Goal: Task Accomplishment & Management: Manage account settings

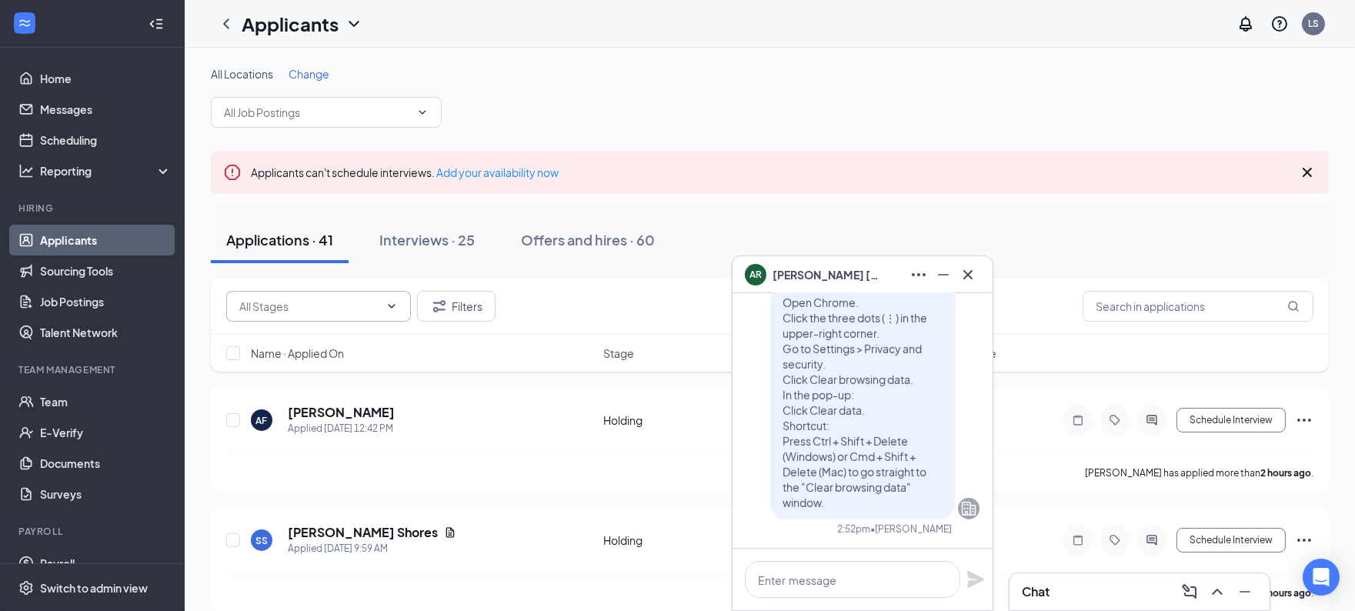
click at [321, 312] on input "text" at bounding box center [309, 306] width 140 height 17
click at [444, 234] on div "Interviews · 25" at bounding box center [426, 239] width 95 height 19
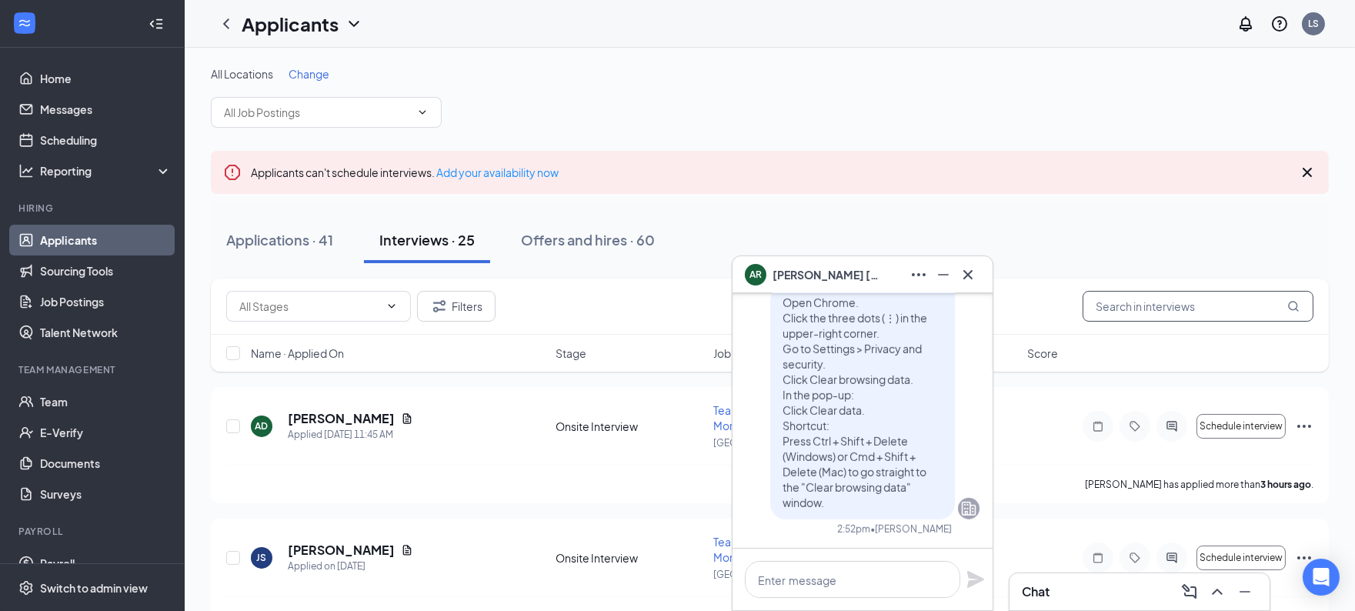
click at [1174, 315] on input "text" at bounding box center [1198, 306] width 231 height 31
type input "step"
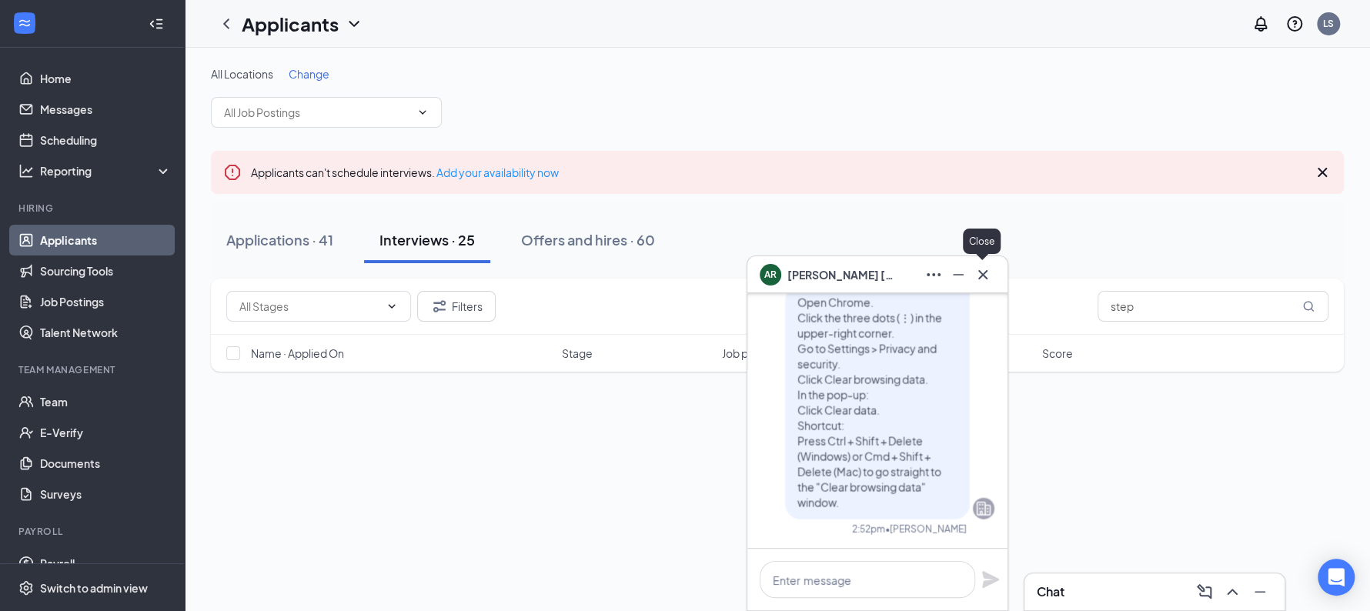
click at [974, 276] on icon "Cross" at bounding box center [983, 275] width 18 height 18
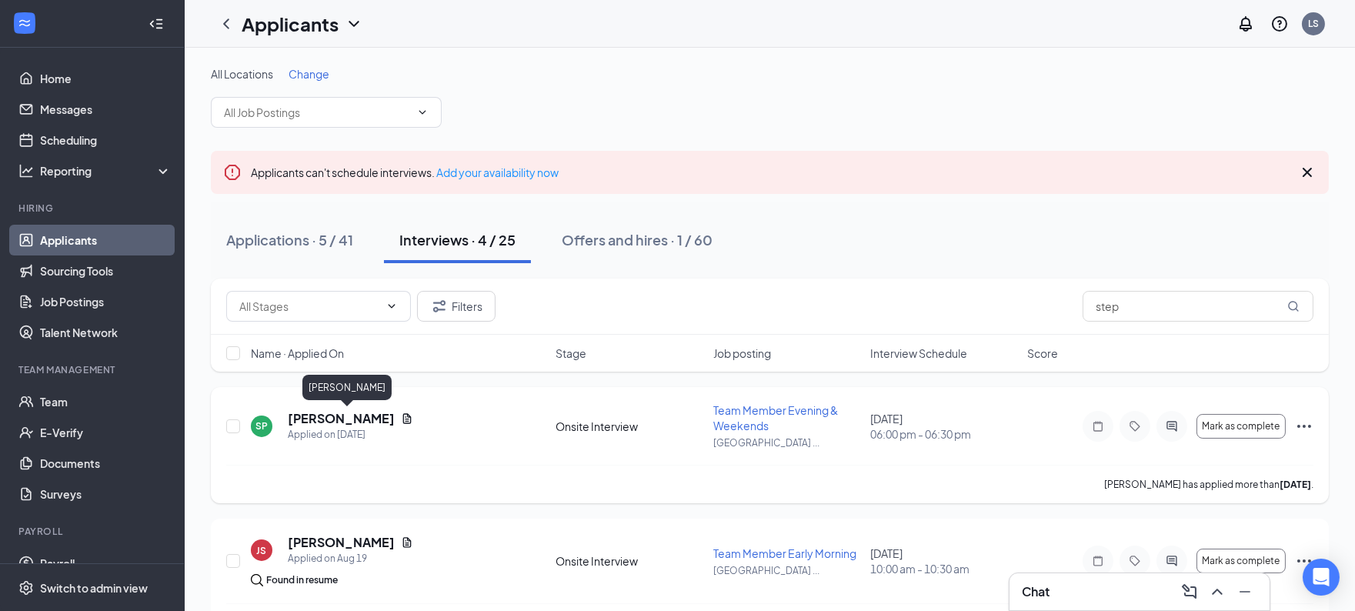
click at [306, 423] on h5 "[PERSON_NAME]" at bounding box center [341, 418] width 107 height 17
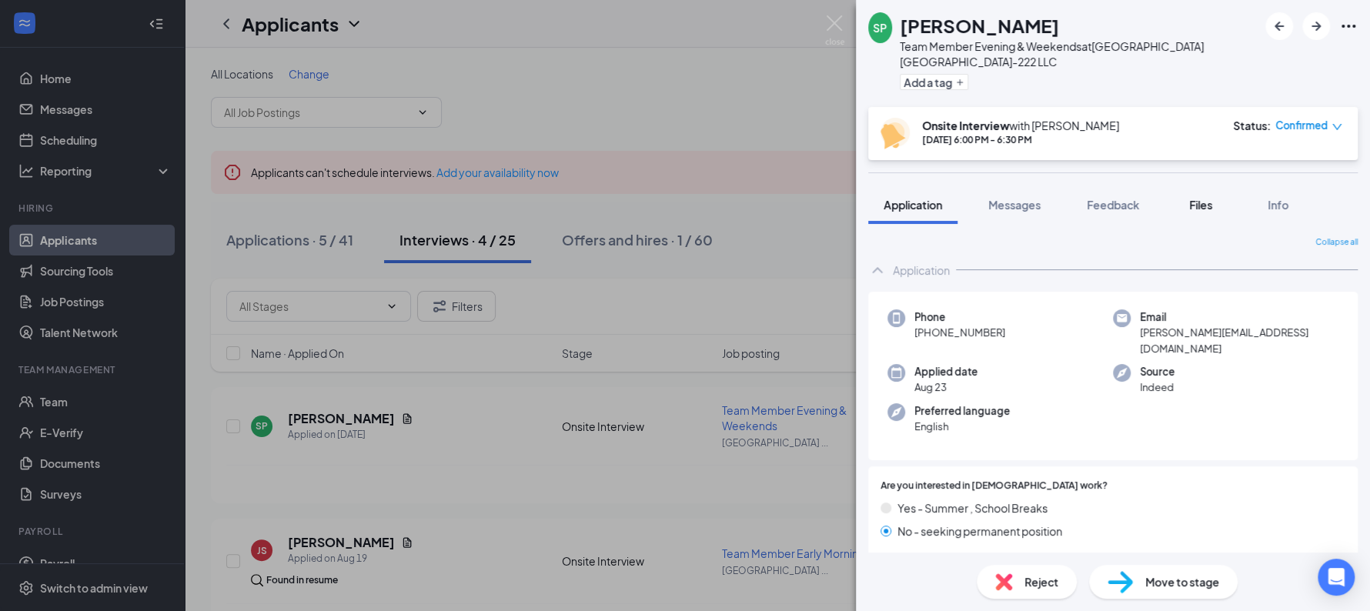
click at [1201, 210] on span "Files" at bounding box center [1200, 205] width 23 height 14
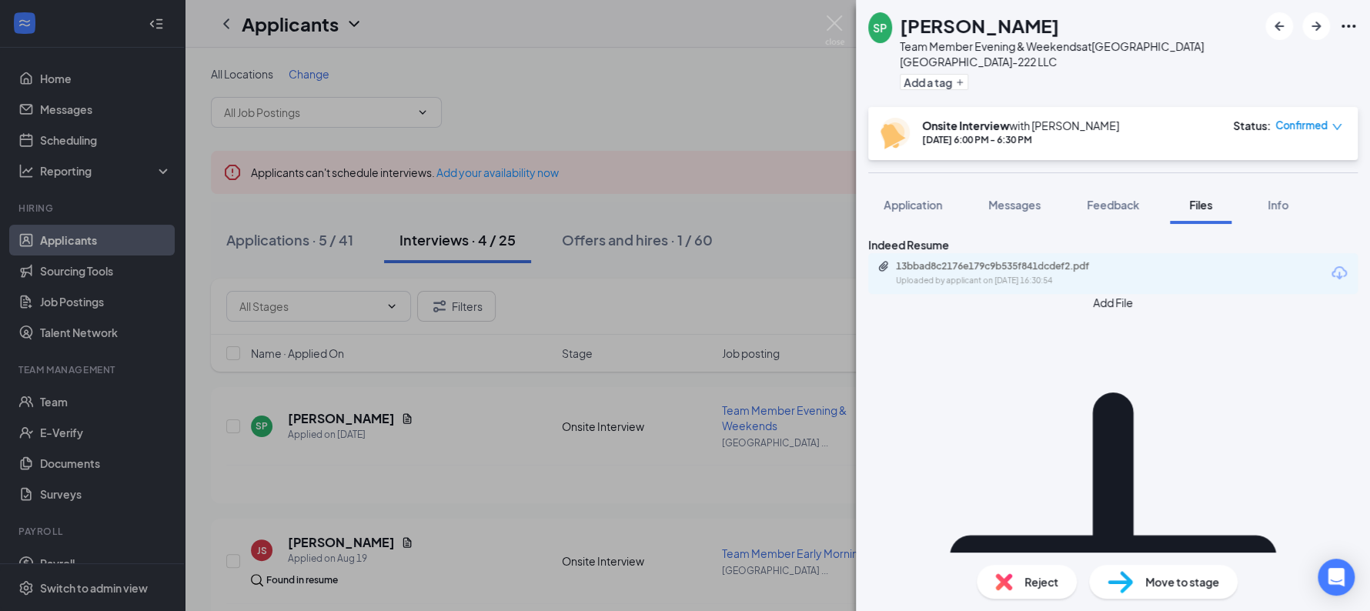
drag, startPoint x: 1331, startPoint y: 293, endPoint x: 1318, endPoint y: 294, distance: 13.9
click at [1318, 294] on div "13bbad8c2176e179c9b535f841dcdef2.pdf Uploaded by applicant on [DATE] 16:30:54" at bounding box center [1112, 273] width 489 height 41
drag, startPoint x: 1151, startPoint y: 22, endPoint x: 910, endPoint y: 15, distance: 241.8
click at [910, 15] on div "Stephanie Perez-Gonzales" at bounding box center [1079, 25] width 358 height 26
copy h1 "Stephanie Perez-Gonzales"
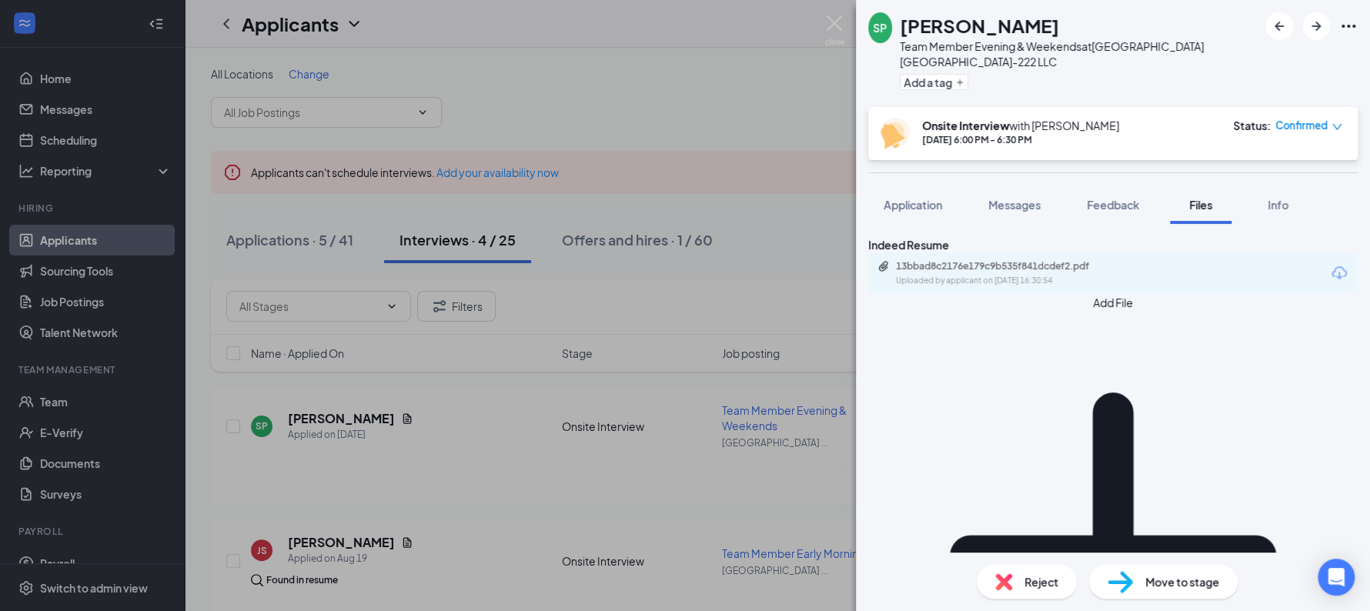
click at [1330, 282] on icon "Download" at bounding box center [1339, 273] width 18 height 18
click at [646, 91] on div "SP Stephanie Perez-Gonzales Team Member Evening & Weekends at Sunshine Hospital…" at bounding box center [685, 305] width 1370 height 611
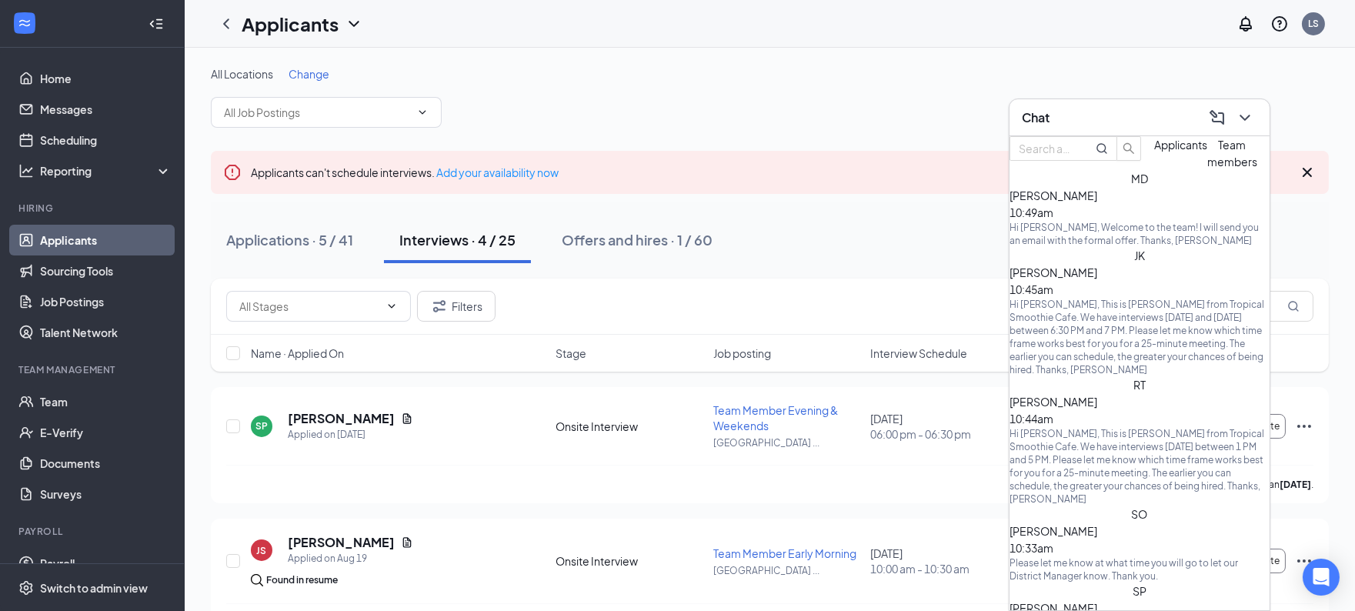
click at [1090, 279] on span "[PERSON_NAME]" at bounding box center [1054, 273] width 88 height 14
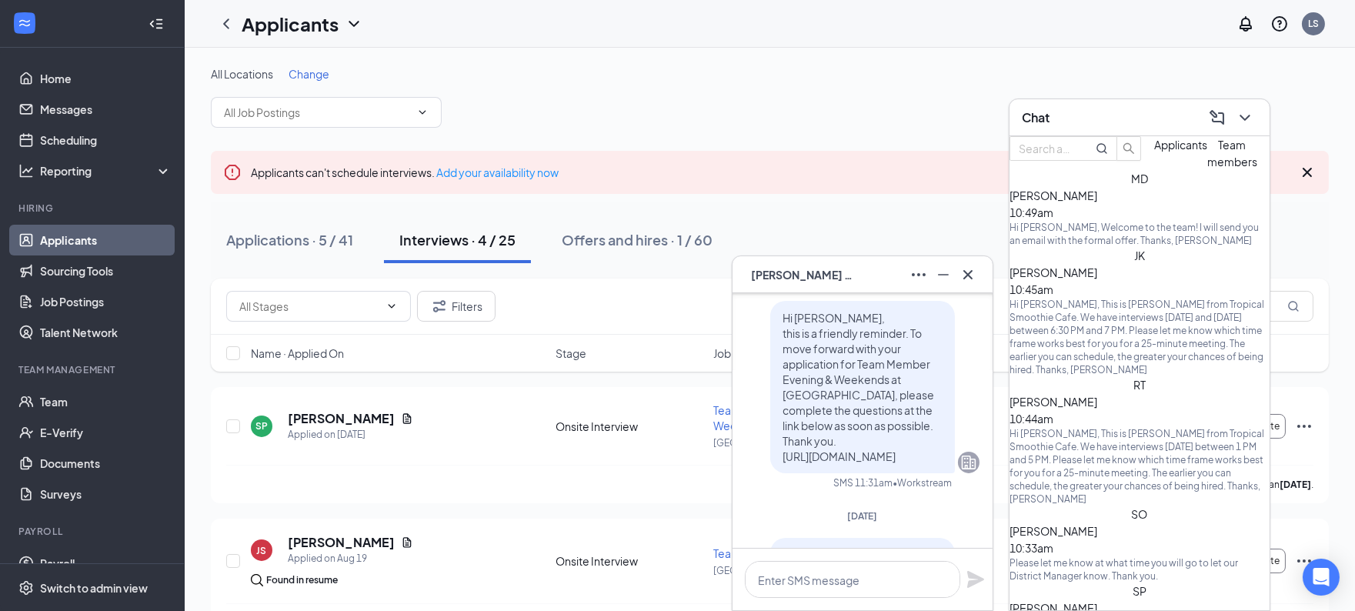
scroll to position [-259, 0]
click at [1084, 427] on div "Hi [PERSON_NAME], This is [PERSON_NAME] from Tropical Smoothie Cafe. We have in…" at bounding box center [1140, 466] width 260 height 79
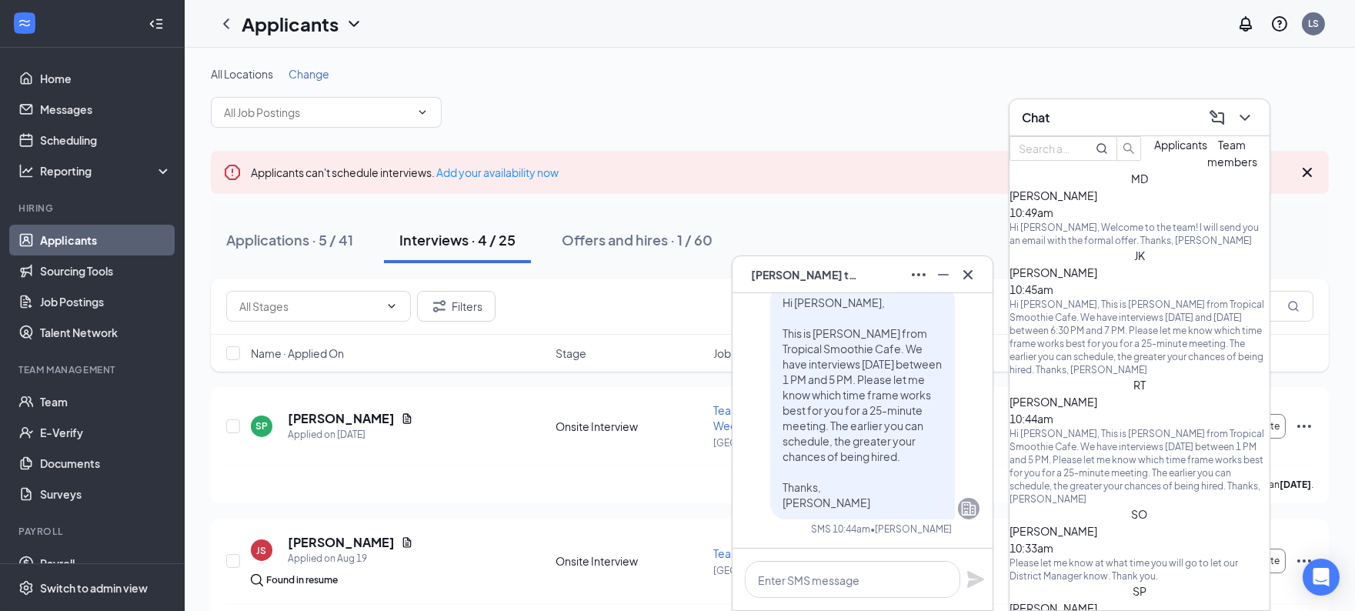
scroll to position [-440, 0]
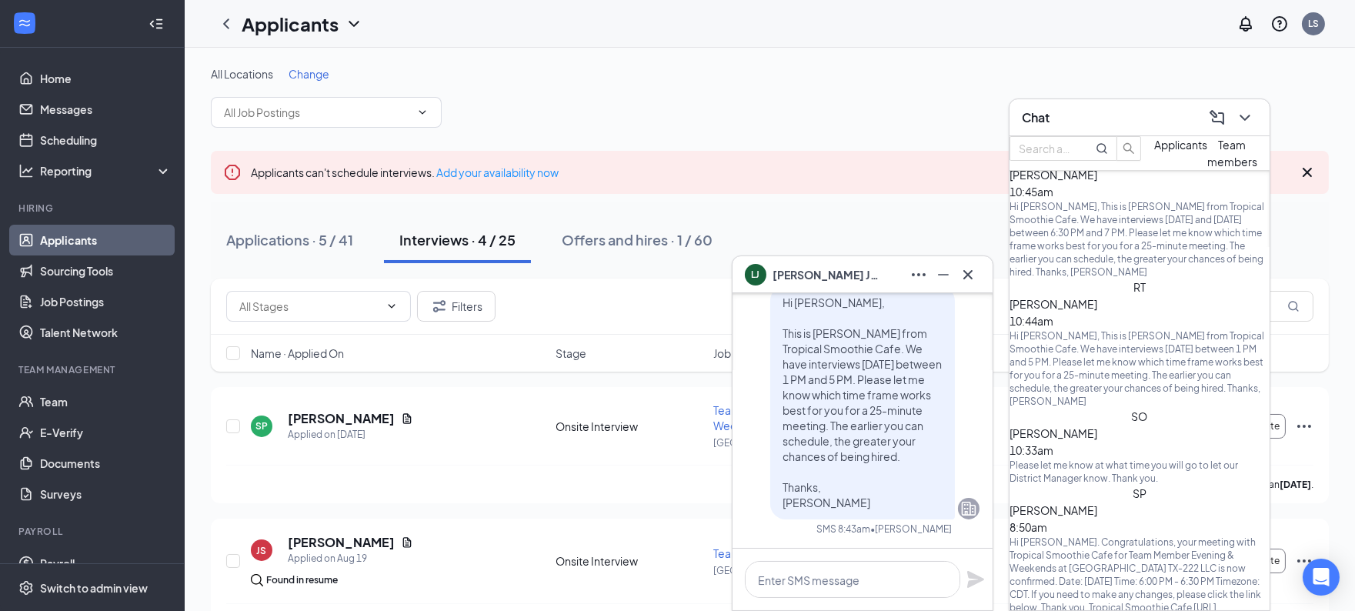
scroll to position [118, 0]
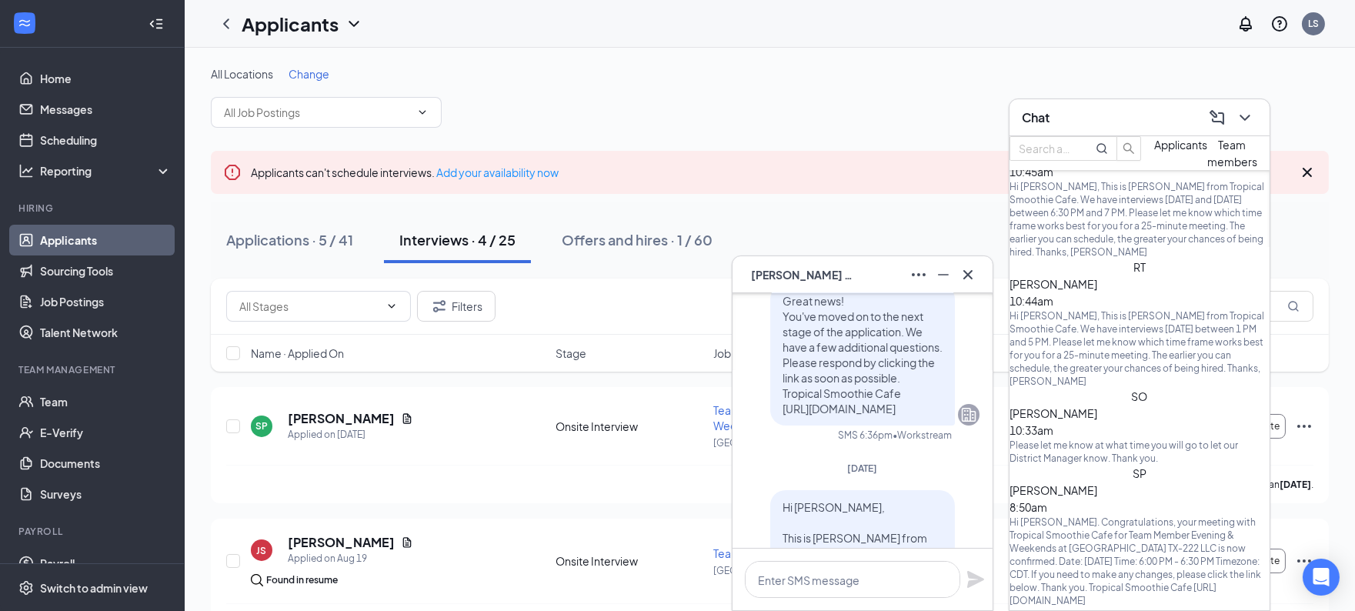
scroll to position [-201, 0]
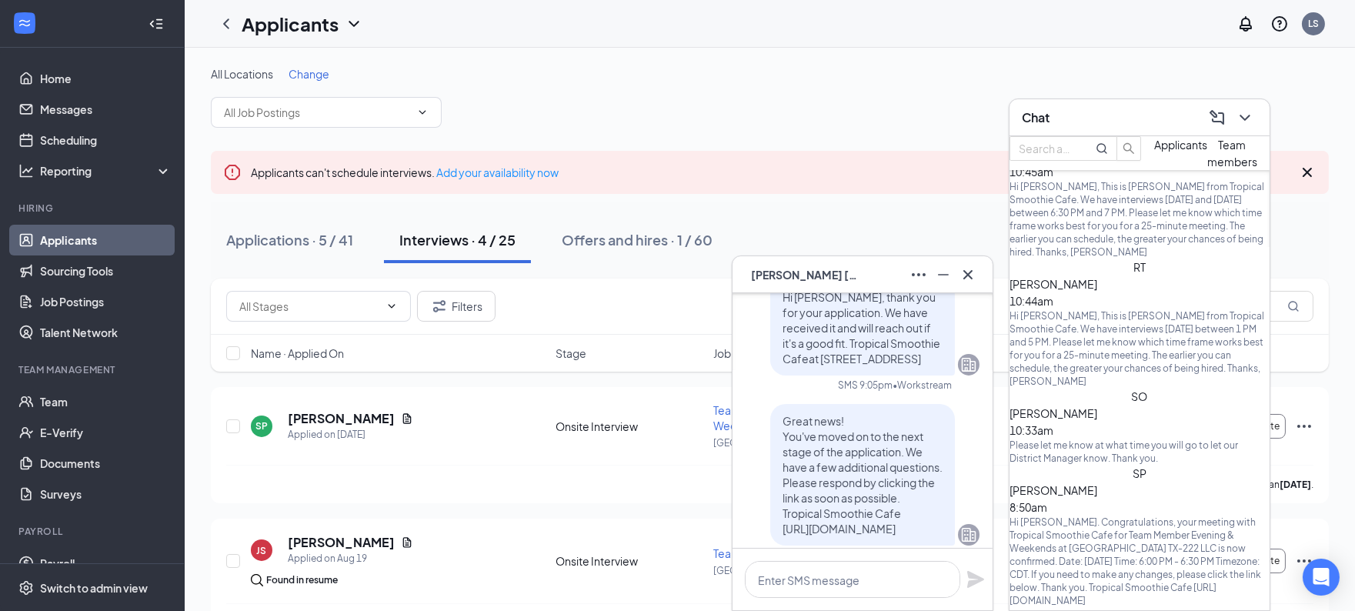
scroll to position [216, 0]
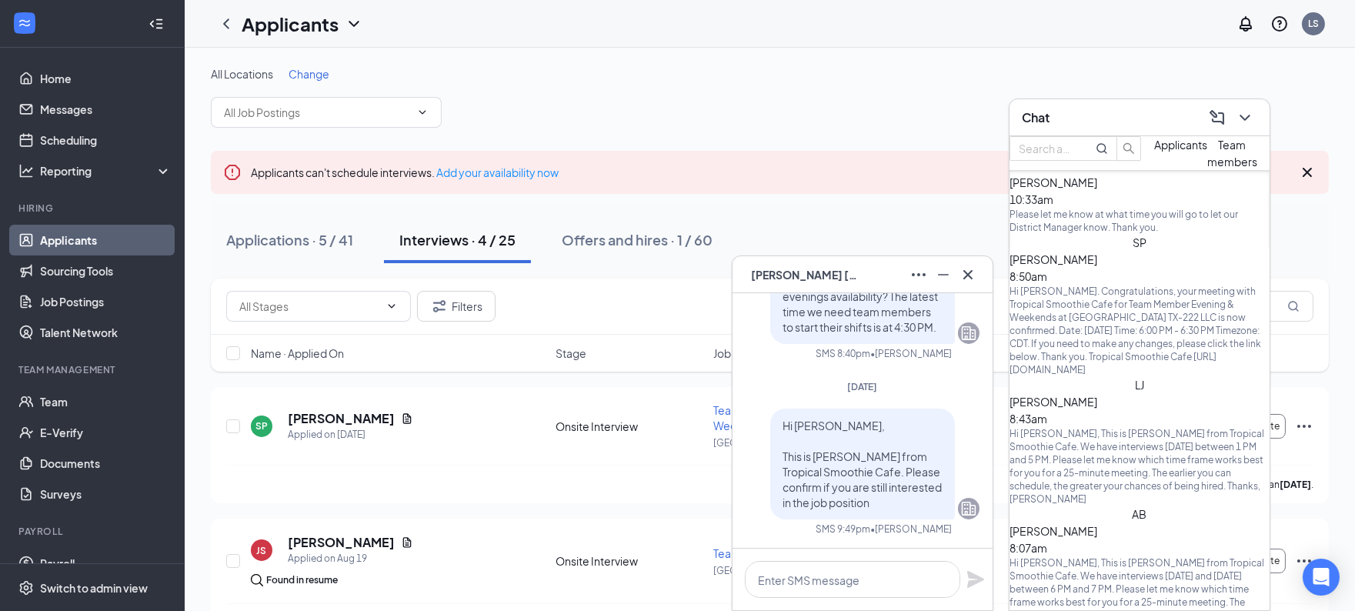
scroll to position [356, 0]
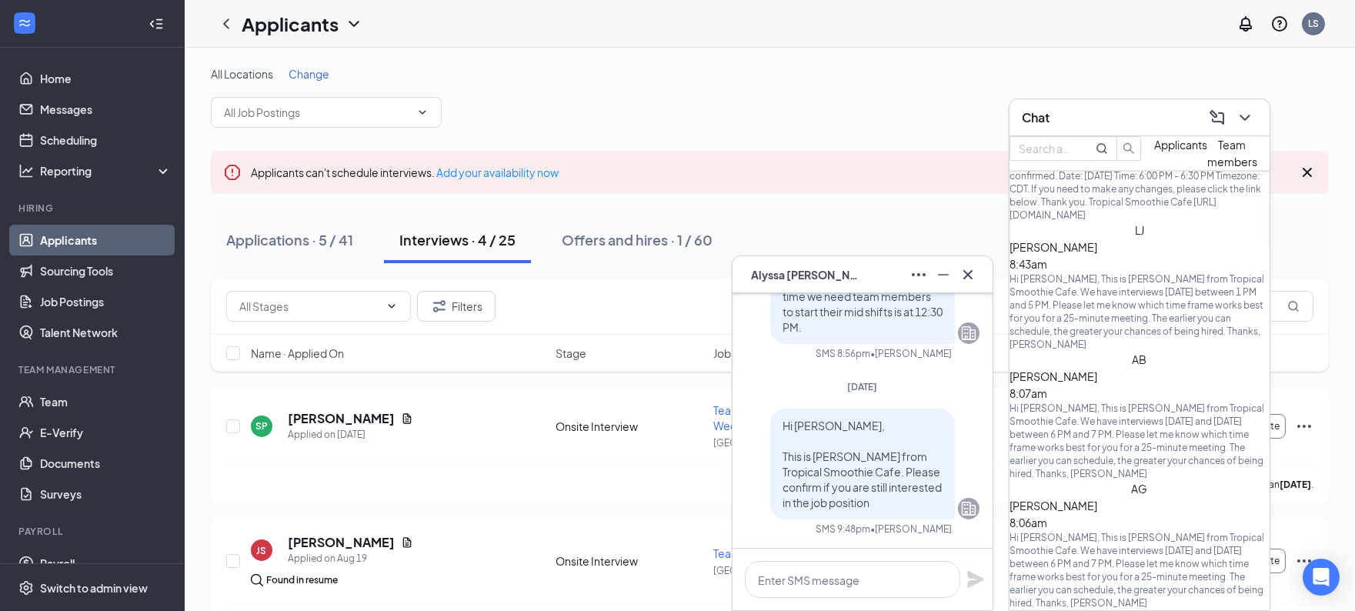
scroll to position [520, 0]
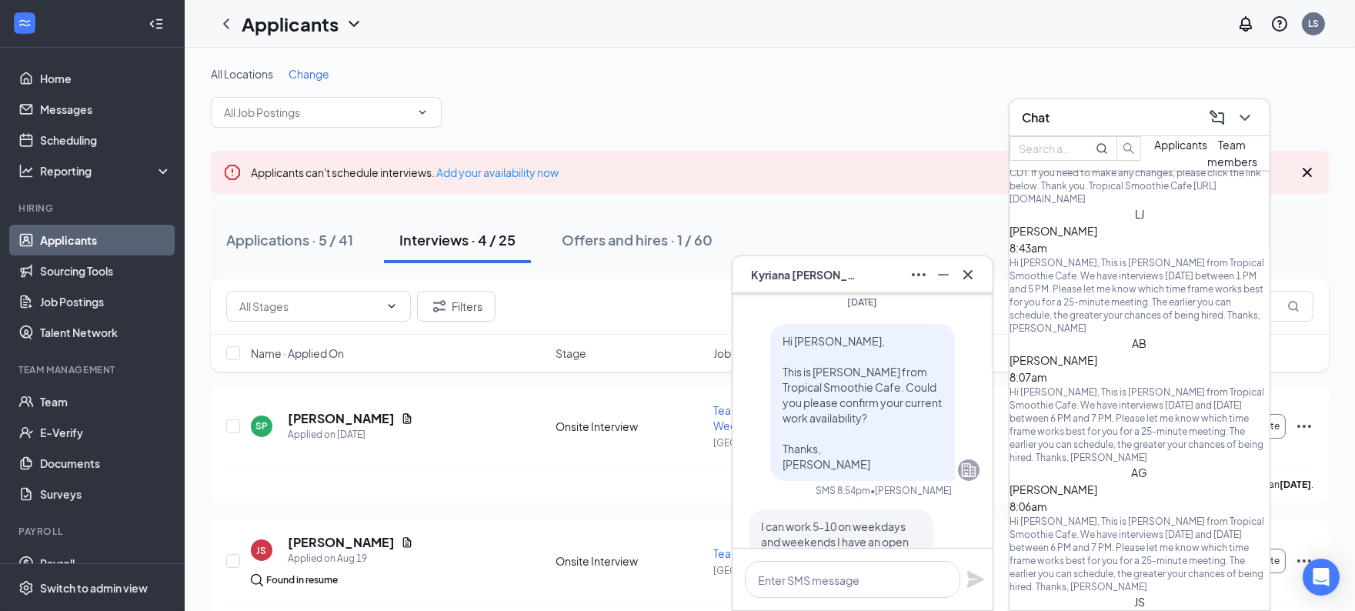
scroll to position [-49, 0]
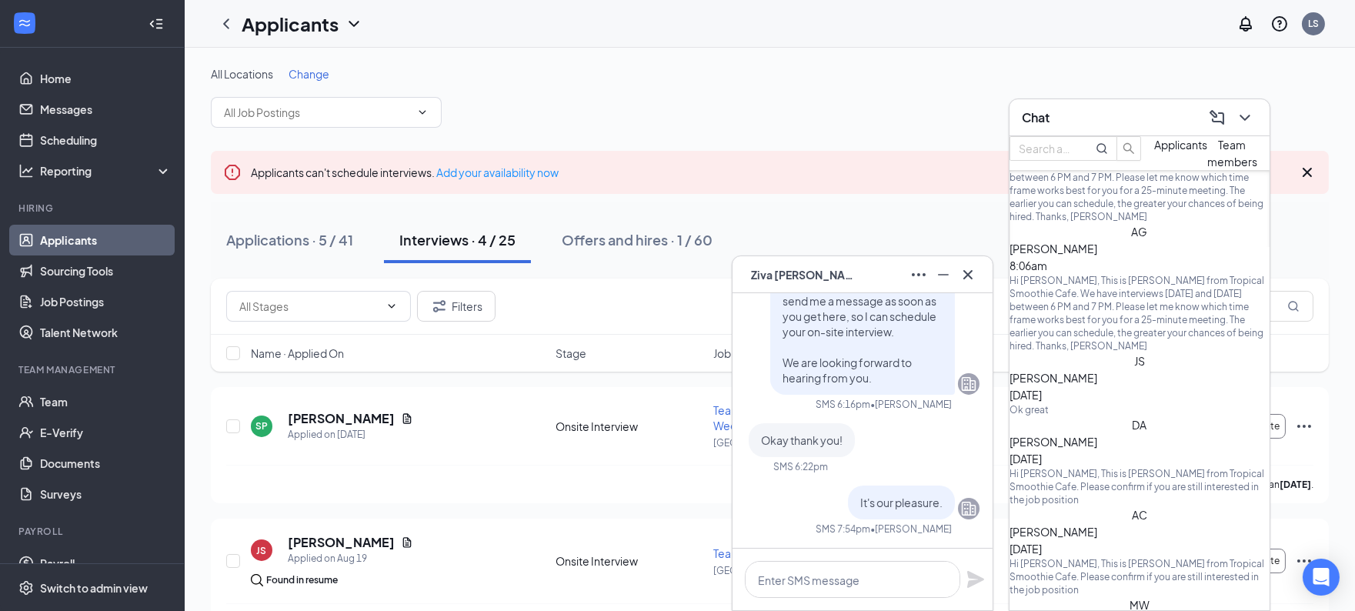
scroll to position [871, 0]
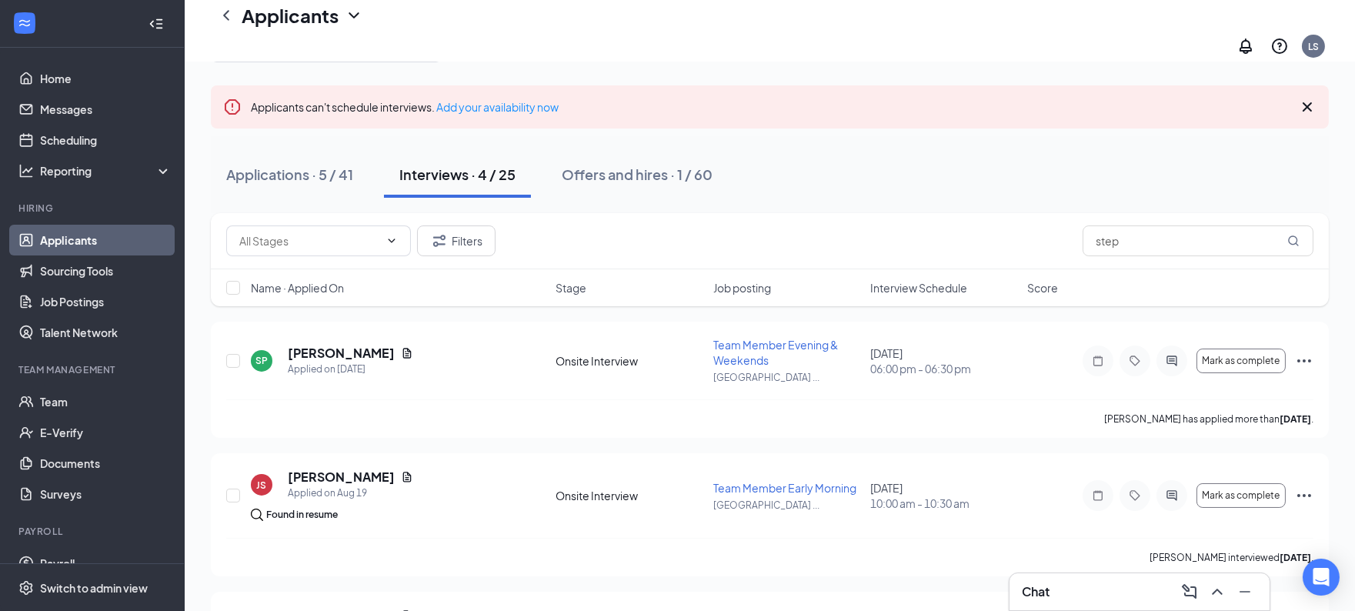
scroll to position [0, 0]
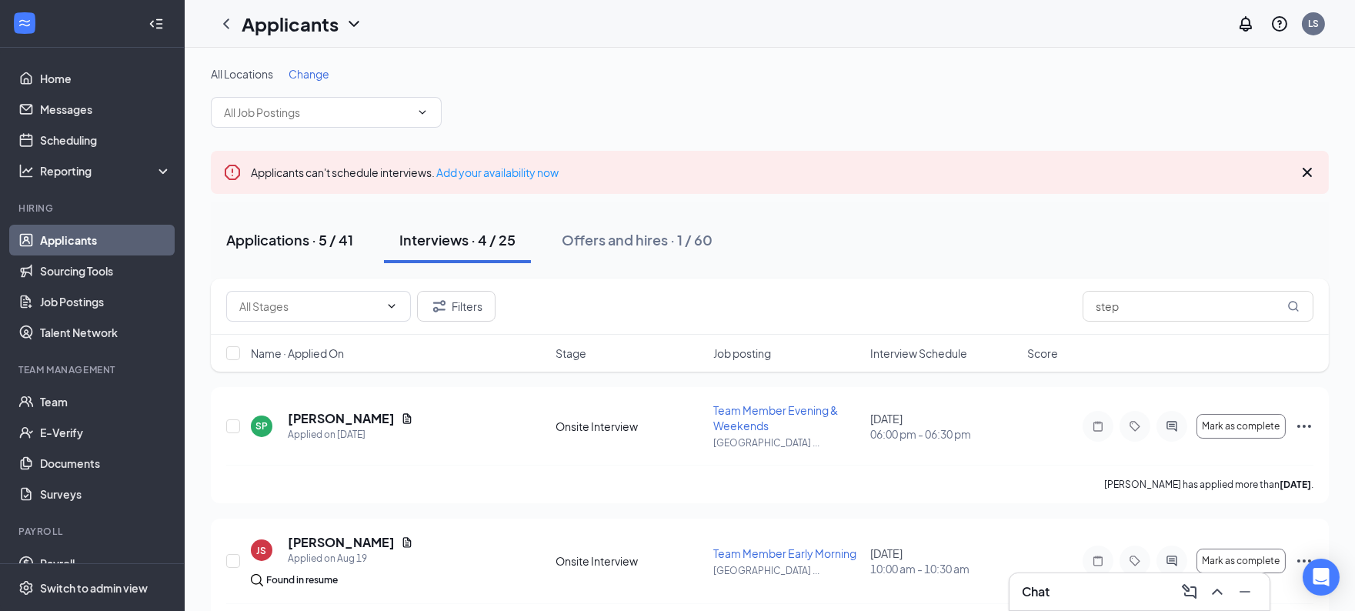
click at [286, 247] on div "Applications · 5 / 41" at bounding box center [289, 239] width 127 height 19
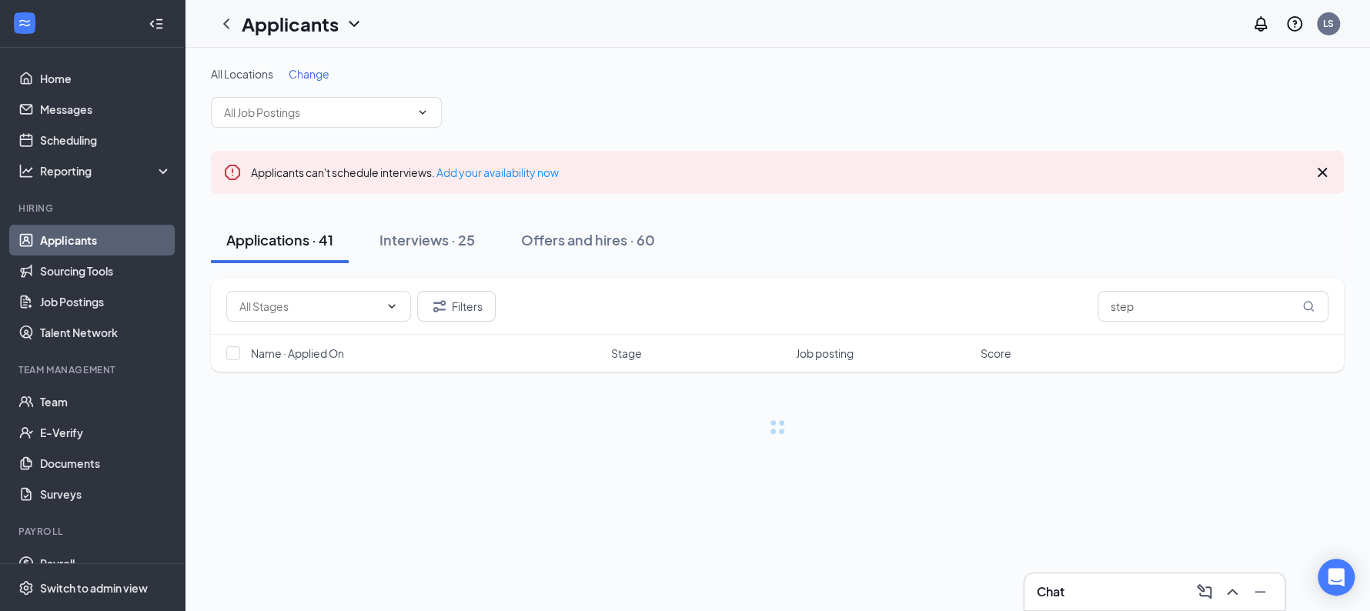
click at [1135, 590] on div "Chat" at bounding box center [1155, 592] width 236 height 25
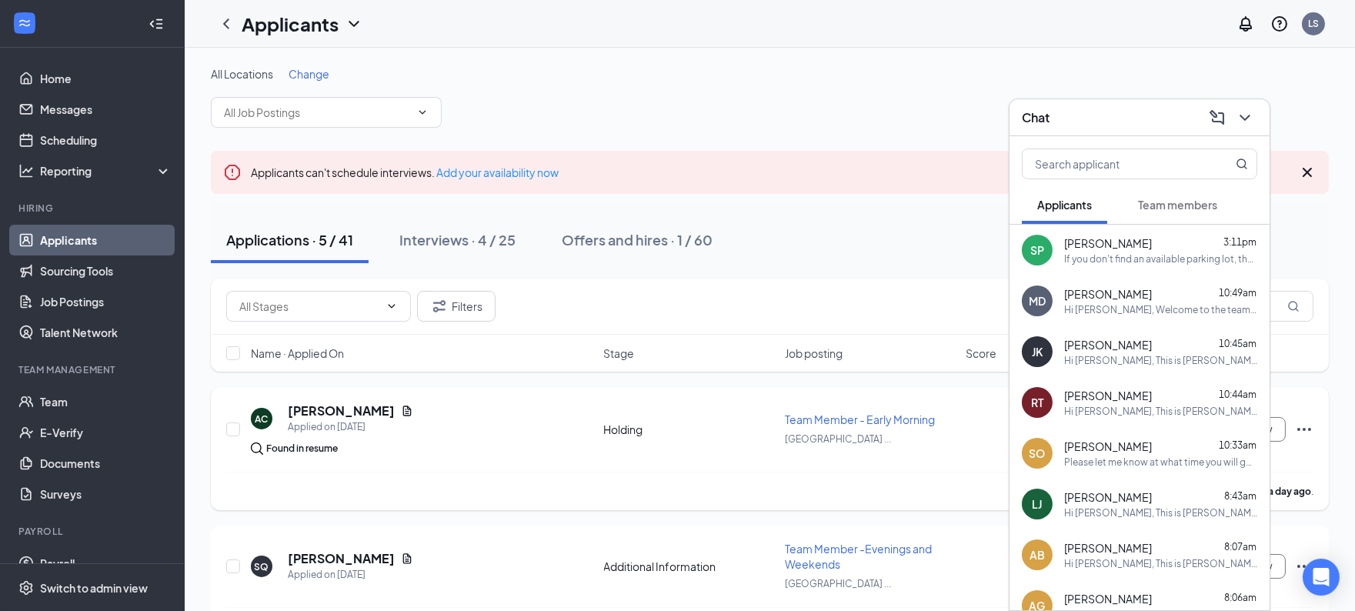
click at [734, 406] on div "AC ALEJANDRO CARDONA Applied on Aug 25 Found in resume Holding Team Member - Ea…" at bounding box center [769, 437] width 1087 height 69
click at [1251, 104] on div "Chat" at bounding box center [1140, 117] width 260 height 37
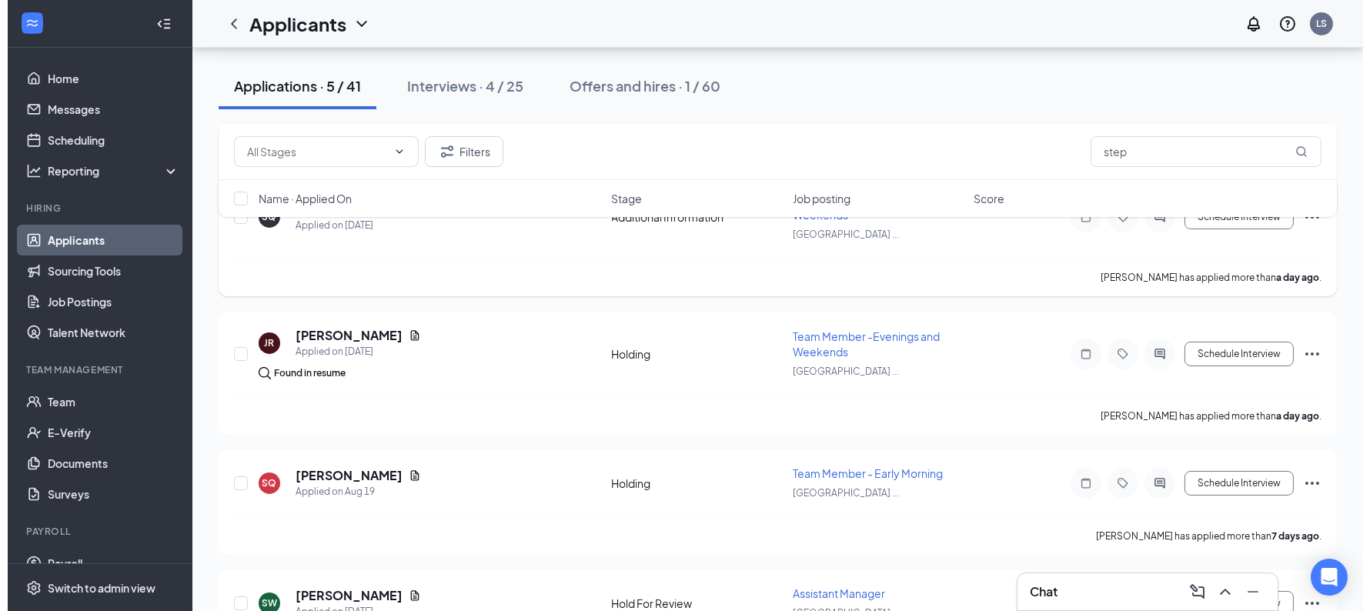
scroll to position [354, 0]
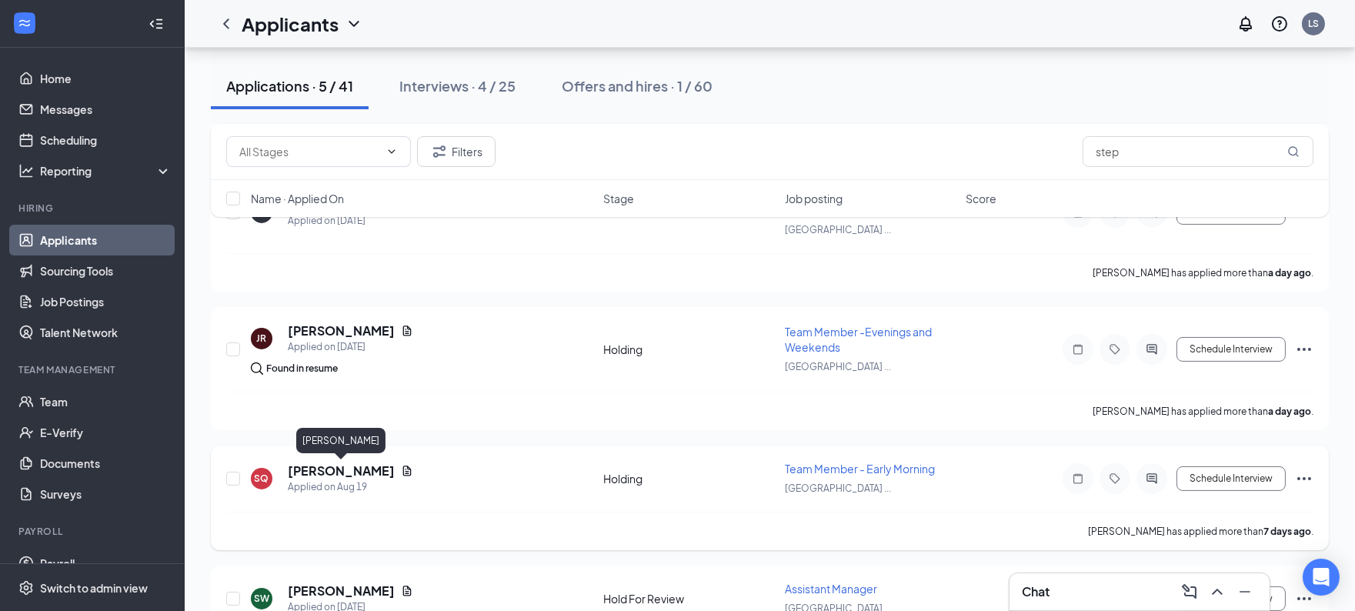
click at [382, 469] on h5 "Stephanie Quijano" at bounding box center [341, 471] width 107 height 17
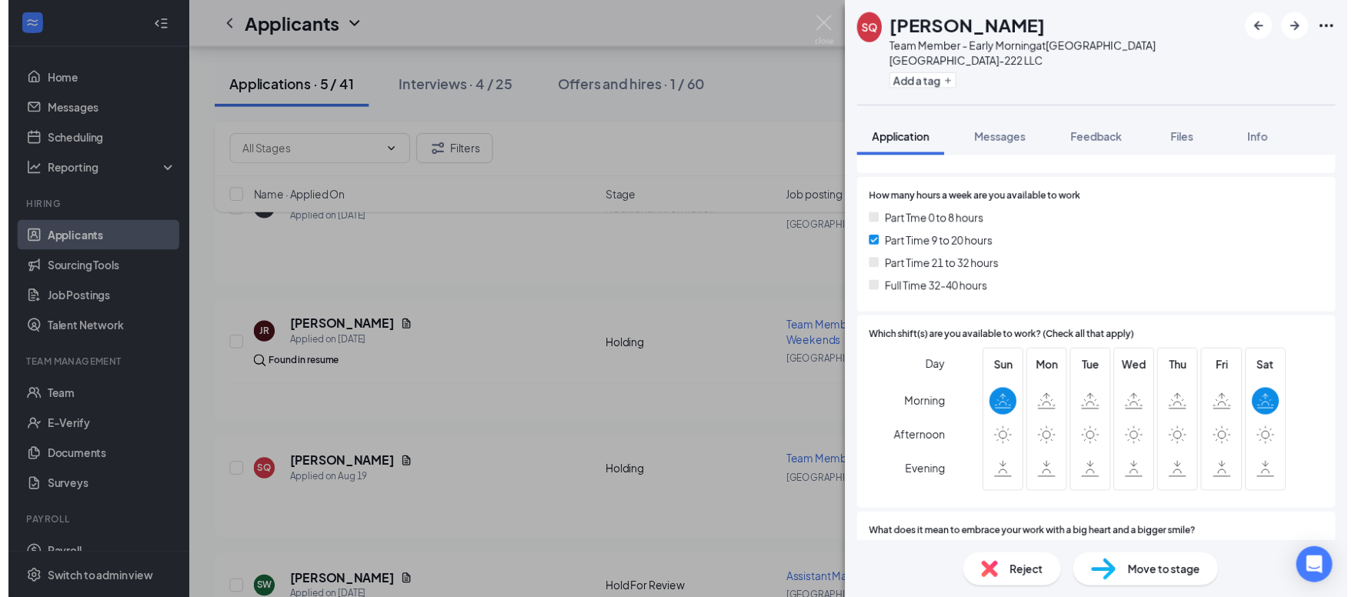
scroll to position [341, 0]
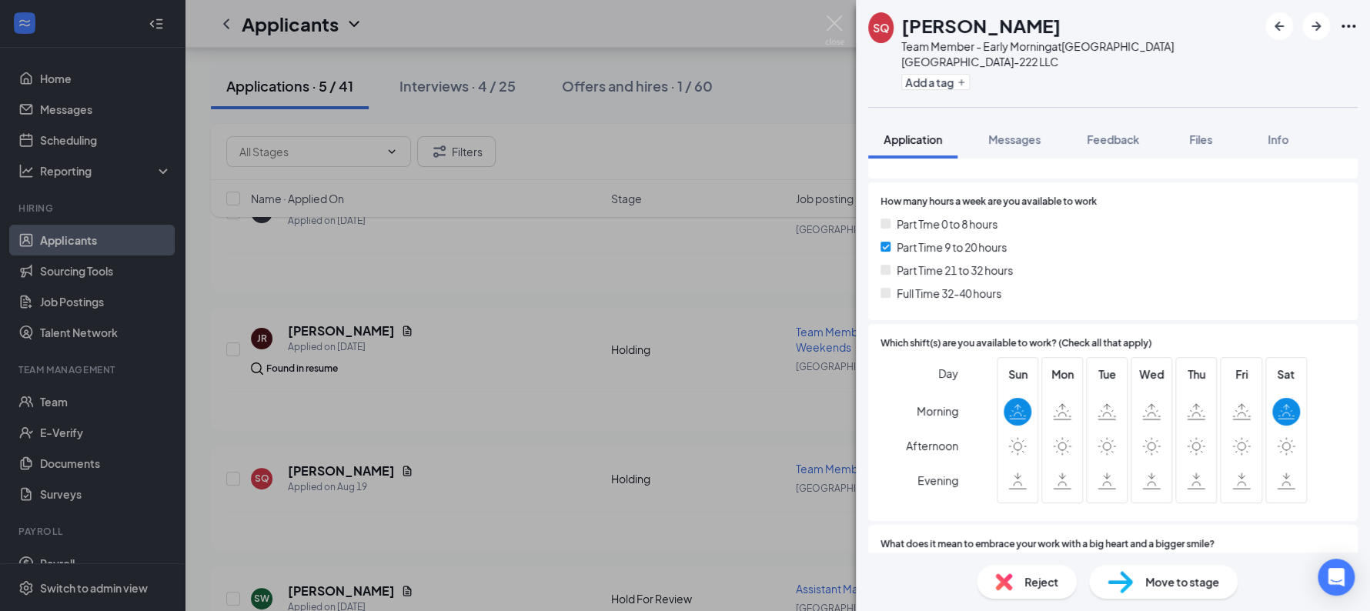
click at [821, 25] on div "SQ Stephanie Quijano Team Member - Early Morning at Sunshine Hospitality TX-222…" at bounding box center [685, 305] width 1370 height 611
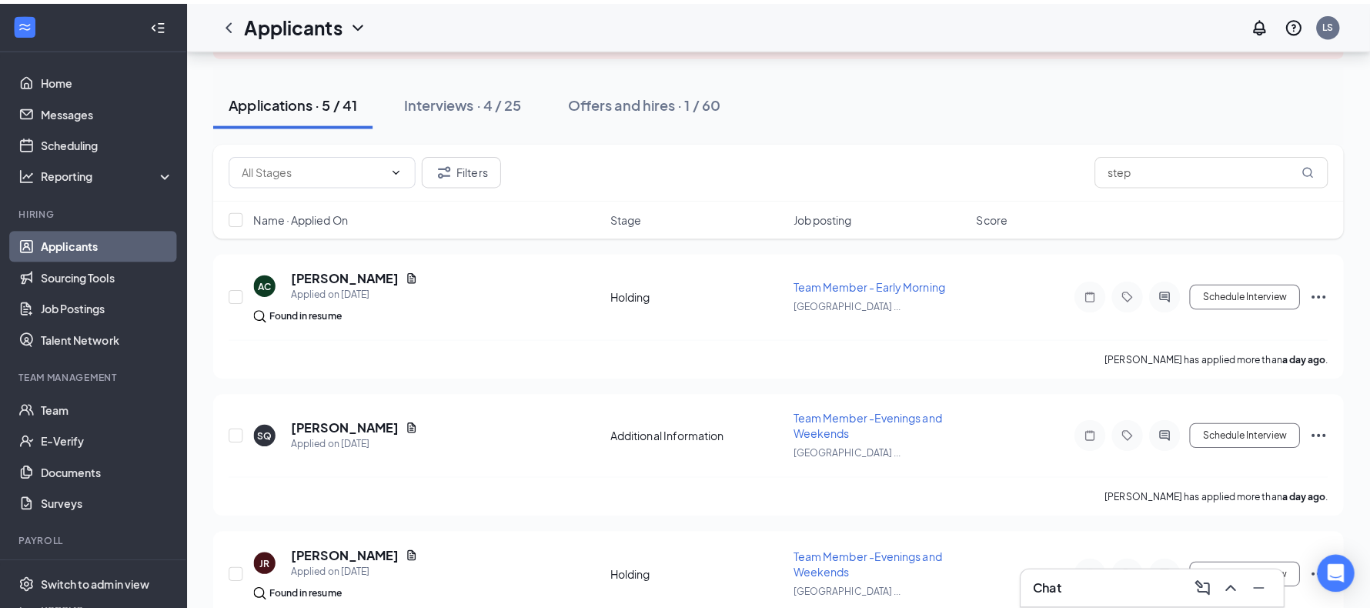
scroll to position [79, 0]
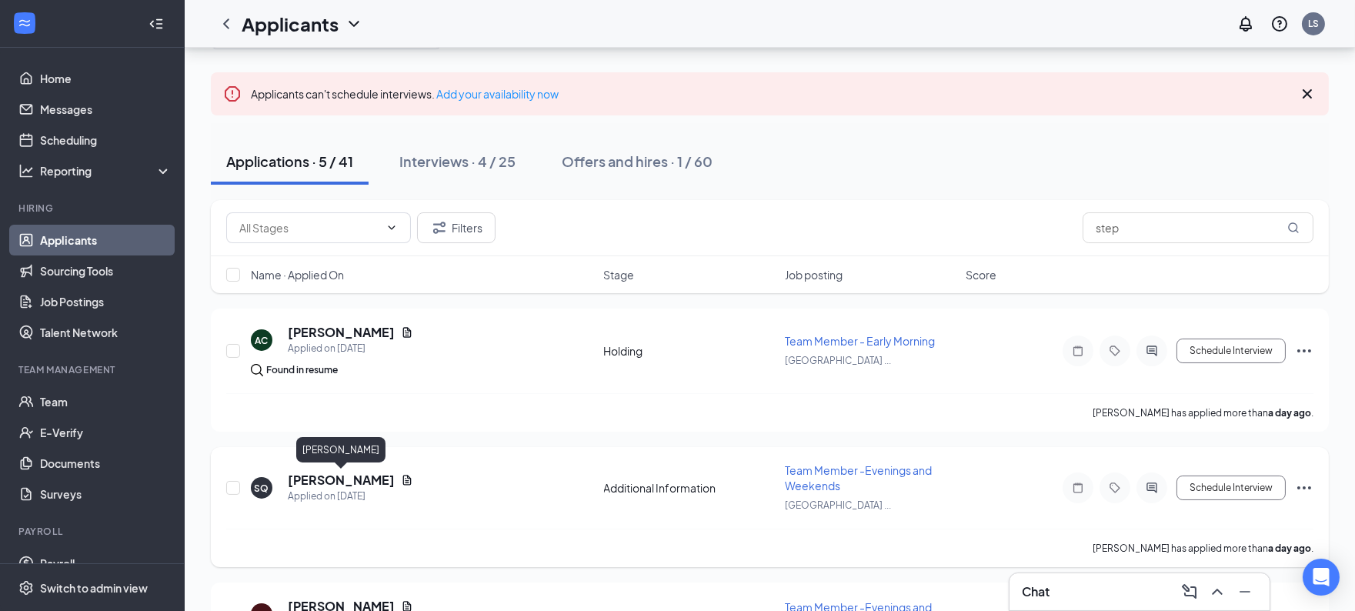
click at [339, 477] on h5 "Stephanie Quijano" at bounding box center [341, 480] width 107 height 17
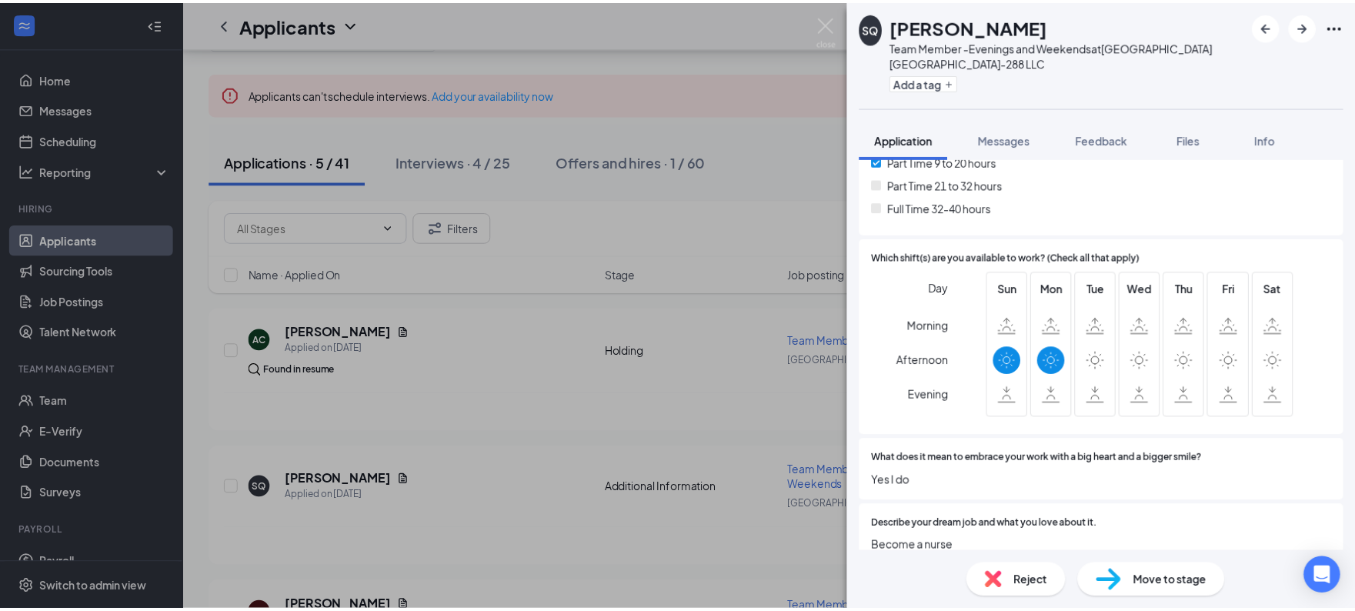
scroll to position [428, 0]
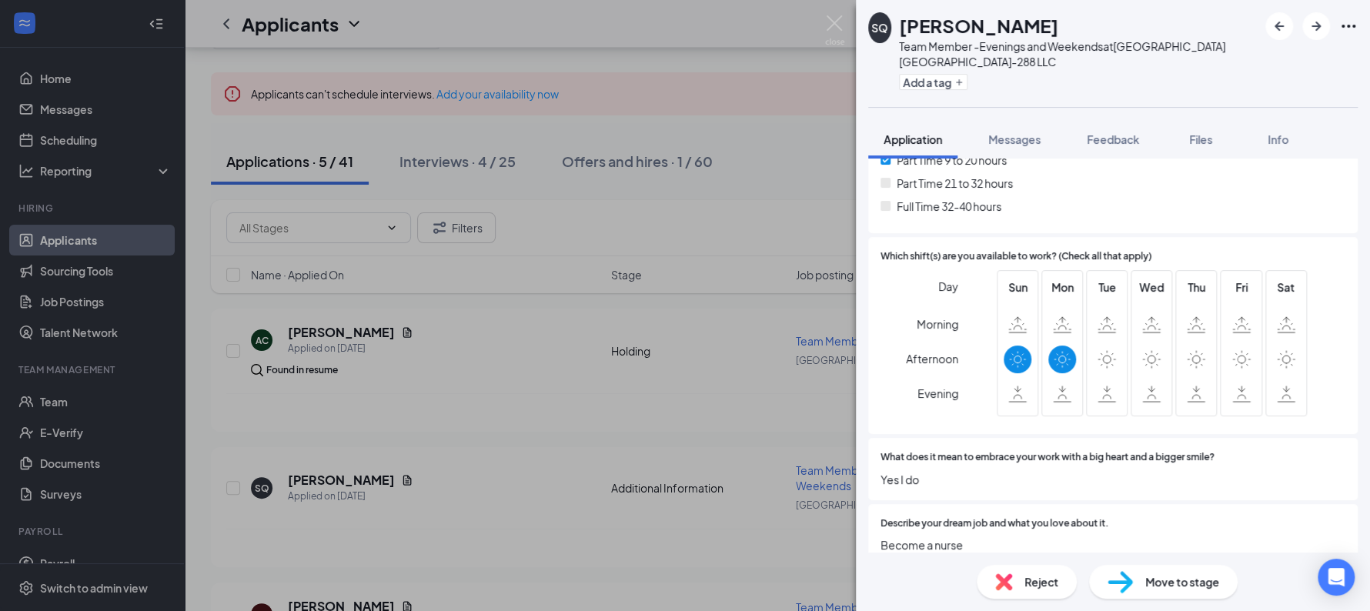
click at [686, 433] on div "SQ Stephanie Quijano Team Member -Evenings and Weekends at Sunshine Hospitality…" at bounding box center [685, 305] width 1370 height 611
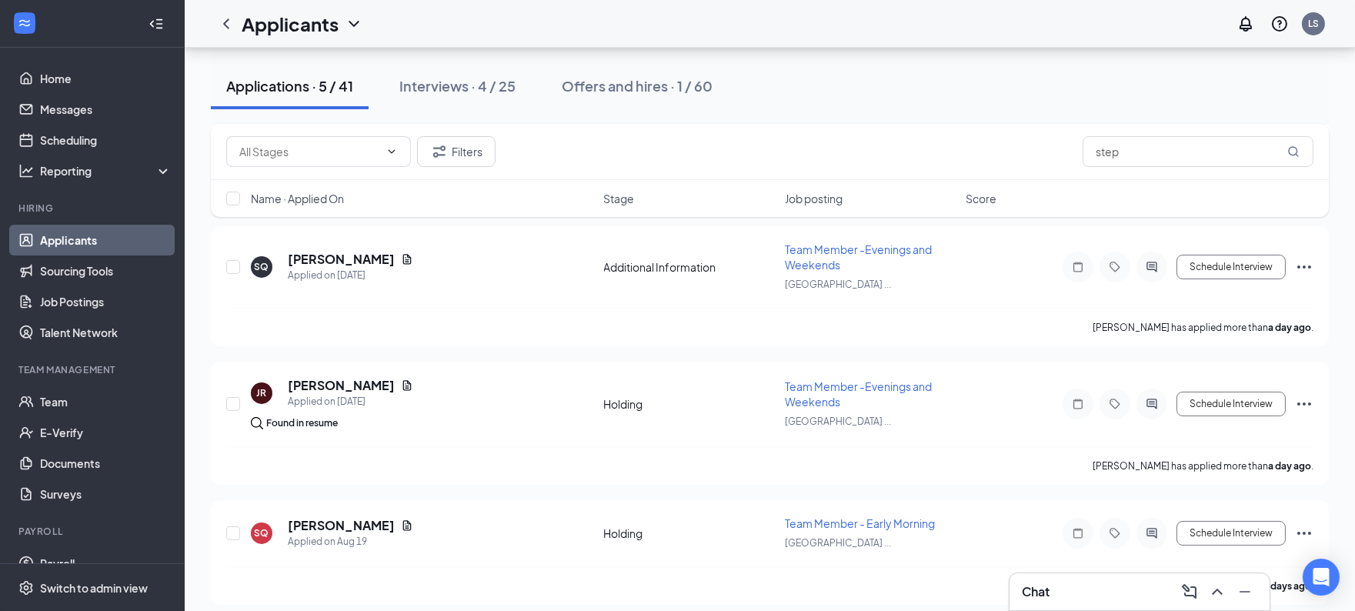
scroll to position [437, 0]
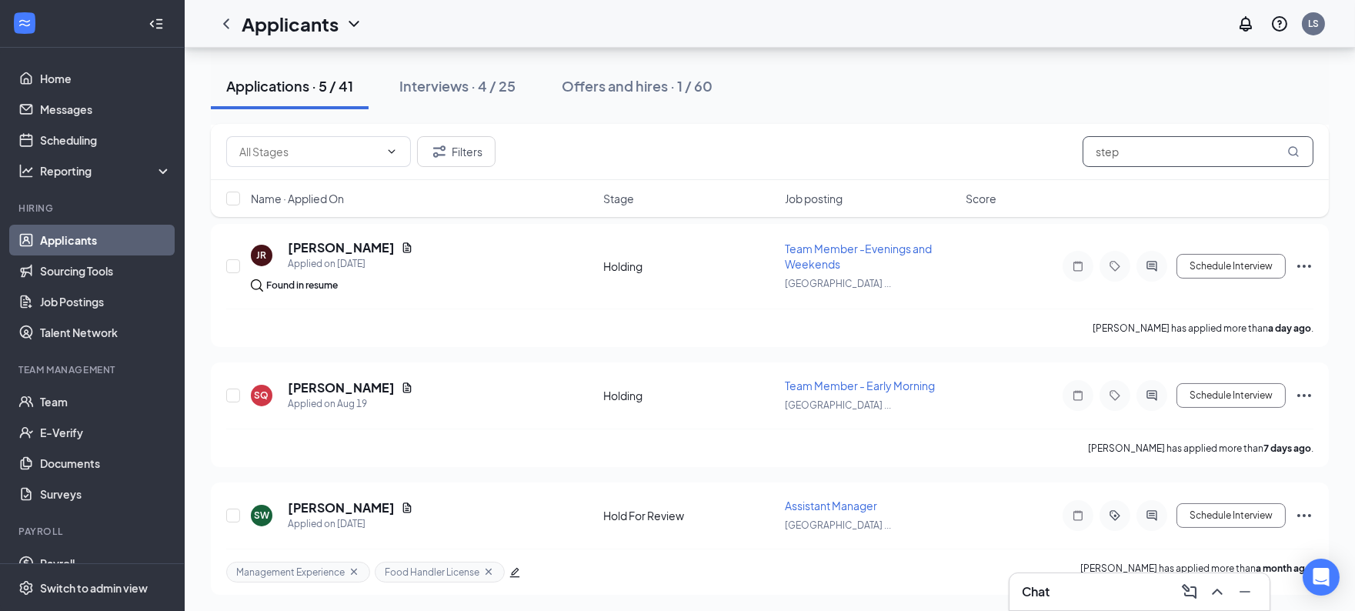
click at [1124, 150] on input "step" at bounding box center [1198, 151] width 231 height 31
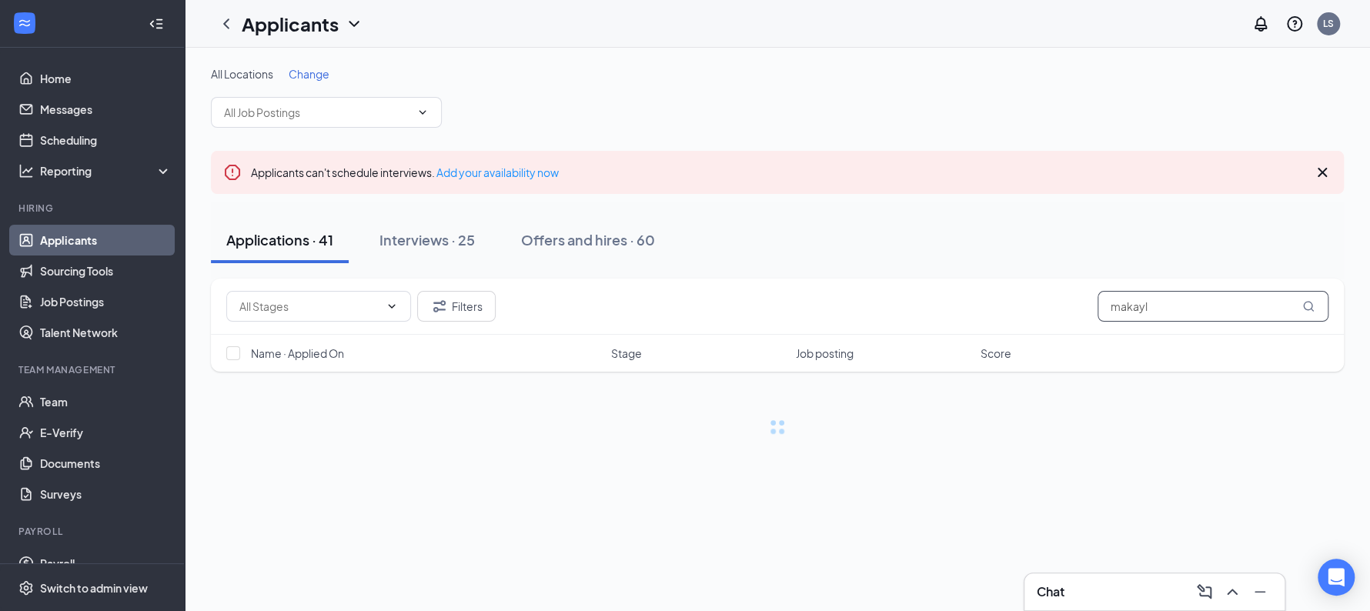
type input "makayl"
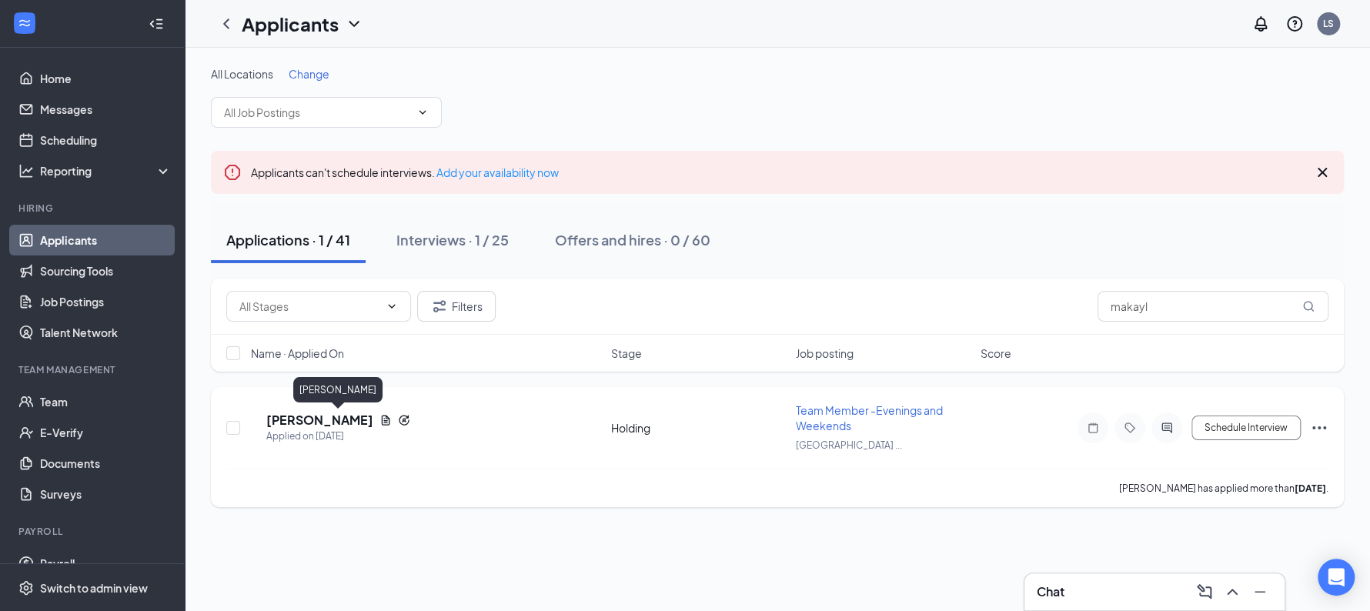
click at [341, 419] on h5 "[PERSON_NAME]" at bounding box center [319, 420] width 107 height 17
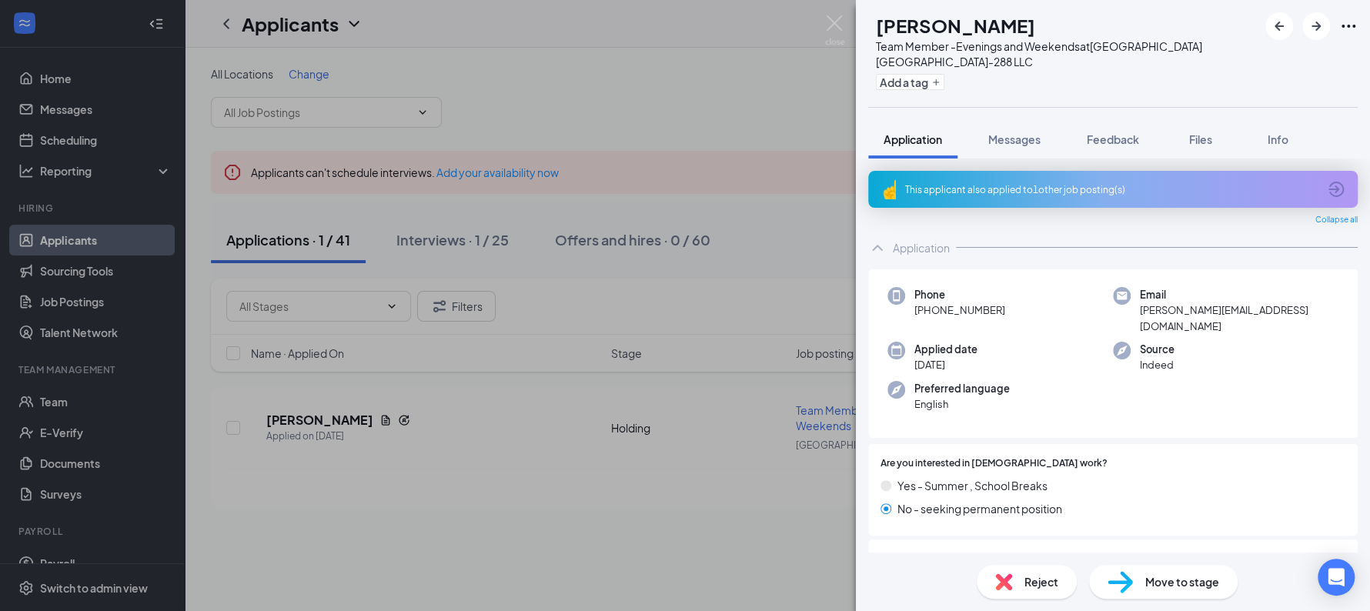
click at [1146, 592] on div "Move to stage" at bounding box center [1163, 582] width 149 height 34
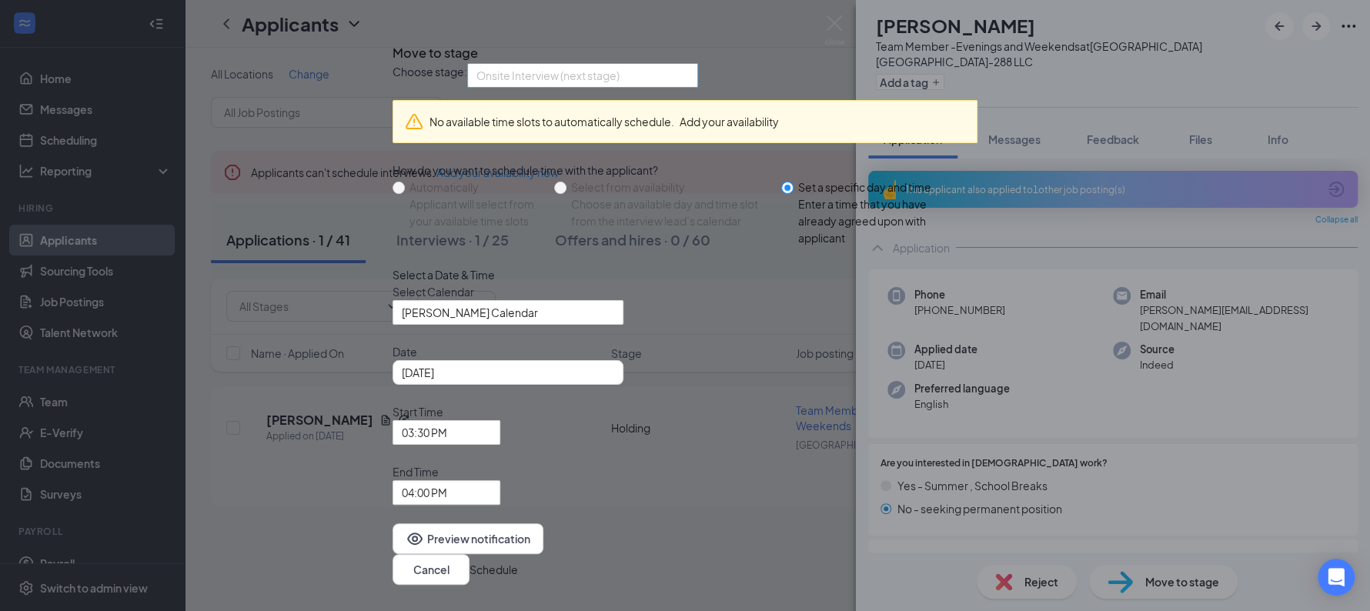
click at [657, 105] on span "Onsite Interview (next stage)" at bounding box center [575, 85] width 199 height 42
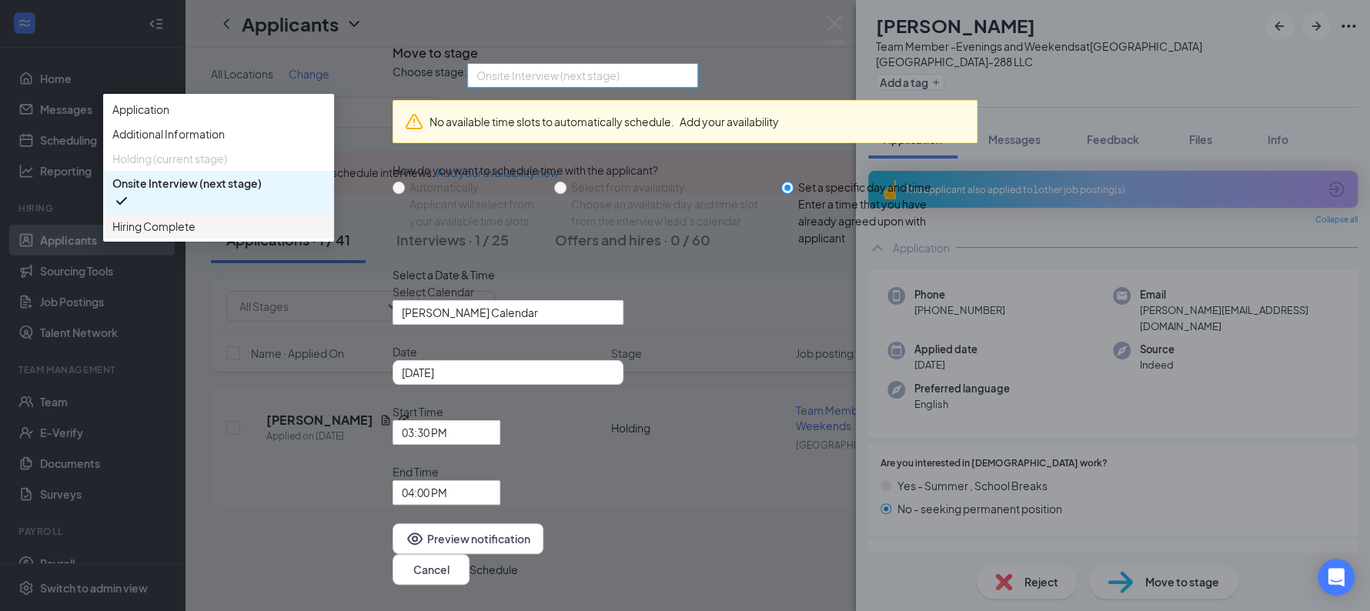
click at [325, 235] on span "Hiring Complete" at bounding box center [218, 226] width 212 height 17
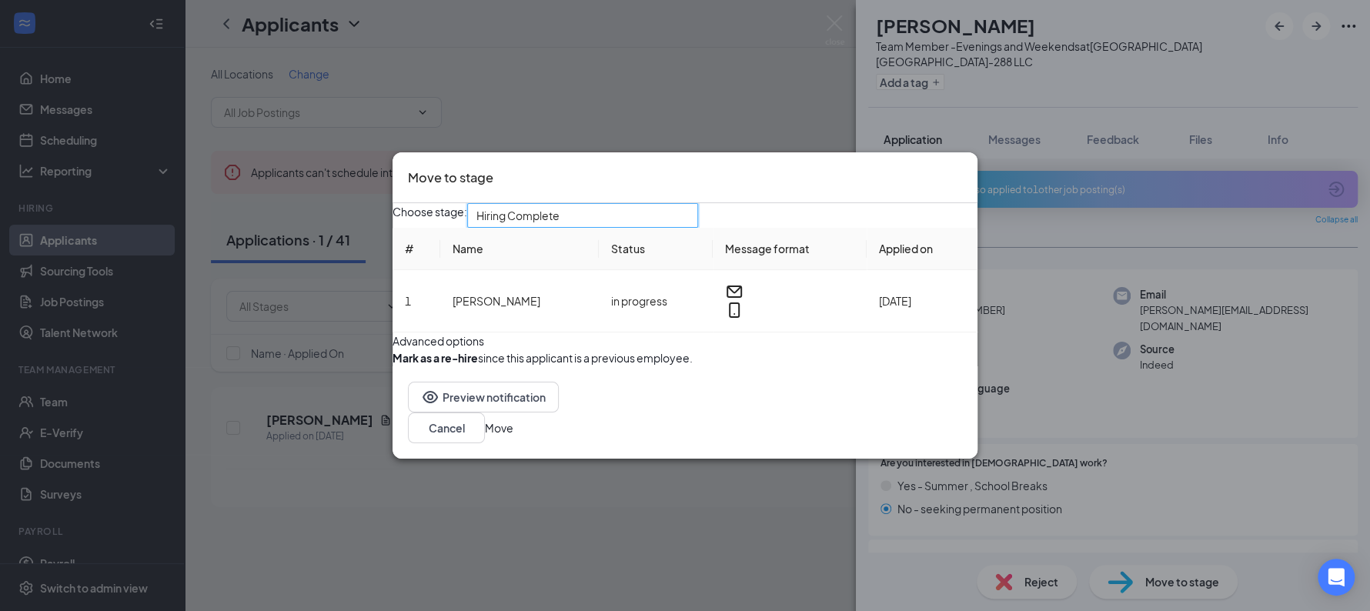
click at [513, 436] on button "Move" at bounding box center [499, 427] width 28 height 17
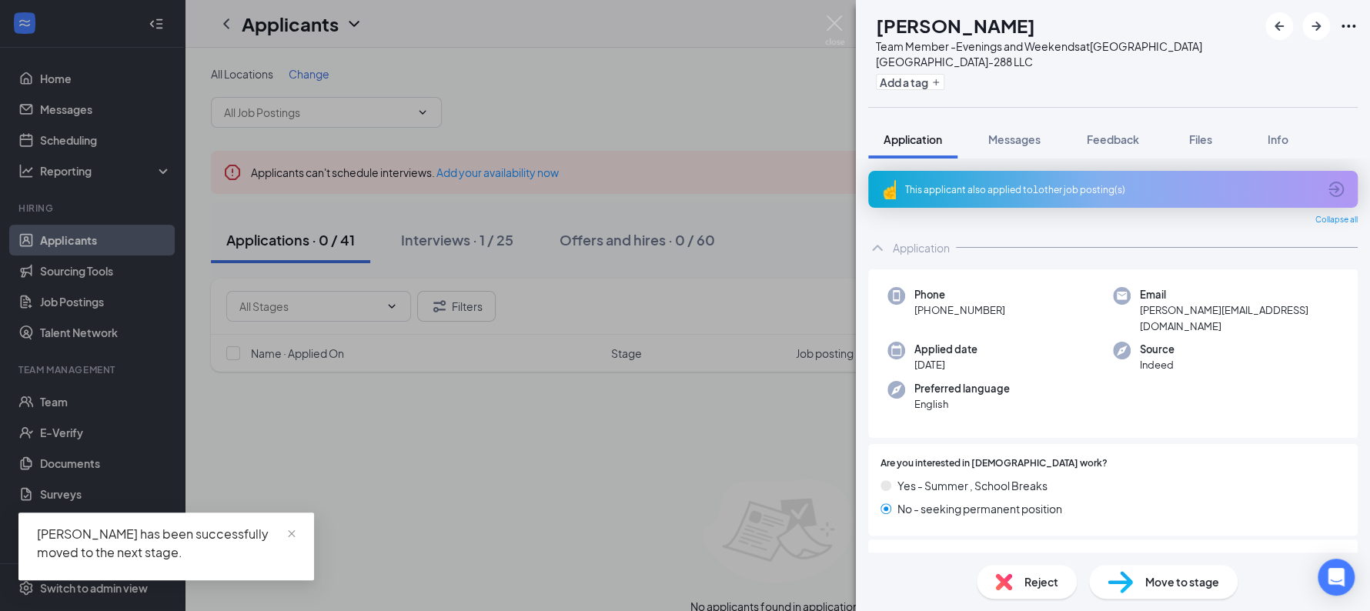
click at [75, 403] on div "MD Makayla Davis Team Member -Evenings and Weekends at Sunshine Hospitality TX-…" at bounding box center [685, 305] width 1370 height 611
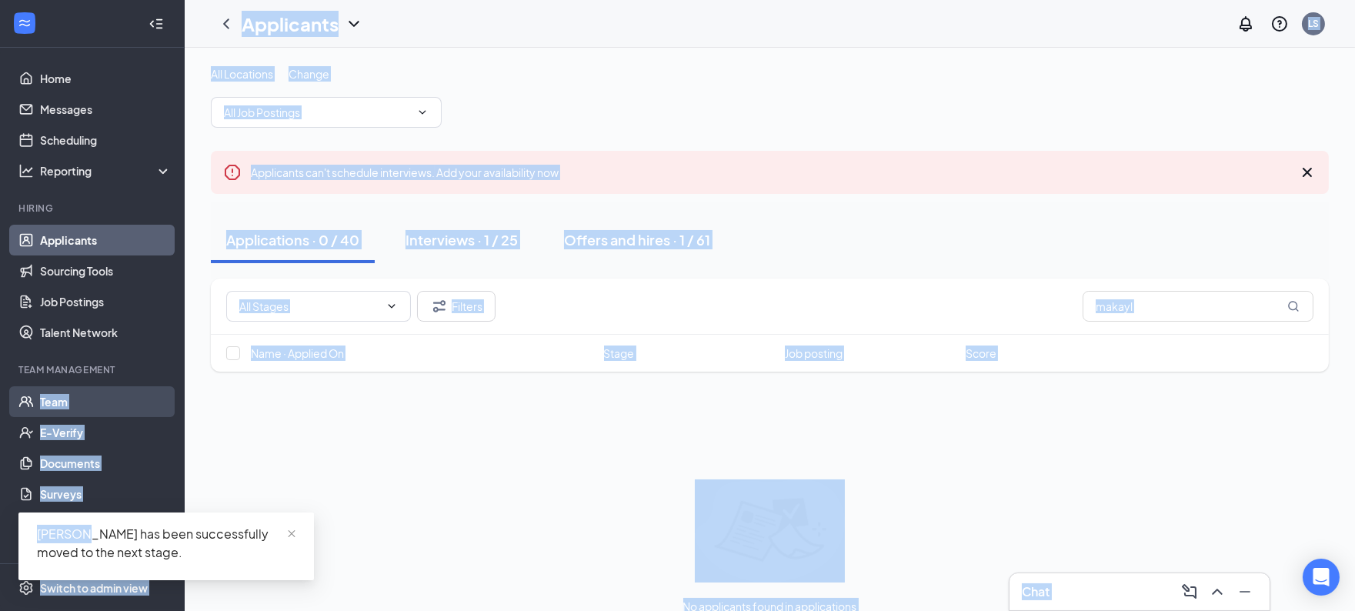
click at [75, 403] on link "Team" at bounding box center [106, 401] width 132 height 31
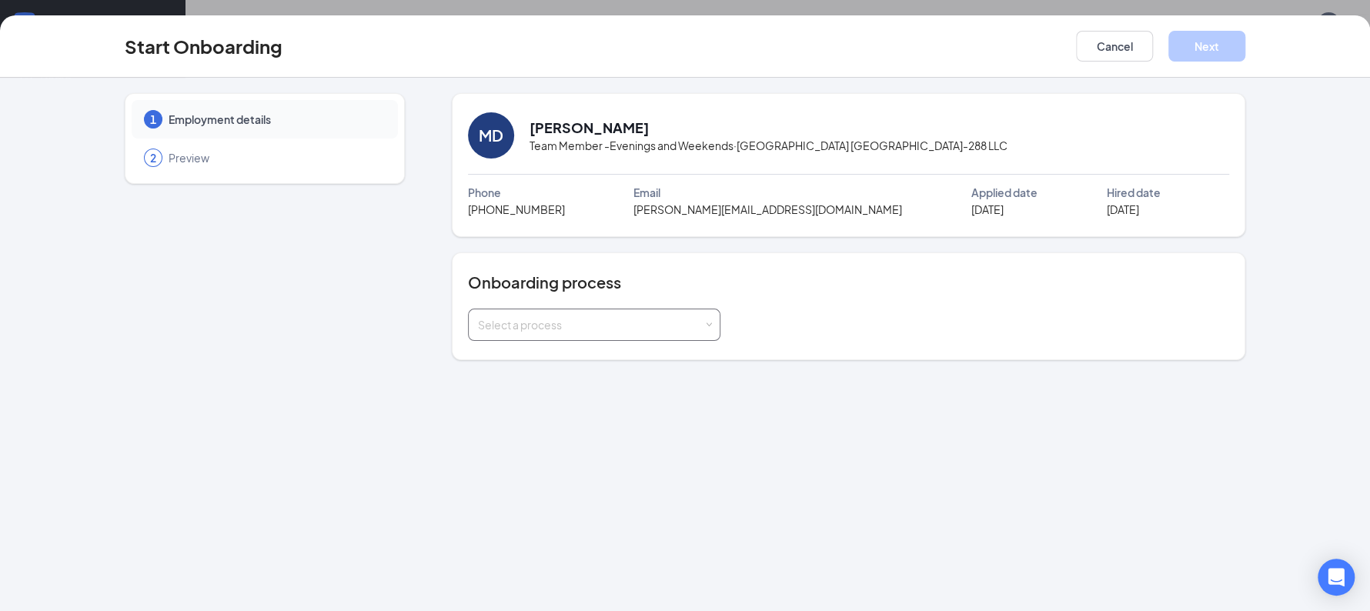
click at [620, 320] on div "Select a process" at bounding box center [591, 324] width 226 height 15
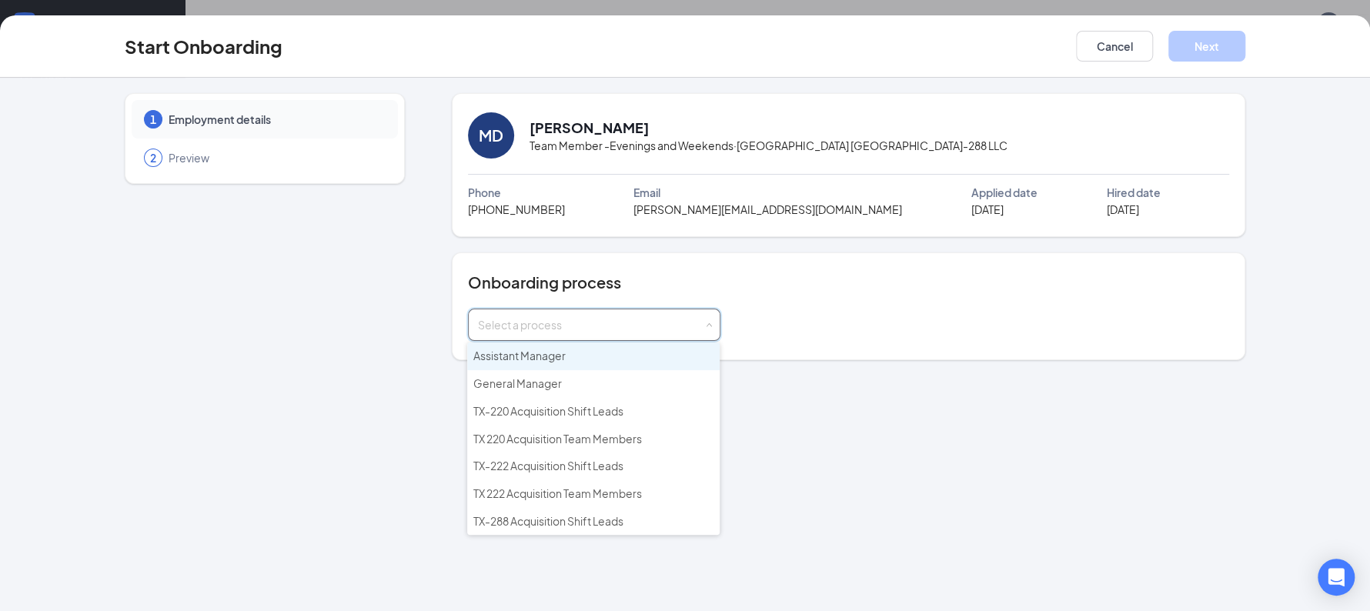
click at [620, 320] on input at bounding box center [594, 324] width 232 height 31
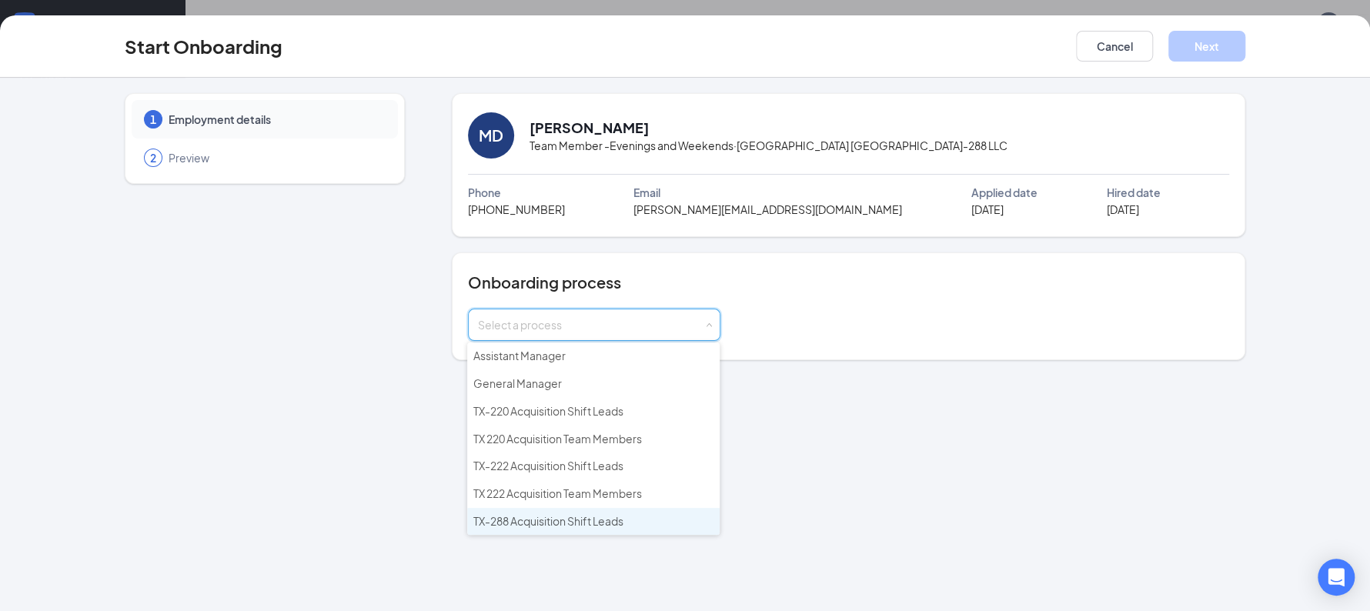
scroll to position [20, 0]
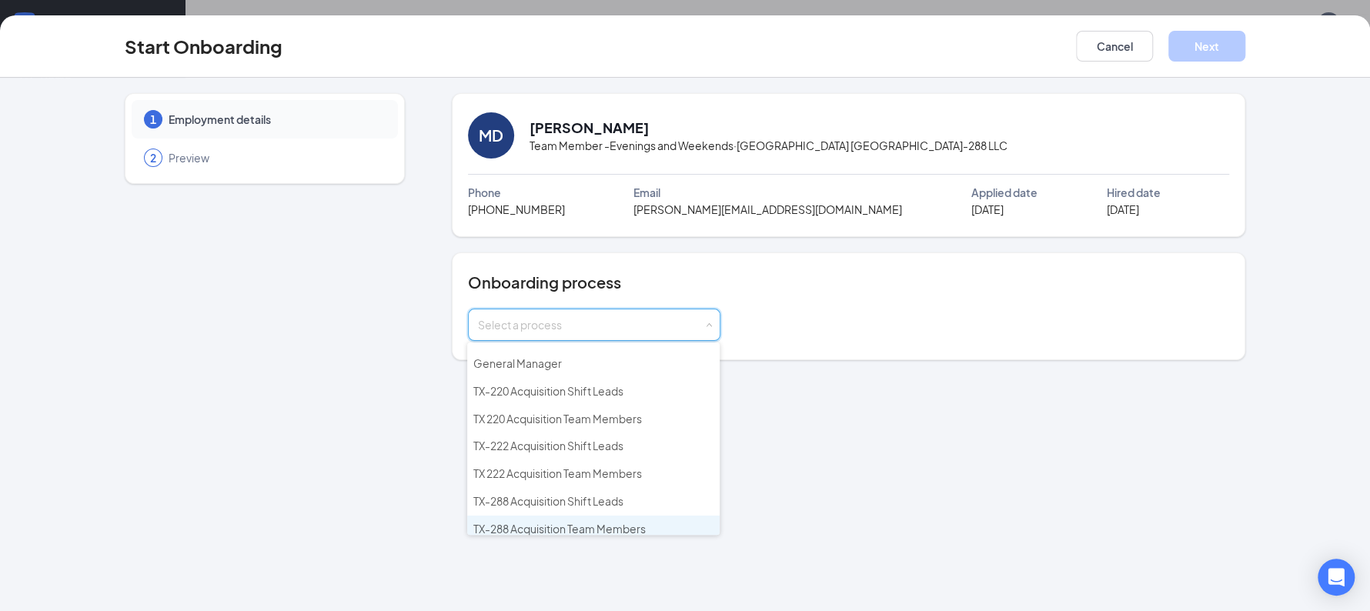
click at [558, 522] on span "TX-288 Acquisition Team Members" at bounding box center [559, 529] width 172 height 14
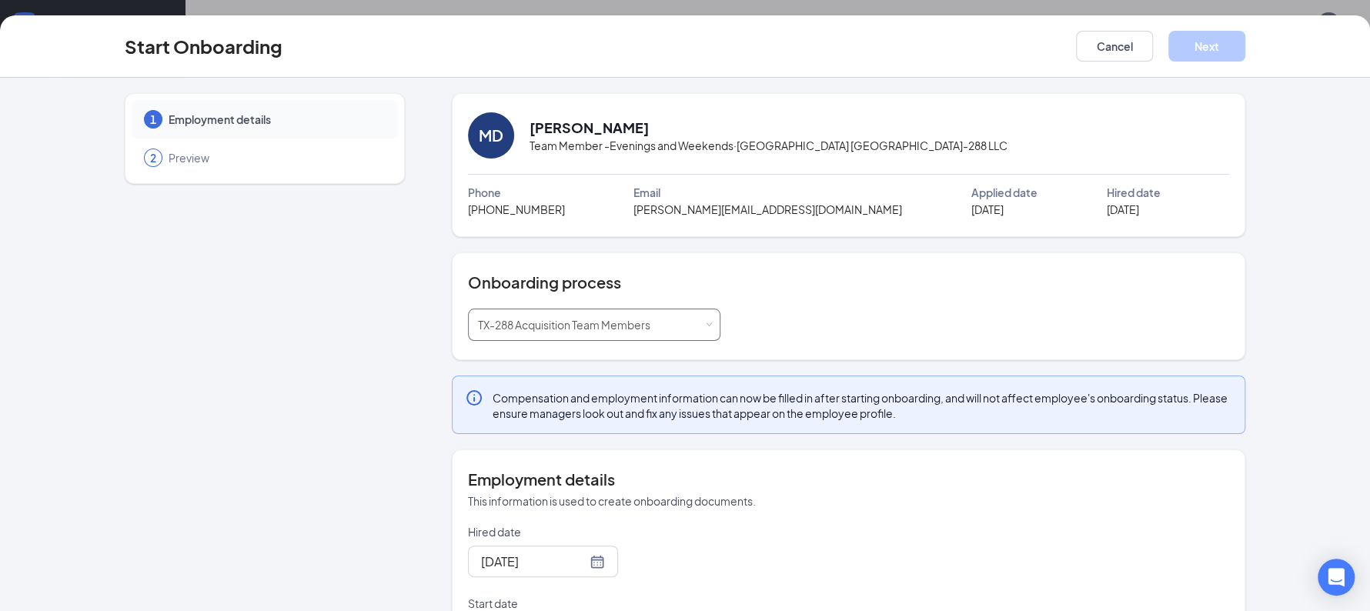
scroll to position [143, 0]
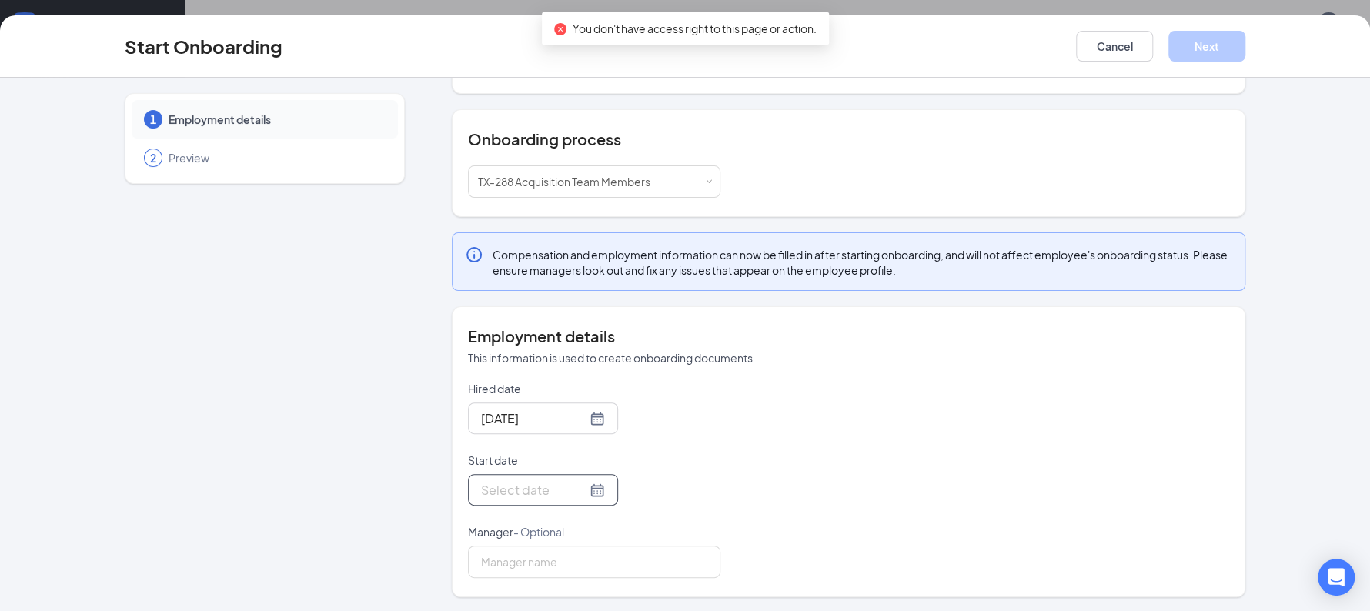
click at [581, 491] on div at bounding box center [543, 489] width 124 height 19
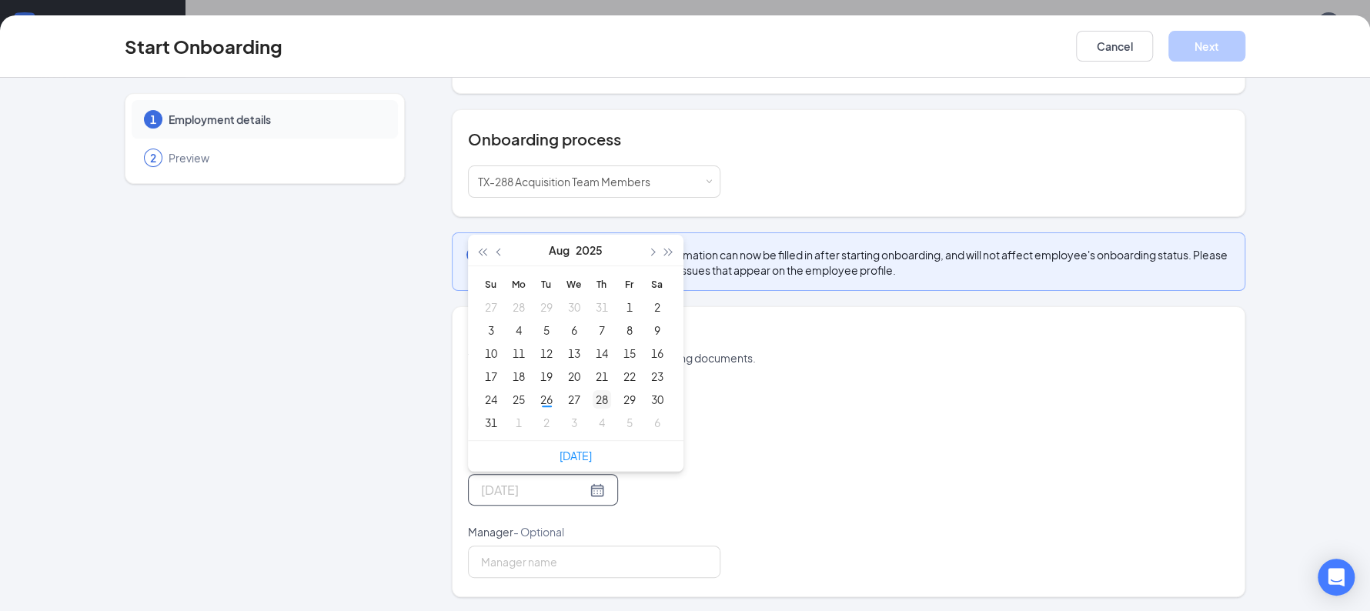
type input "Aug 28, 2025"
click at [597, 402] on div "28" at bounding box center [602, 399] width 18 height 18
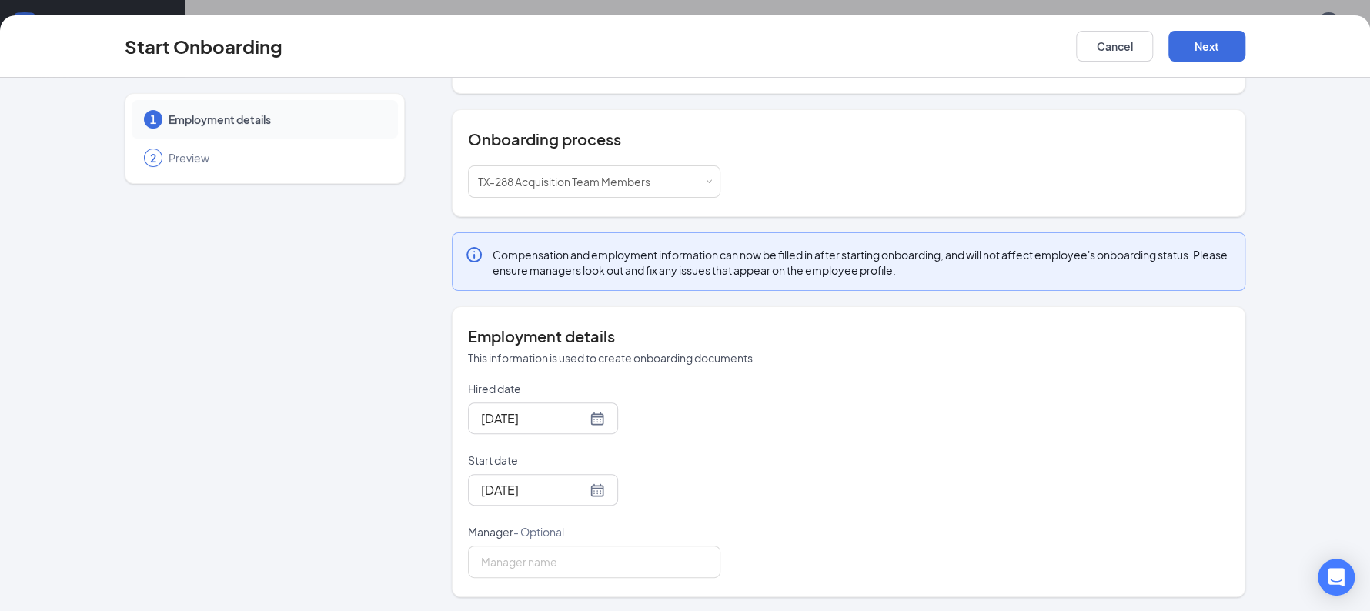
drag, startPoint x: 733, startPoint y: 428, endPoint x: 846, endPoint y: 473, distance: 121.9
click at [846, 473] on div "Hired date Aug 26, 2025 Start date Aug 28, 2025 Aug 2025 Su Mo Tu We Th Fr Sa 2…" at bounding box center [848, 479] width 761 height 197
click at [1201, 41] on button "Next" at bounding box center [1206, 46] width 77 height 31
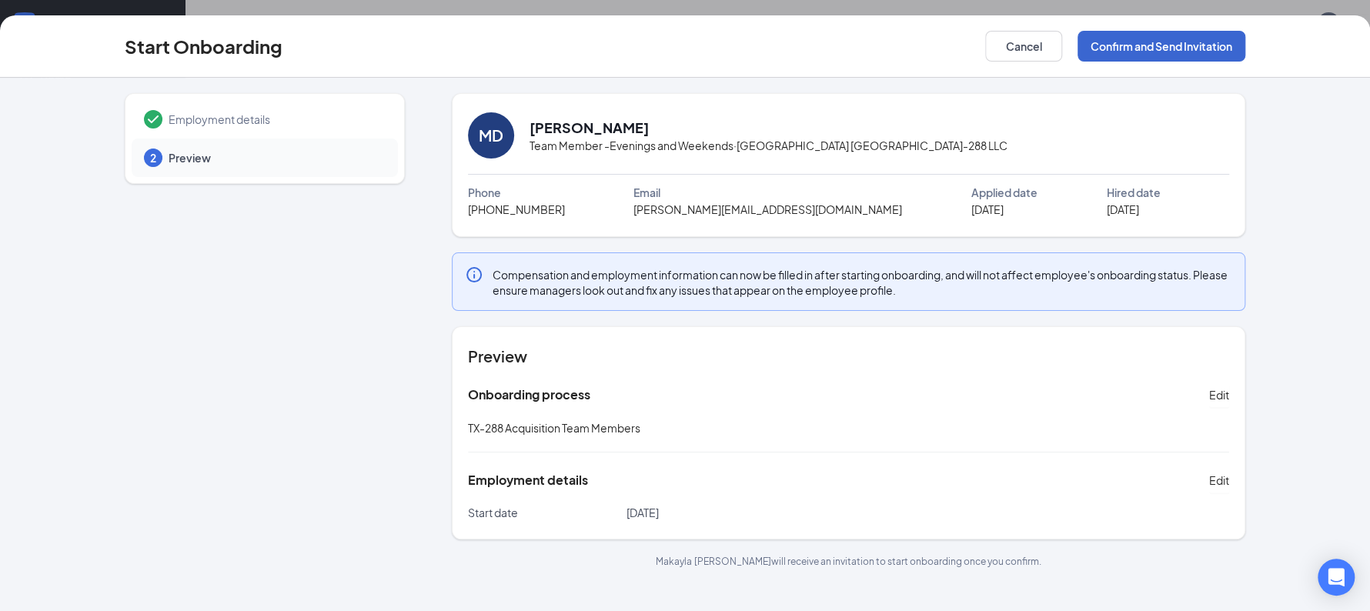
scroll to position [0, 0]
click at [1201, 41] on button "Confirm and Send Invitation" at bounding box center [1161, 46] width 168 height 31
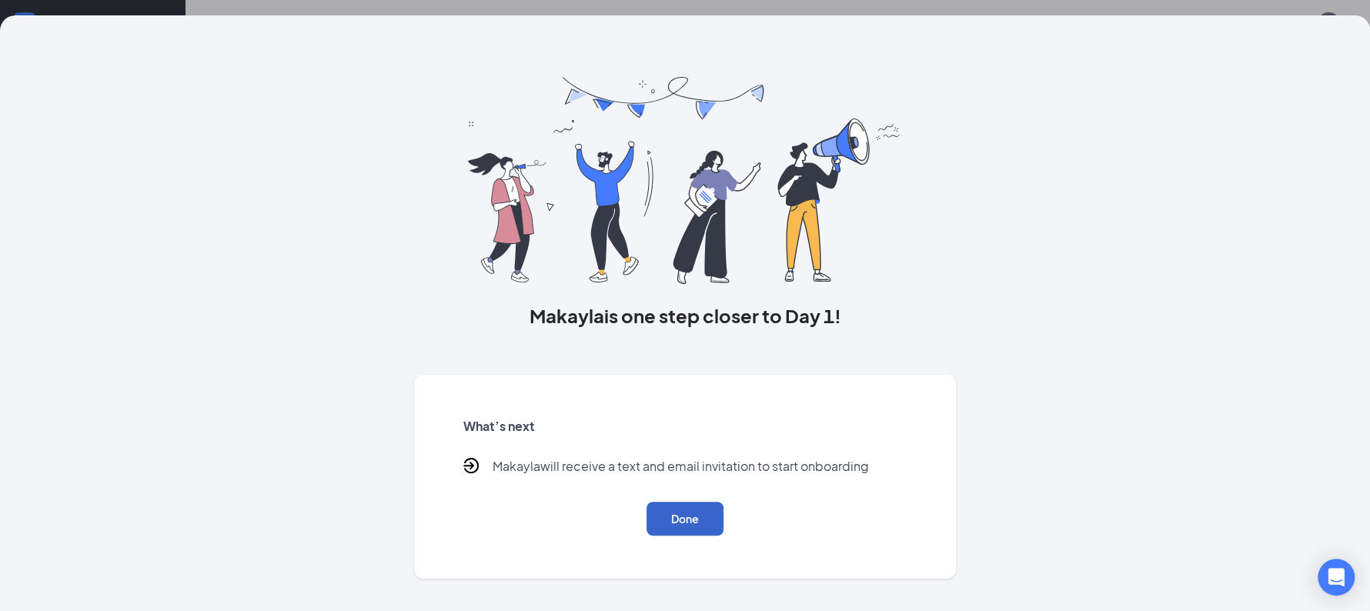
click at [690, 526] on button "Done" at bounding box center [684, 519] width 77 height 34
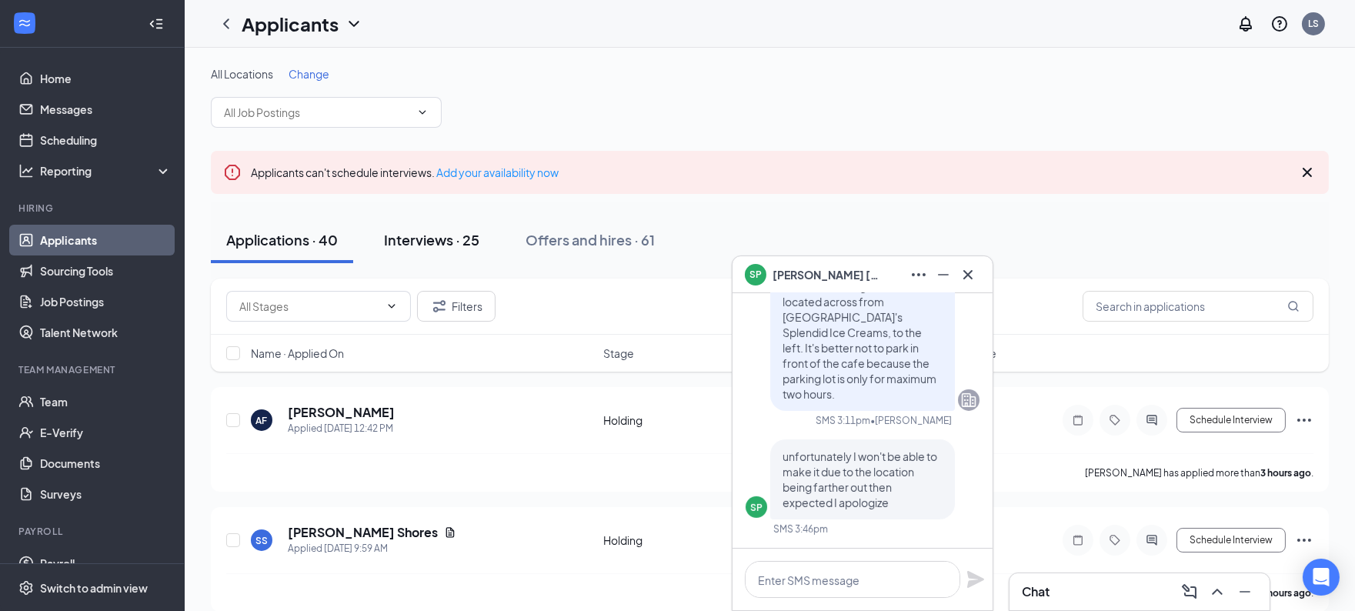
click at [439, 260] on button "Interviews · 25" at bounding box center [432, 240] width 126 height 46
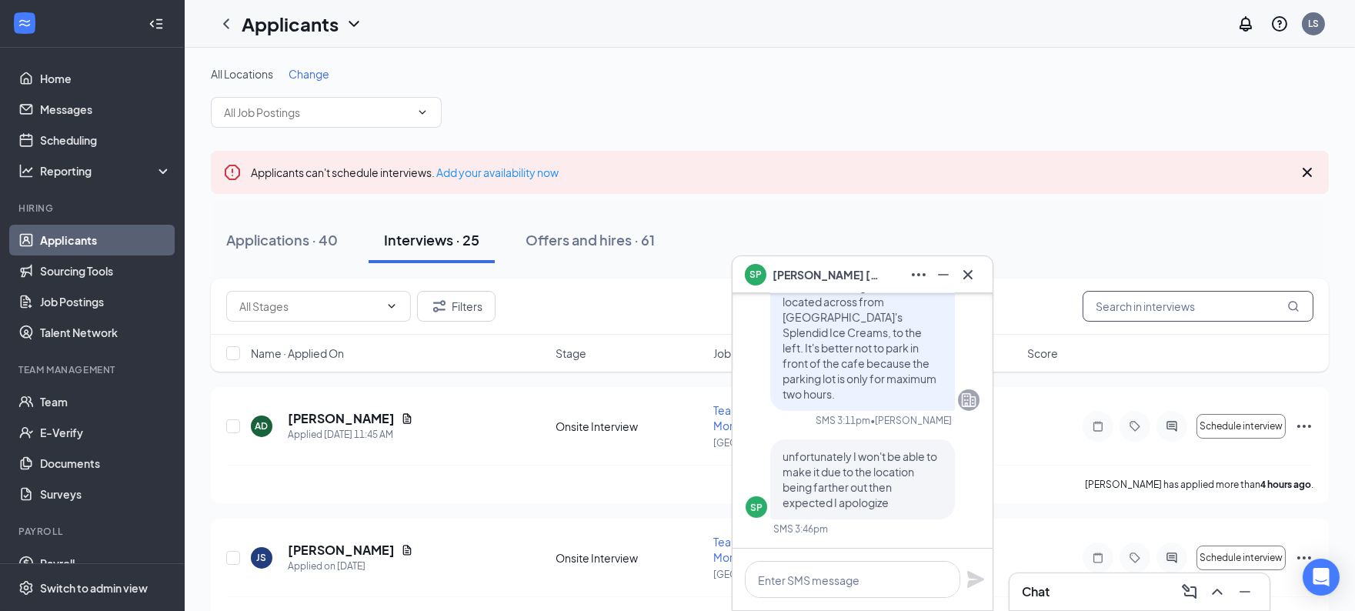
click at [1153, 315] on input "text" at bounding box center [1198, 306] width 231 height 31
type input "step"
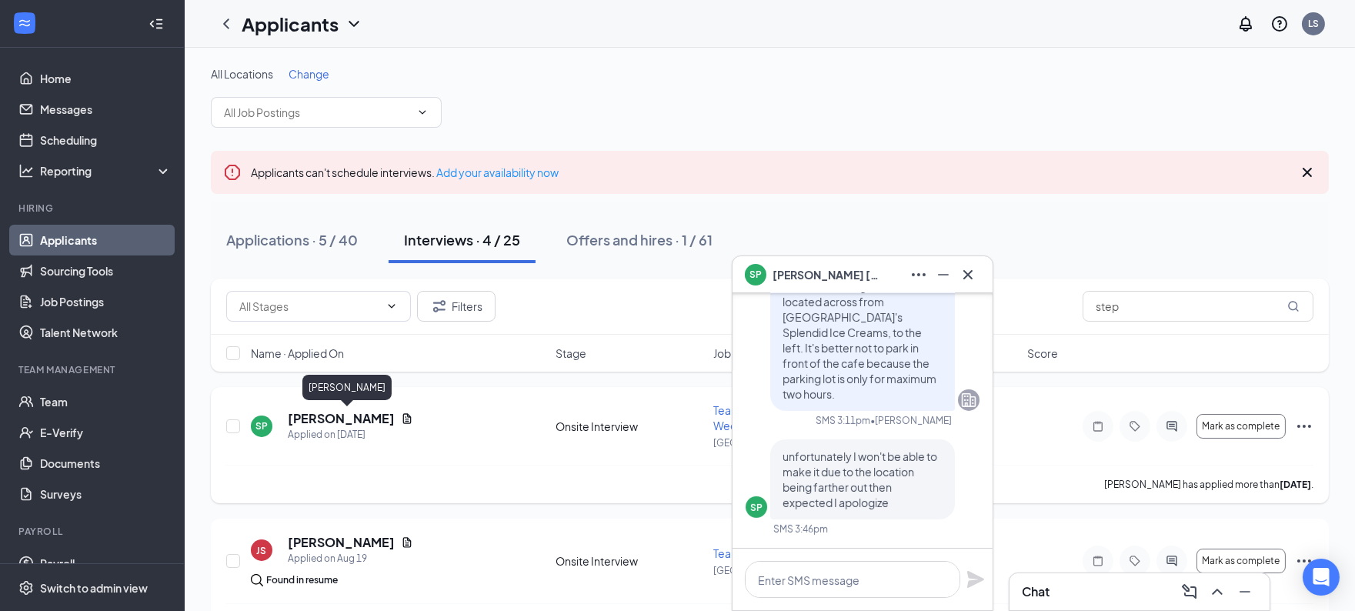
click at [349, 420] on h5 "Stephanie Perez-Gonzales" at bounding box center [341, 418] width 107 height 17
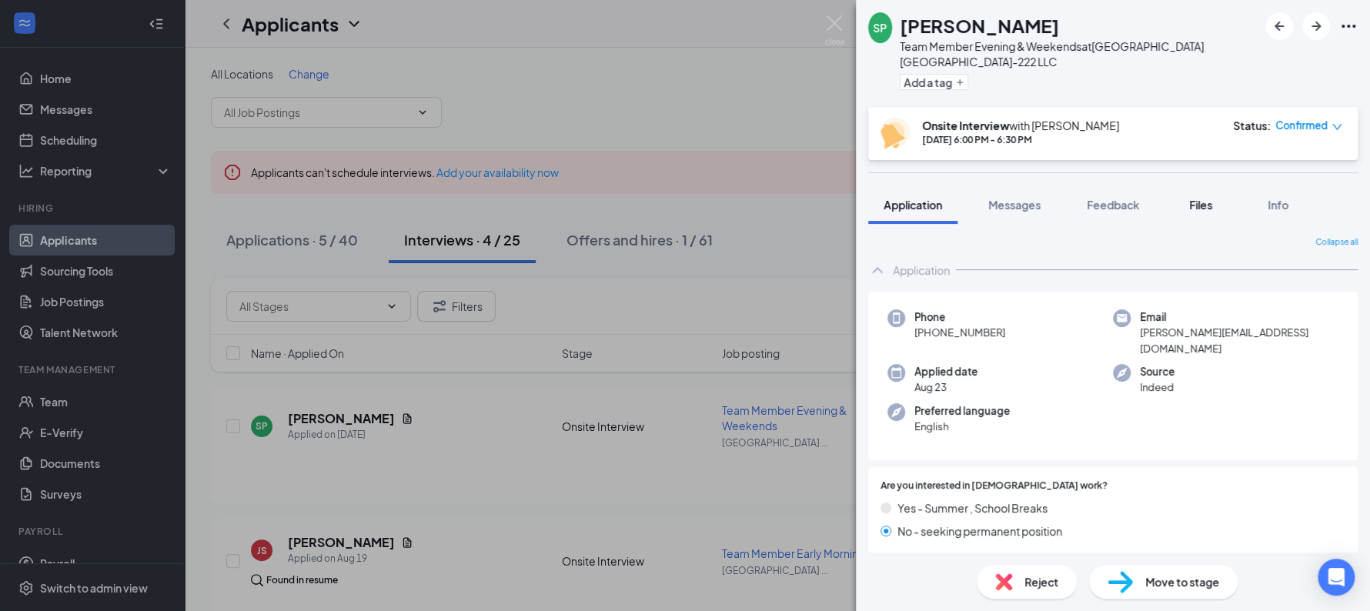
click at [1200, 204] on span "Files" at bounding box center [1200, 205] width 23 height 14
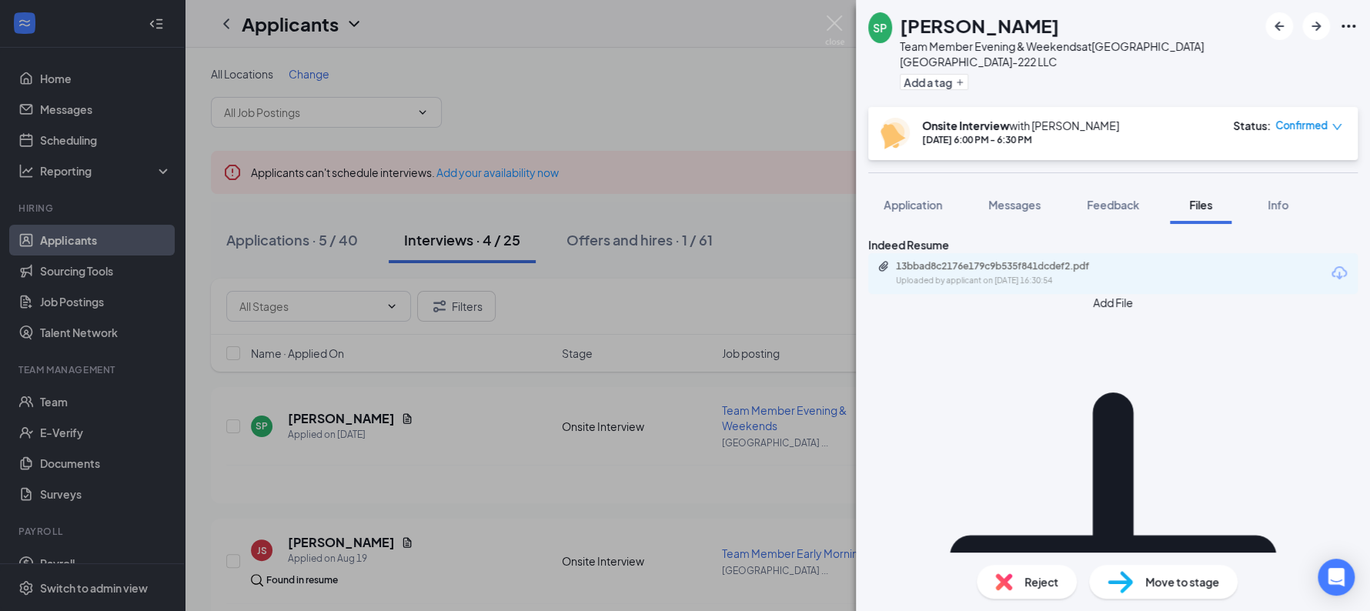
click at [1172, 289] on div "13bbad8c2176e179c9b535f841dcdef2.pdf Uploaded by applicant on Aug 23, 2025 at 1…" at bounding box center [1112, 273] width 489 height 41
click at [1031, 287] on div "Uploaded by applicant on Aug 23, 2025 at 16:30:54" at bounding box center [1011, 281] width 231 height 12
click at [1026, 590] on span "Reject" at bounding box center [1041, 581] width 34 height 17
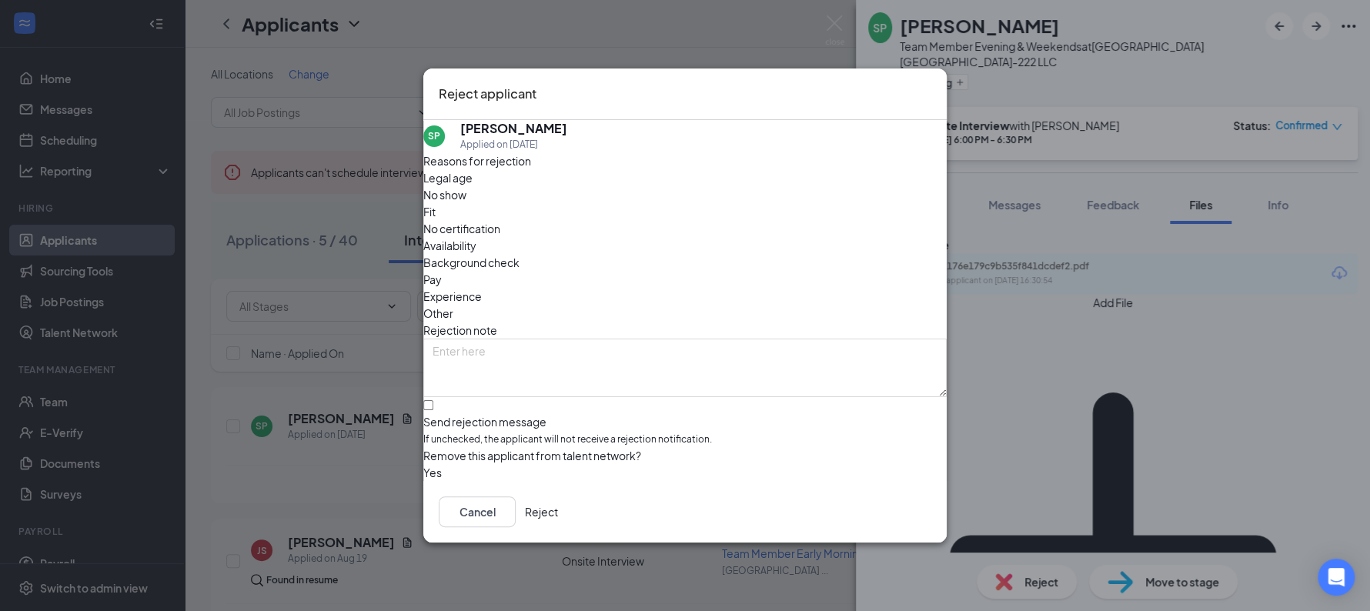
click at [453, 305] on span "Other" at bounding box center [438, 313] width 30 height 17
click at [689, 339] on textarea at bounding box center [684, 368] width 523 height 58
type textarea "Lives far away from all the stores."
click at [433, 400] on input "Send rejection message If unchecked, the applicant will not receive a rejection…" at bounding box center [428, 405] width 10 height 10
checkbox input "true"
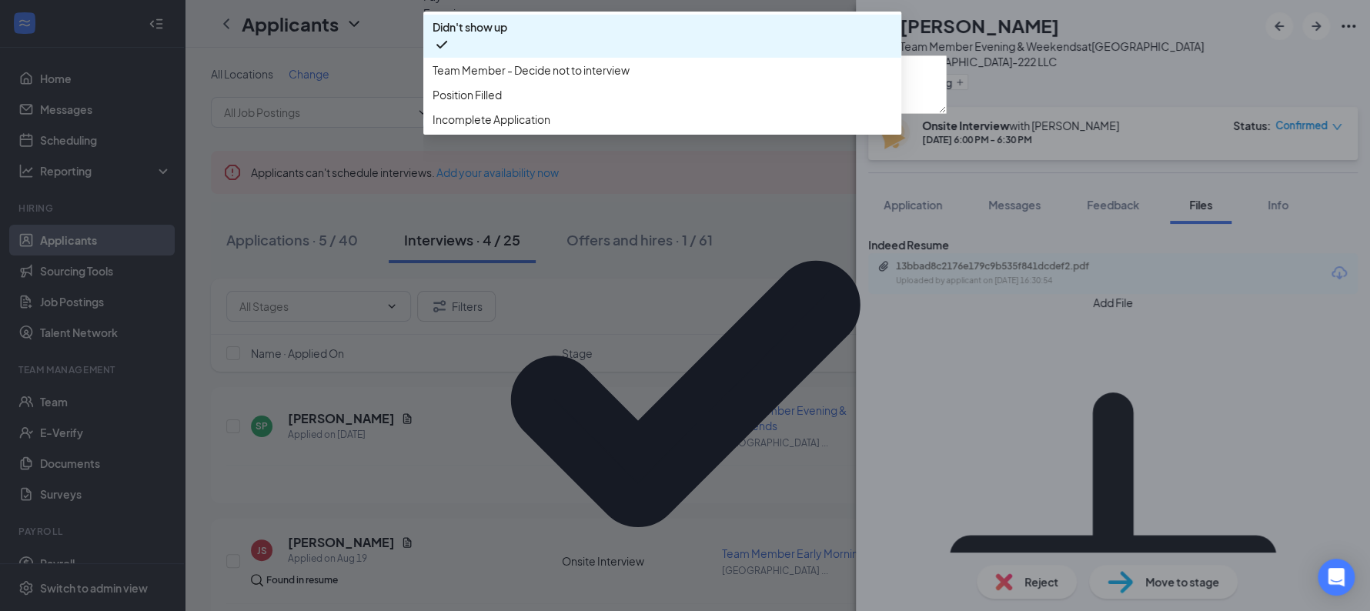
click at [630, 79] on span "Team Member - Decide not to interview" at bounding box center [531, 70] width 197 height 17
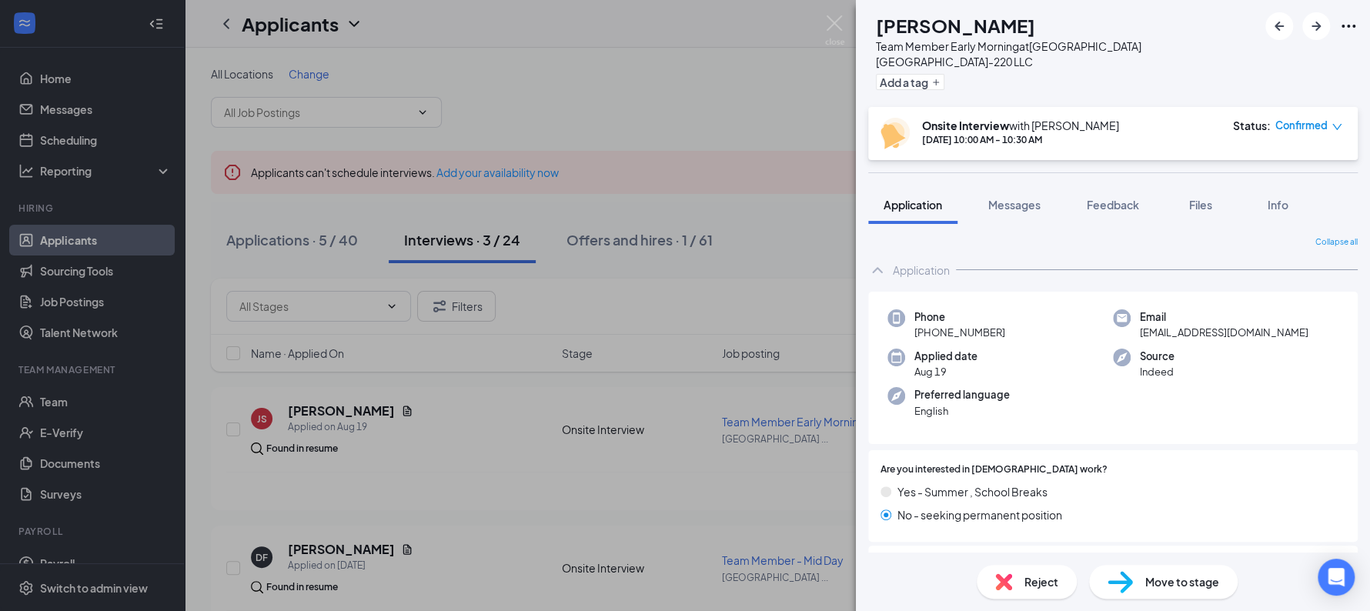
click at [763, 105] on div "JS Justine Summerhill Team Member Early Morning at Sunshine Hospitality TX-220 …" at bounding box center [685, 305] width 1370 height 611
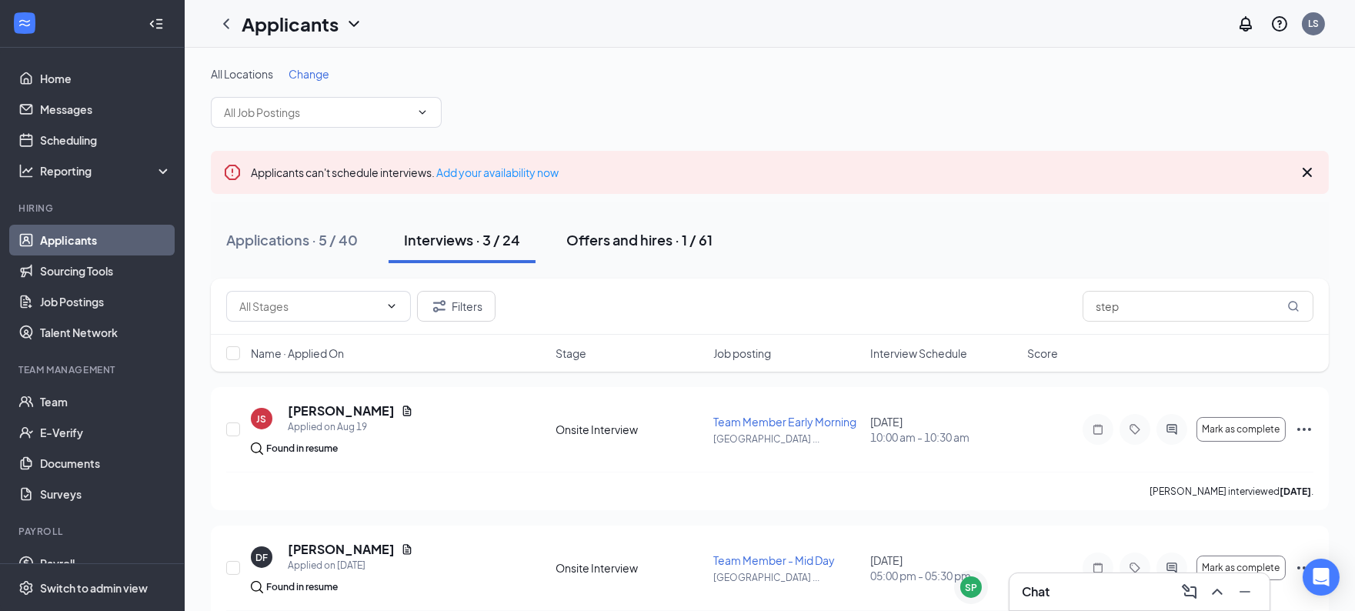
click at [679, 246] on div "Offers and hires · 1 / 61" at bounding box center [639, 239] width 146 height 19
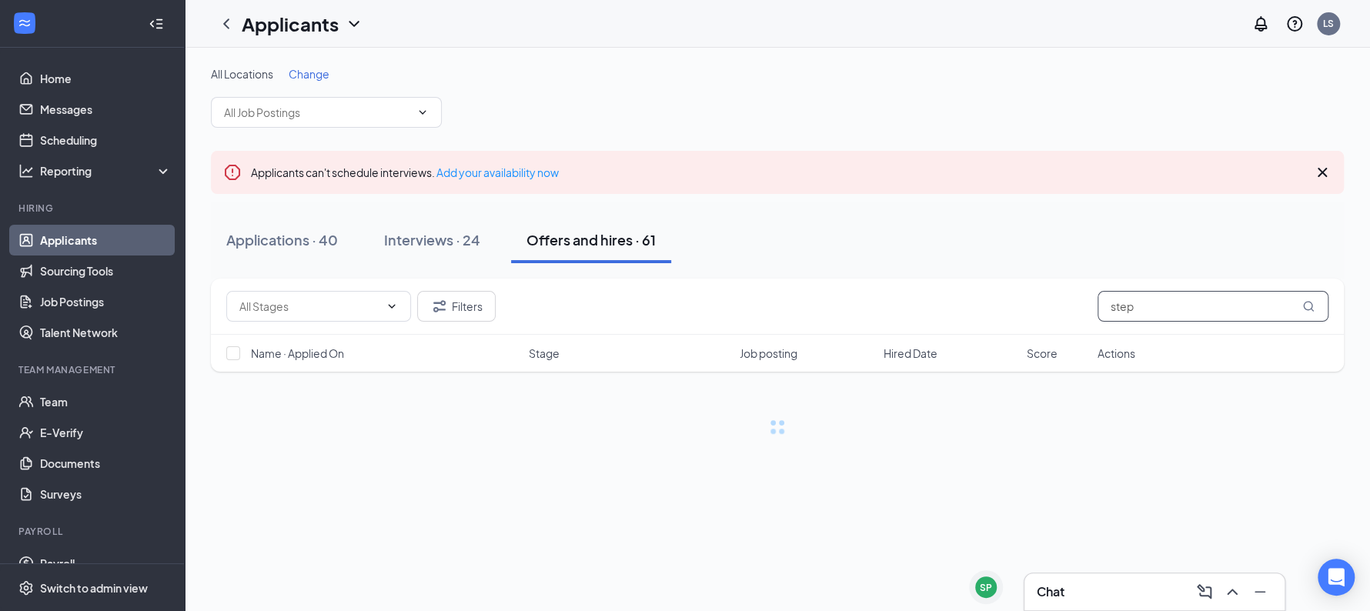
click at [1167, 313] on input "step" at bounding box center [1212, 306] width 231 height 31
type input "anna"
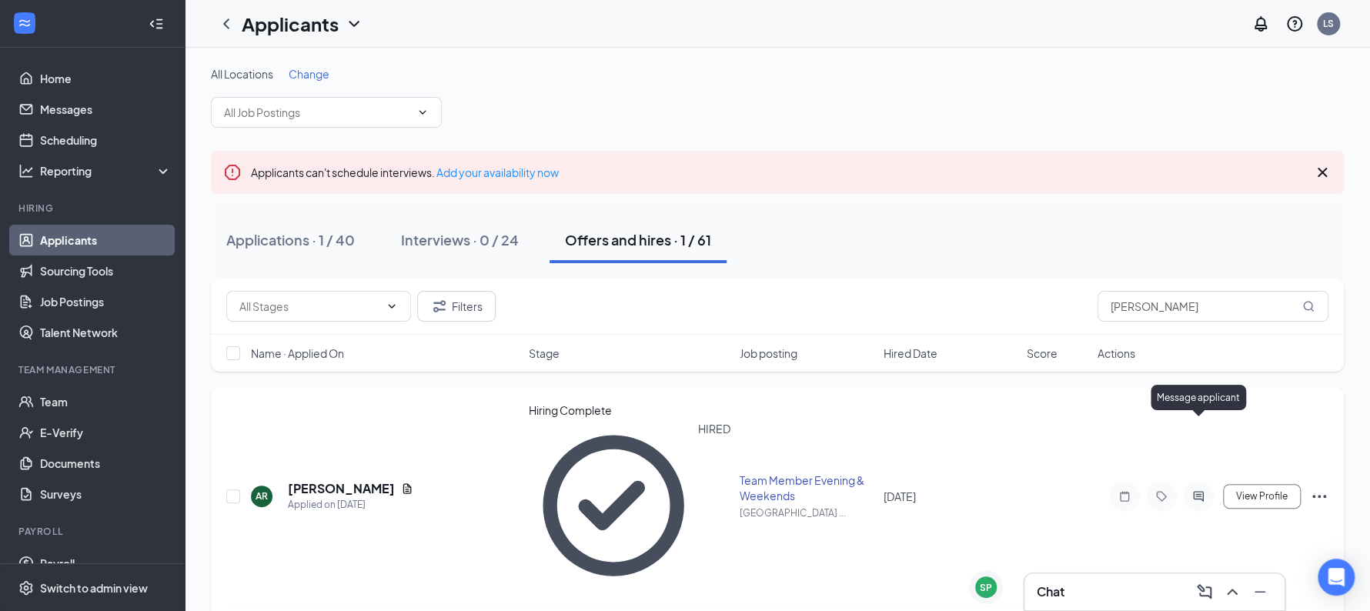
click at [1190, 490] on icon "ActiveChat" at bounding box center [1198, 496] width 18 height 12
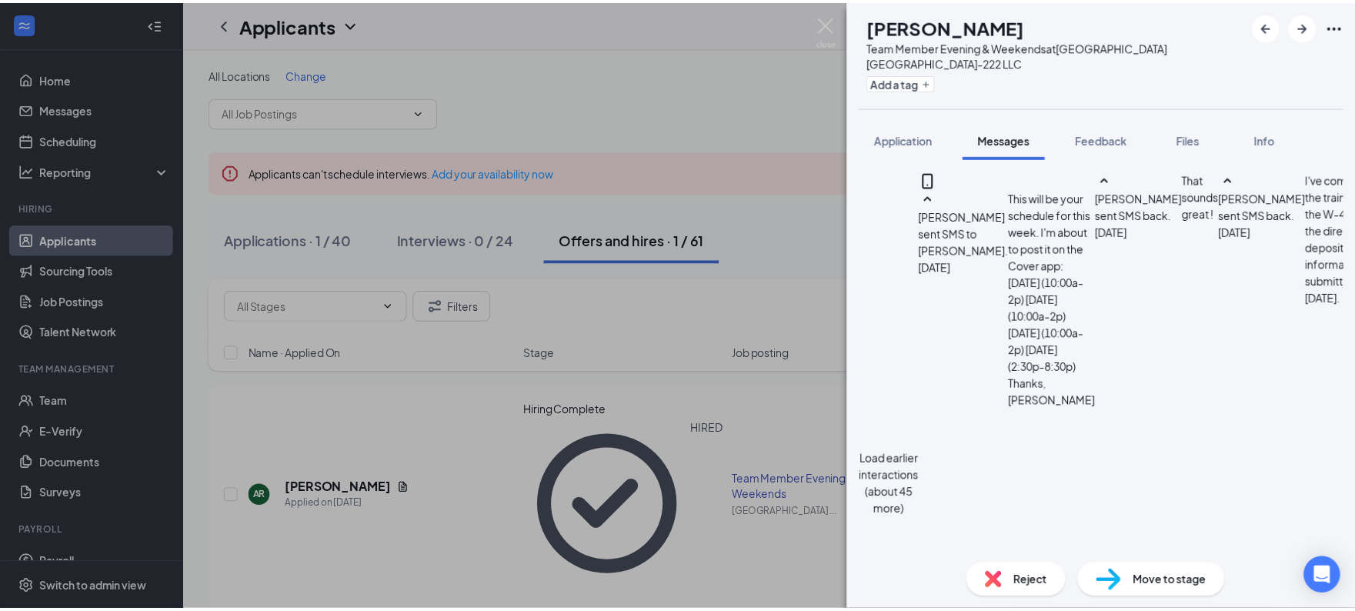
scroll to position [29, 0]
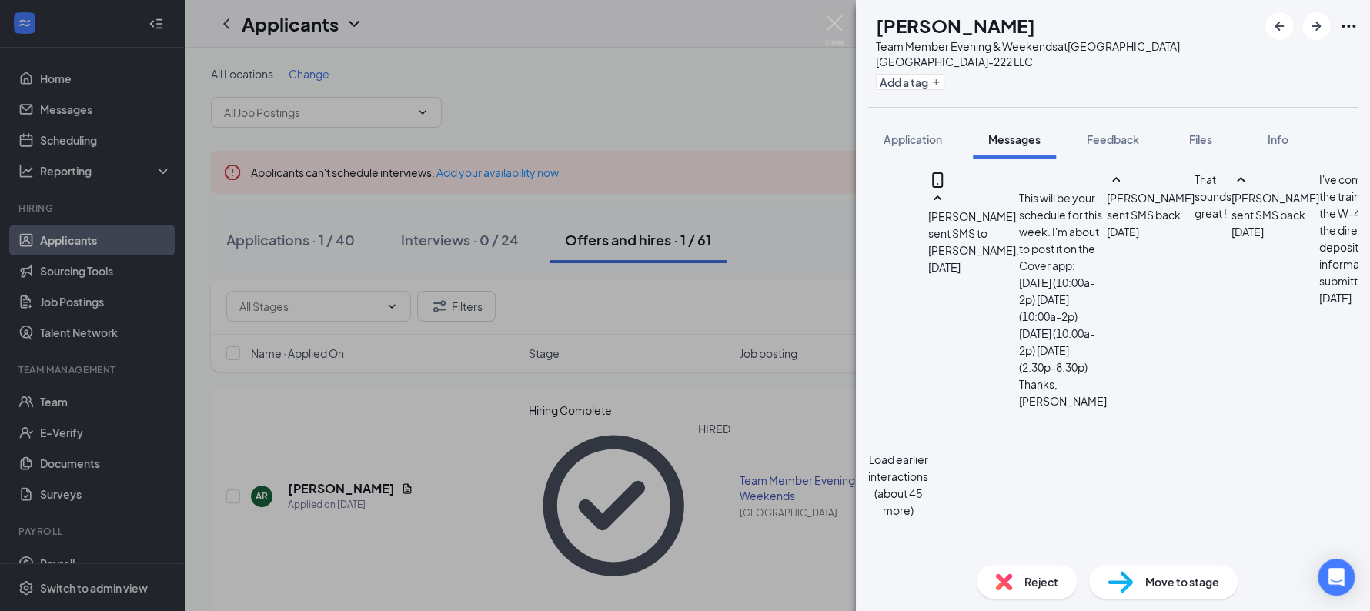
click at [543, 50] on div "AR Anna Rath Team Member Evening & Weekends at Sunshine Hospitality TX-222 LLC …" at bounding box center [685, 305] width 1370 height 611
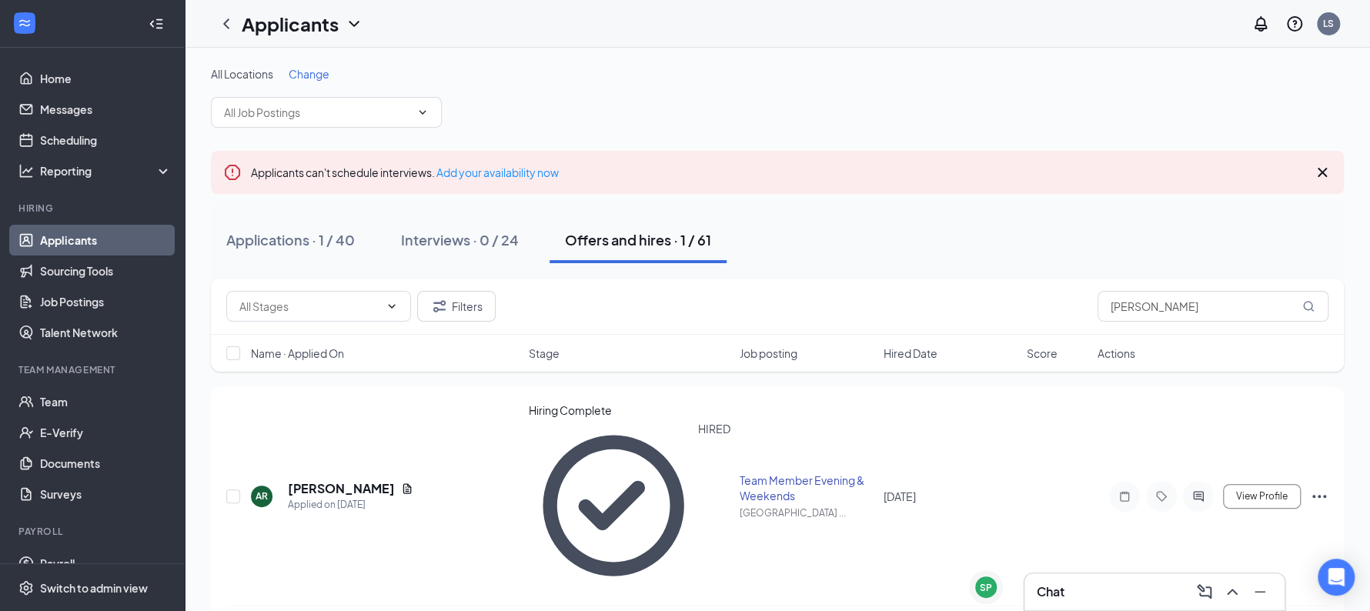
click at [77, 251] on link "Applicants" at bounding box center [106, 240] width 132 height 31
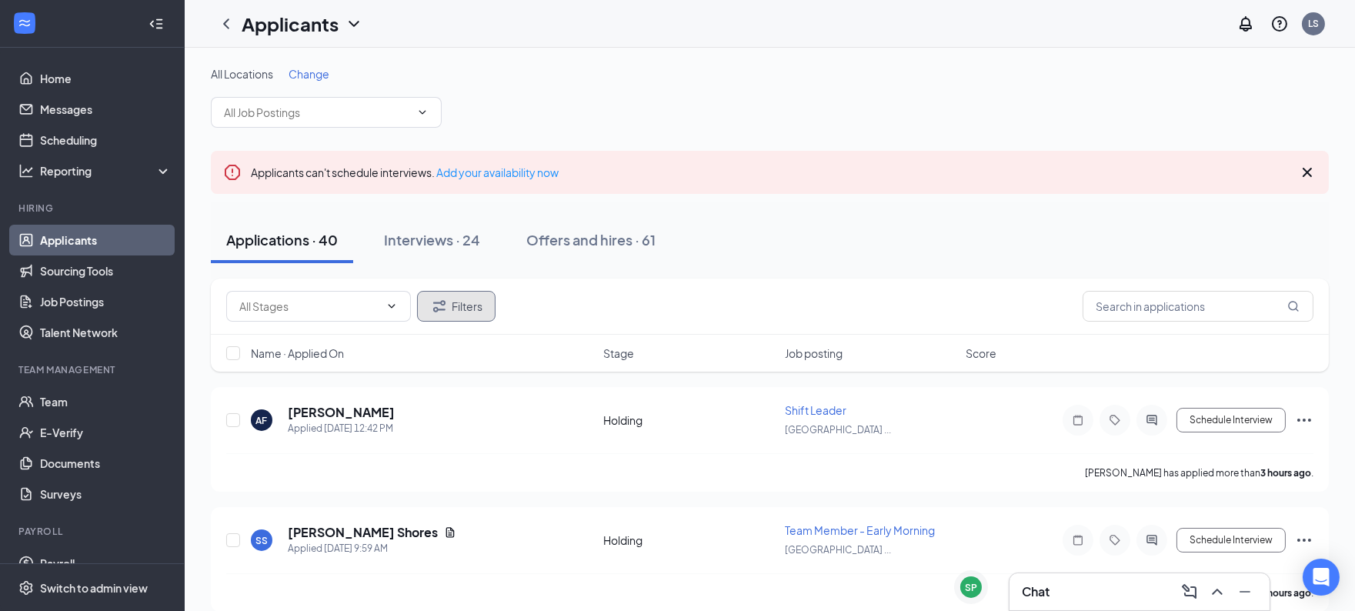
click at [449, 297] on button "Filters" at bounding box center [456, 306] width 79 height 31
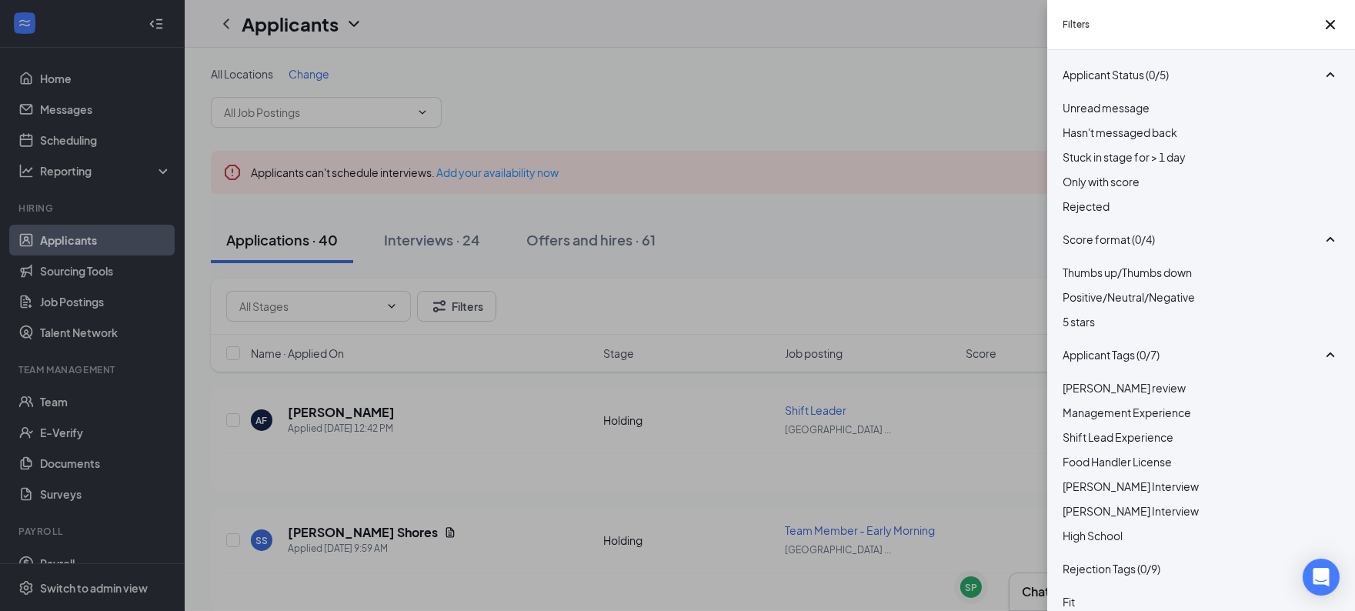
click at [1085, 213] on span "Rejected" at bounding box center [1086, 206] width 47 height 14
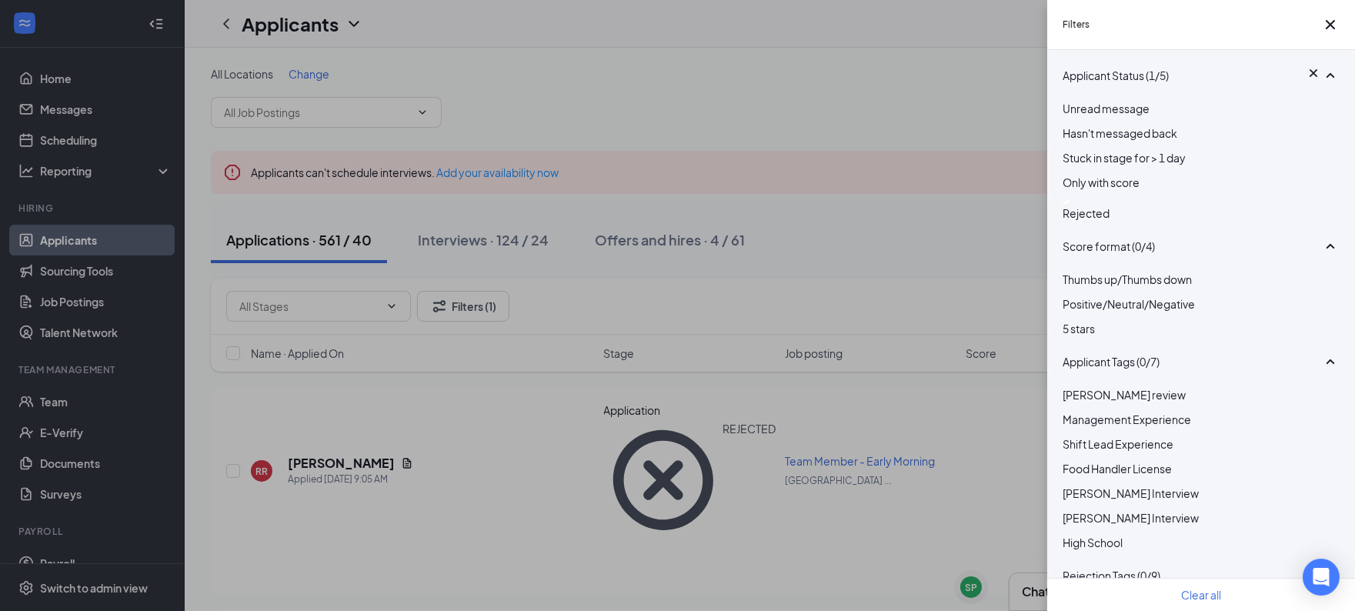
scroll to position [54, 0]
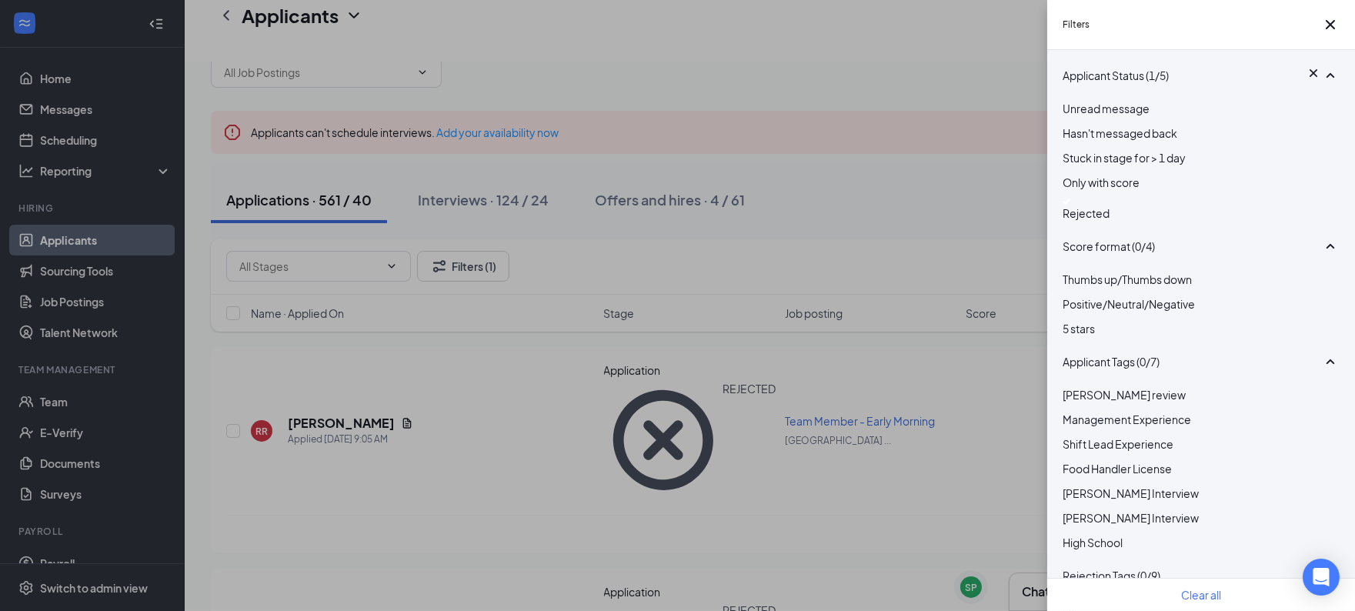
click at [687, 301] on div "Filters Applicant Status (1/5) Unread message Hasn't messaged back Stuck in sta…" at bounding box center [677, 305] width 1355 height 611
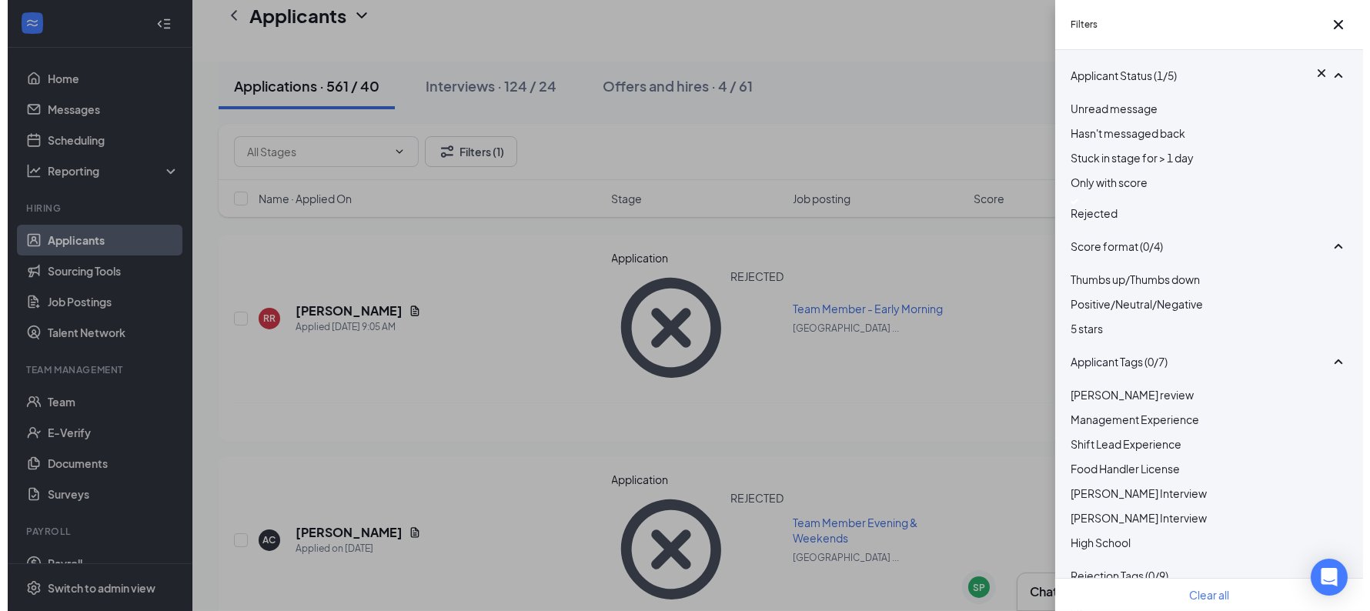
scroll to position [167, 0]
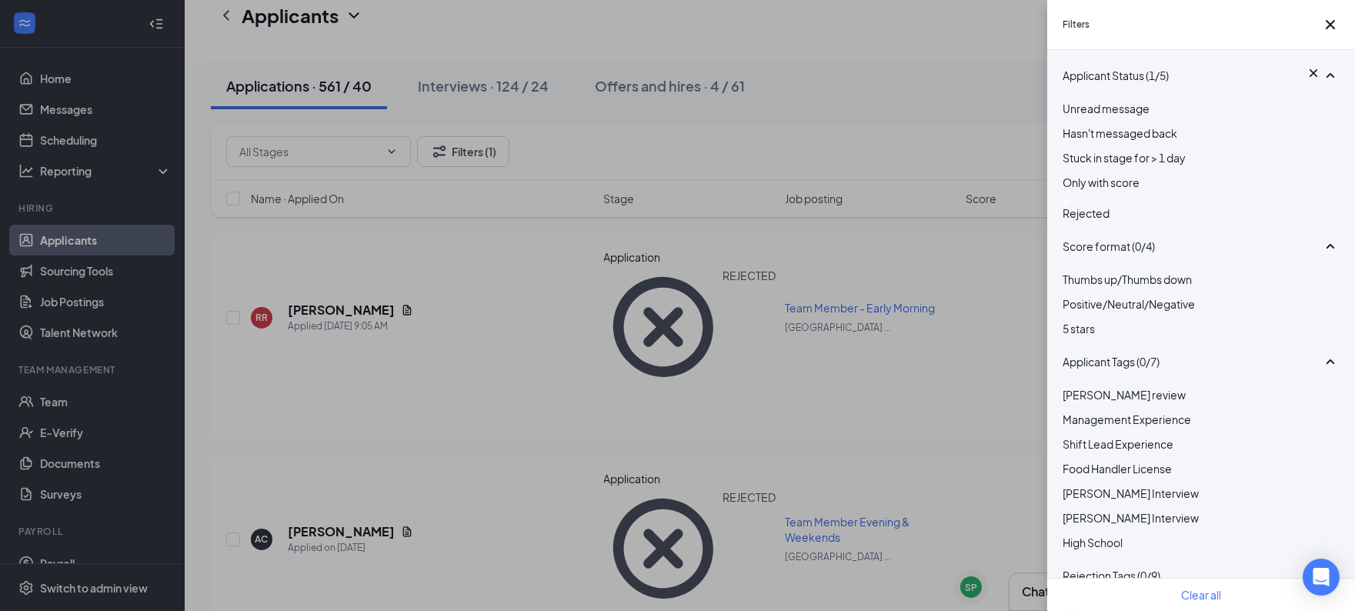
click at [710, 401] on div "Filters Applicant Status (1/5) Unread message Hasn't messaged back Stuck in sta…" at bounding box center [677, 305] width 1355 height 611
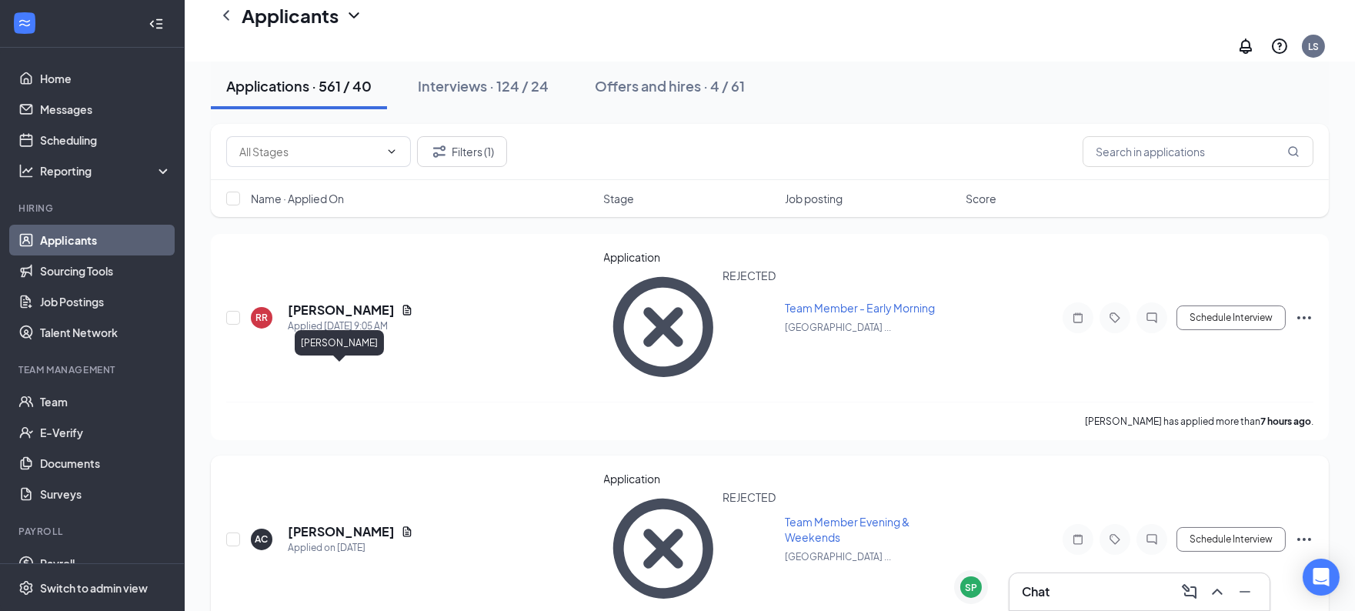
click at [362, 523] on h5 "[PERSON_NAME]" at bounding box center [341, 531] width 107 height 17
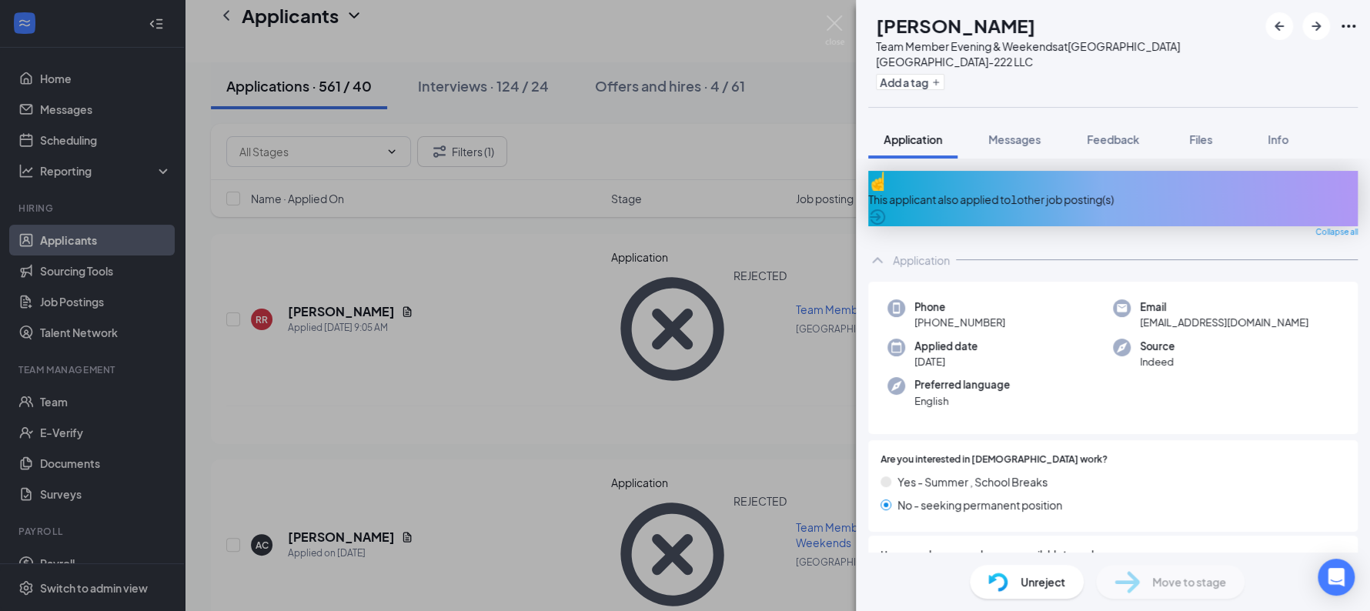
click at [1031, 191] on div "This applicant also applied to 1 other job posting(s)" at bounding box center [1112, 199] width 489 height 17
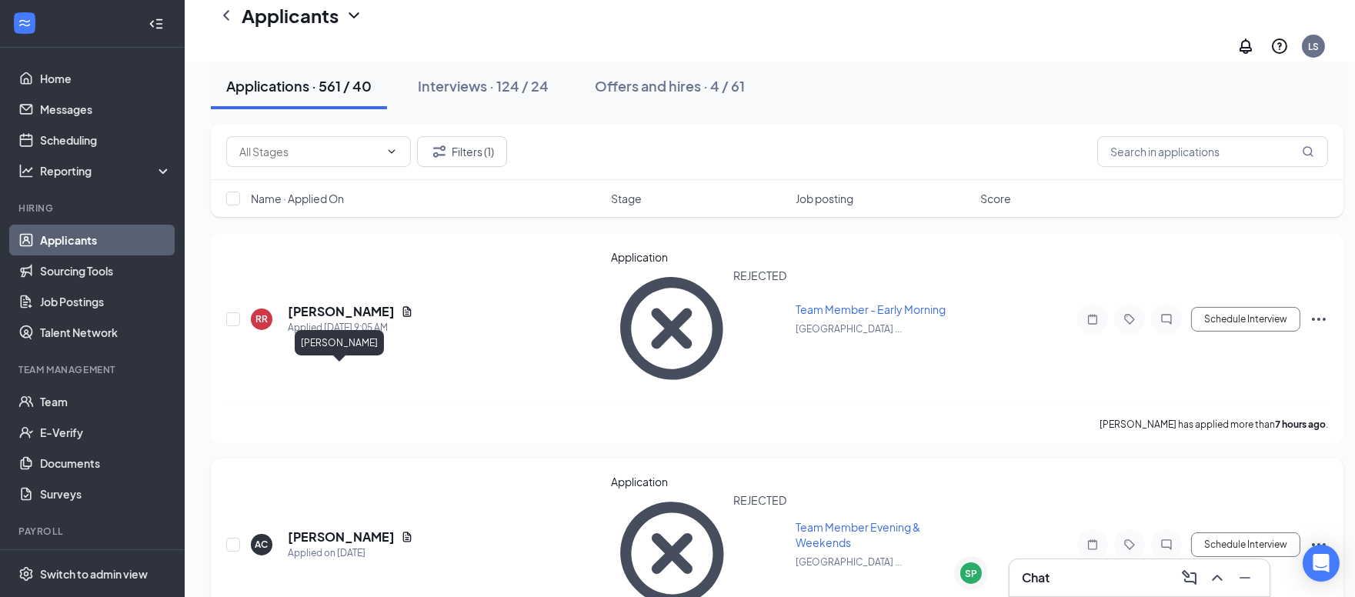
click at [339, 529] on h5 "[PERSON_NAME]" at bounding box center [341, 537] width 107 height 17
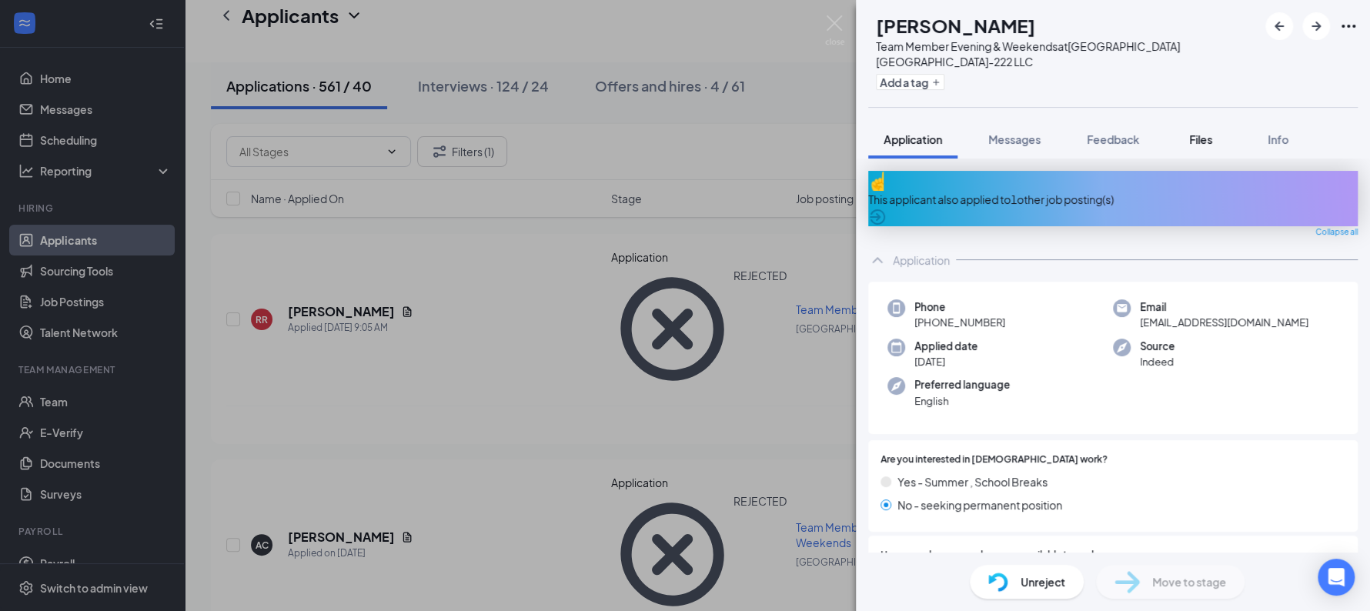
click at [1193, 139] on span "Files" at bounding box center [1200, 139] width 23 height 14
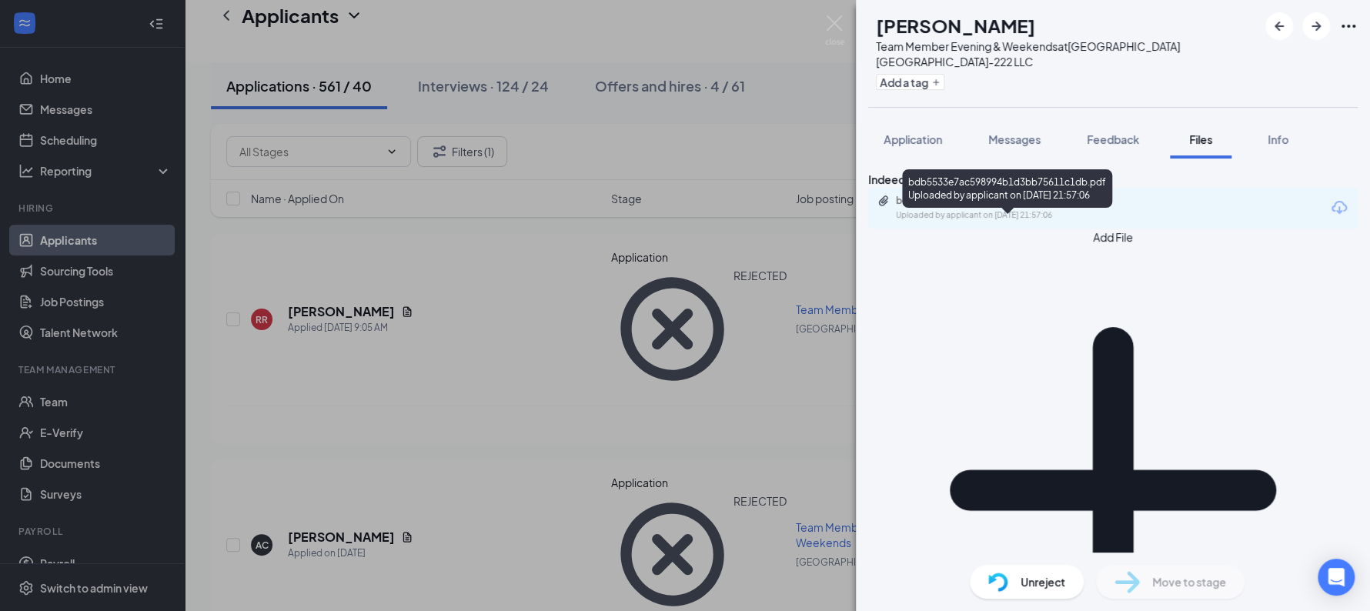
click at [1116, 222] on div "Uploaded by applicant on Aug 25, 2025 at 21:57:06" at bounding box center [1011, 215] width 231 height 12
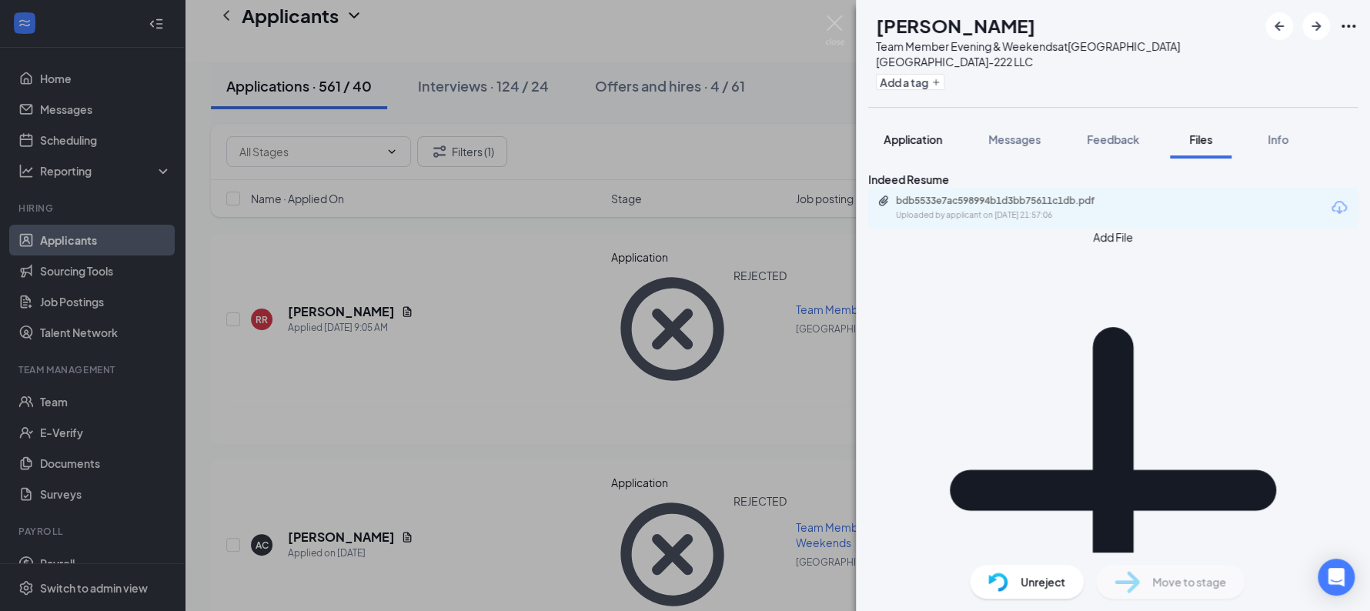
click at [930, 142] on span "Application" at bounding box center [913, 139] width 58 height 14
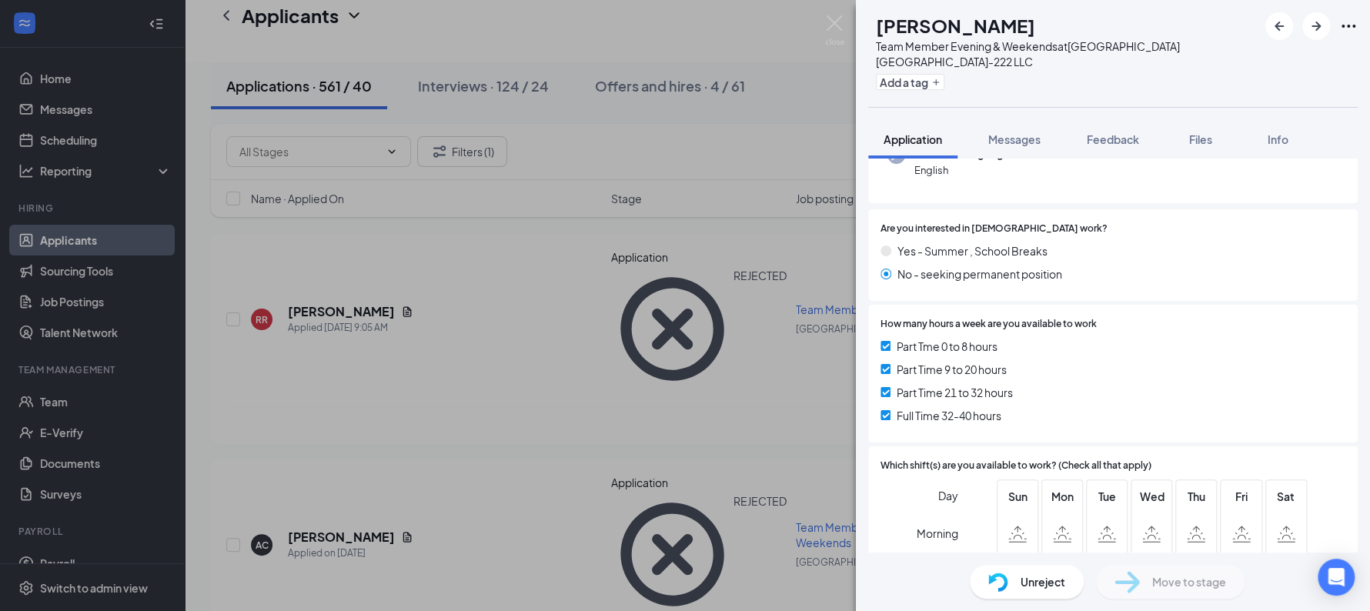
scroll to position [228, 0]
click at [1005, 583] on img at bounding box center [998, 582] width 20 height 19
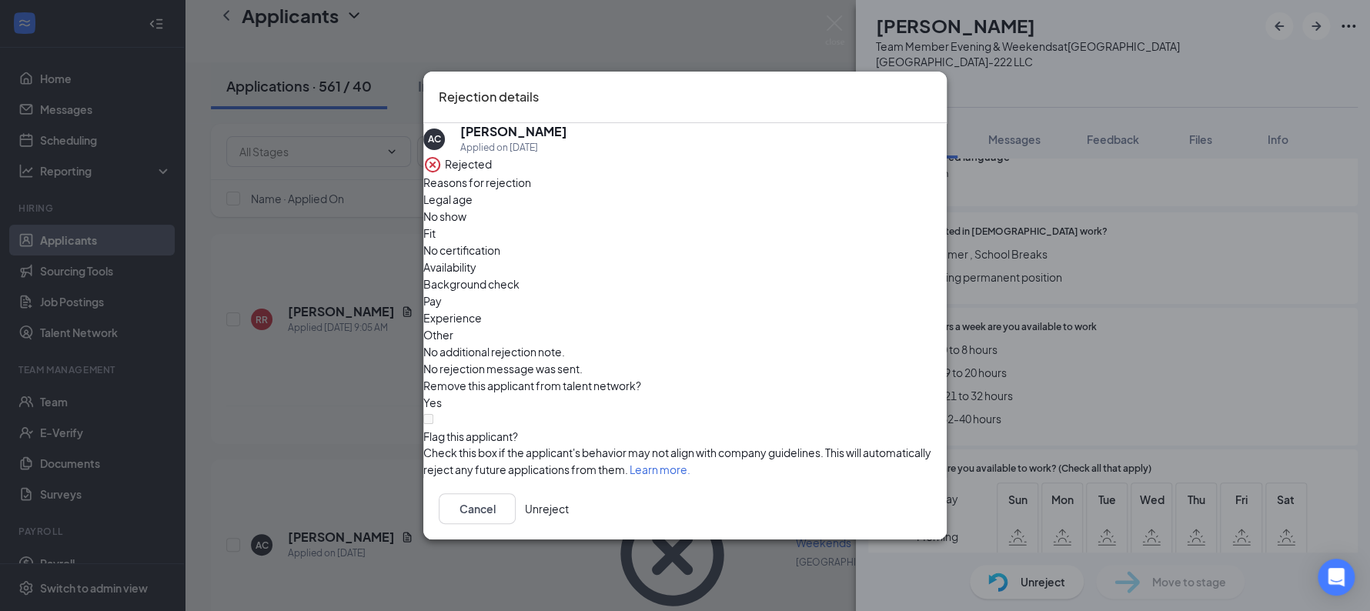
click at [569, 506] on button "Unreject" at bounding box center [547, 508] width 44 height 31
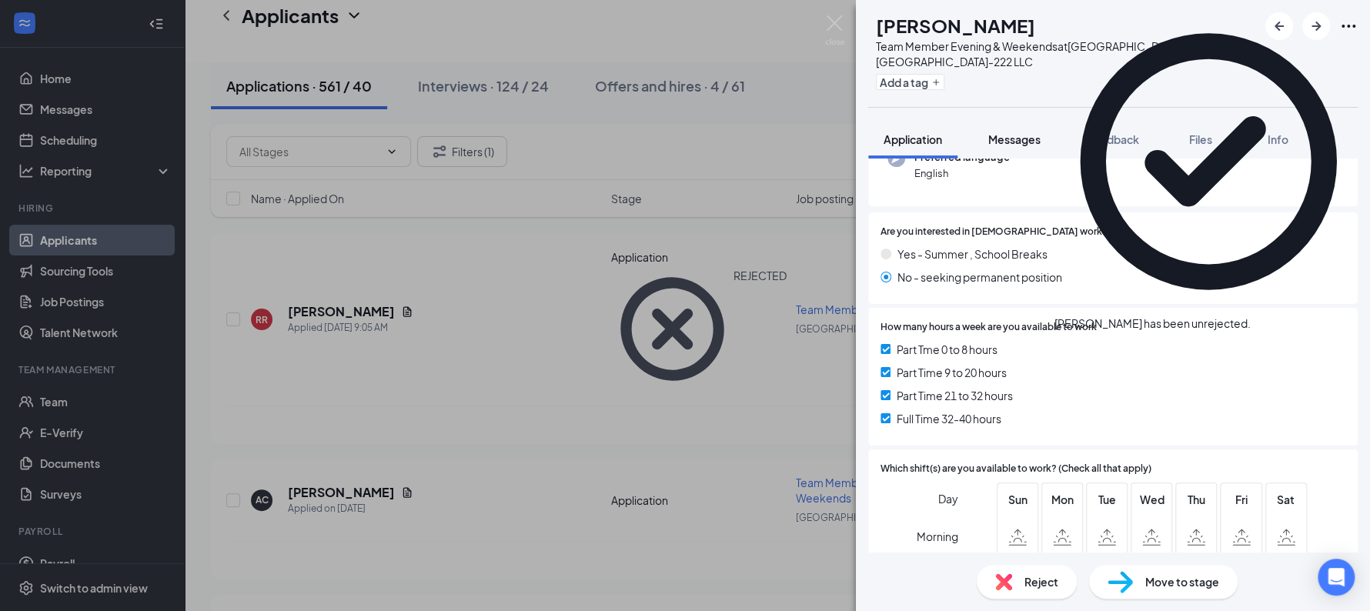
click at [1012, 140] on span "Messages" at bounding box center [1014, 139] width 52 height 14
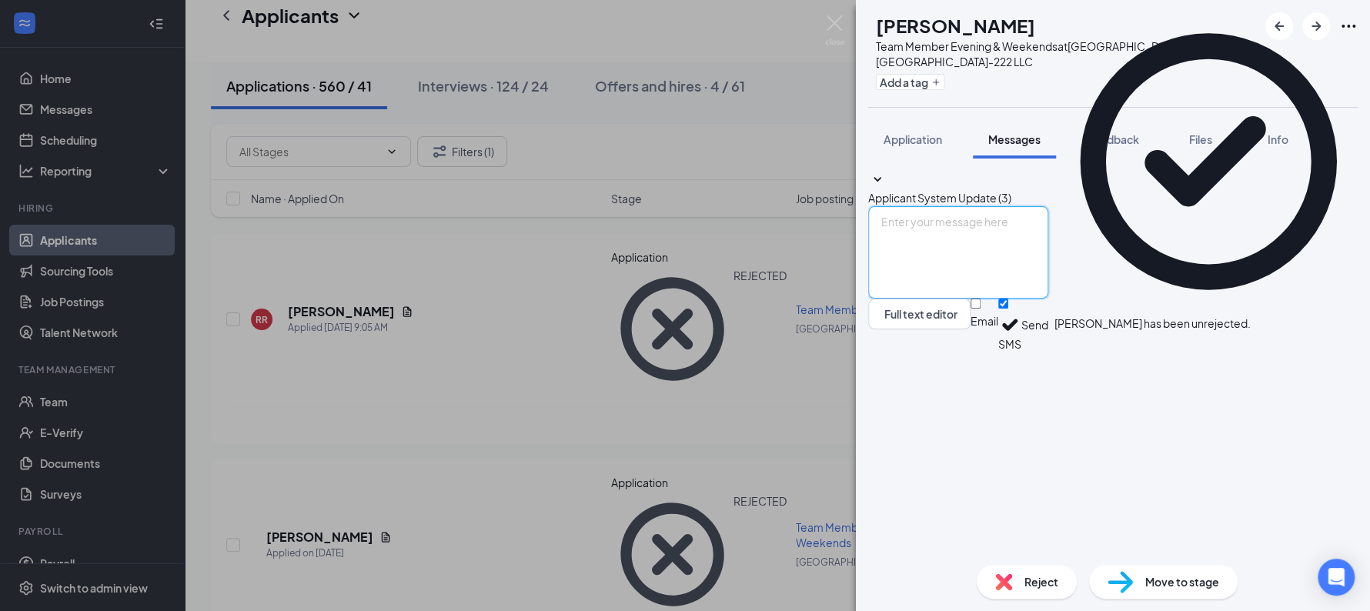
click at [997, 299] on textarea at bounding box center [958, 252] width 180 height 92
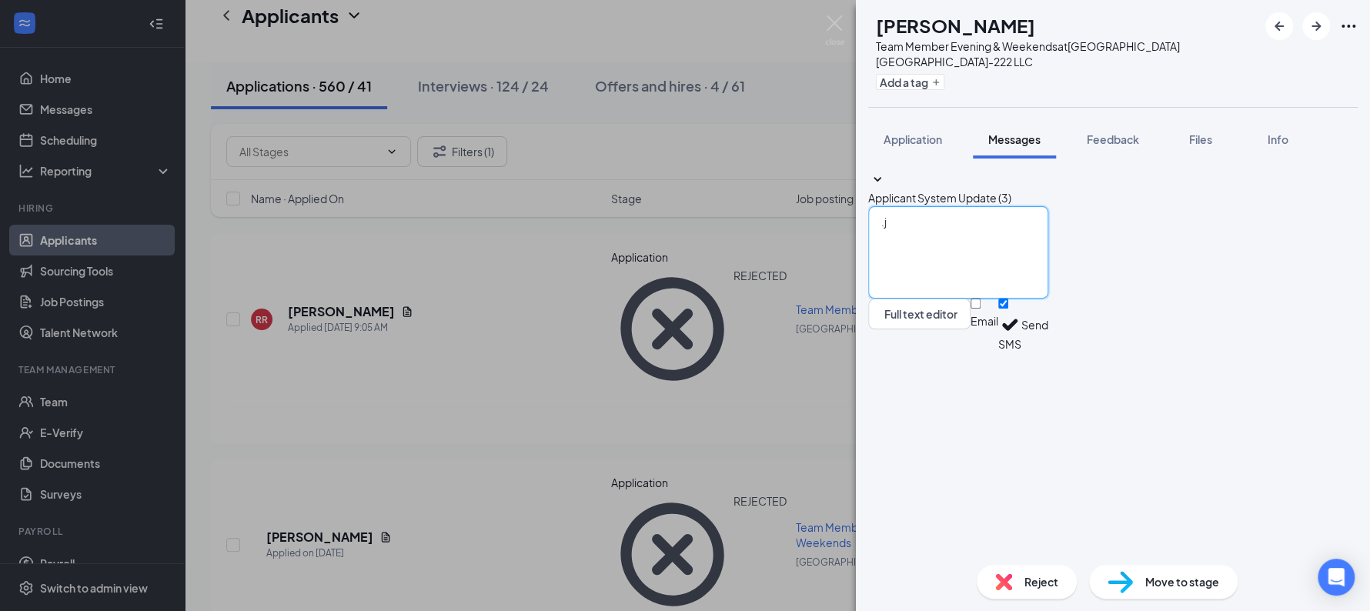
type textarea "."
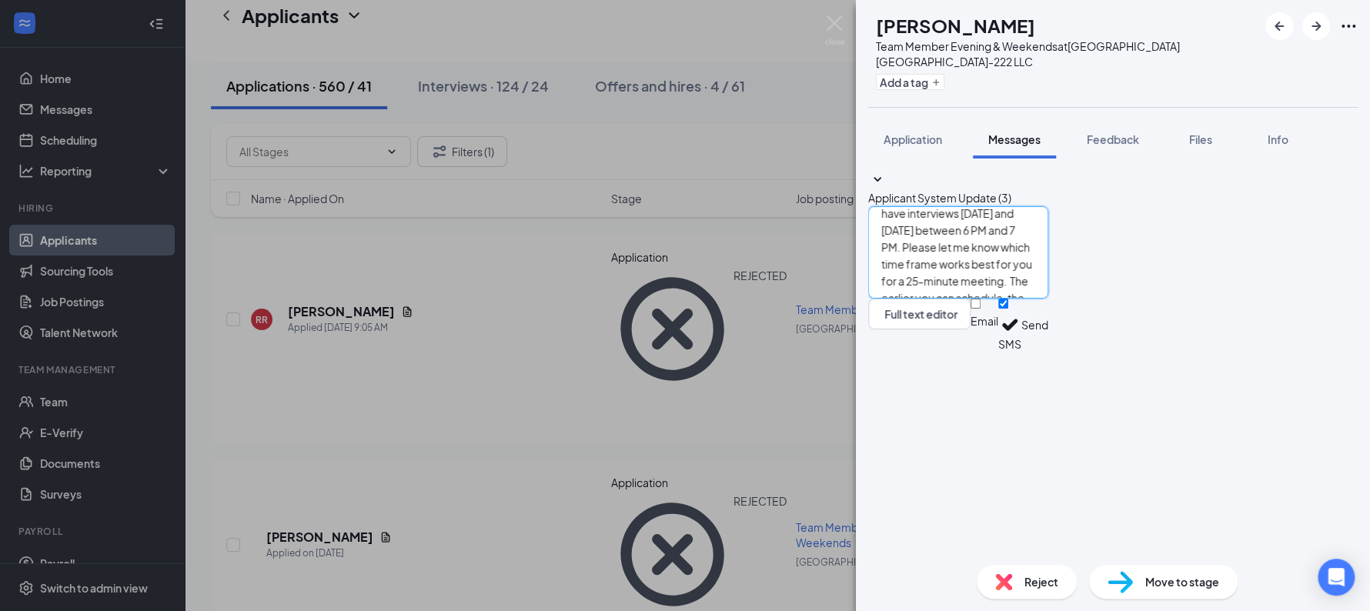
type textarea "Hi Austin, This is Laura from Tropical Smoothie Cafe. We have interviews today …"
click at [1048, 352] on button "Send" at bounding box center [1034, 325] width 27 height 53
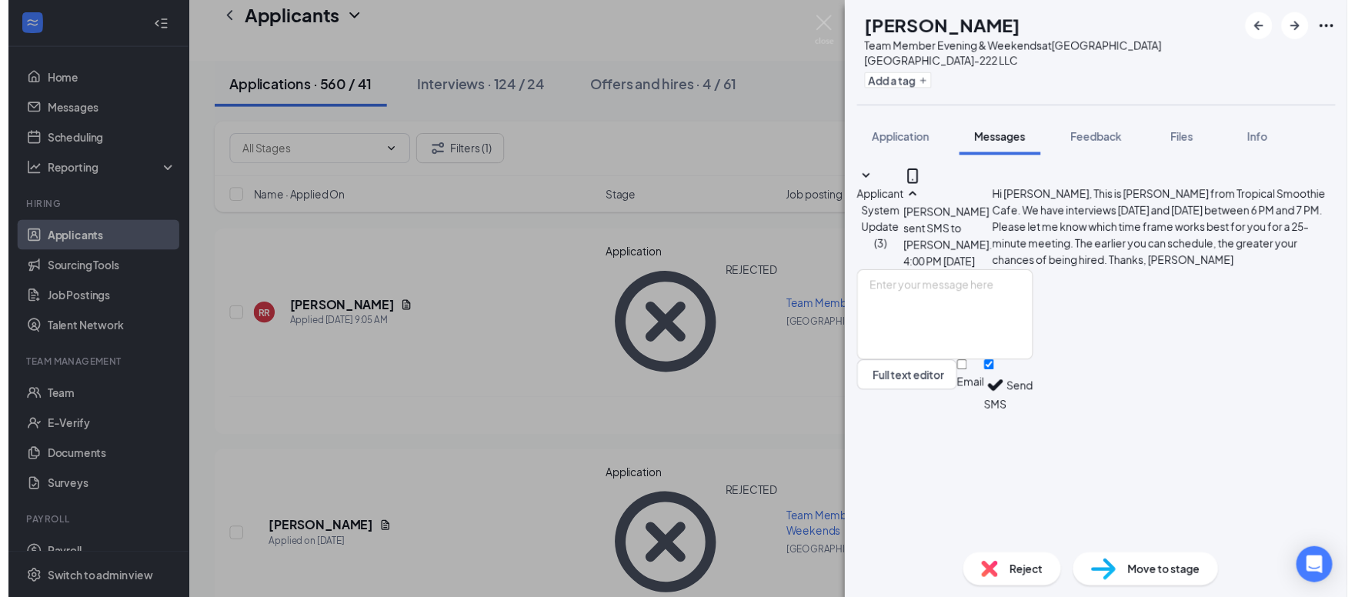
scroll to position [71, 0]
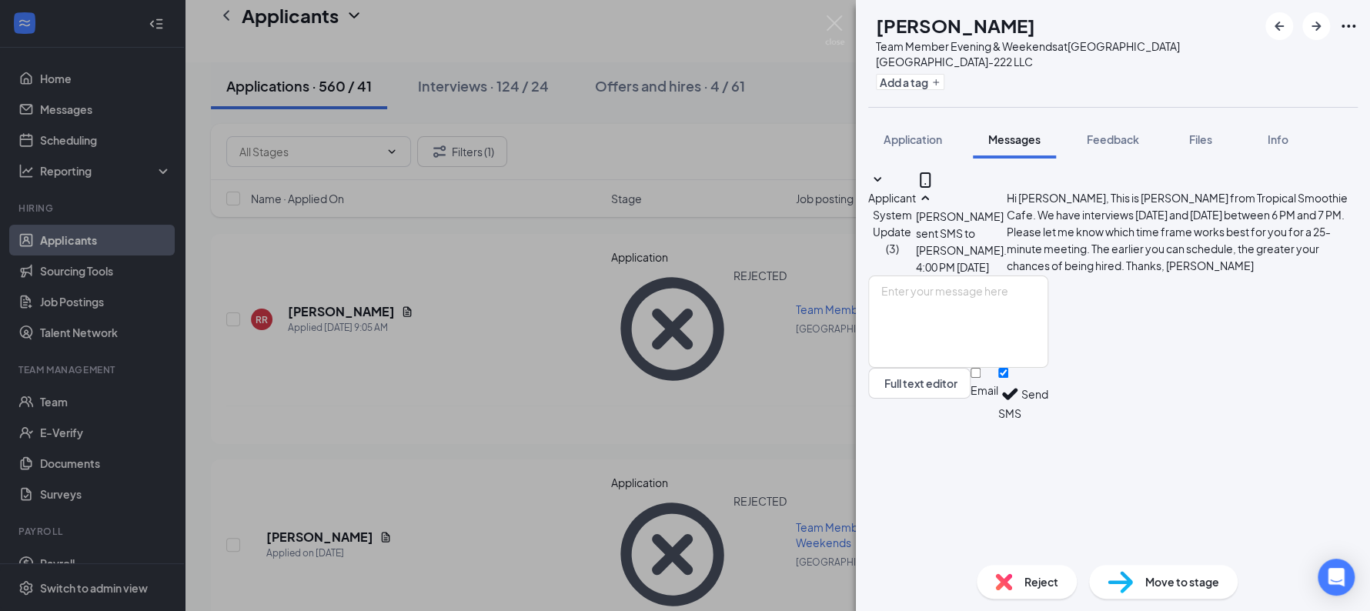
click at [662, 331] on div "AC Austin Cheatham Team Member Evening & Weekends at Sunshine Hospitality TX-22…" at bounding box center [685, 305] width 1370 height 611
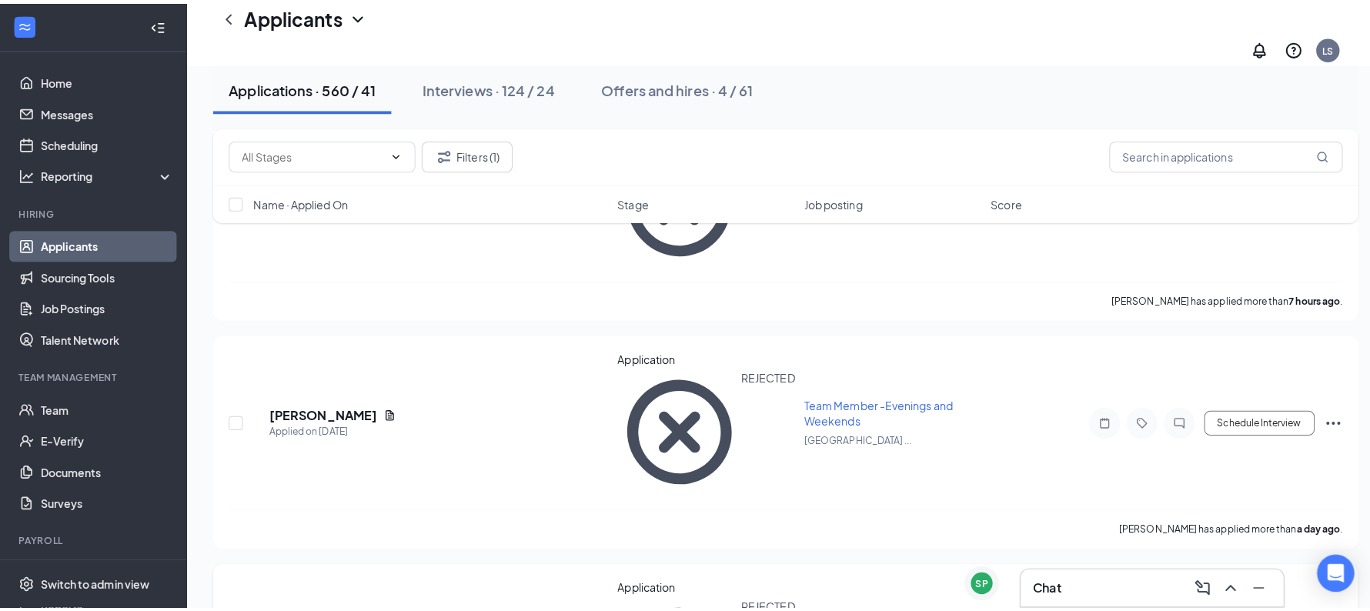
scroll to position [442, 0]
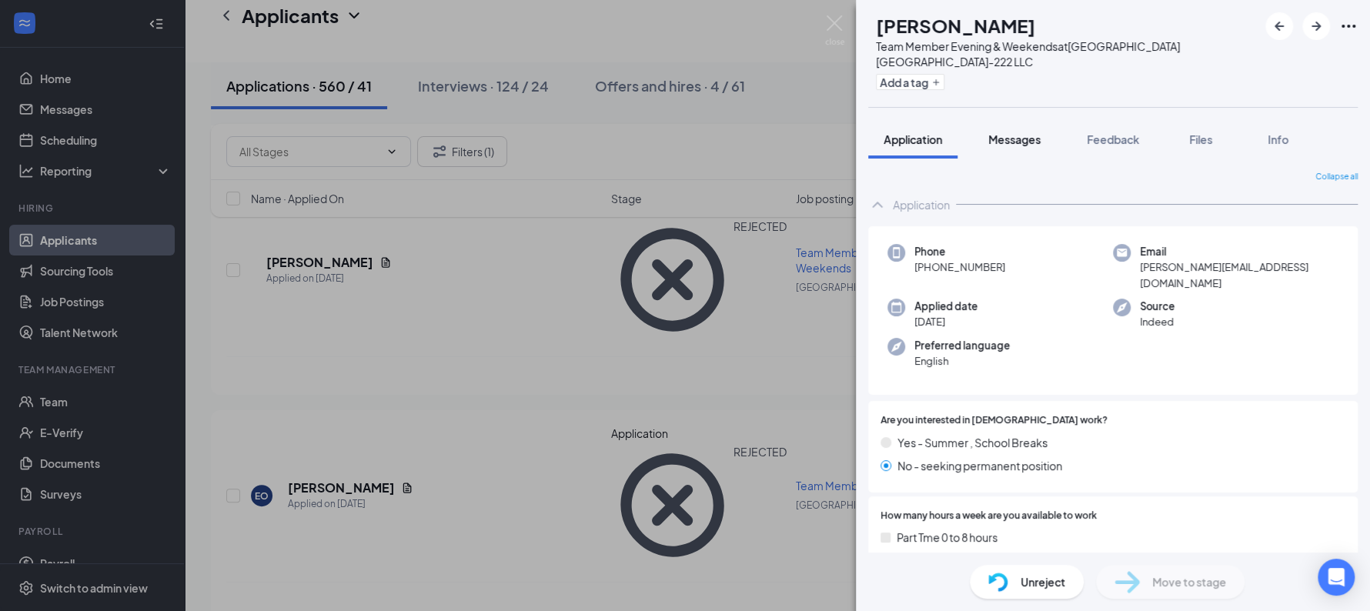
click at [1019, 146] on div "Messages" at bounding box center [1014, 139] width 52 height 15
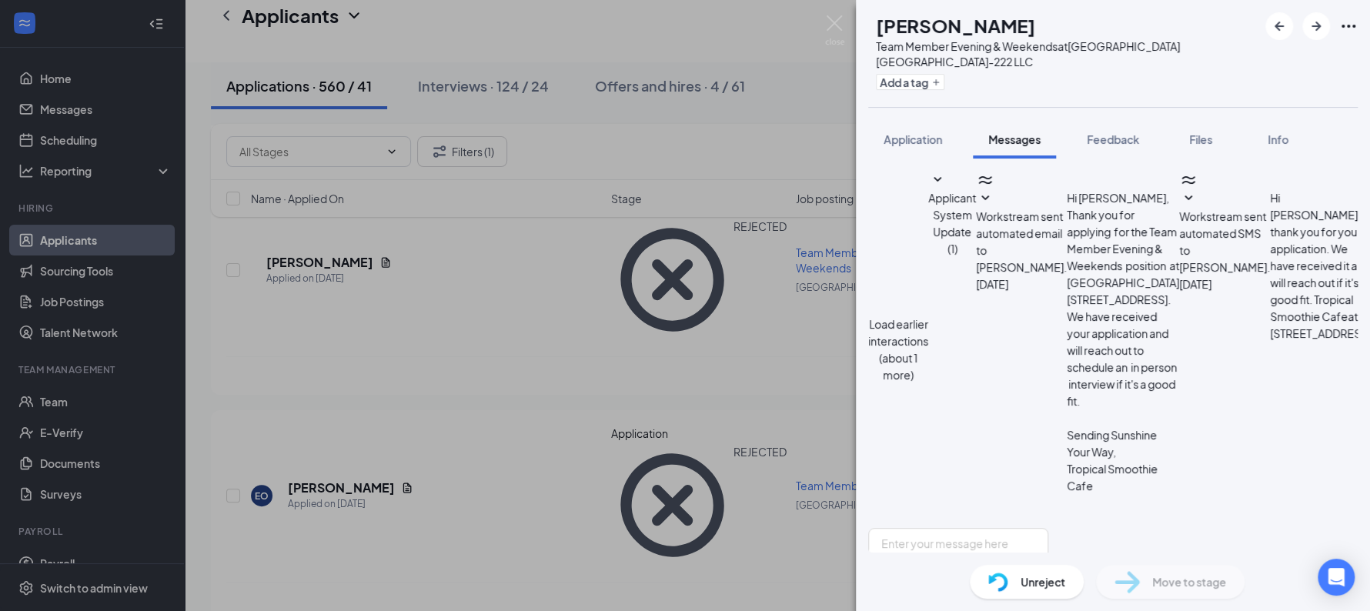
click at [928, 316] on button "Load earlier interactions (about 1 more)" at bounding box center [898, 350] width 60 height 68
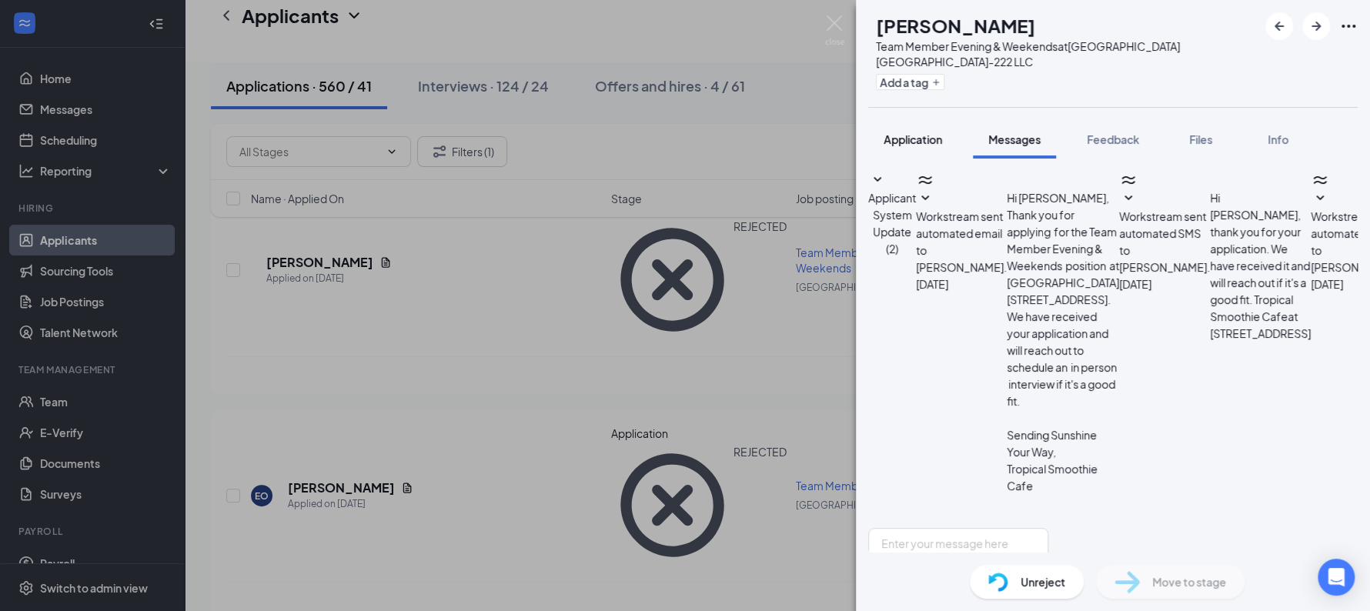
click at [884, 142] on span "Application" at bounding box center [913, 139] width 58 height 14
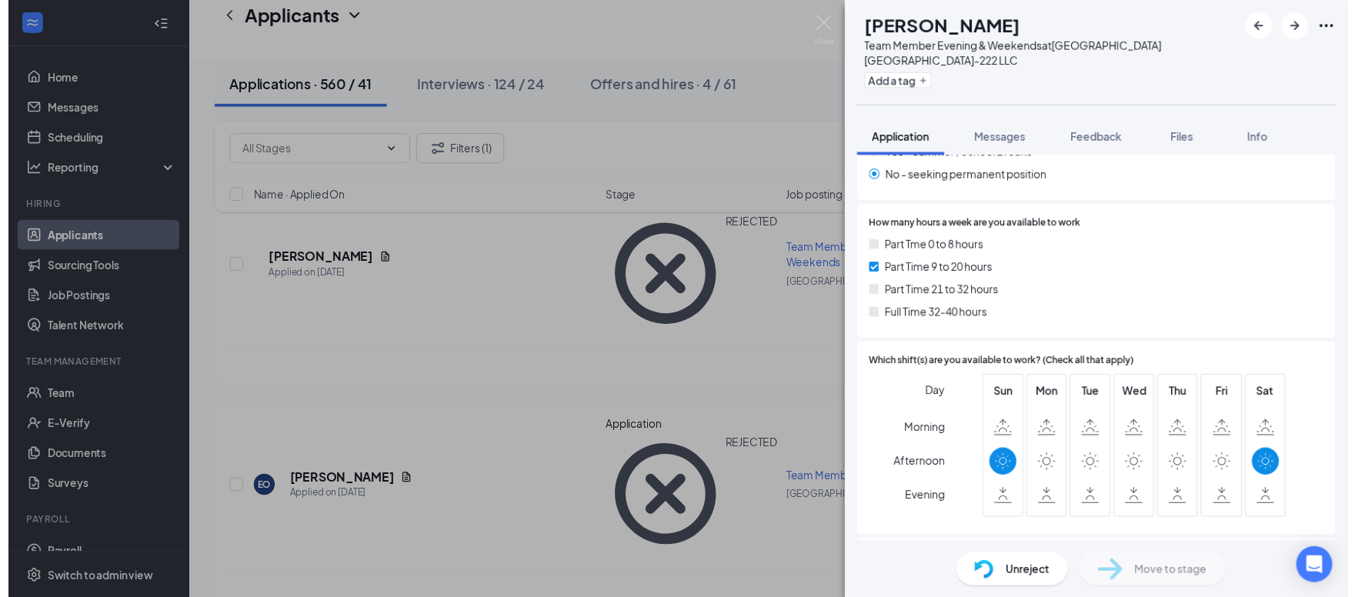
scroll to position [297, 0]
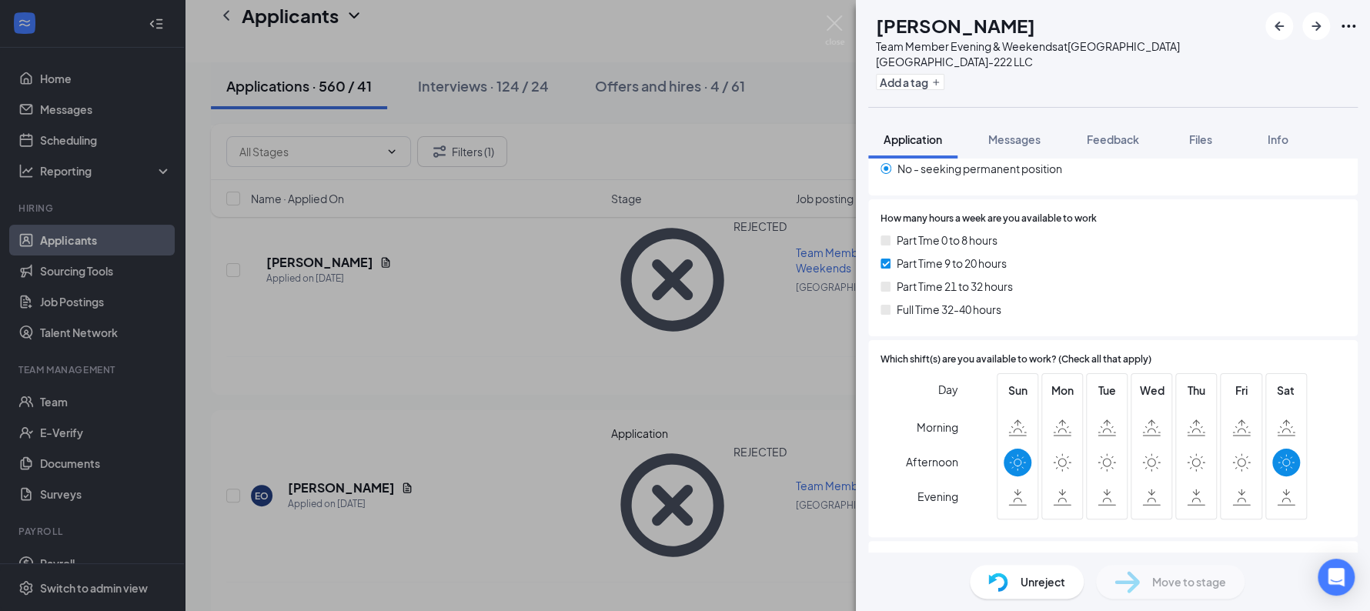
click at [517, 399] on div "JI Jennifer Ibarra Team Member Evening & Weekends at Sunshine Hospitality TX-22…" at bounding box center [685, 305] width 1370 height 611
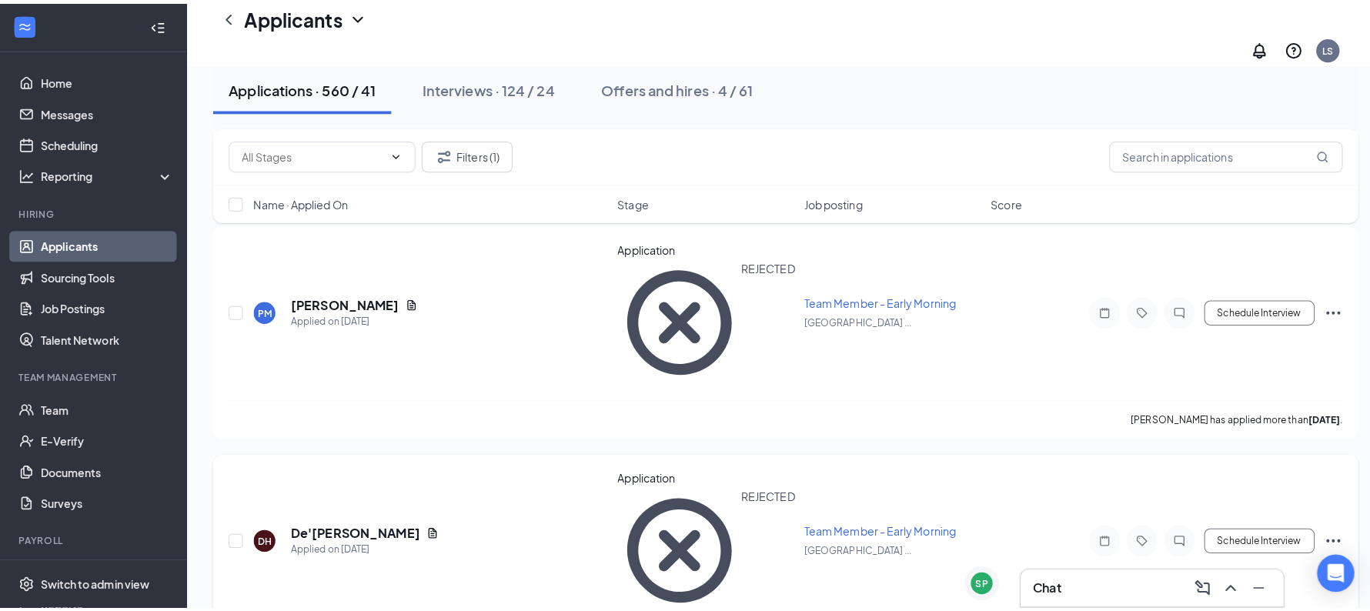
scroll to position [1538, 0]
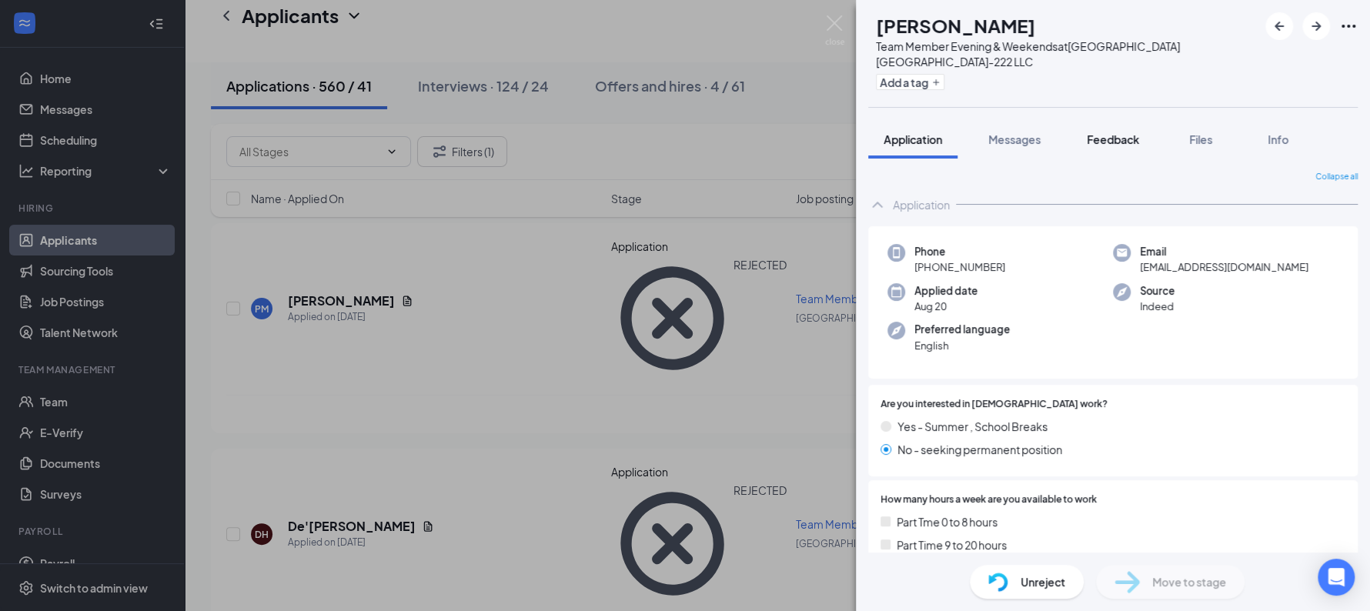
click at [1116, 141] on span "Feedback" at bounding box center [1113, 139] width 52 height 14
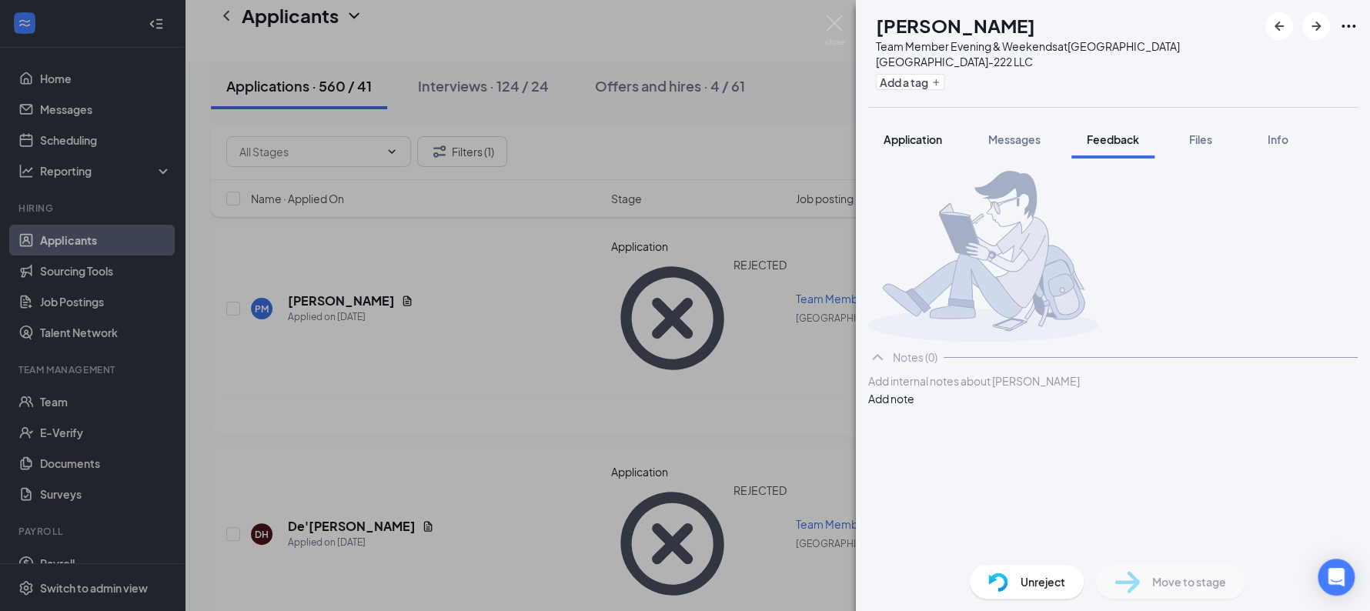
click at [921, 157] on button "Application" at bounding box center [912, 139] width 89 height 38
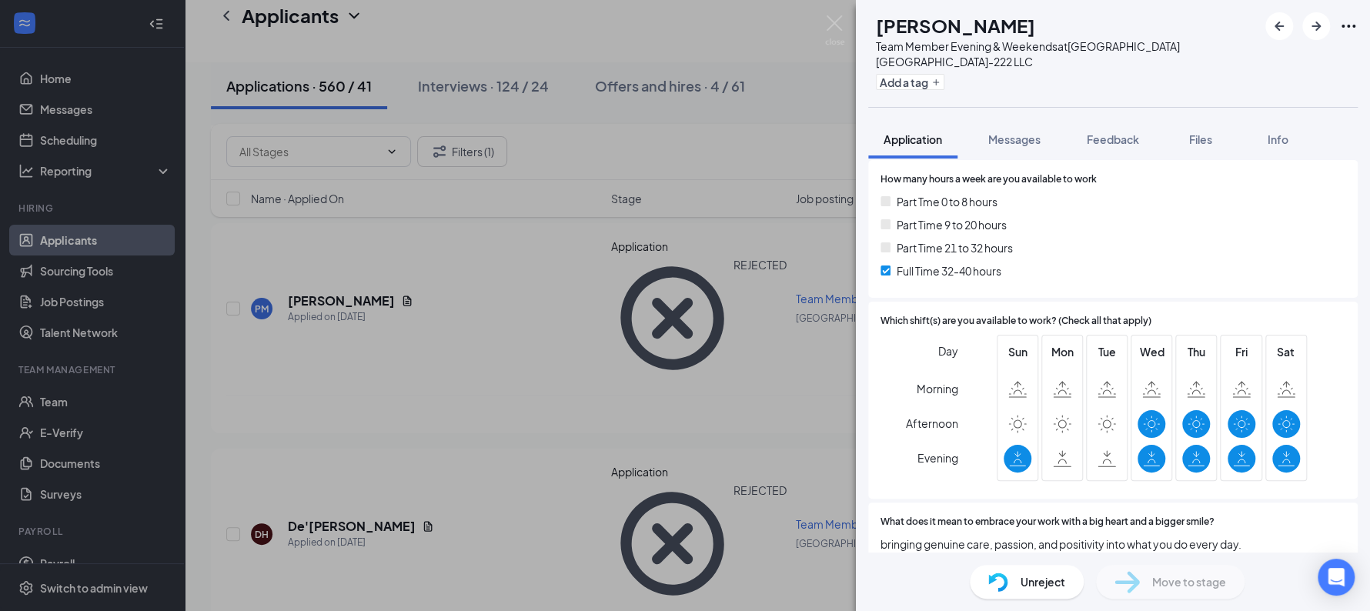
scroll to position [319, 0]
click at [1212, 141] on span "Files" at bounding box center [1200, 139] width 23 height 14
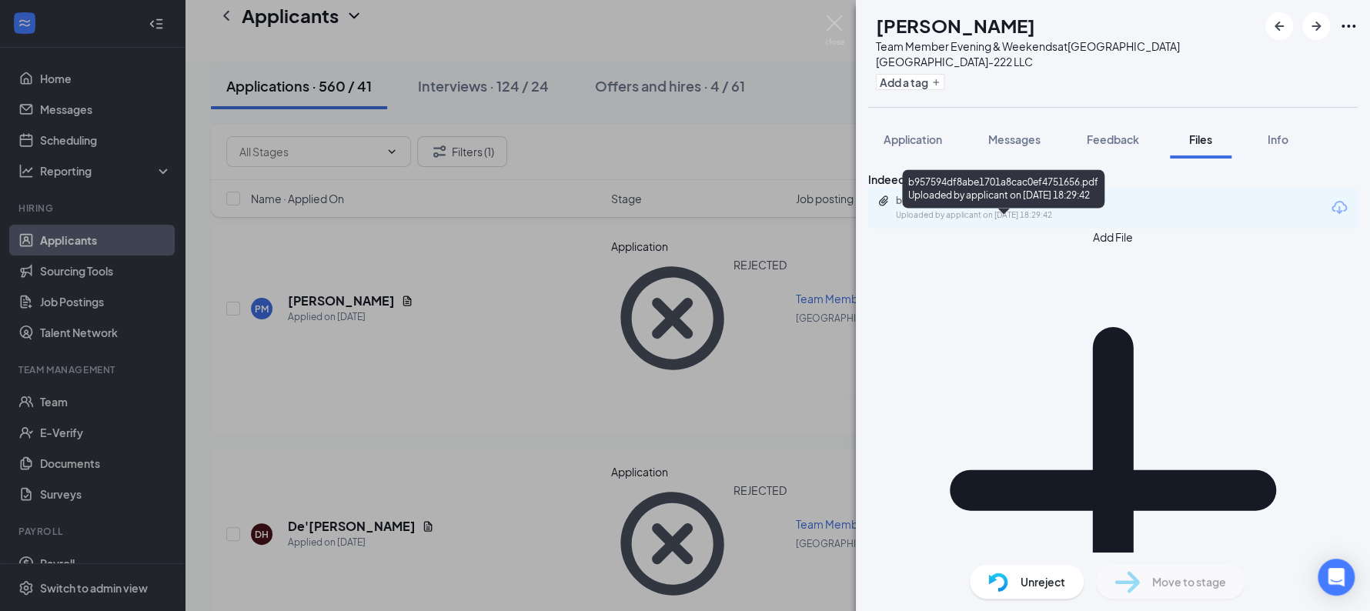
click at [940, 207] on div "b957594df8abe1701a8cac0ef4751656.pdf" at bounding box center [1003, 201] width 215 height 12
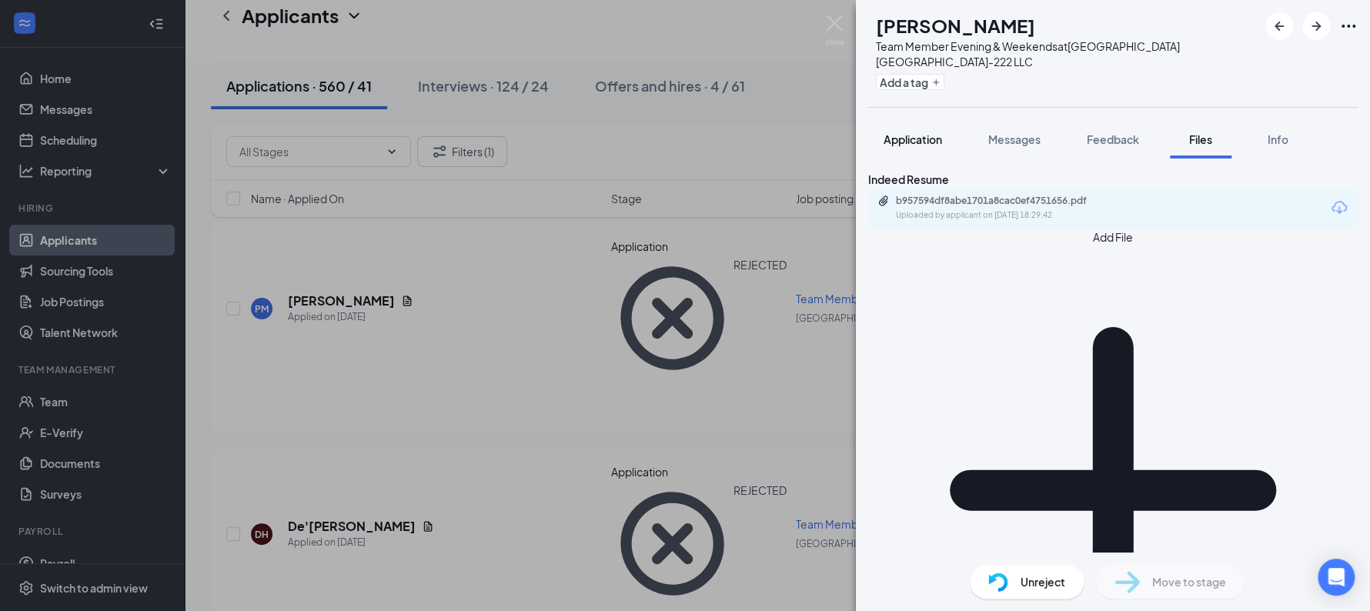
click at [908, 138] on span "Application" at bounding box center [913, 139] width 58 height 14
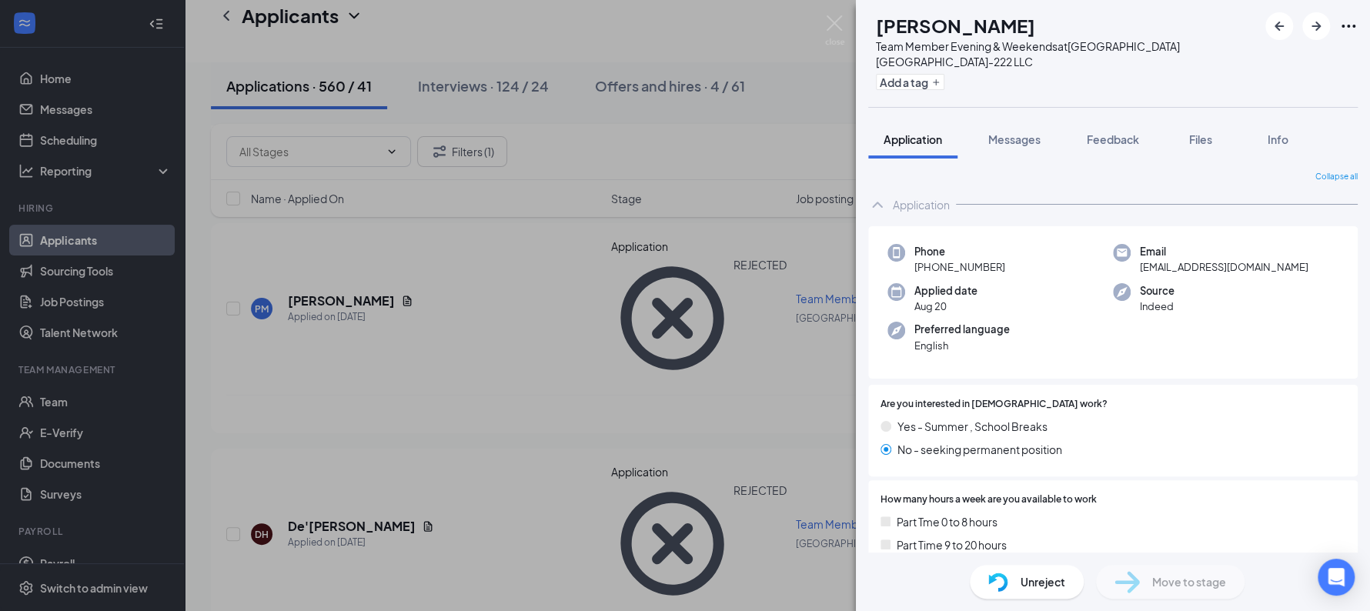
click at [908, 138] on span "Application" at bounding box center [913, 139] width 58 height 14
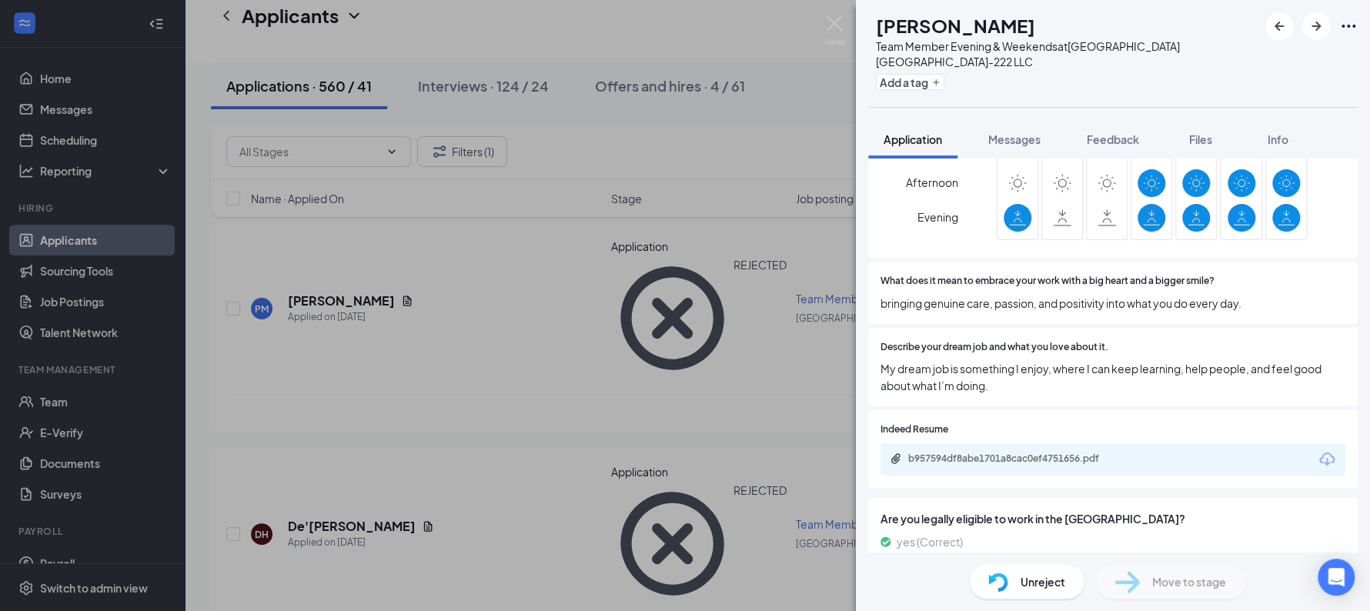
scroll to position [566, 0]
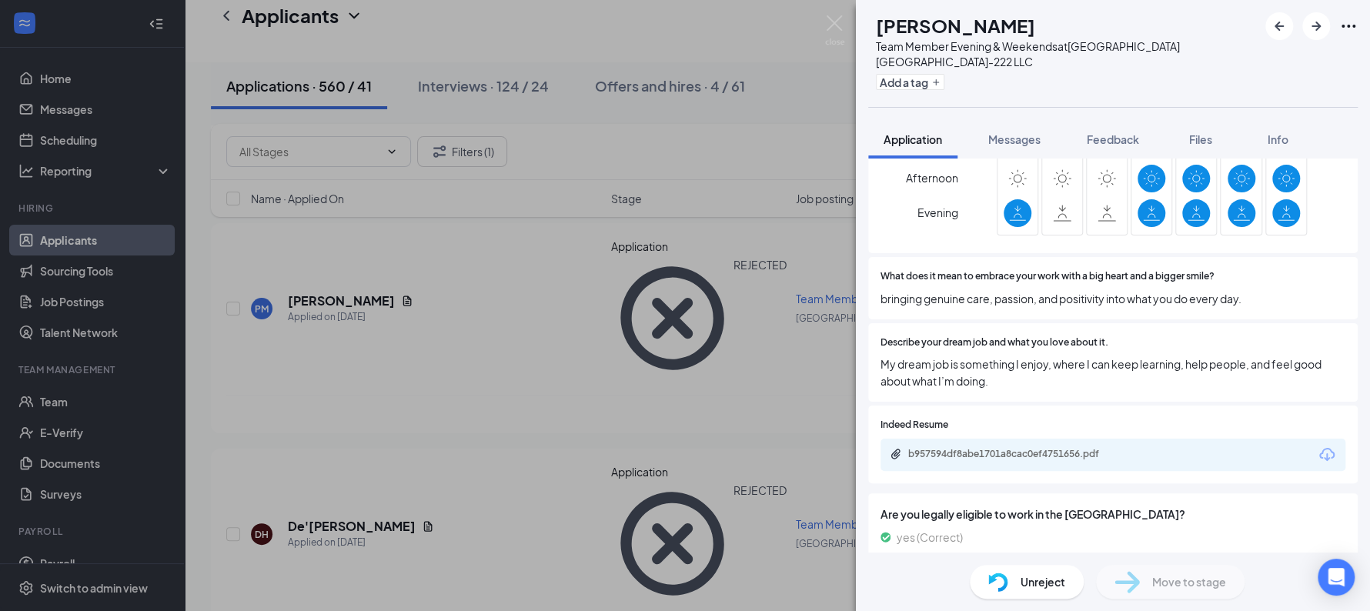
click at [1014, 583] on div "Unreject" at bounding box center [1027, 582] width 114 height 34
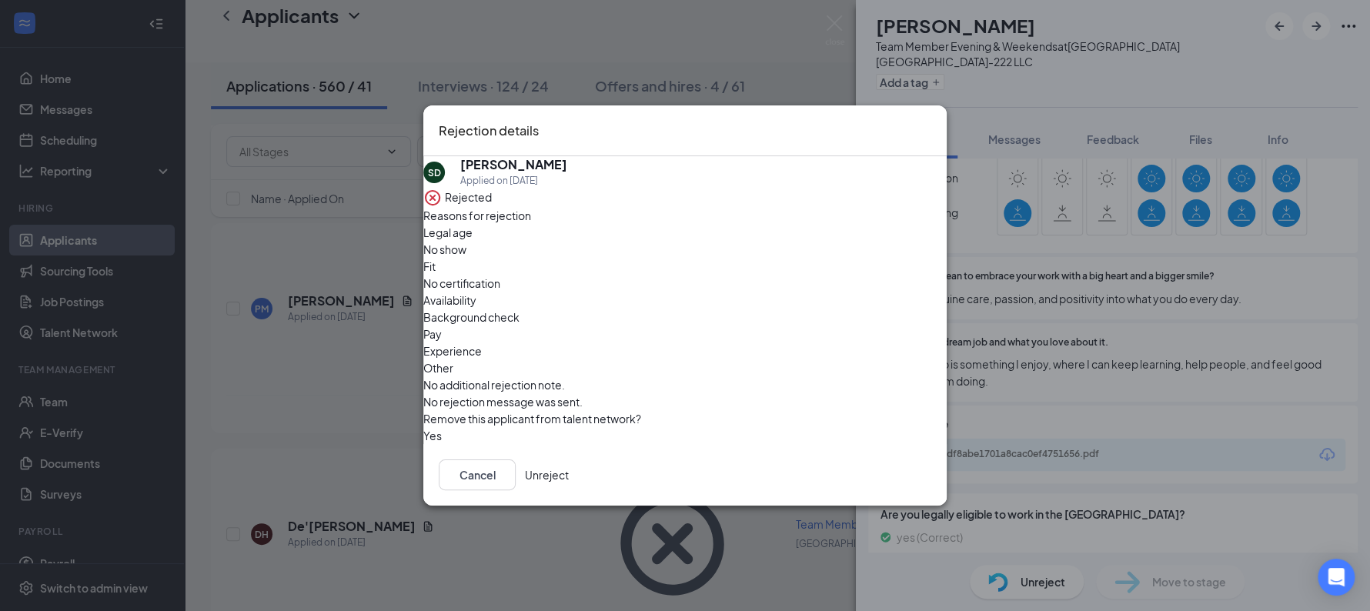
click at [569, 480] on button "Unreject" at bounding box center [547, 474] width 44 height 31
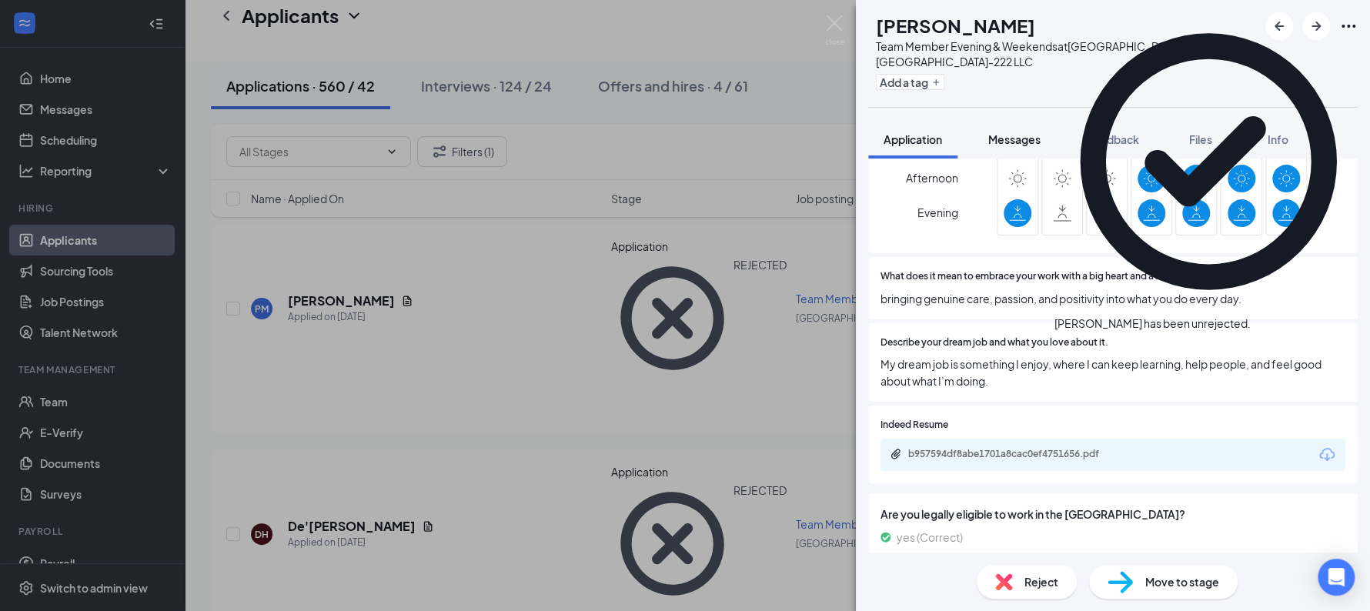
click at [1017, 135] on span "Messages" at bounding box center [1014, 139] width 52 height 14
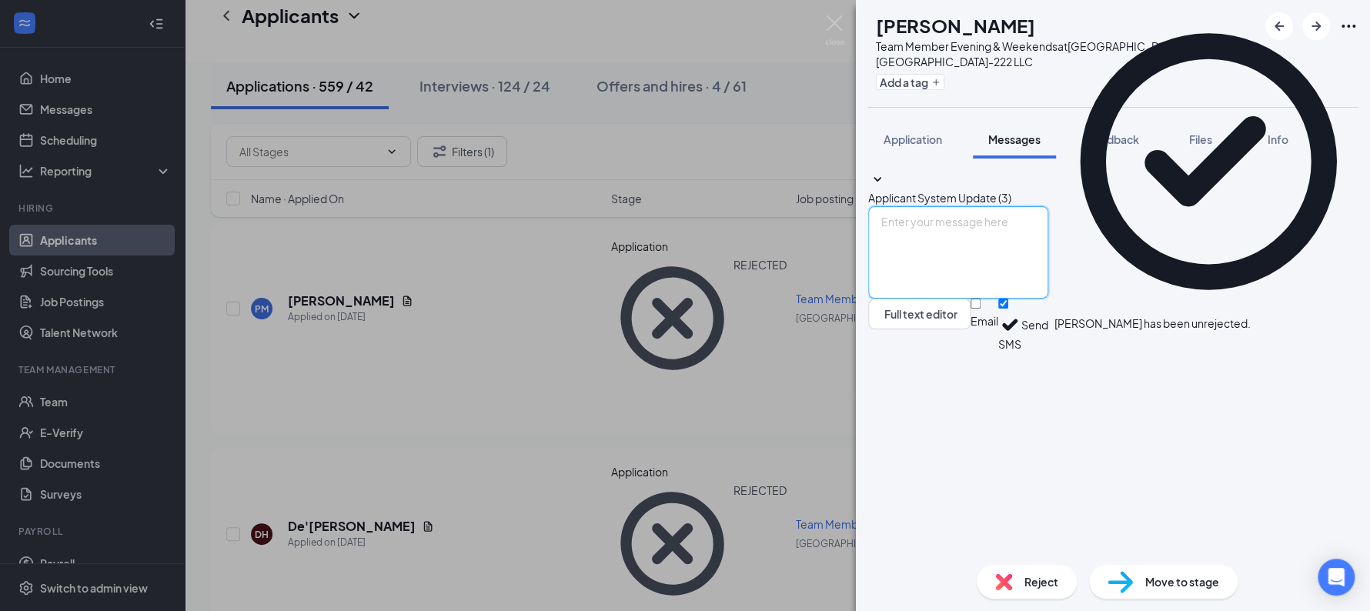
click at [955, 299] on textarea at bounding box center [958, 252] width 180 height 92
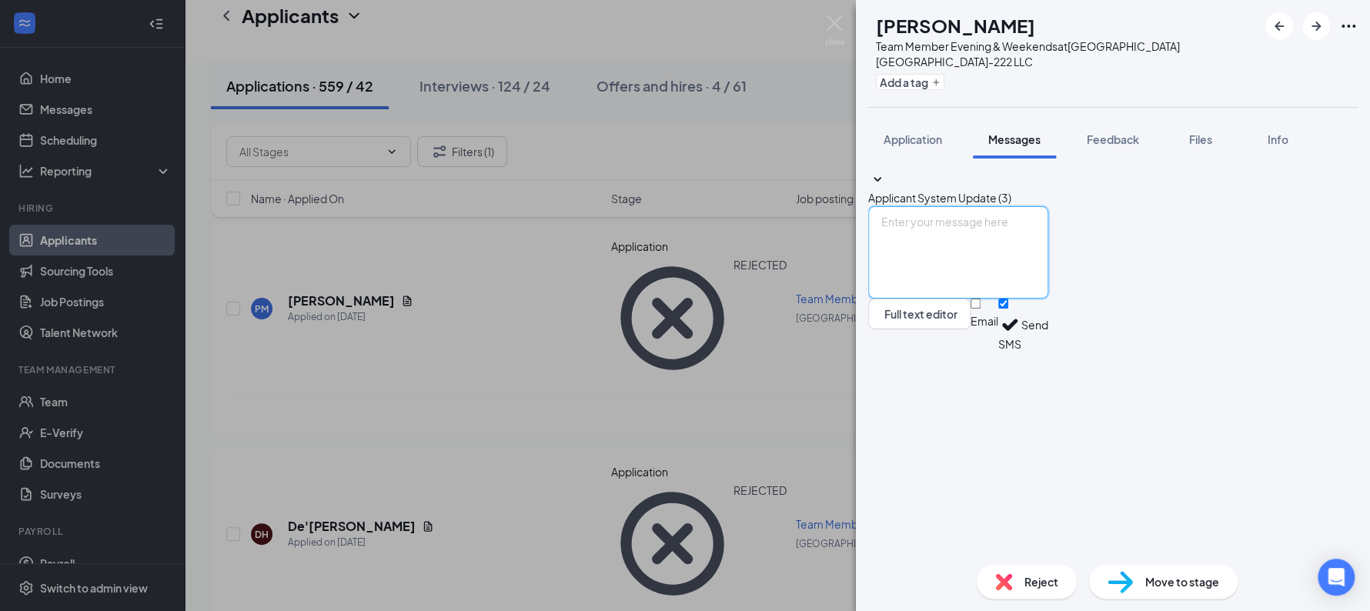
paste textarea "Austin, TX 78744"
type textarea "Austin, TX 78744"
type textarea "."
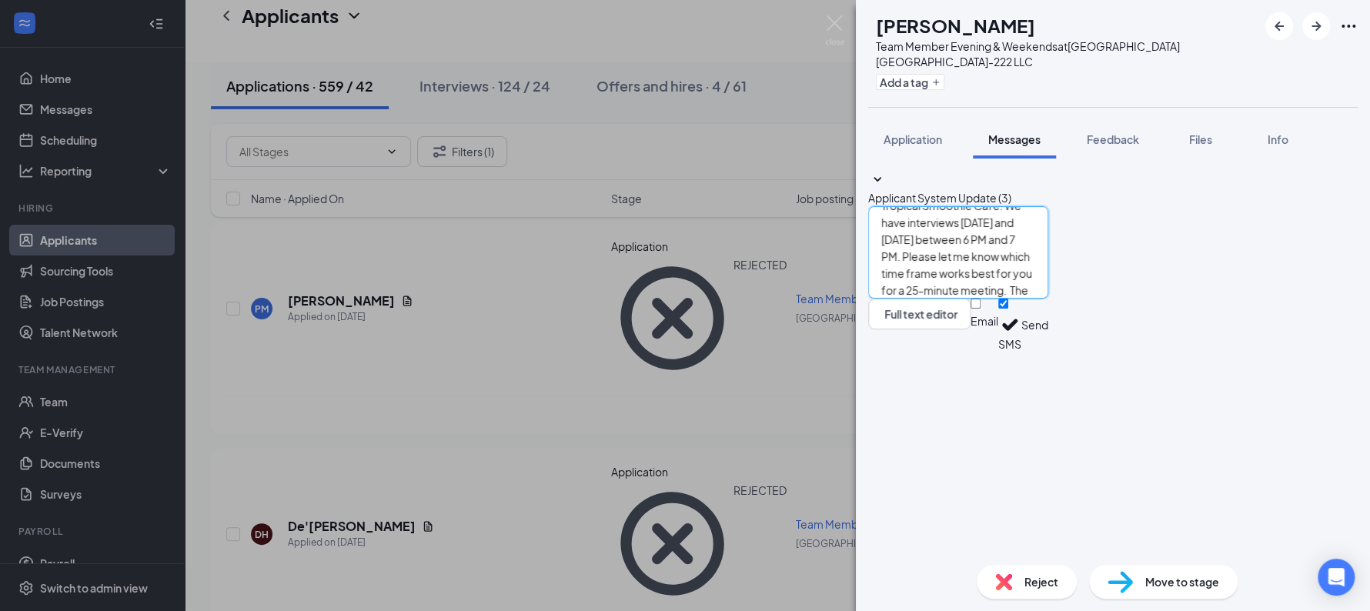
scroll to position [8, 0]
type textarea "Hi Shandoria, This is Laura from Tropical Smoothie Cafe. We have interviews tod…"
click at [1048, 352] on button "Send" at bounding box center [1034, 325] width 27 height 53
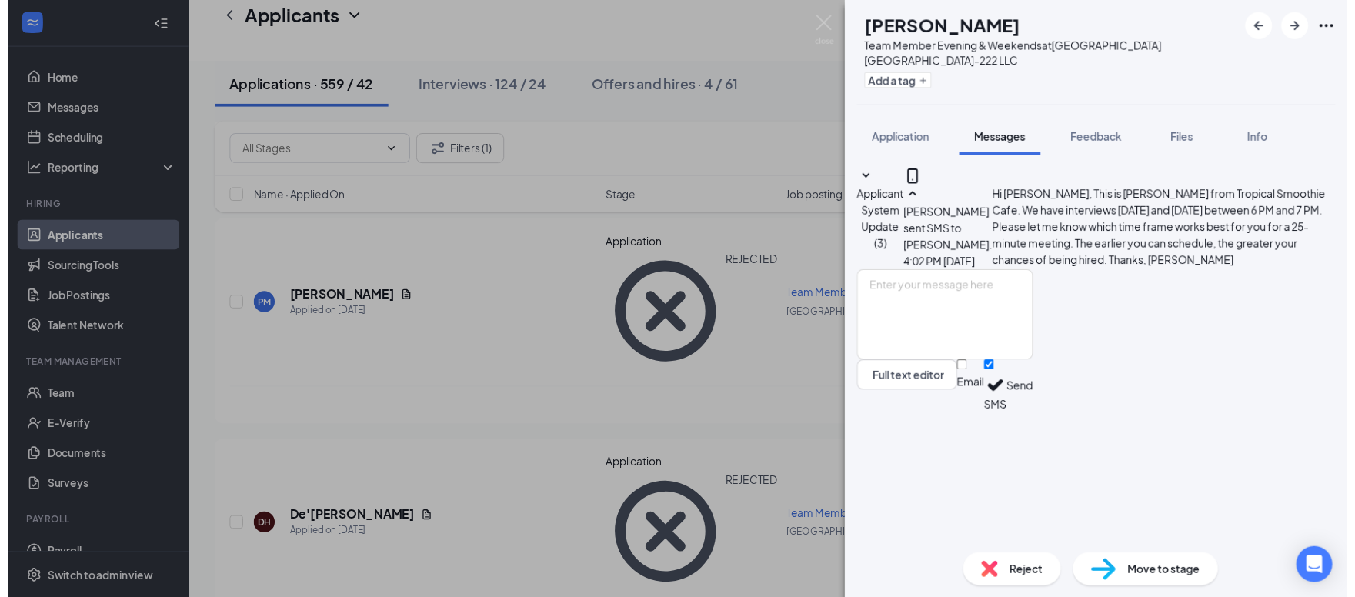
scroll to position [71, 0]
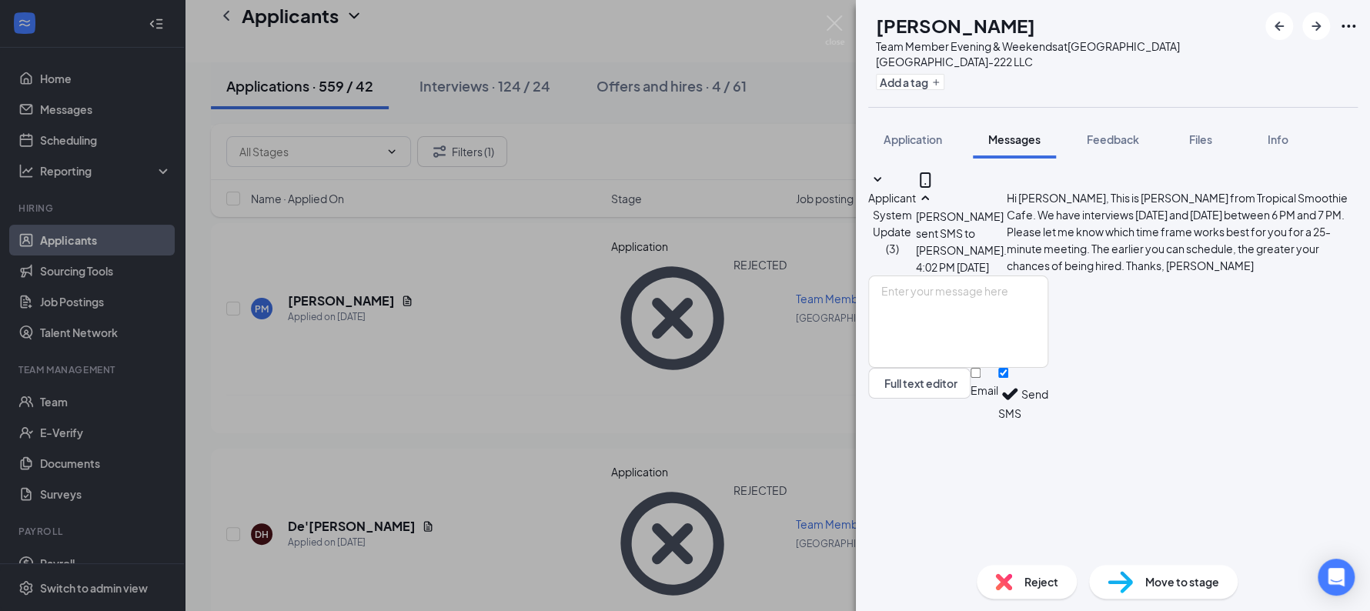
click at [542, 365] on div "SD Shandoria Donaldson Team Member Evening & Weekends at Sunshine Hospitality T…" at bounding box center [685, 305] width 1370 height 611
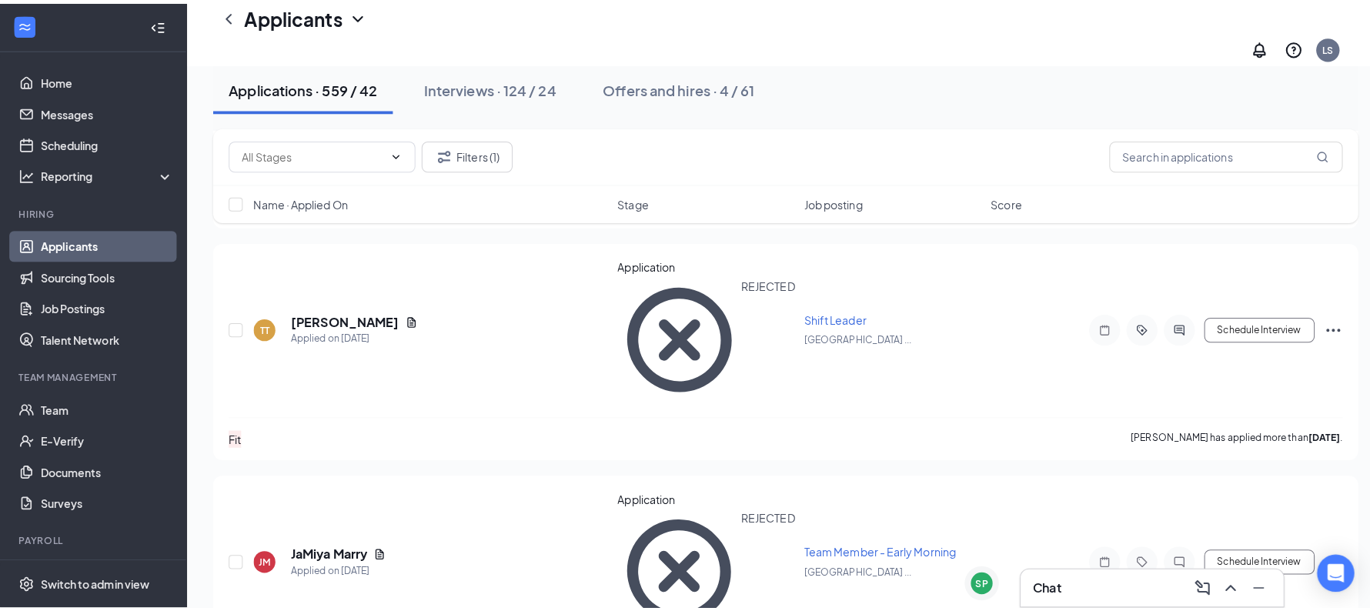
scroll to position [2199, 0]
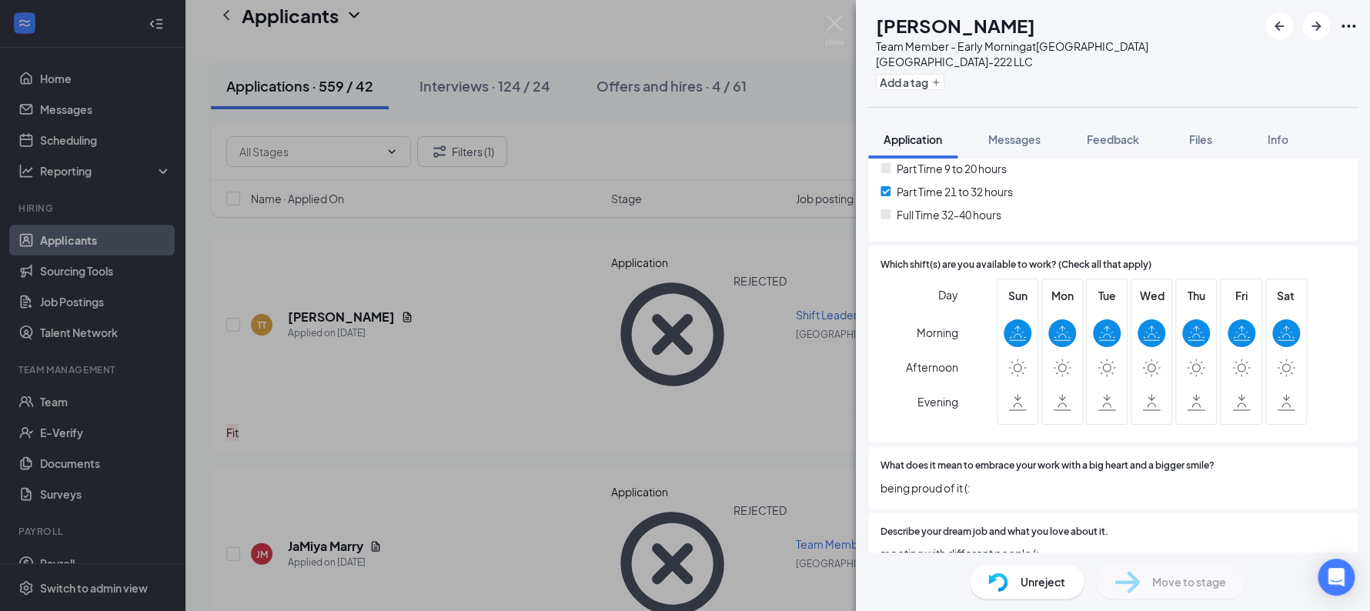
scroll to position [379, 0]
click at [817, 417] on div "JM Jennifer Mayoral Team Member - Early Morning at Sunshine Hospitality TX-222 …" at bounding box center [685, 305] width 1370 height 611
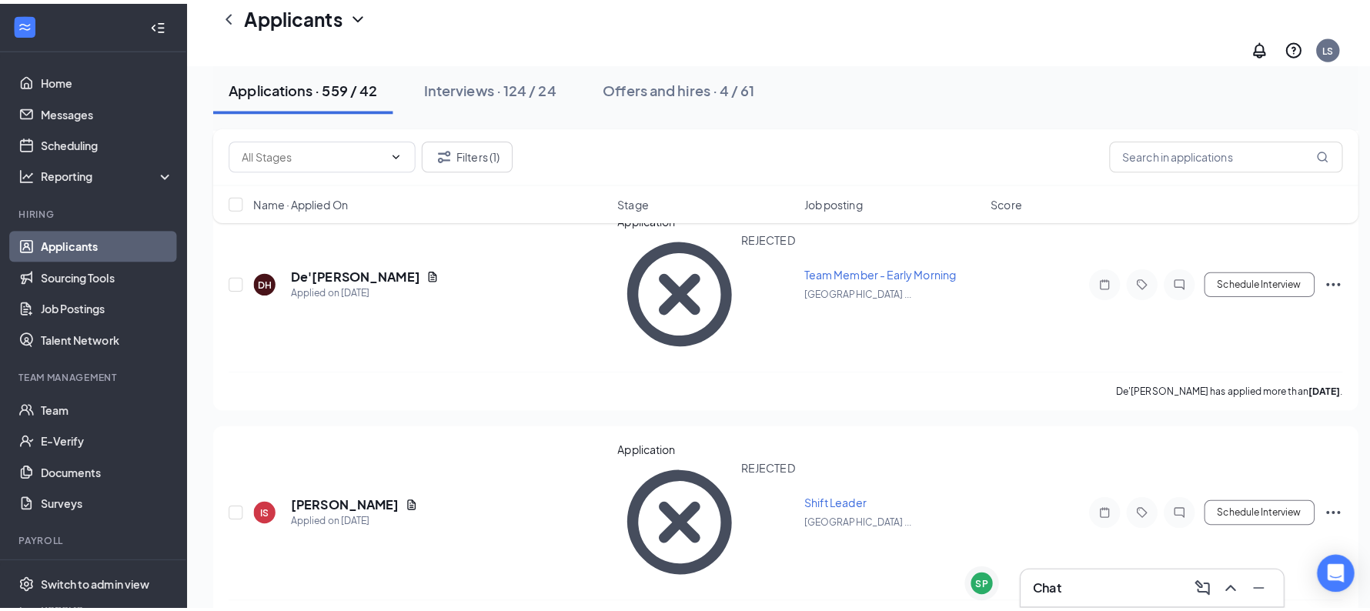
scroll to position [1792, 0]
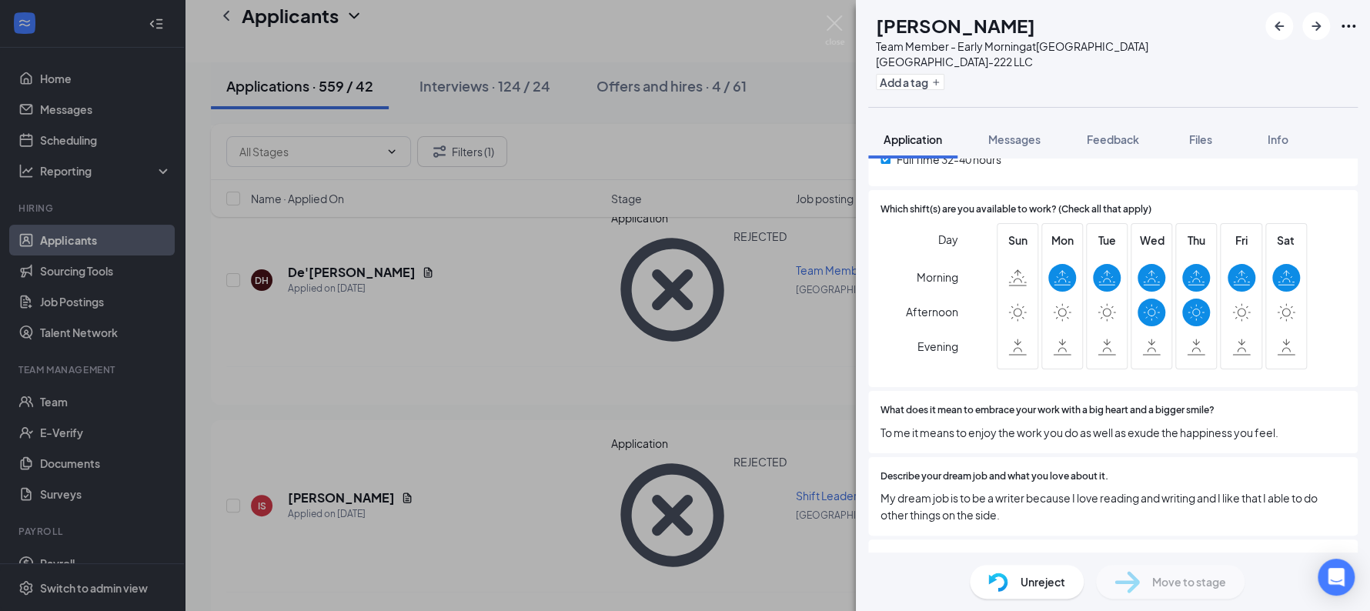
scroll to position [433, 0]
click at [538, 413] on div "HH Hannah Hernandez Team Member - Early Morning at Sunshine Hospitality TX-222 …" at bounding box center [685, 305] width 1370 height 611
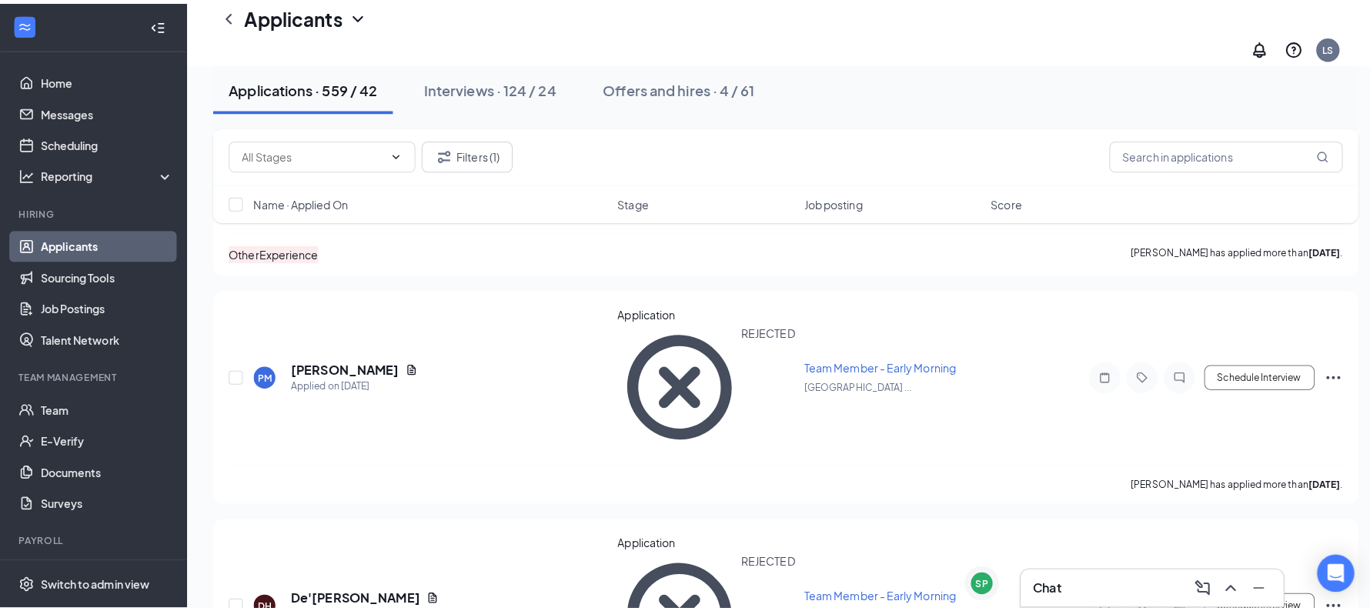
scroll to position [1475, 0]
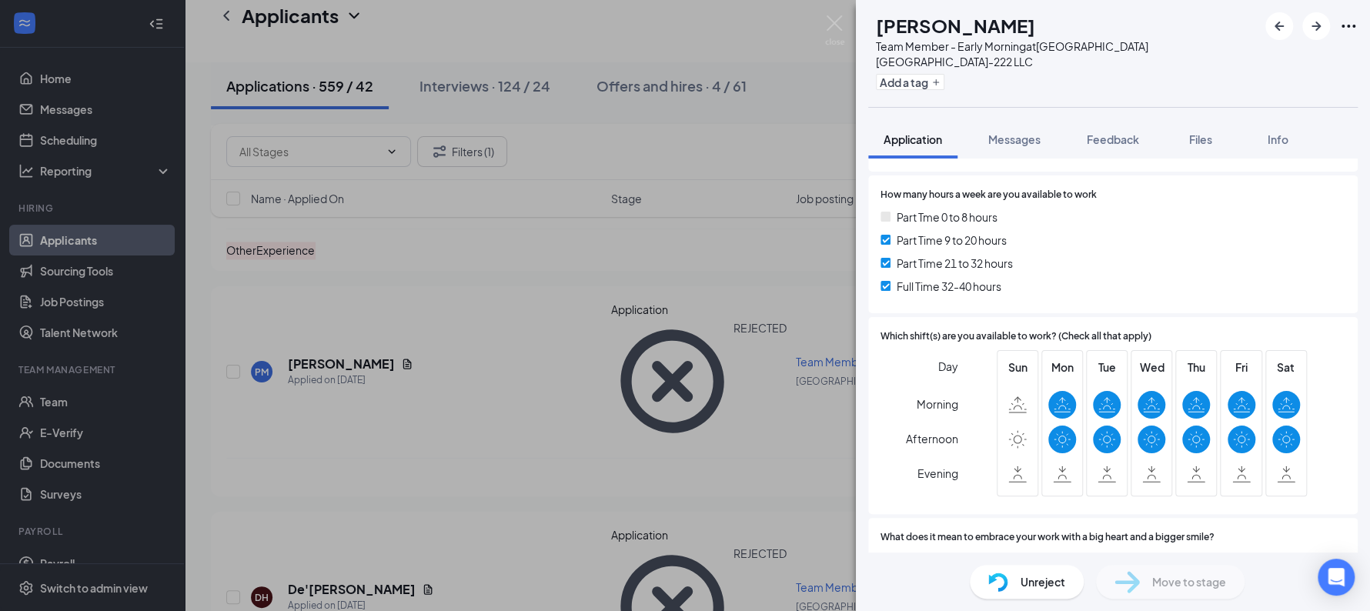
scroll to position [356, 0]
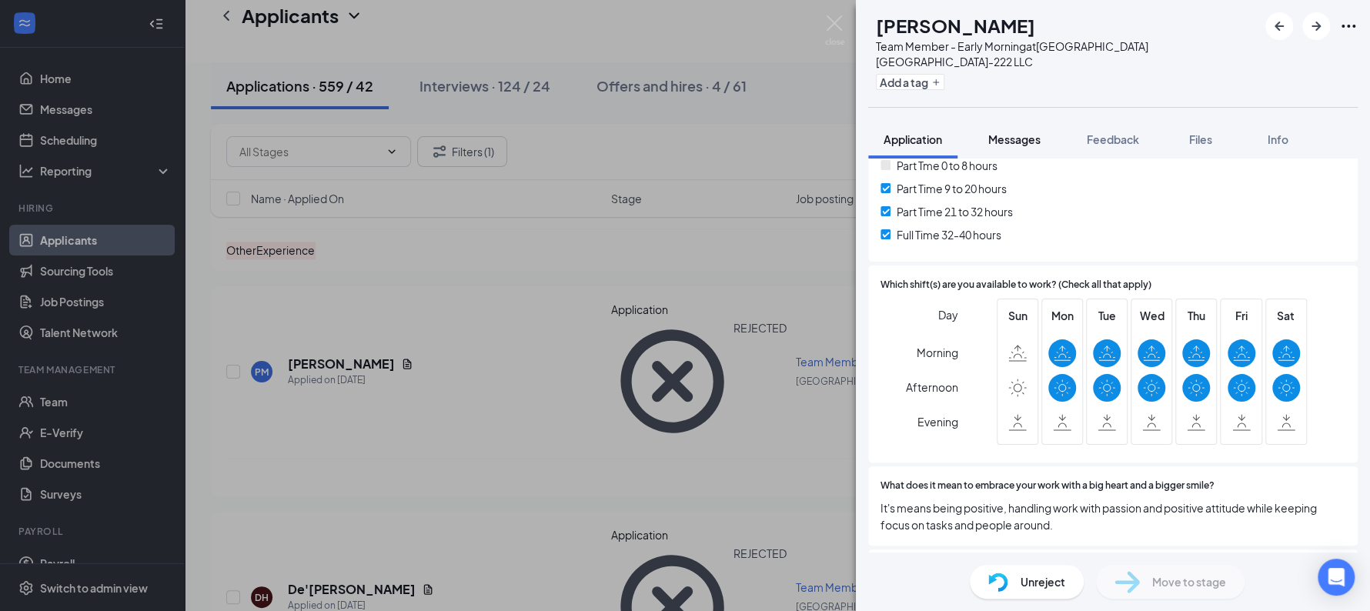
click at [1027, 132] on span "Messages" at bounding box center [1014, 139] width 52 height 14
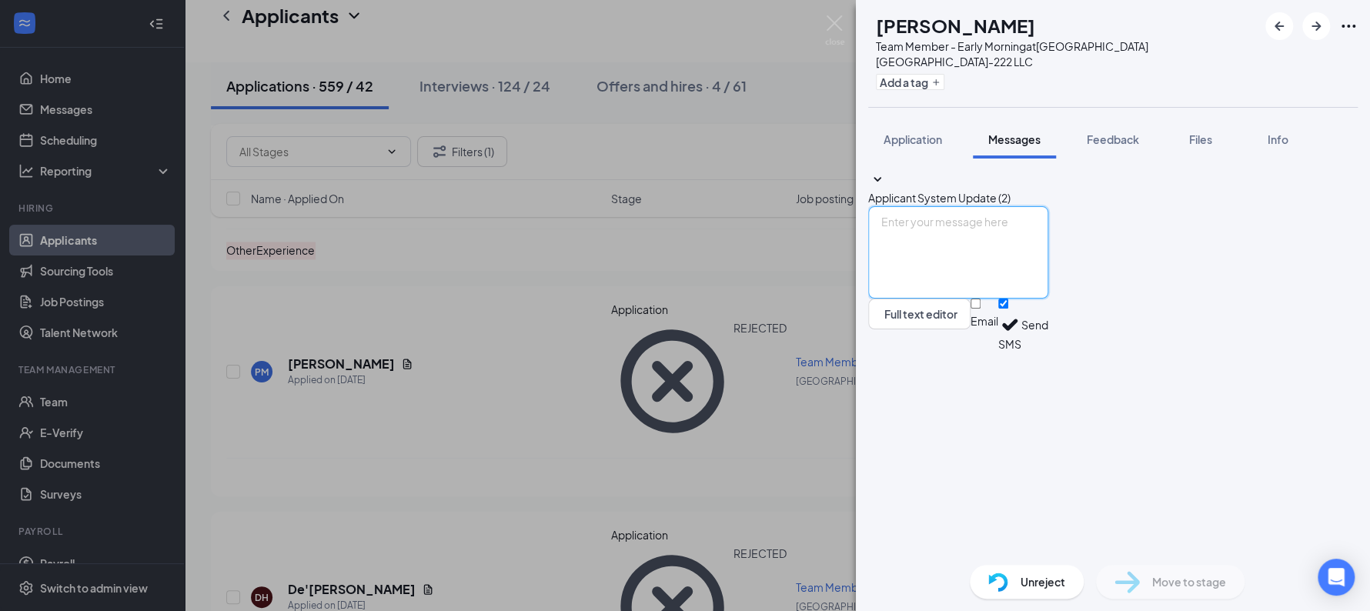
click at [1016, 299] on textarea at bounding box center [958, 252] width 180 height 92
type textarea "e"
type textarea "."
type textarea "Hi Brichardii, This is Laura from Tropical Smoothie Cafe. Do you have work avai…"
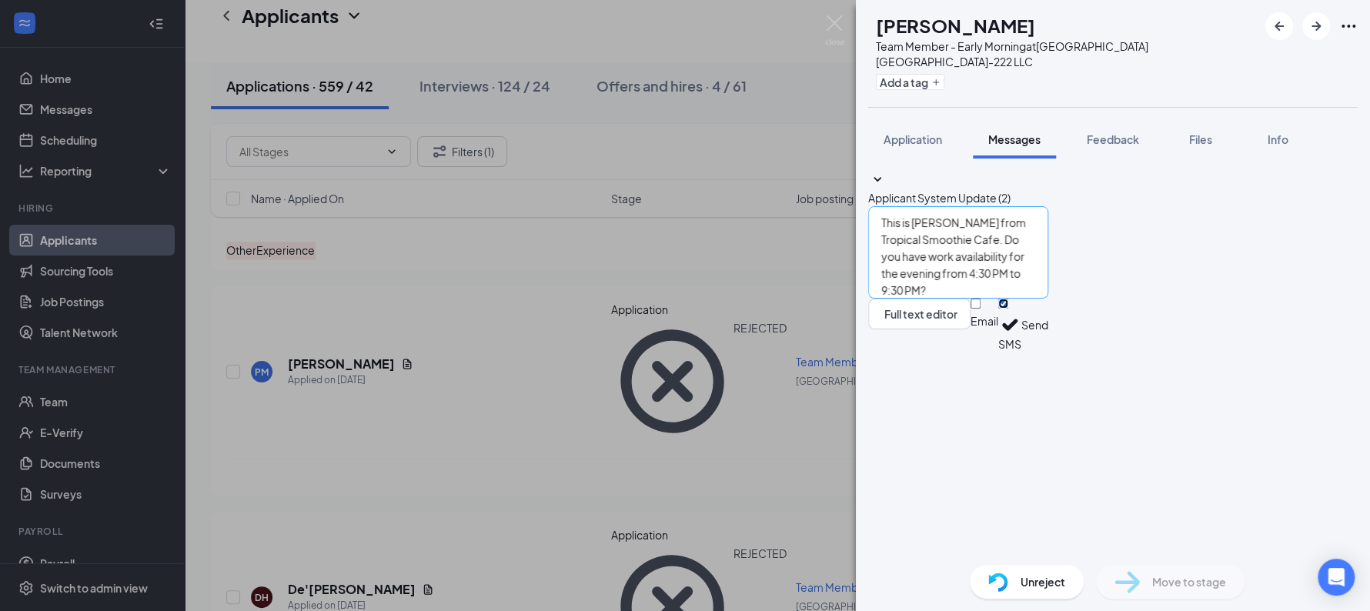
scroll to position [0, 0]
click at [1048, 352] on button "Send" at bounding box center [1034, 325] width 27 height 53
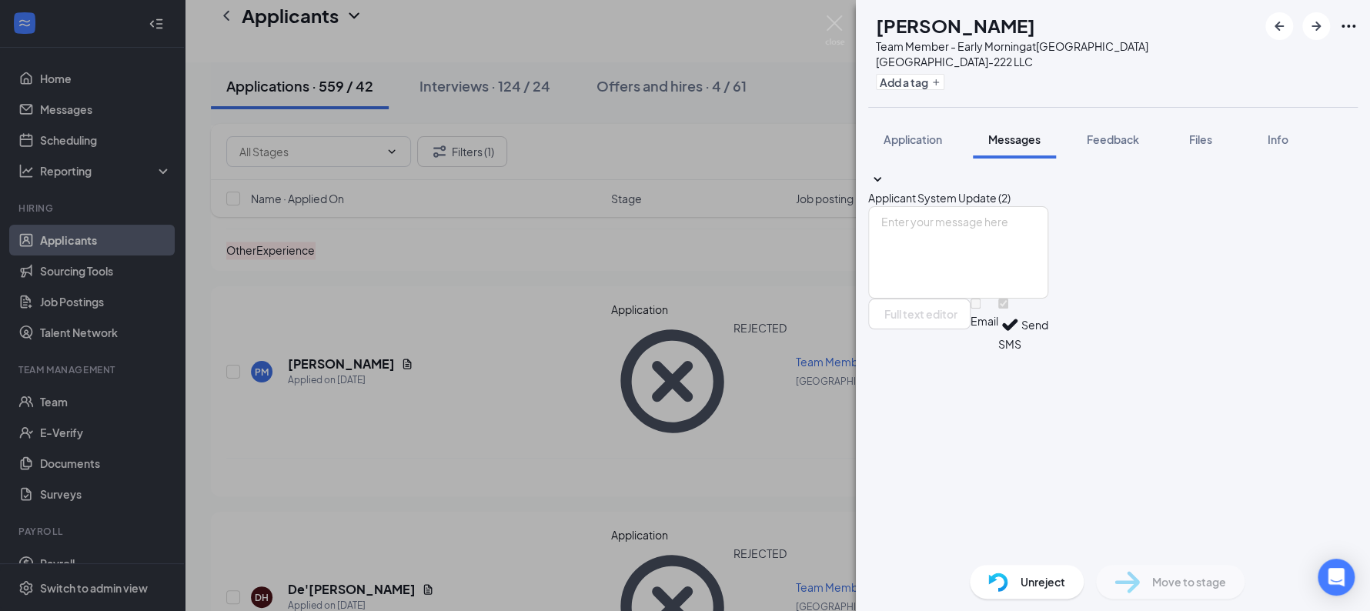
click at [727, 383] on div "BL Brichardii Lee-Sanchez Team Member - Early Morning at Sunshine Hospitality T…" at bounding box center [685, 305] width 1370 height 611
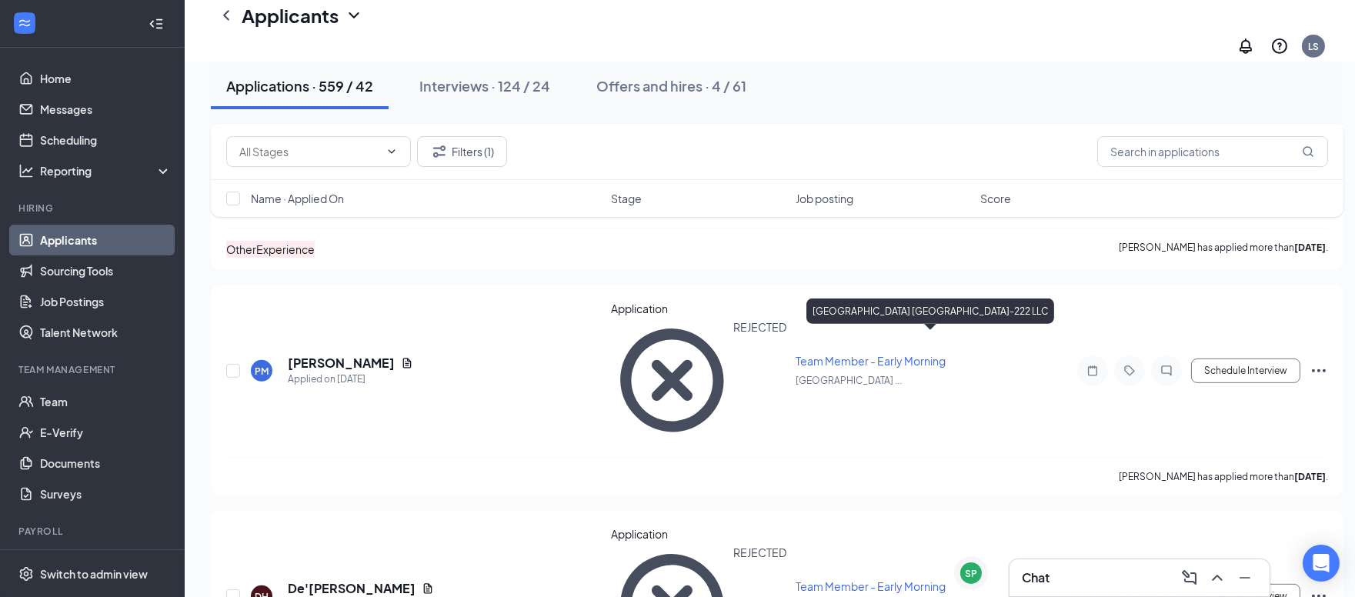
drag, startPoint x: 811, startPoint y: 361, endPoint x: 837, endPoint y: 340, distance: 32.8
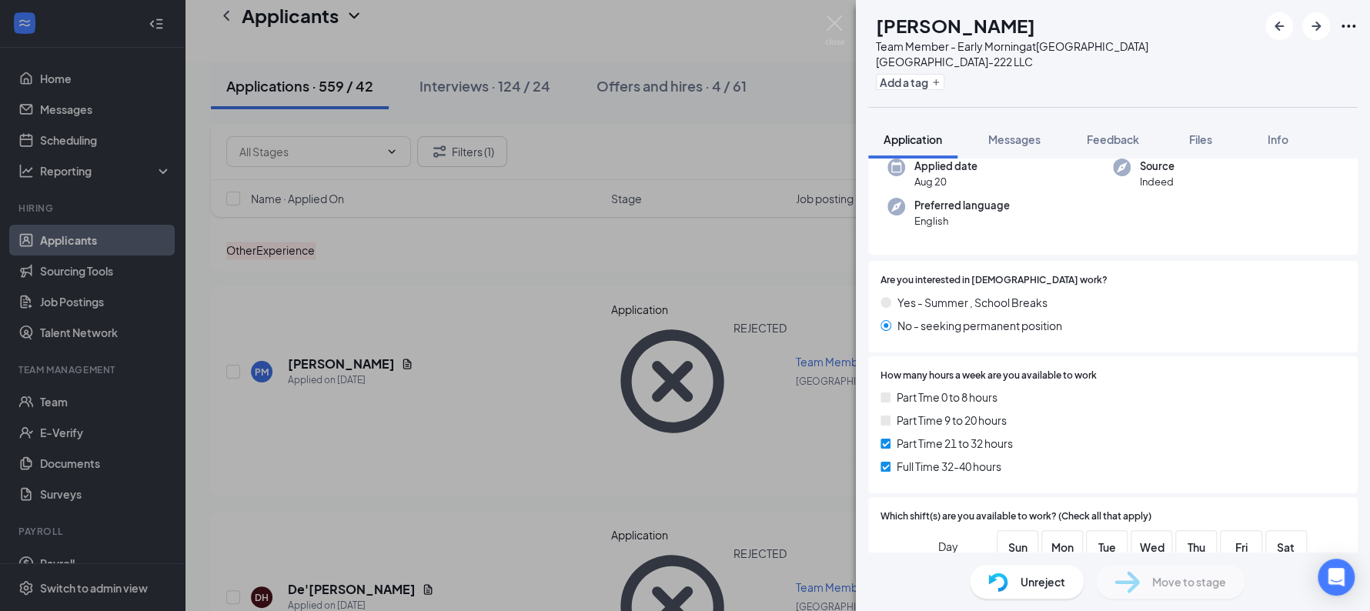
scroll to position [144, 0]
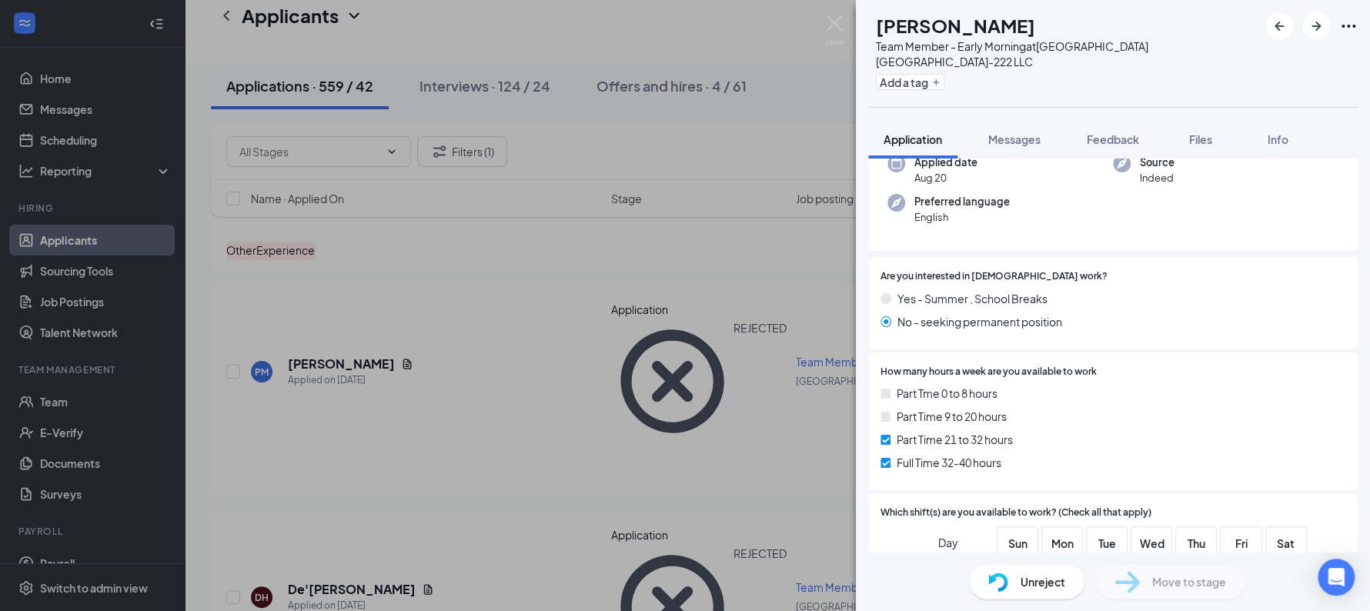
click at [726, 460] on div "HT Hannah Thomann Team Member - Early Morning at Sunshine Hospitality TX-222 LL…" at bounding box center [685, 305] width 1370 height 611
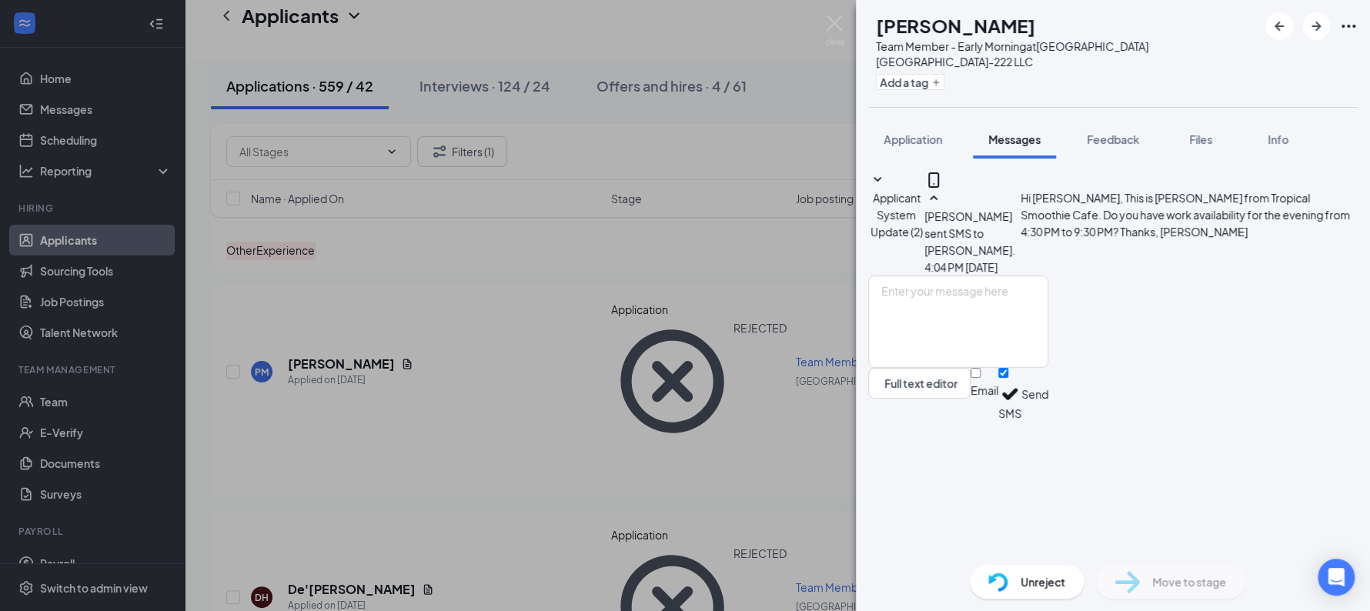
scroll to position [4, 0]
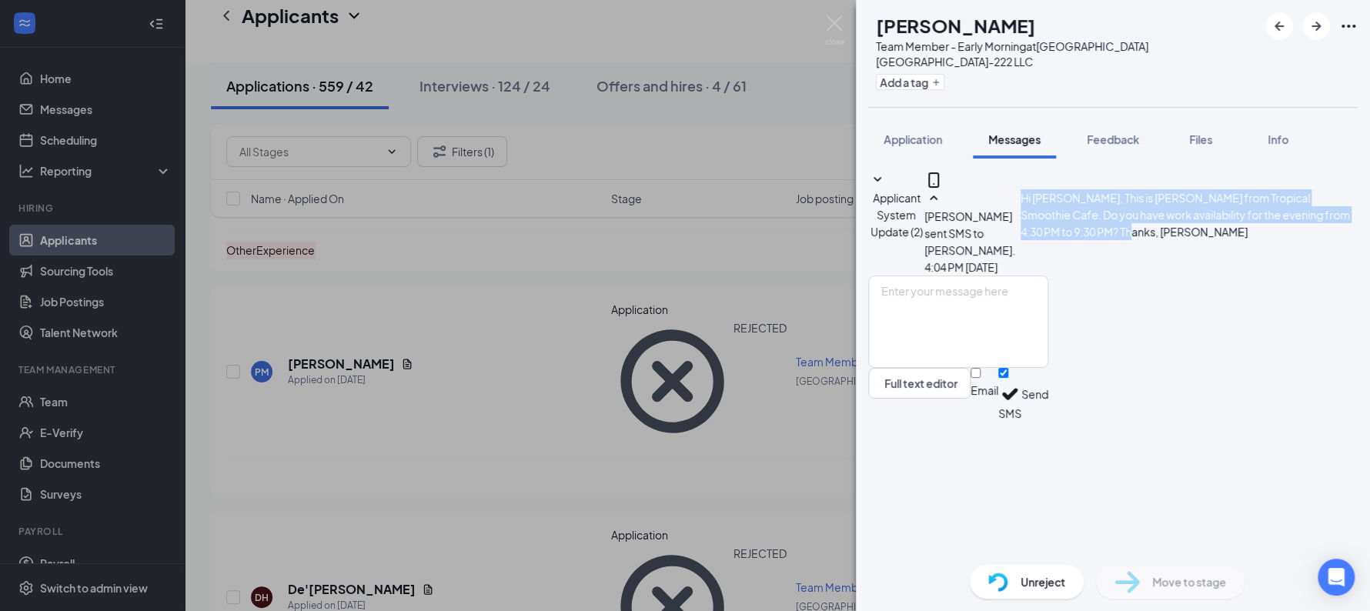
drag, startPoint x: 1034, startPoint y: 357, endPoint x: 959, endPoint y: 269, distance: 115.2
click at [959, 269] on div "Laura Sims sent SMS to Brichardii Lee-Sanchez. Today 4:04 PM Hi Brichardii, Thi…" at bounding box center [1140, 232] width 433 height 86
copy span "Hi Brichardii, This is Laura from Tropical Smoothie Cafe. Do you have work avai…"
click at [513, 322] on div "BL Brichardii Lee-Sanchez Team Member - Early Morning at Sunshine Hospitality T…" at bounding box center [685, 305] width 1370 height 611
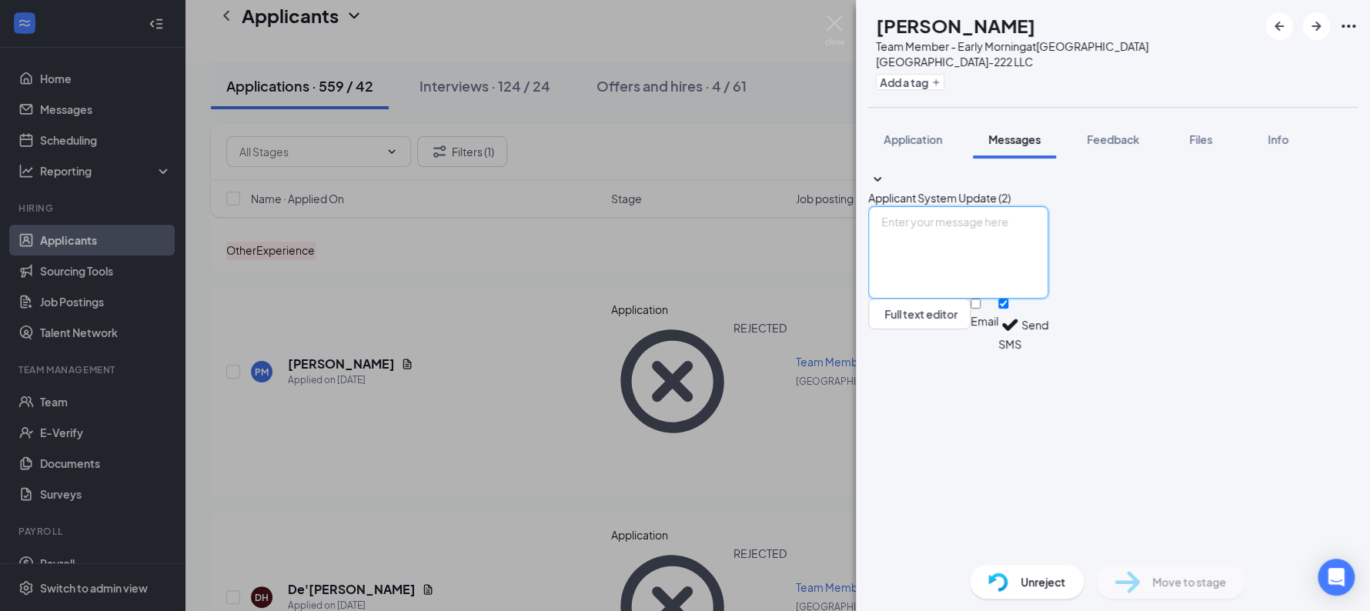
click at [1048, 299] on textarea at bounding box center [958, 252] width 180 height 92
paste textarea "Hi Brichardii, This is Laura from Tropical Smoothie Cafe. Do you have work avai…"
type textarea "Hi Hannah, This is Laura from Tropical Smoothie Cafe. Do you have work availabi…"
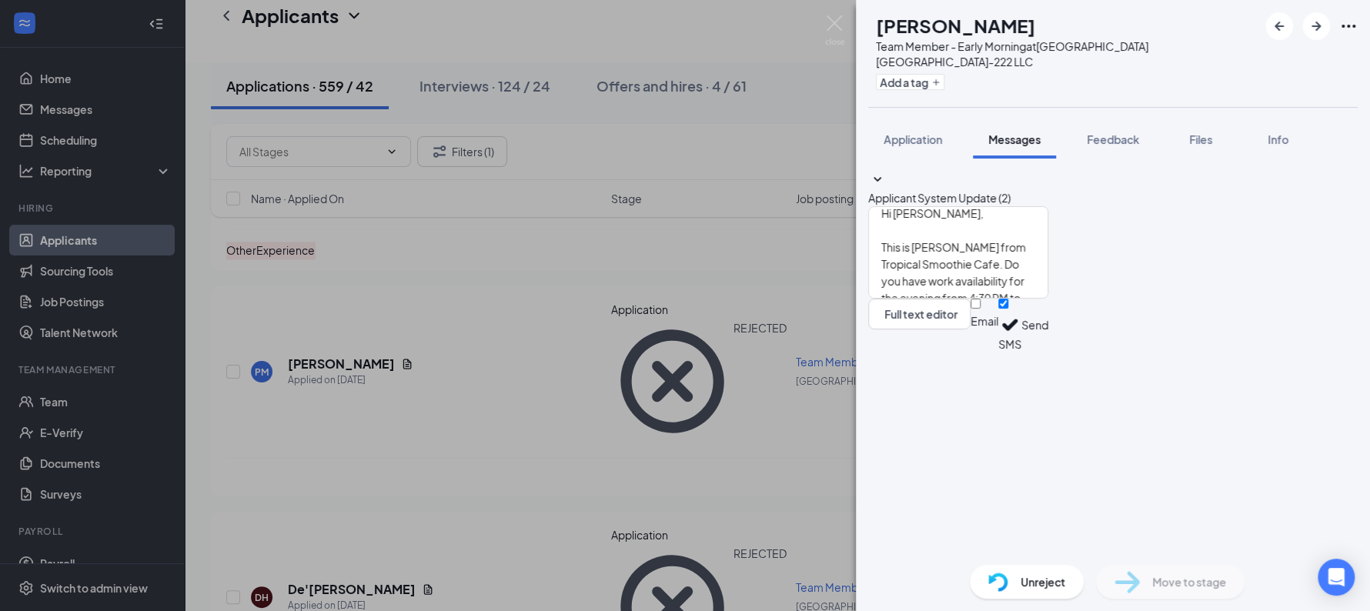
click at [1048, 352] on div "Hi Hannah, This is Laura from Tropical Smoothie Cafe. Do you have work availabi…" at bounding box center [958, 278] width 180 height 145
click at [1048, 352] on button "Send" at bounding box center [1034, 325] width 27 height 53
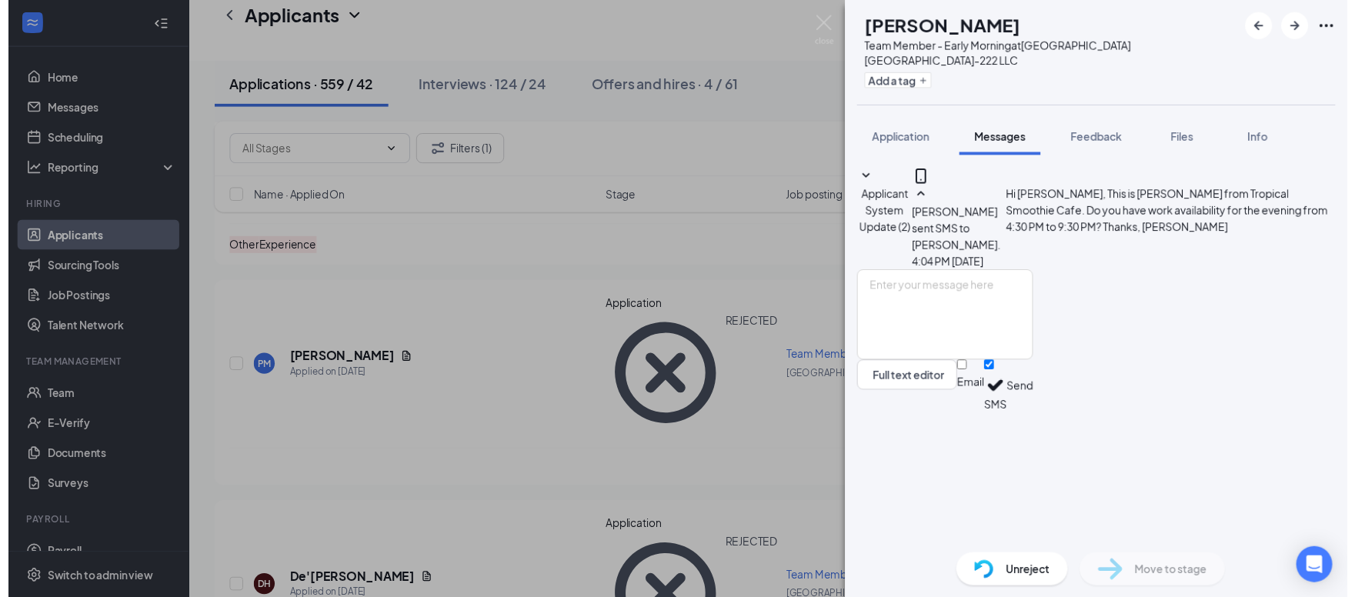
scroll to position [4, 0]
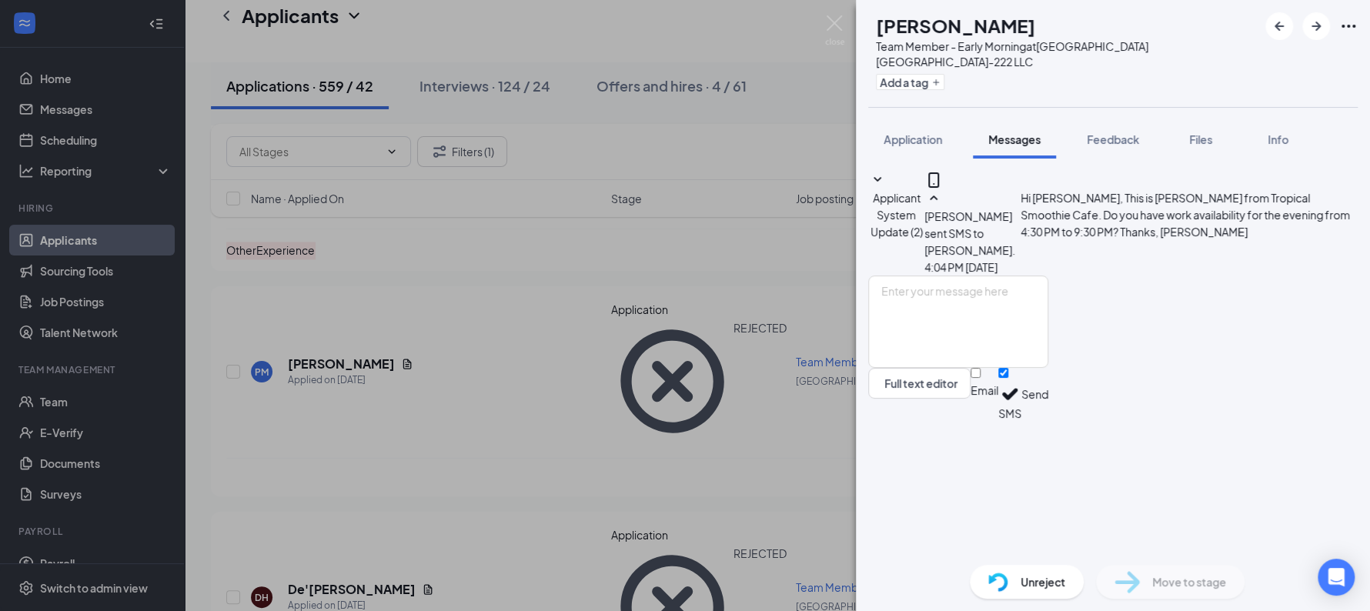
click at [505, 279] on div "HT Hannah Thomann Team Member - Early Morning at Sunshine Hospitality TX-222 LL…" at bounding box center [685, 305] width 1370 height 611
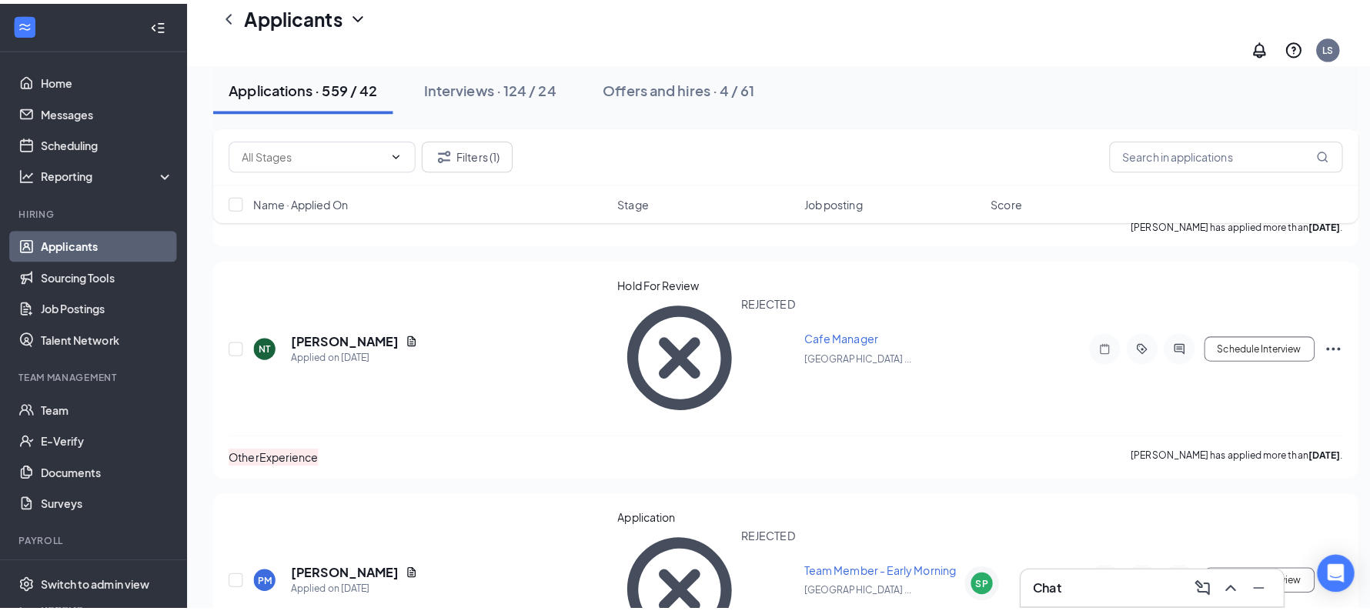
scroll to position [1275, 0]
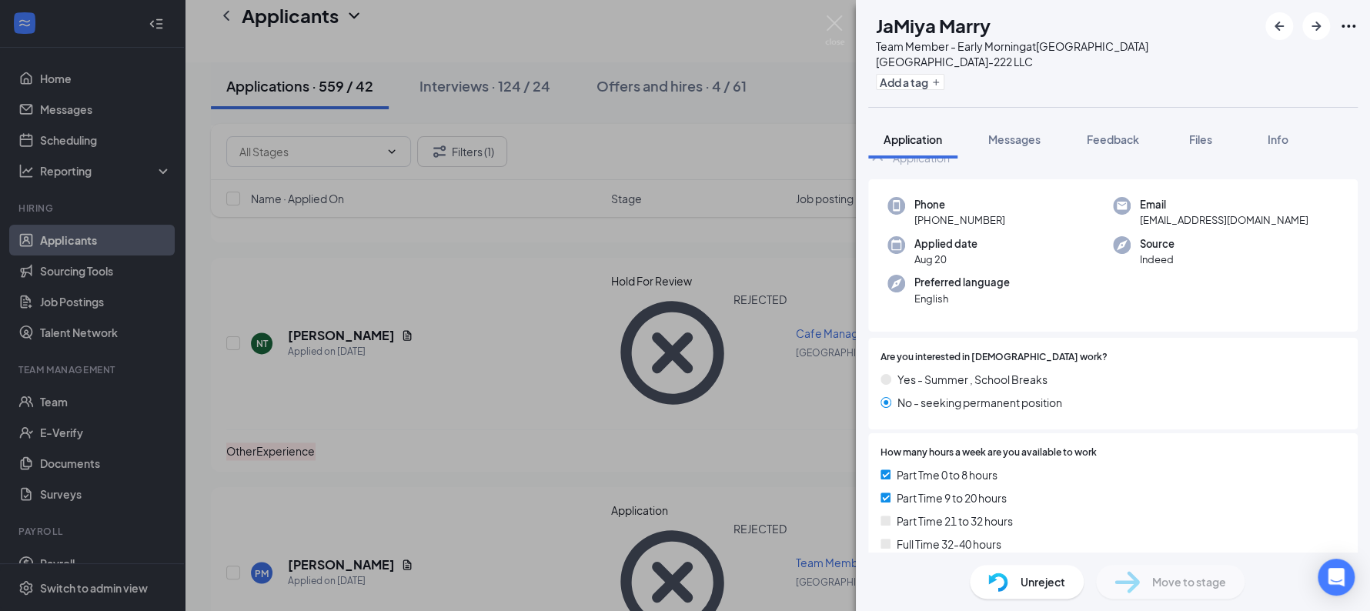
scroll to position [25, 0]
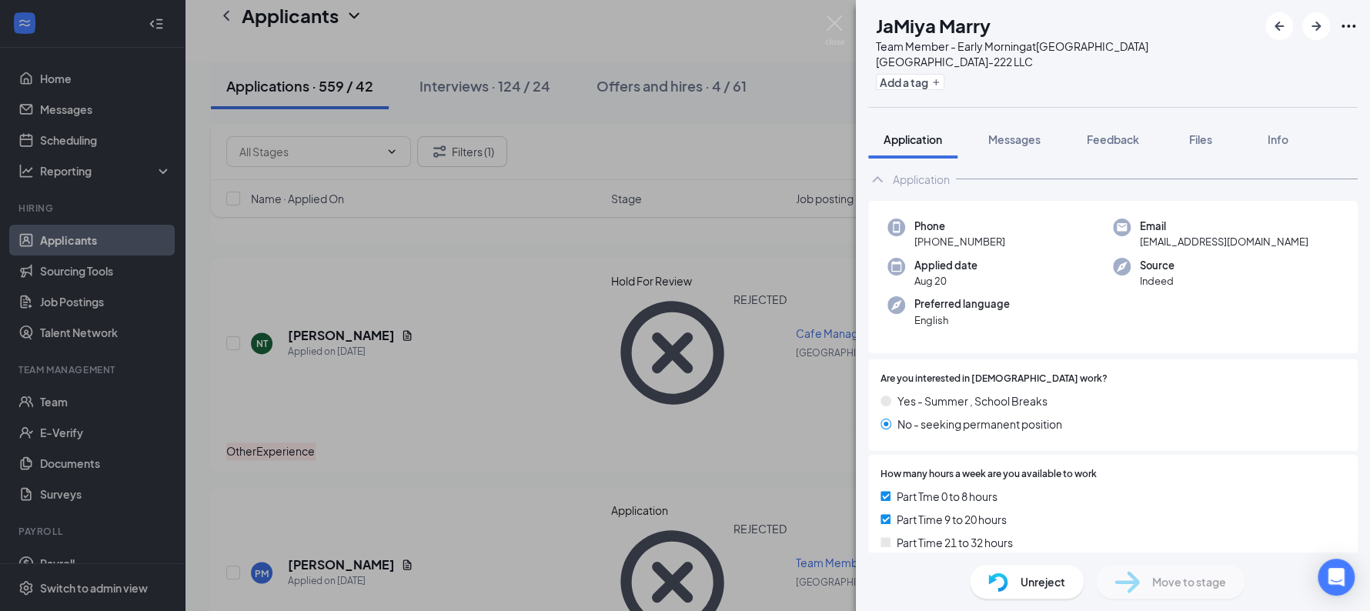
click at [421, 335] on div "JM JaMiya Marry Team Member - Early Morning at Sunshine Hospitality TX-222 LLC …" at bounding box center [685, 305] width 1370 height 611
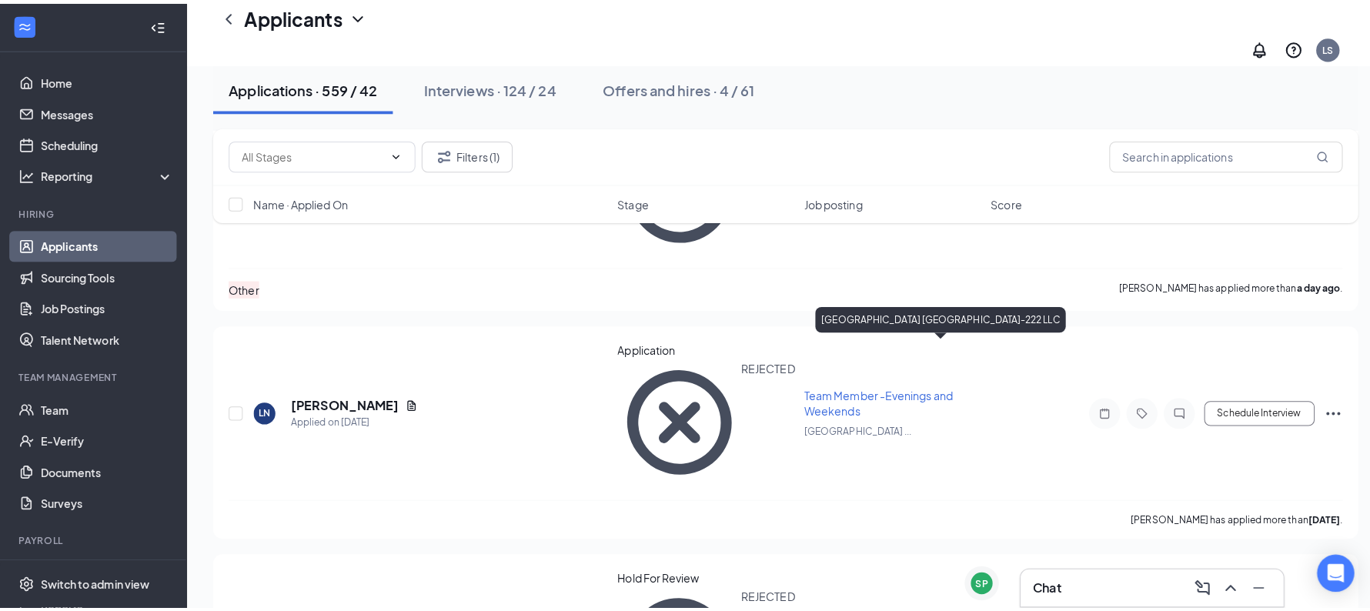
scroll to position [986, 0]
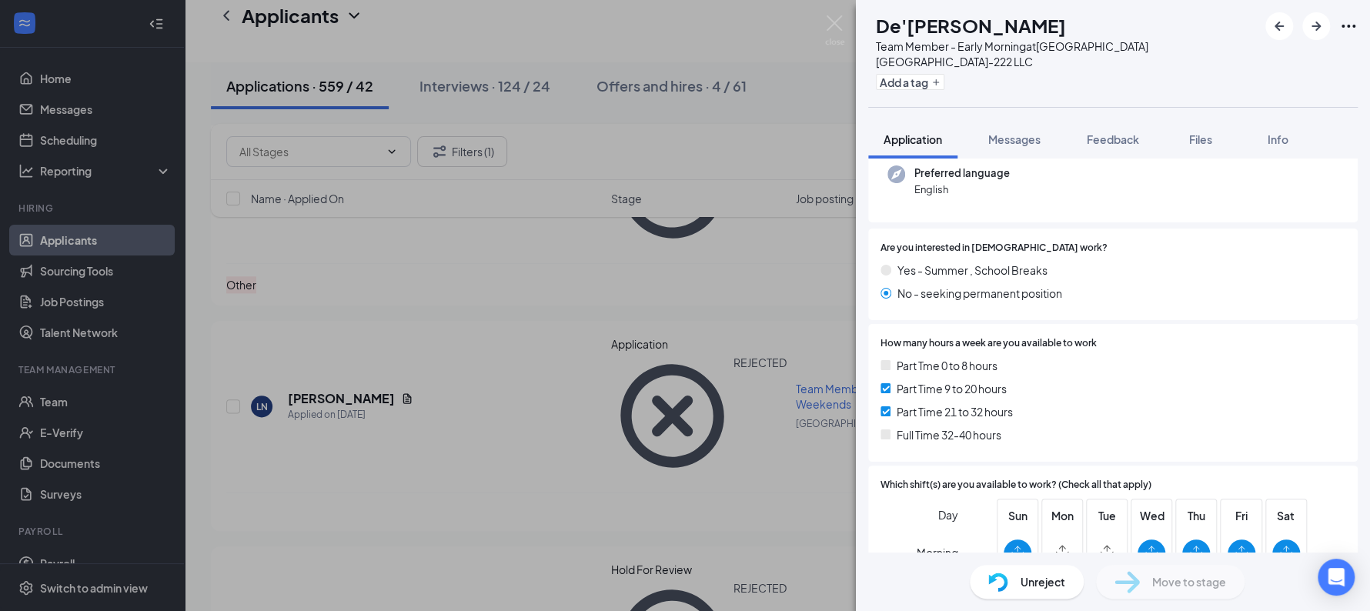
scroll to position [153, 0]
click at [566, 352] on div "DH De'Ana Hill Team Member - Early Morning at Sunshine Hospitality TX-222 LLC A…" at bounding box center [685, 305] width 1370 height 611
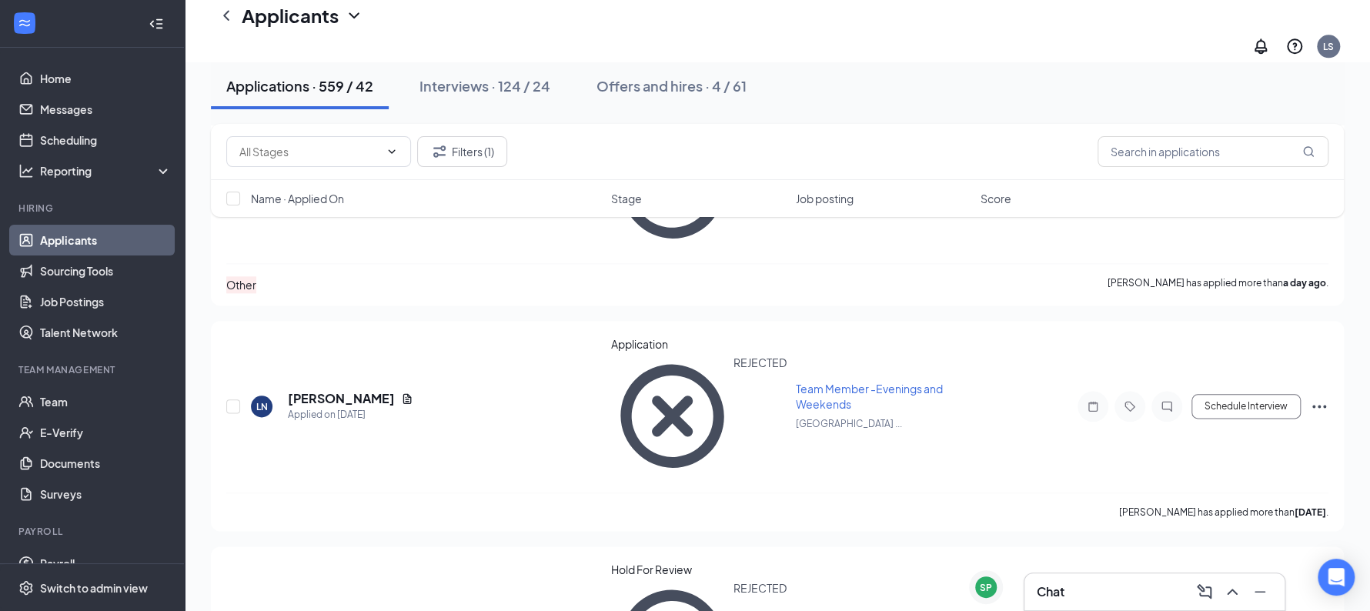
scroll to position [817, 0]
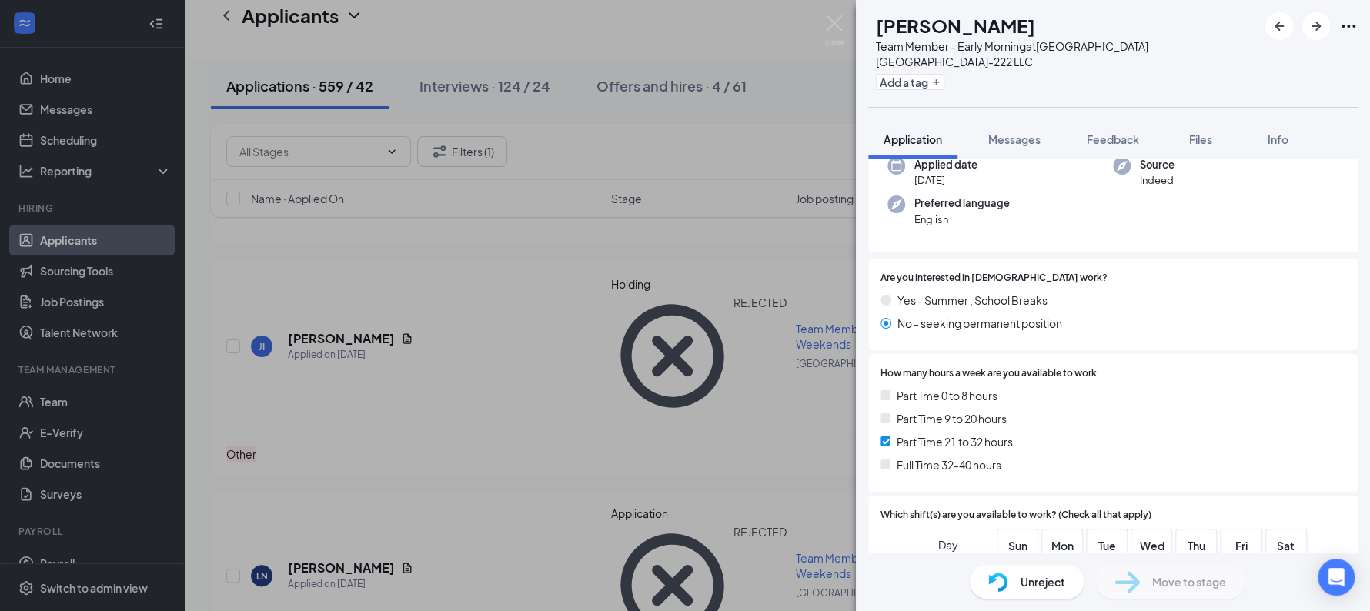
scroll to position [109, 0]
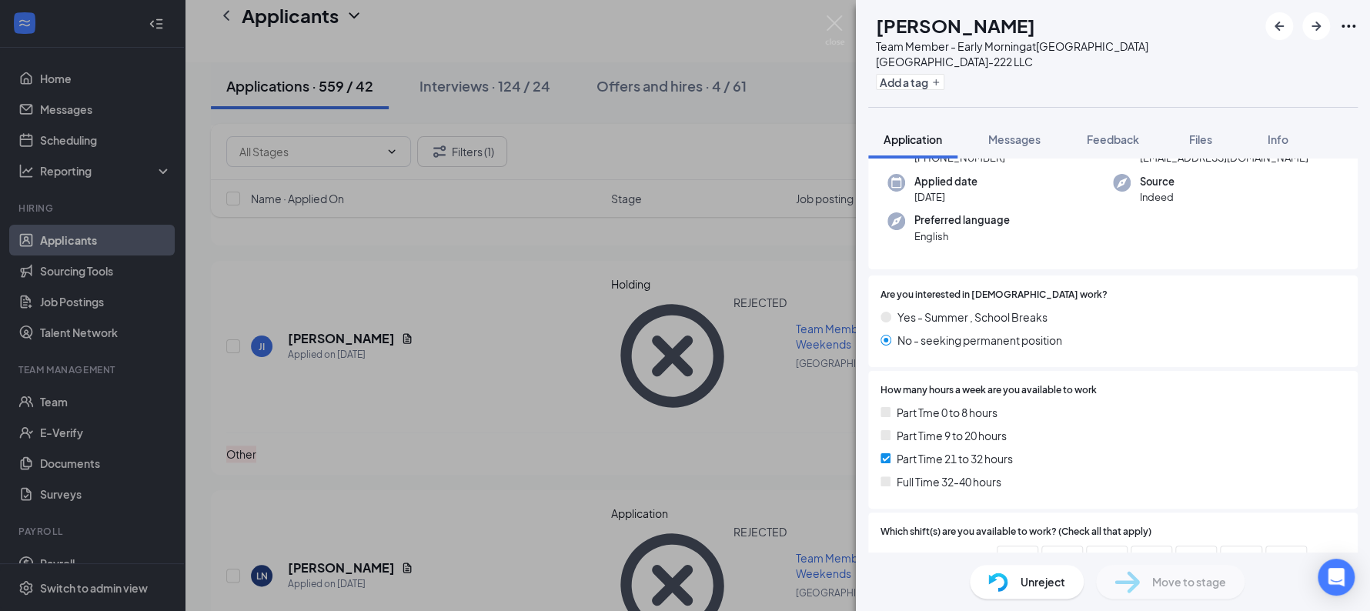
click at [573, 347] on div "PM PRANAV MENON Team Member - Early Morning at Sunshine Hospitality TX-222 LLC …" at bounding box center [685, 305] width 1370 height 611
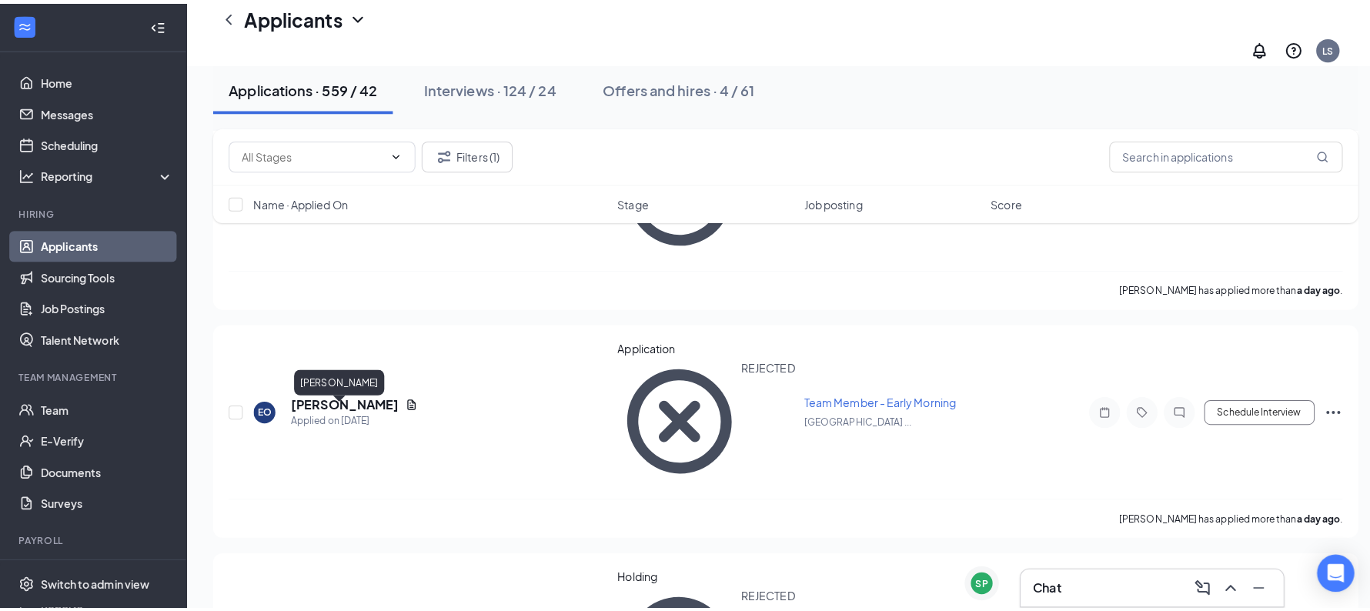
scroll to position [532, 0]
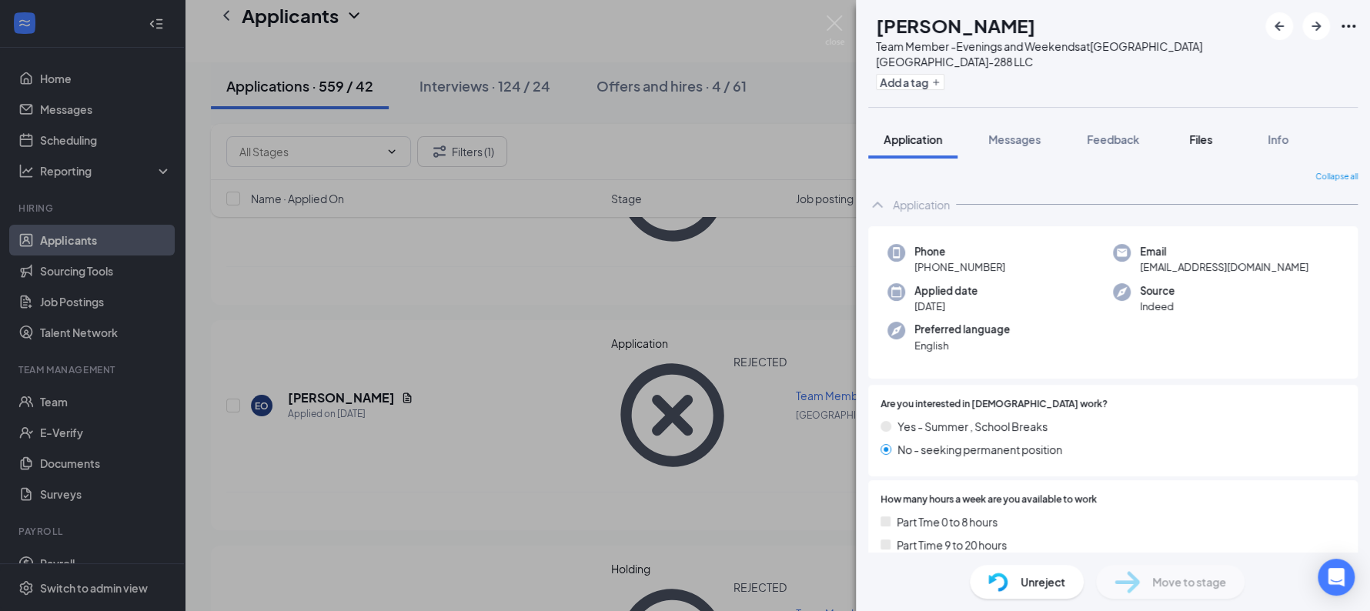
click at [1212, 145] on span "Files" at bounding box center [1200, 139] width 23 height 14
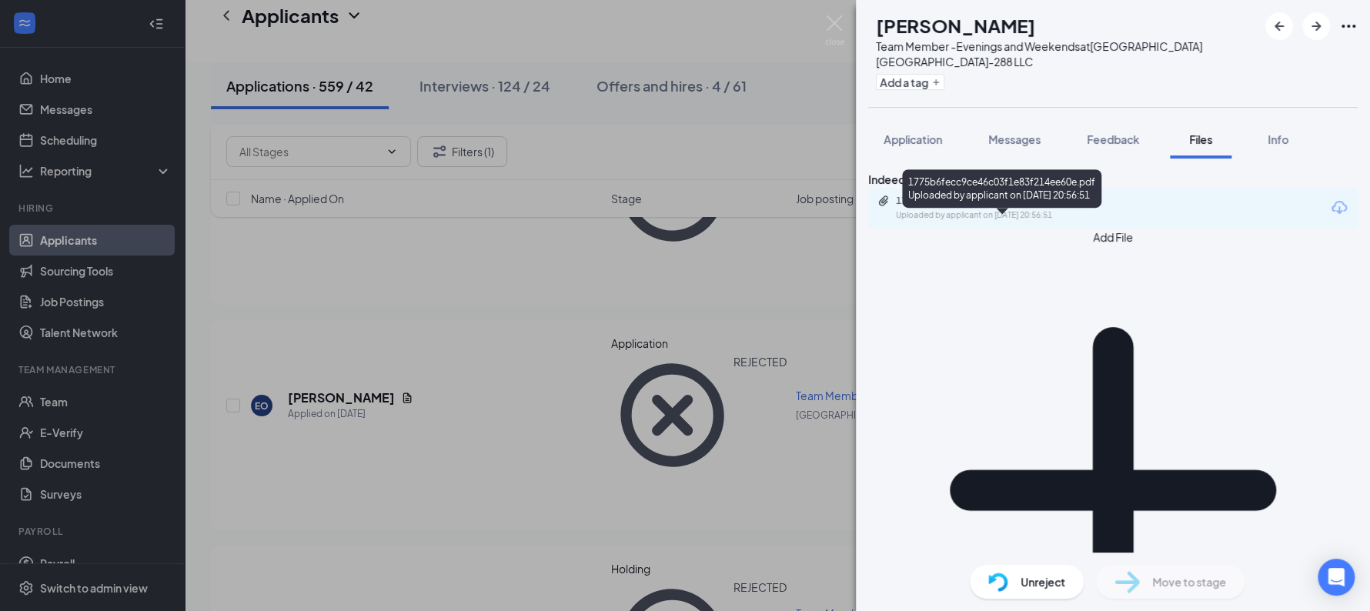
click at [1111, 207] on div "1775b6fecc9ce46c03f1e83f214ee60e.pdf" at bounding box center [1003, 201] width 215 height 12
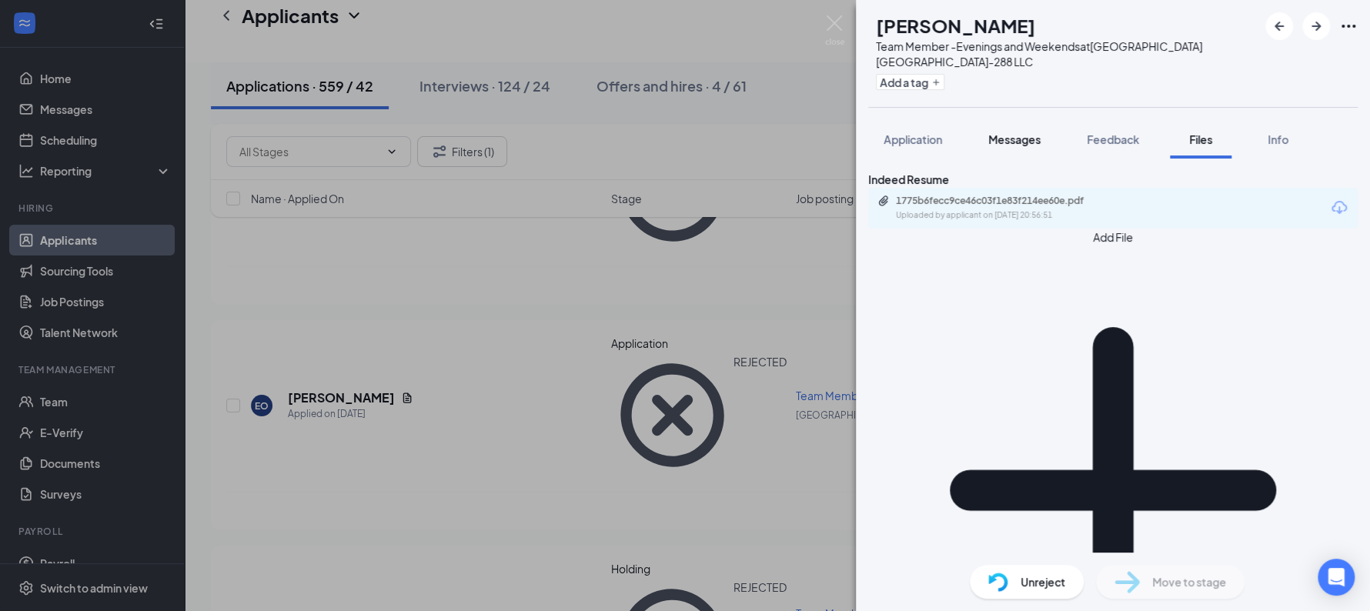
click at [1017, 135] on span "Messages" at bounding box center [1014, 139] width 52 height 14
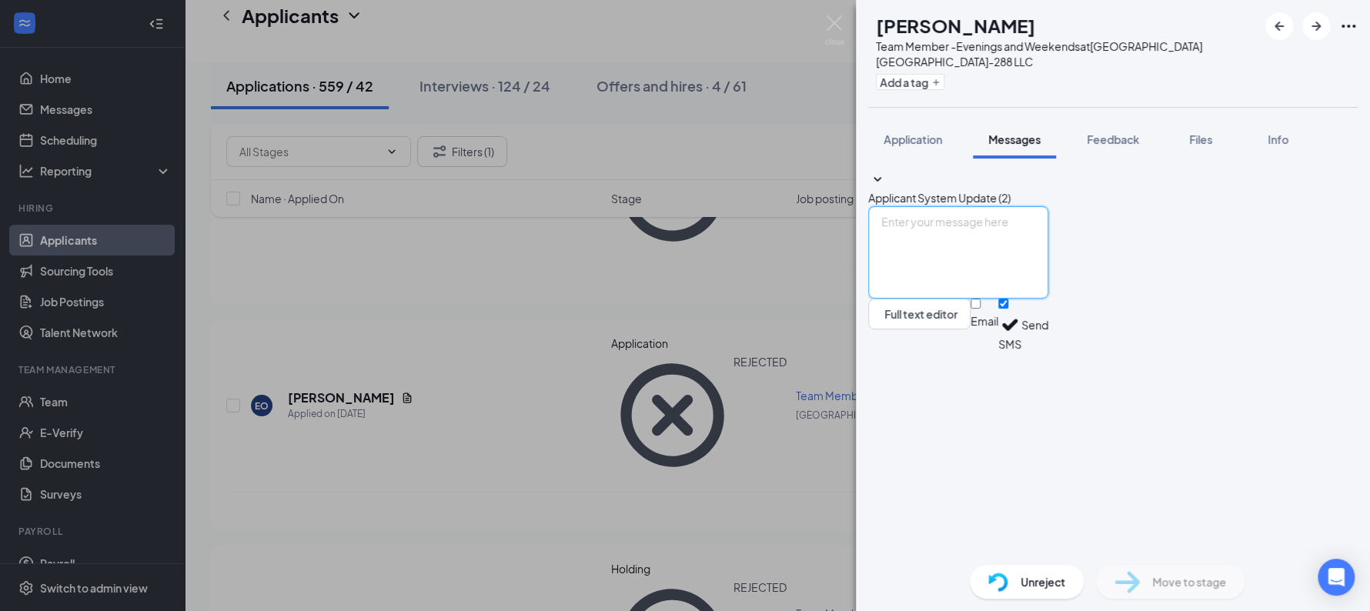
click at [1004, 299] on textarea at bounding box center [958, 252] width 180 height 92
type textarea "."
click at [1004, 299] on textarea ".other" at bounding box center [958, 252] width 180 height 92
click at [1048, 299] on textarea "Hi Lesly, May I please know where are you located in Austin? This is Laura from…" at bounding box center [958, 252] width 180 height 92
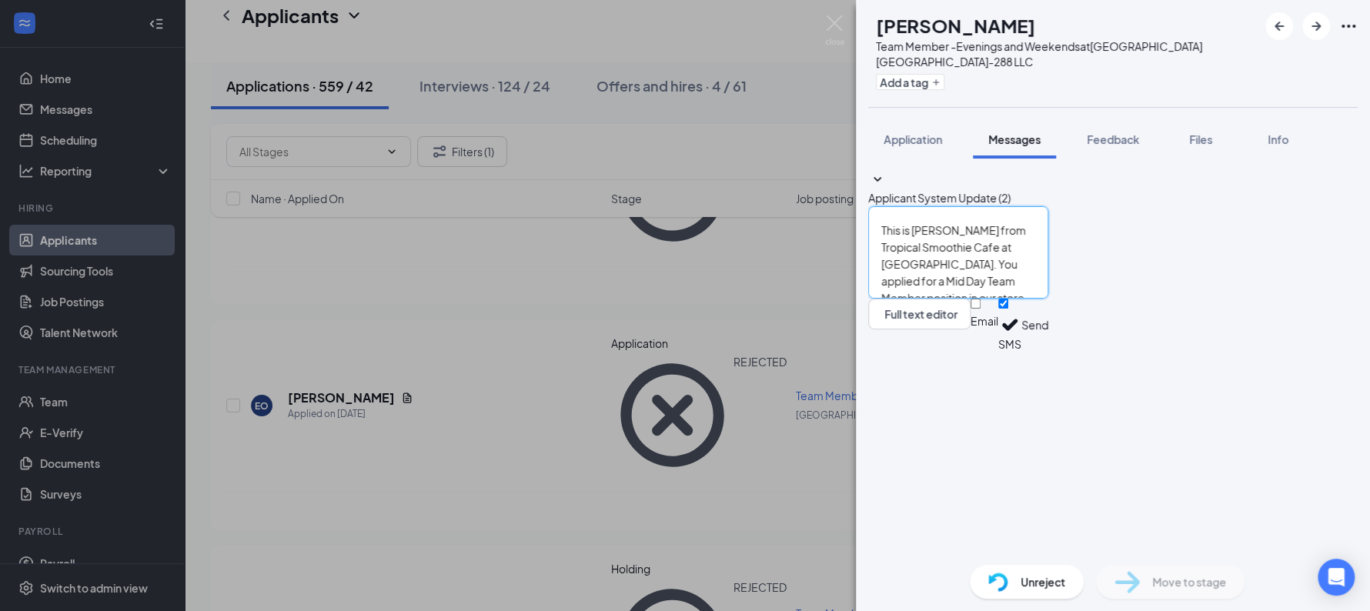
scroll to position [28, 0]
click at [1048, 299] on textarea "Hi Lesly, This is Laura from Tropical Smoothie Cafe at Four Points. You applied…" at bounding box center [958, 252] width 180 height 92
click at [1048, 299] on textarea "Hi Lesly, This is Laura from Tropical Smoothie Cafe. We have evenings available…" at bounding box center [958, 252] width 180 height 92
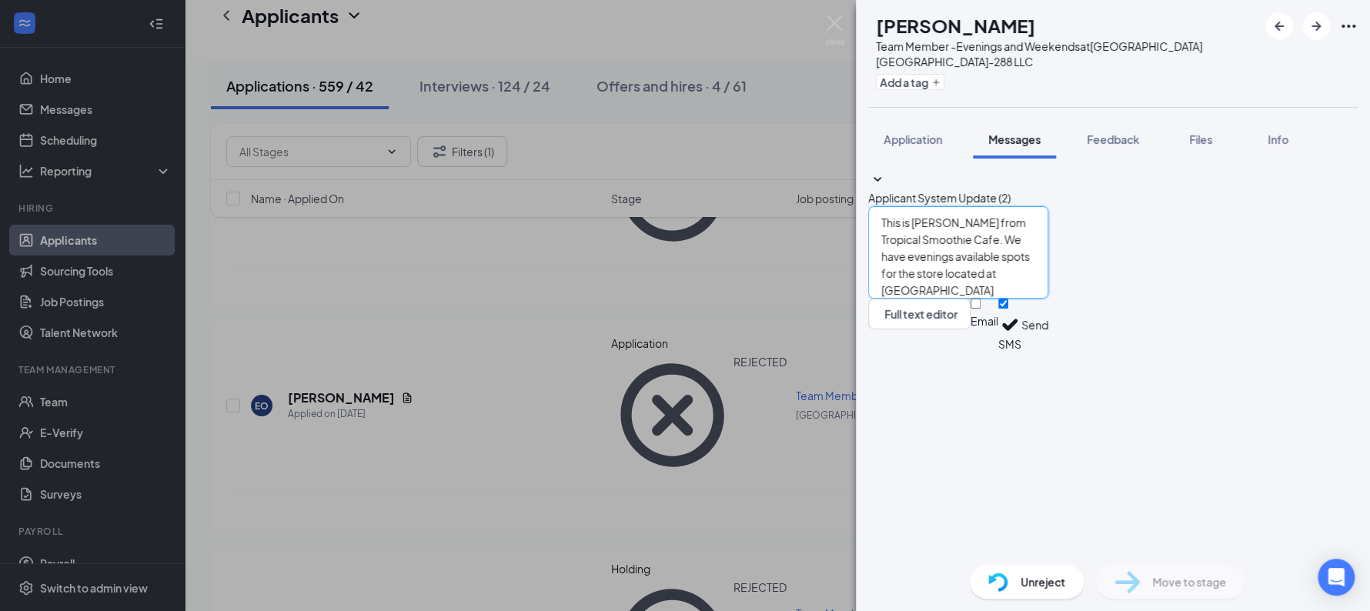
click at [1017, 299] on textarea "Hi Lesly, This is Laura from Tropical Smoothie Cafe. We have evenings available…" at bounding box center [958, 252] width 180 height 92
type textarea "Hi Lesly, This is Laura from Tropical Smoothie Cafe. We have evenings available…"
click at [1021, 299] on button "Send" at bounding box center [1034, 325] width 27 height 53
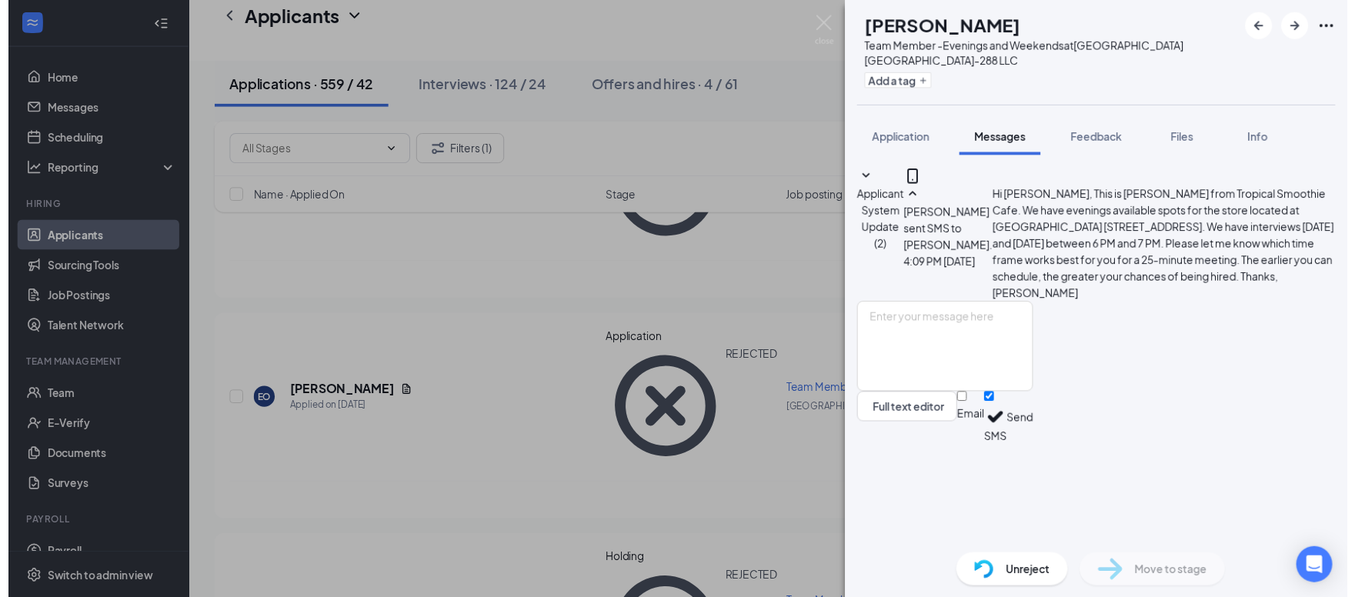
scroll to position [89, 0]
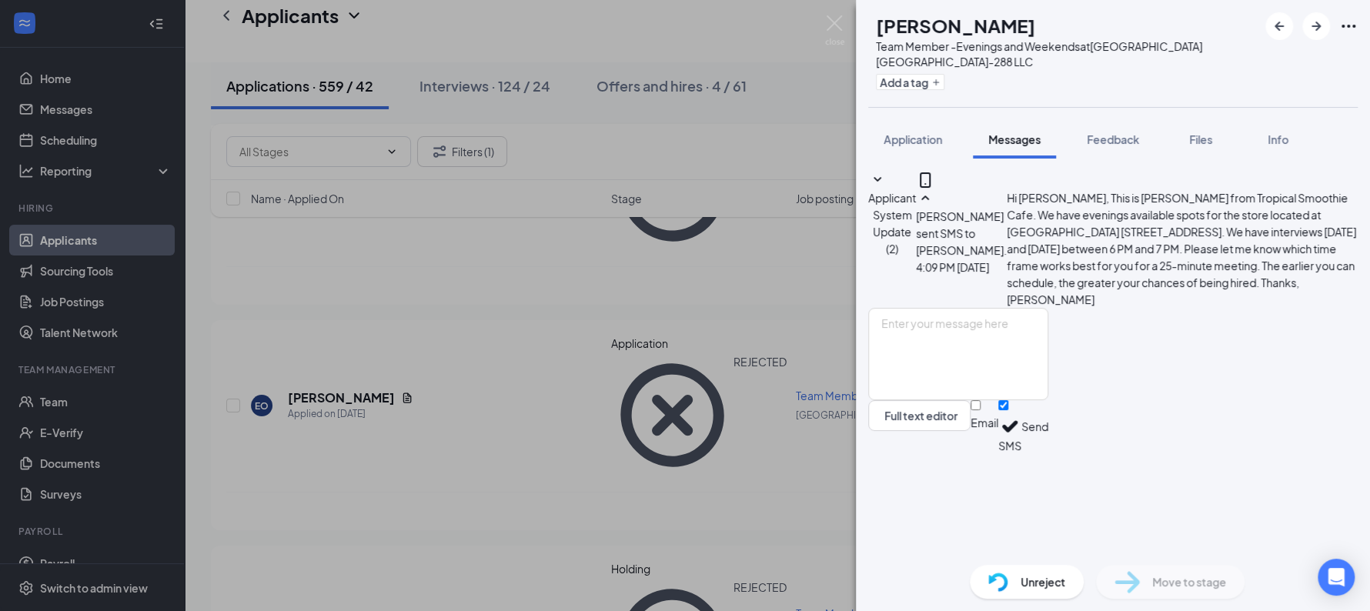
click at [1038, 582] on span "Unreject" at bounding box center [1043, 581] width 45 height 17
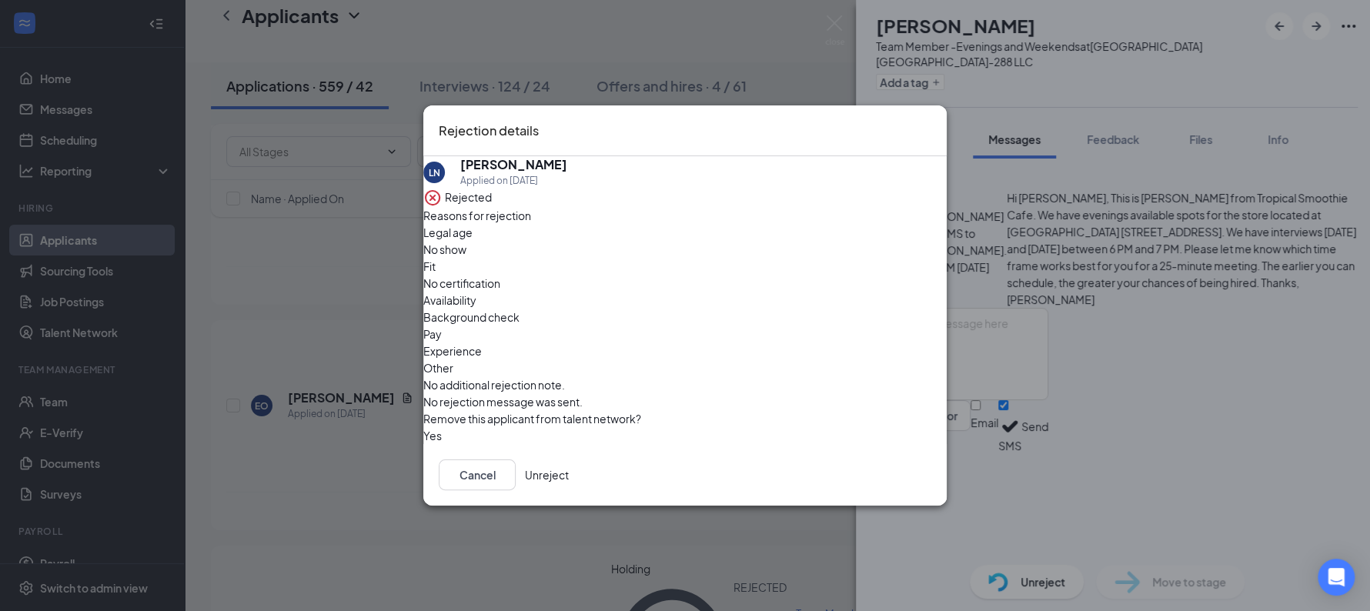
click at [569, 476] on button "Unreject" at bounding box center [547, 474] width 44 height 31
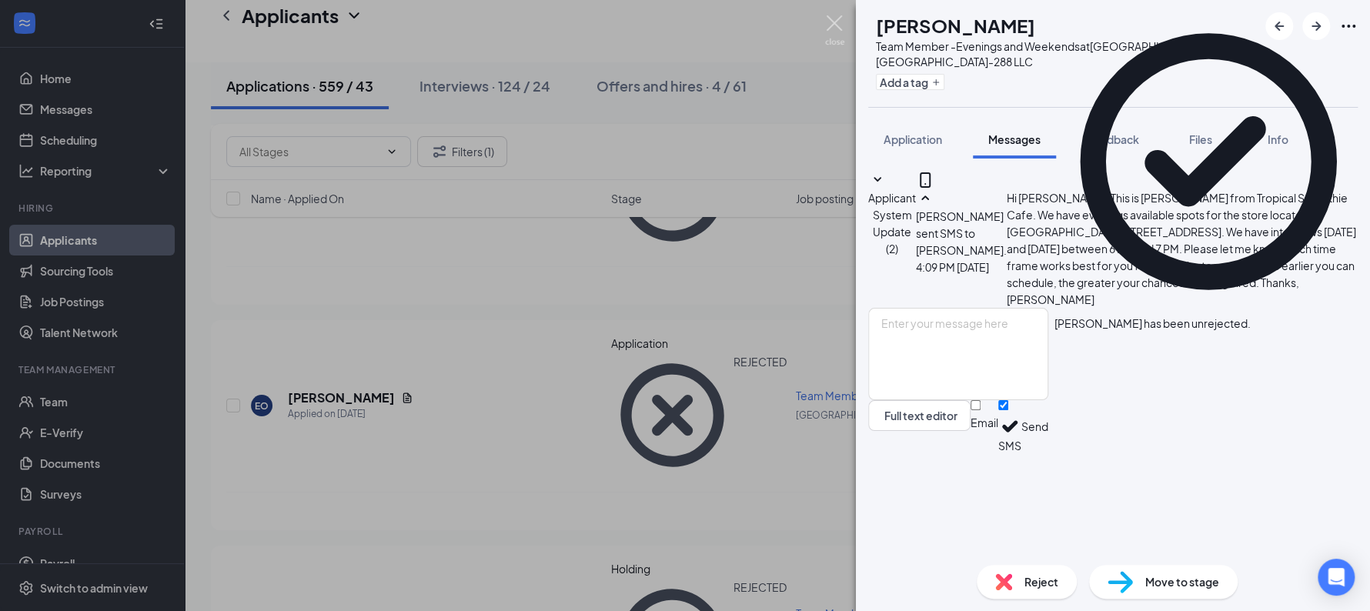
click at [833, 32] on img at bounding box center [834, 30] width 19 height 30
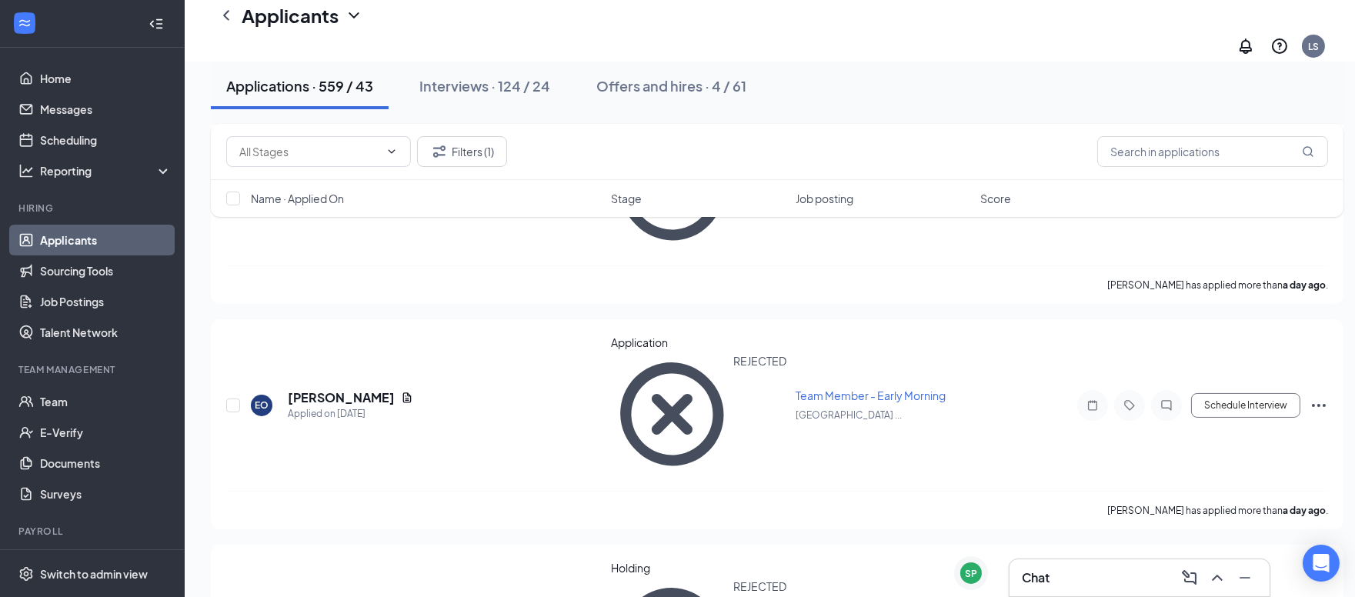
click at [1054, 581] on div "Chat" at bounding box center [1140, 578] width 236 height 25
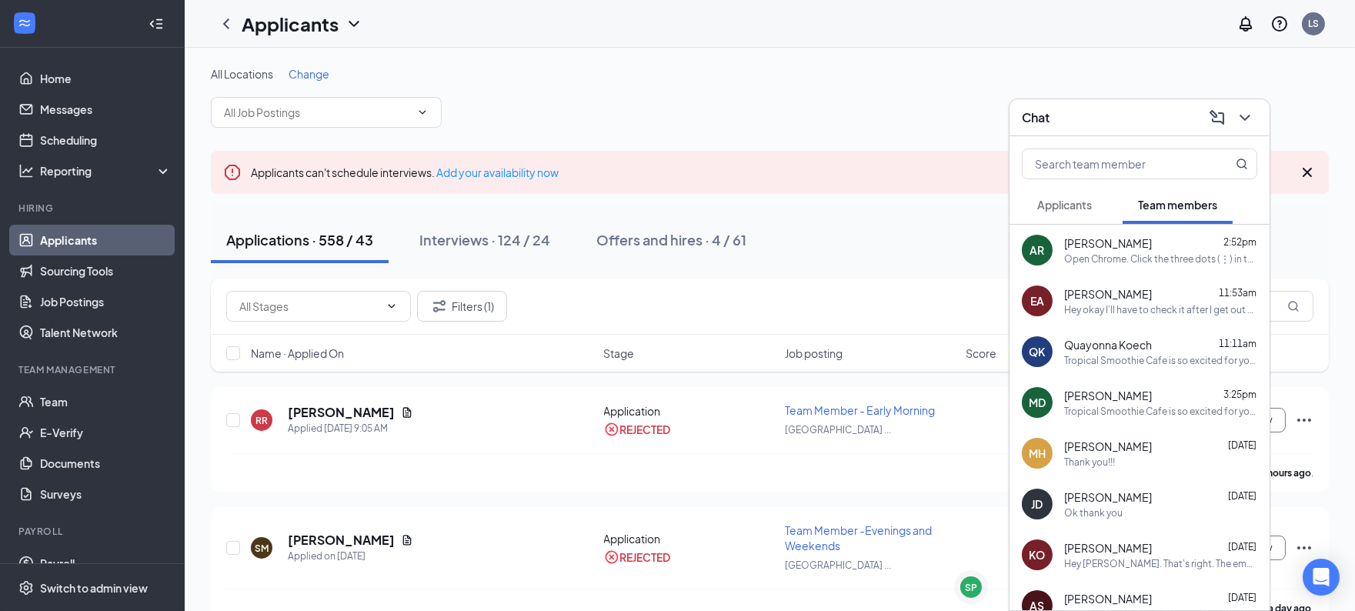
click at [1071, 208] on span "Applicants" at bounding box center [1064, 205] width 55 height 14
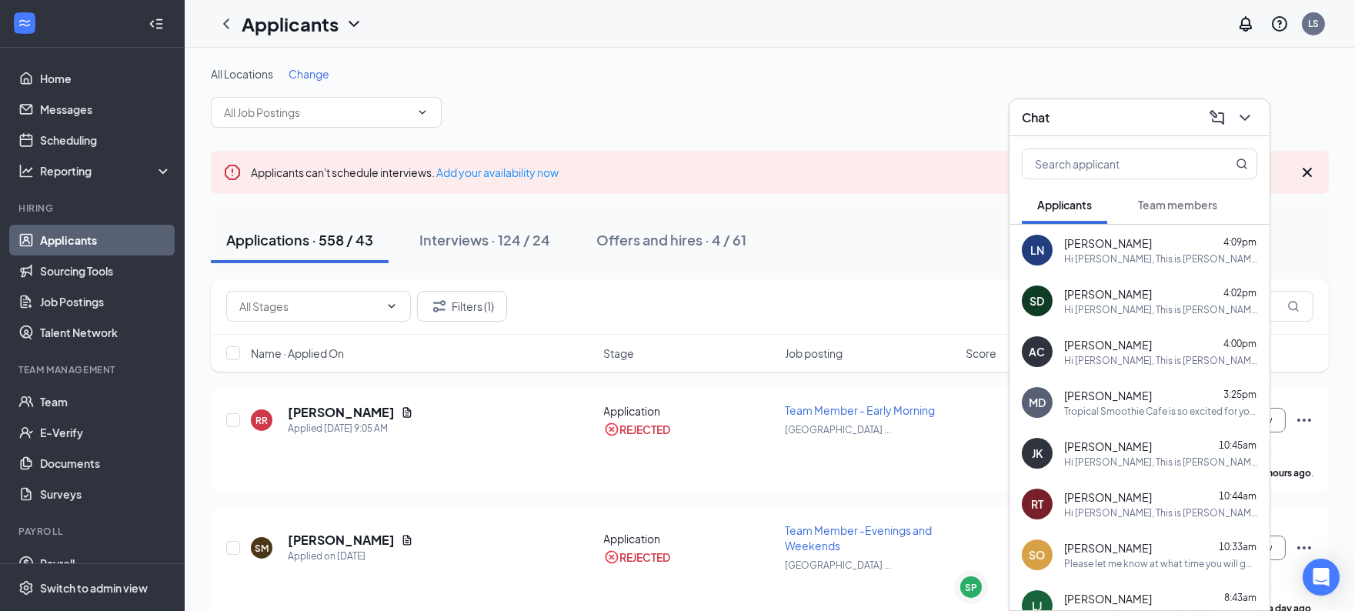
click at [1071, 208] on span "Applicants" at bounding box center [1064, 205] width 55 height 14
click at [1248, 122] on icon "ChevronDown" at bounding box center [1245, 118] width 18 height 18
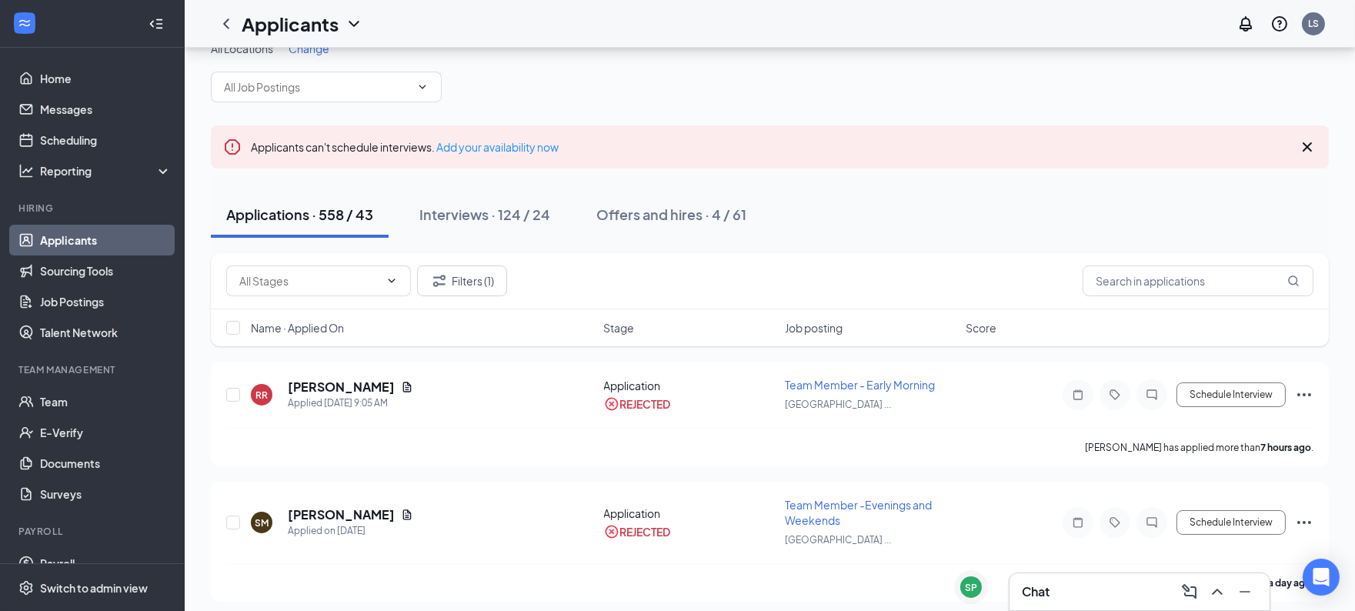
scroll to position [13, 0]
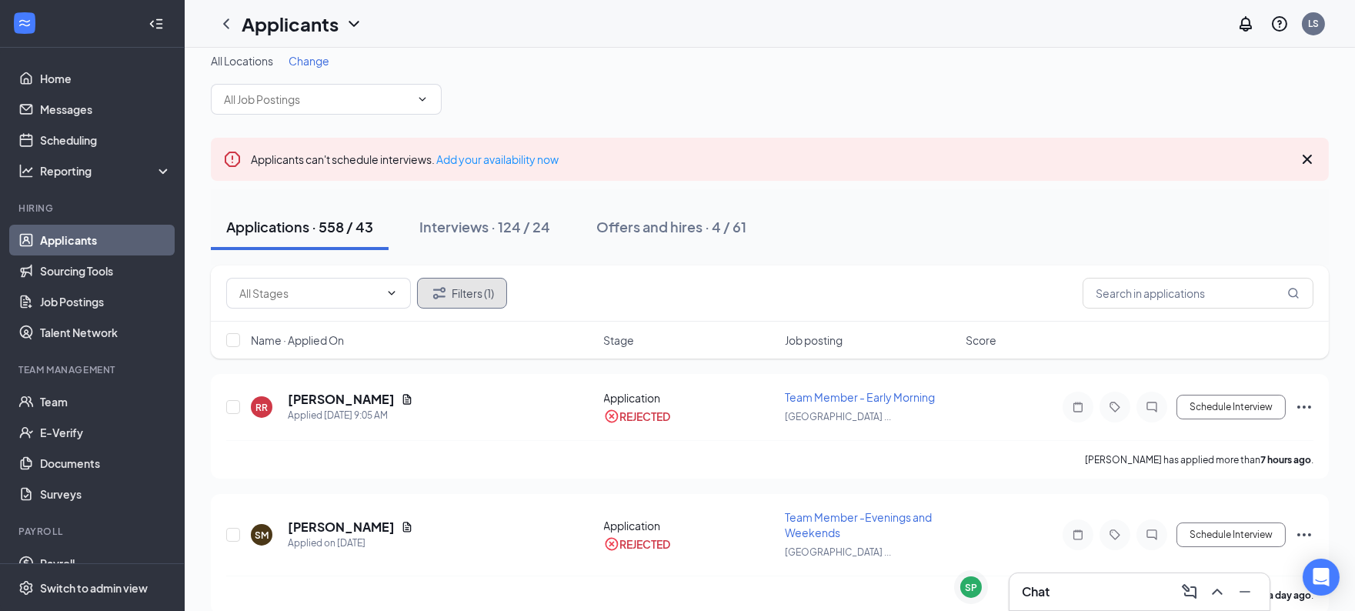
click at [442, 299] on icon "Filter" at bounding box center [439, 293] width 18 height 18
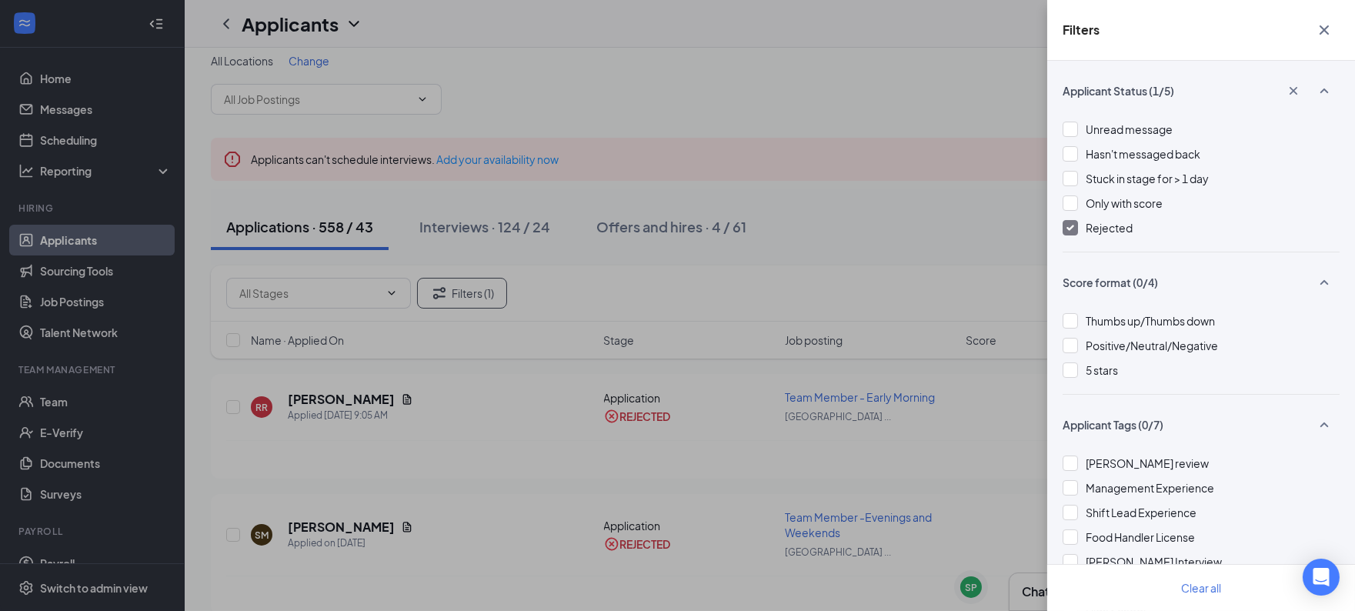
click at [1100, 235] on div "Rejected" at bounding box center [1109, 227] width 47 height 17
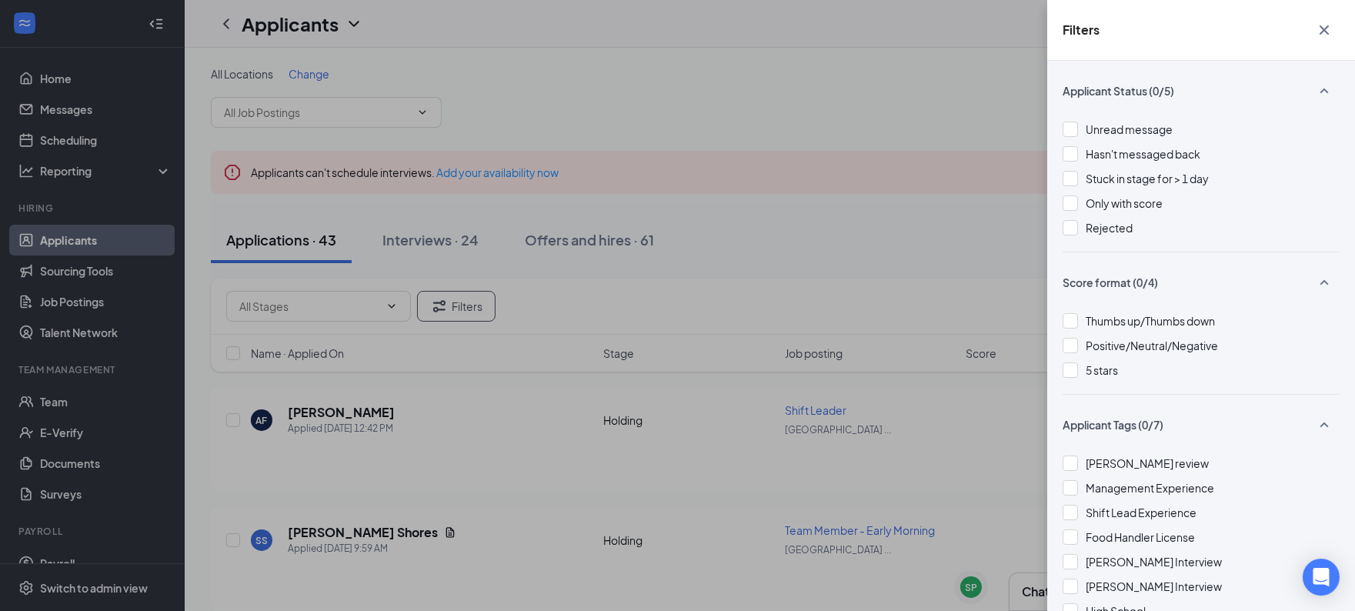
click at [508, 455] on div "Filters Applicant Status (0/5) Unread message Hasn't messaged back Stuck in sta…" at bounding box center [677, 305] width 1355 height 611
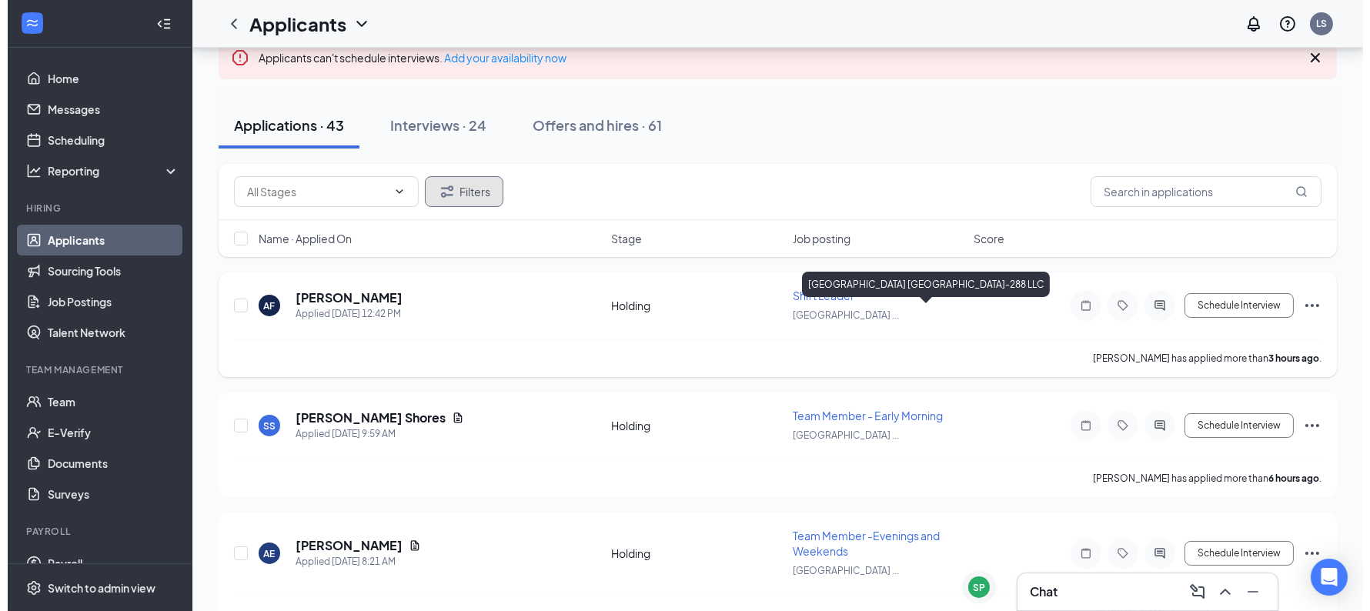
scroll to position [120, 0]
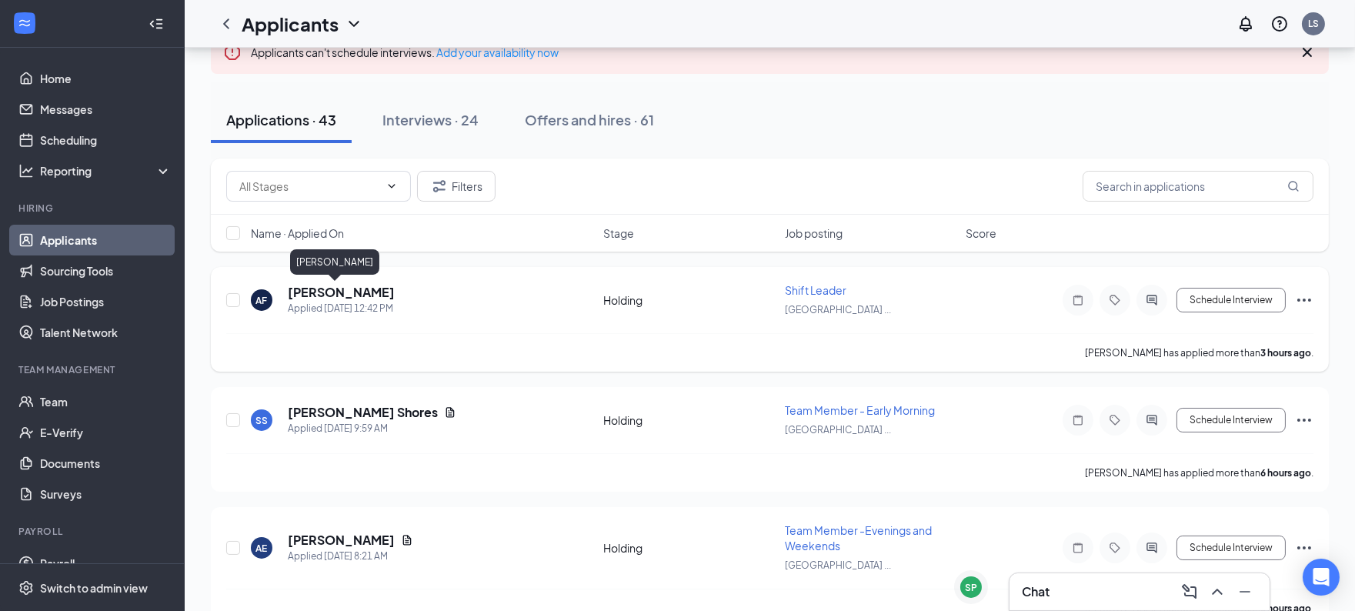
click at [312, 288] on h5 "[PERSON_NAME]" at bounding box center [341, 292] width 107 height 17
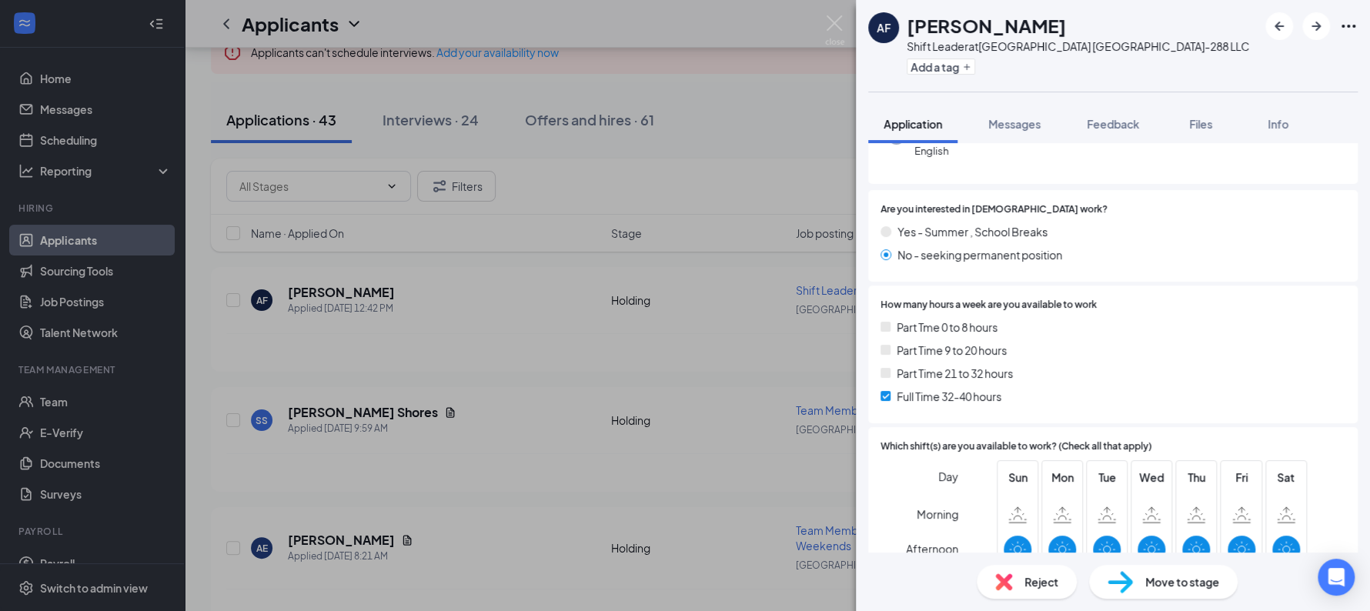
scroll to position [139, 0]
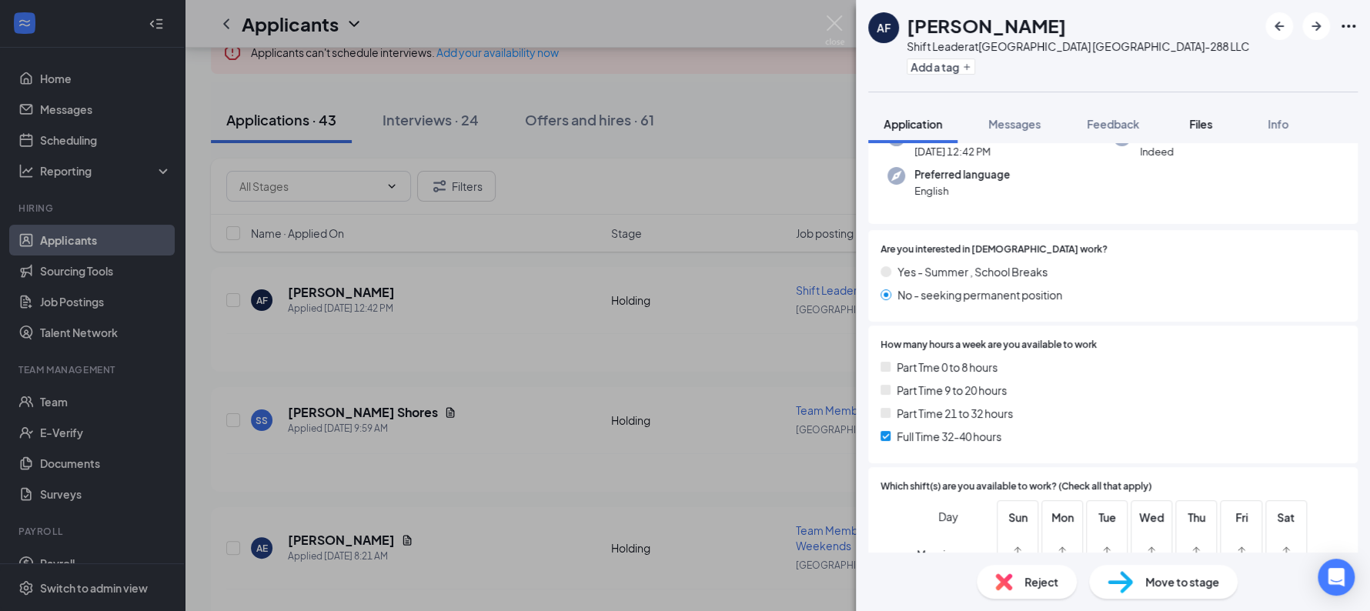
click at [1194, 130] on span "Files" at bounding box center [1200, 124] width 23 height 14
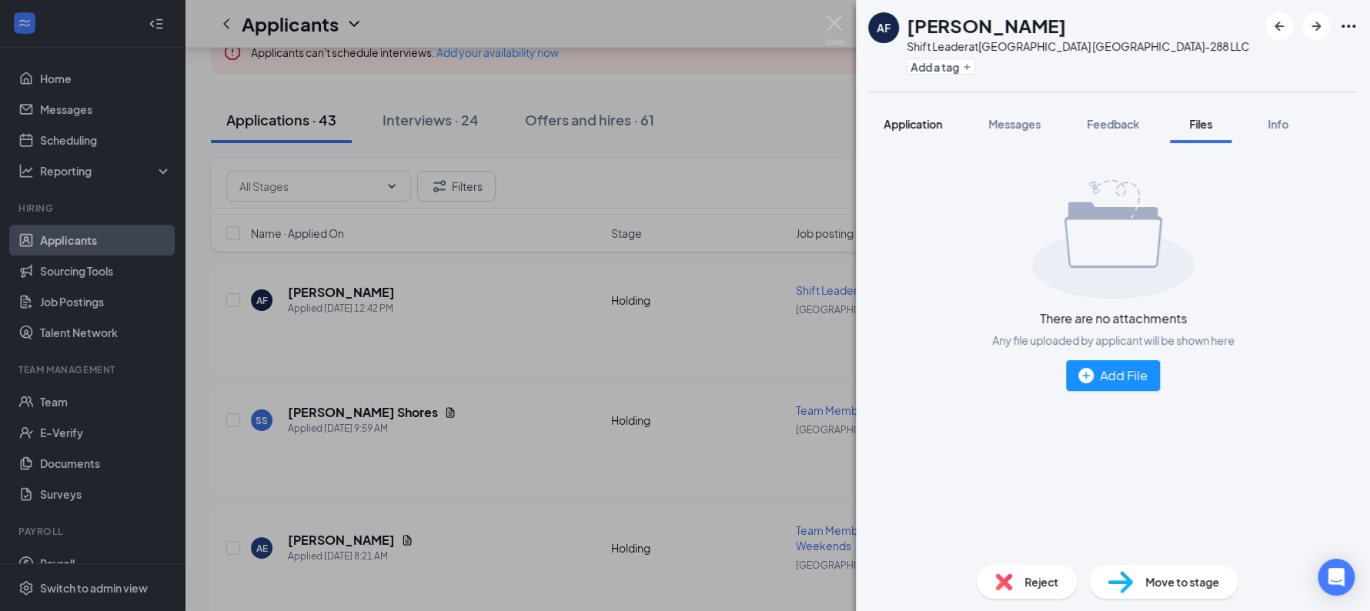
click at [935, 131] on div "Application" at bounding box center [913, 123] width 58 height 15
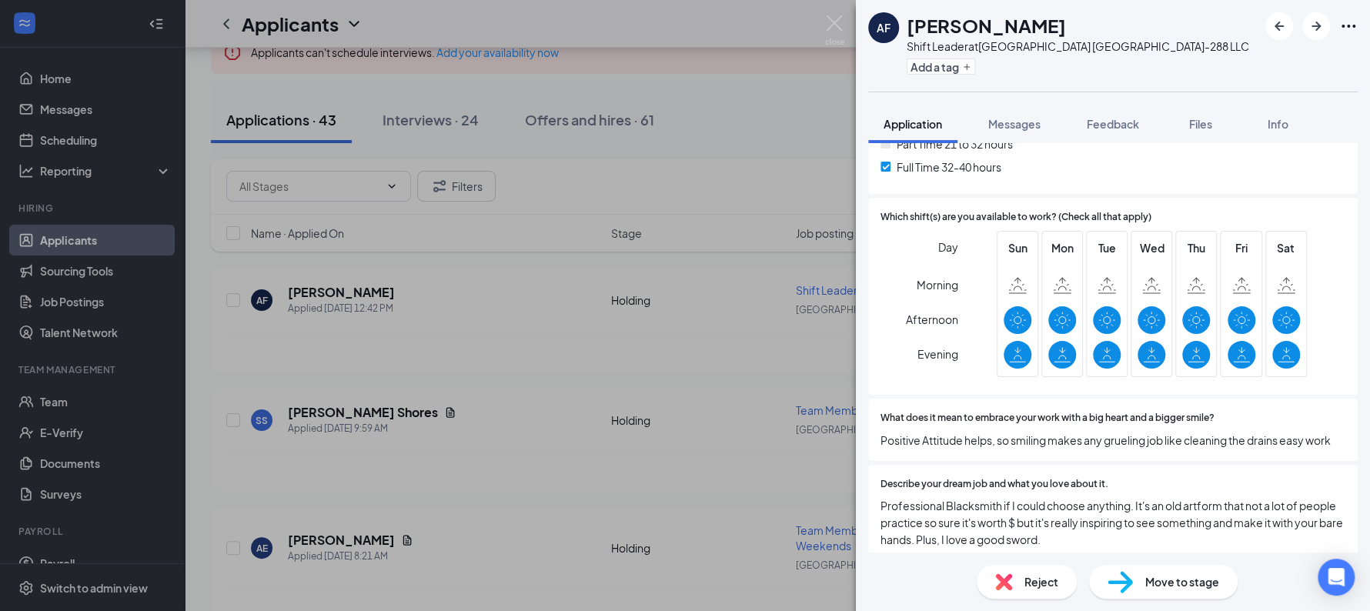
scroll to position [383, 0]
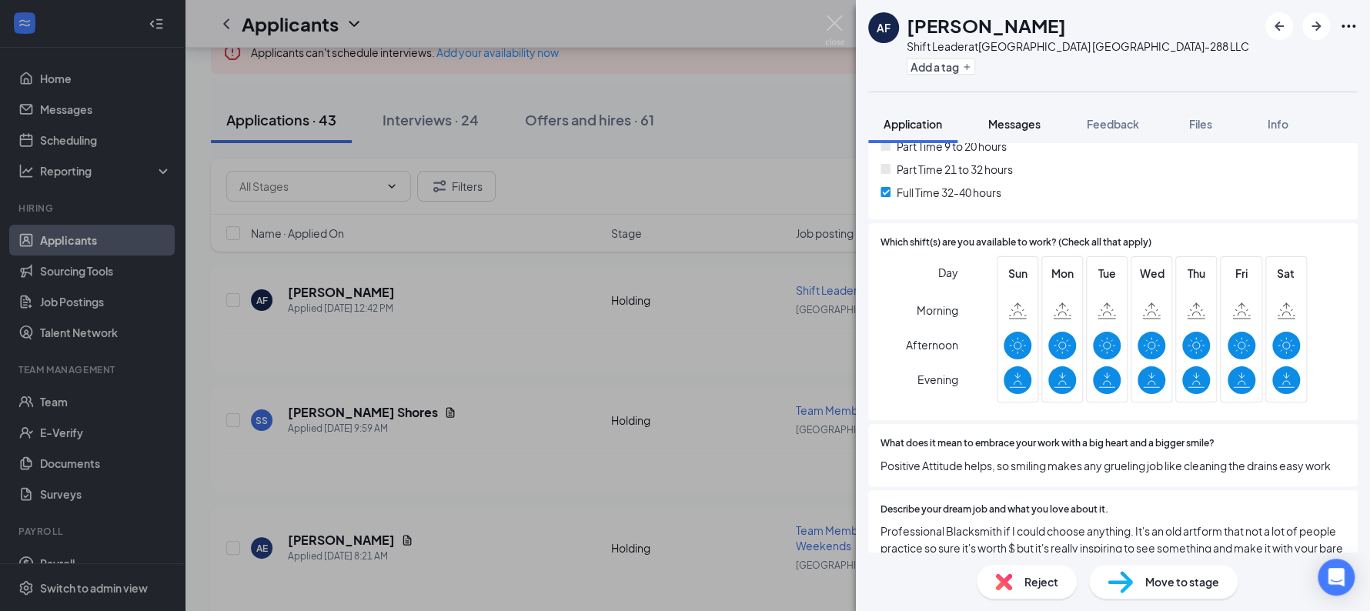
click at [1010, 128] on span "Messages" at bounding box center [1014, 124] width 52 height 14
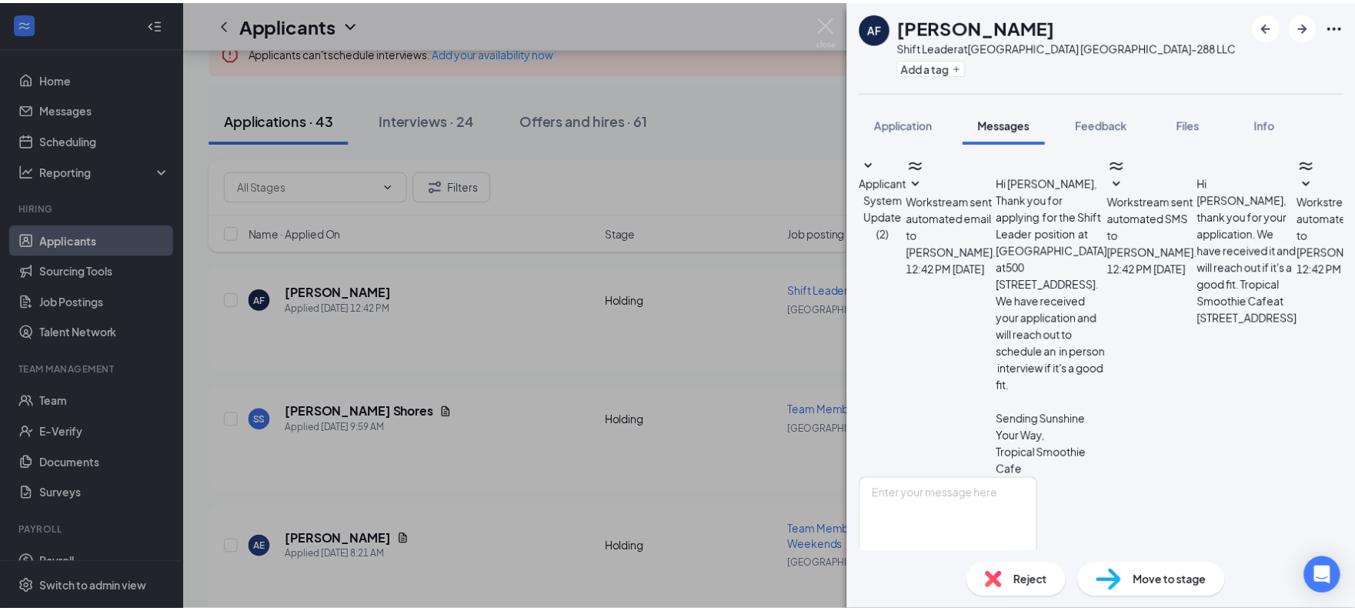
scroll to position [282, 0]
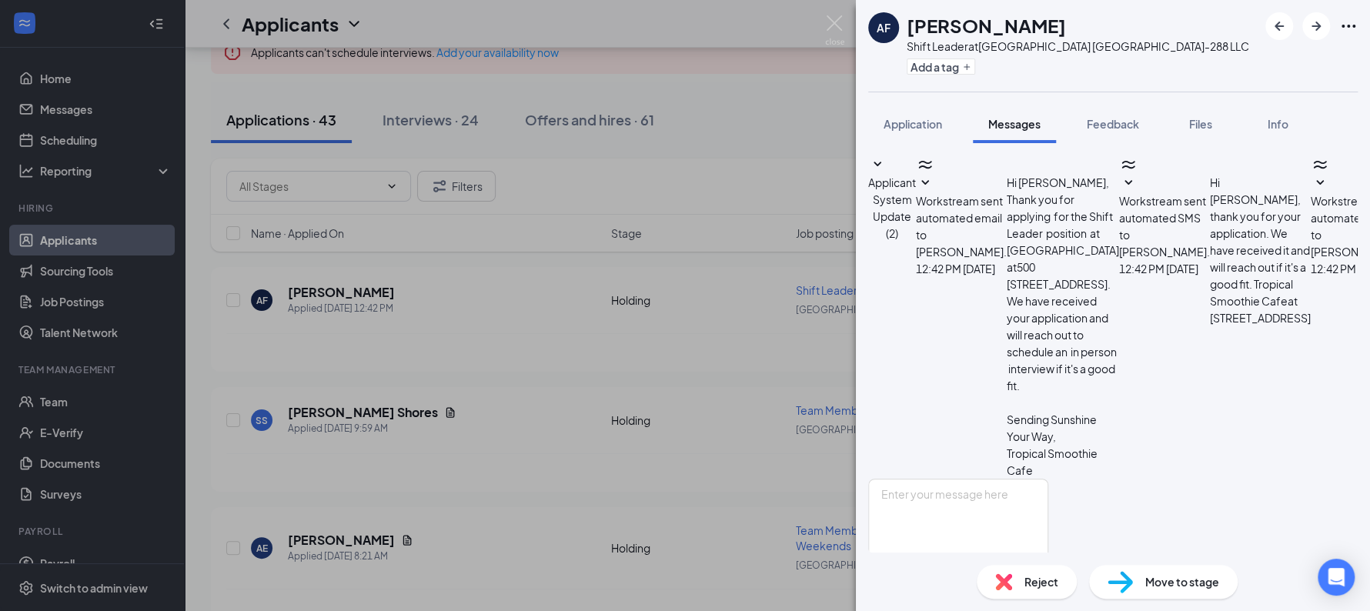
click at [714, 440] on div "AF Austin Fox Shift Leader at Sunshine Hospitality TX-288 LLC Add a tag Applica…" at bounding box center [685, 305] width 1370 height 611
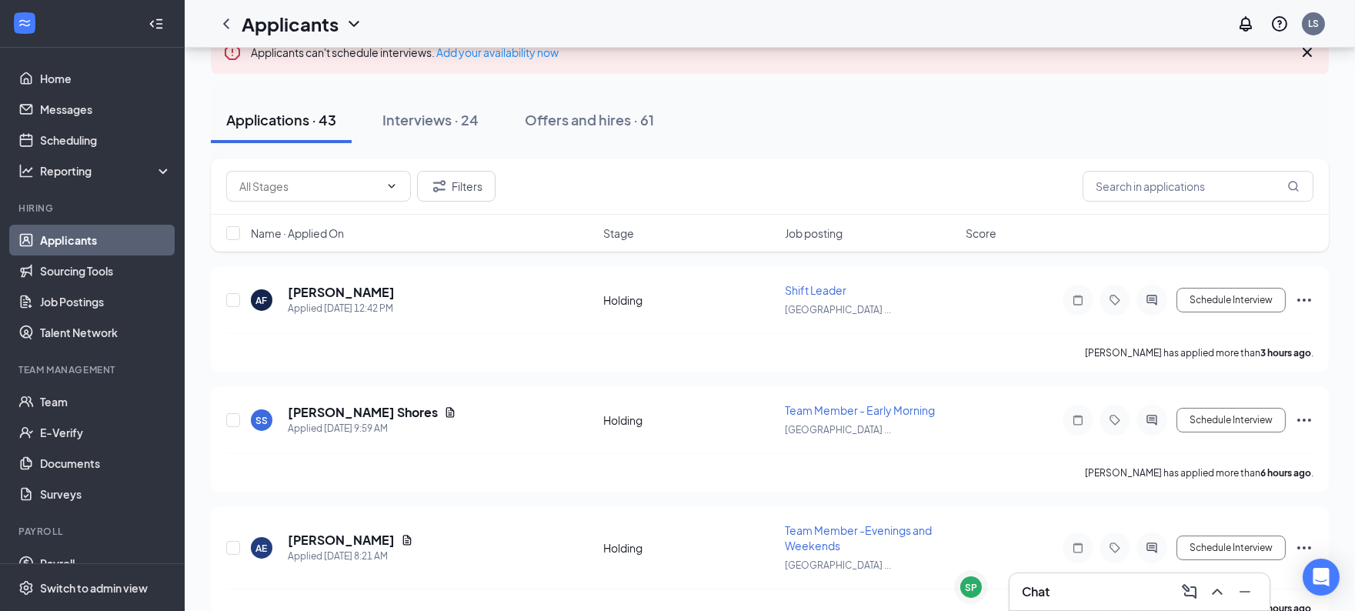
click at [1051, 588] on div "Chat" at bounding box center [1140, 592] width 236 height 25
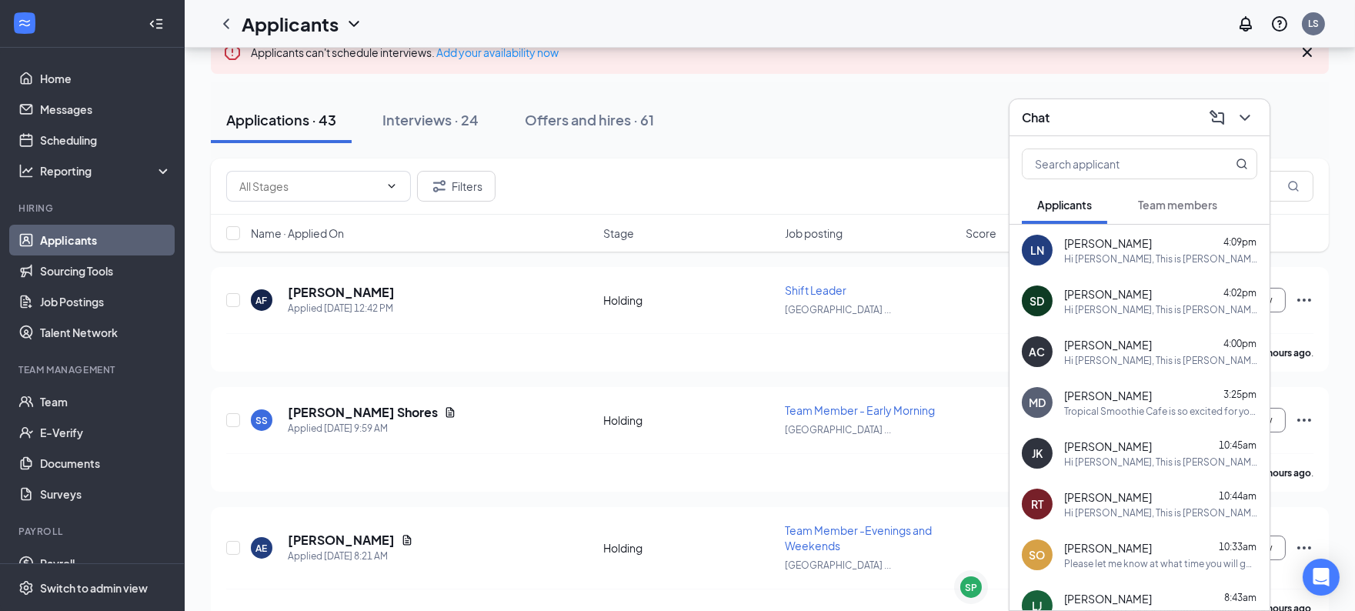
click at [1094, 259] on div "Hi [PERSON_NAME], This is [PERSON_NAME] from Tropical Smoothie Cafe. We have ev…" at bounding box center [1160, 258] width 193 height 13
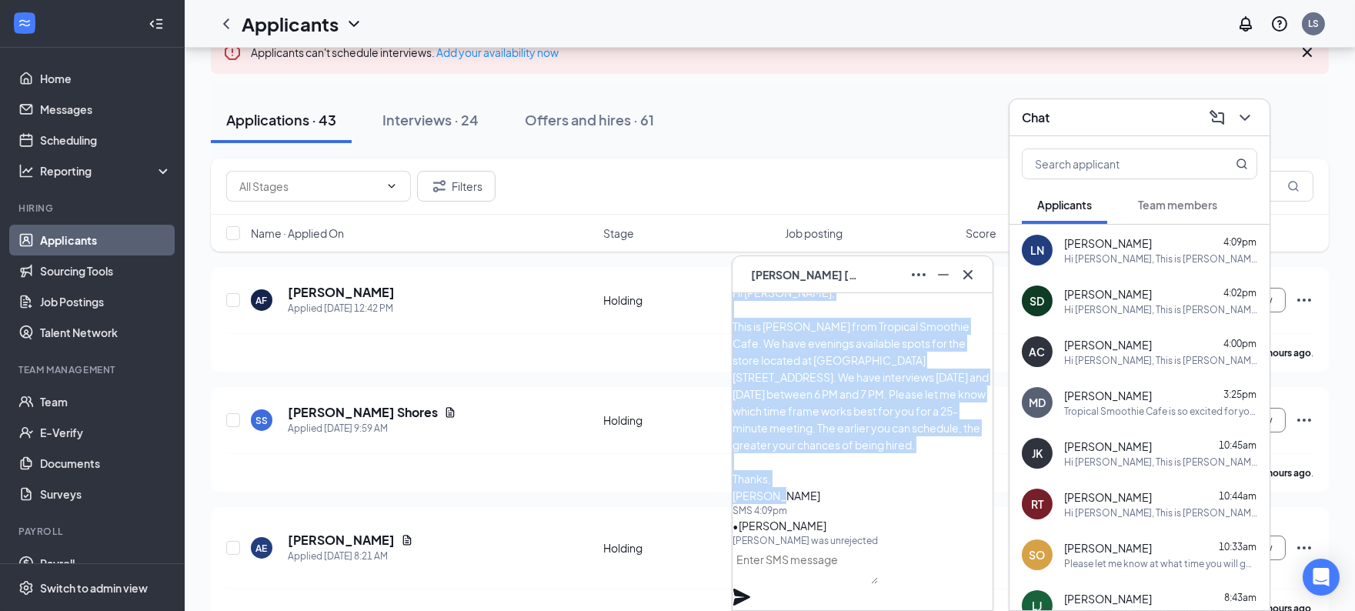
drag, startPoint x: 767, startPoint y: 362, endPoint x: 858, endPoint y: 469, distance: 140.8
click at [858, 469] on div "Hi Lesly, This is Laura from Tropical Smoothie Cafe. We have evenings available…" at bounding box center [863, 394] width 260 height 220
copy span "Hi Lesly, This is Laura from Tropical Smoothie Cafe. We have evenings available…"
click at [1253, 107] on div at bounding box center [1244, 117] width 28 height 25
click at [961, 276] on icon "Cross" at bounding box center [968, 275] width 18 height 18
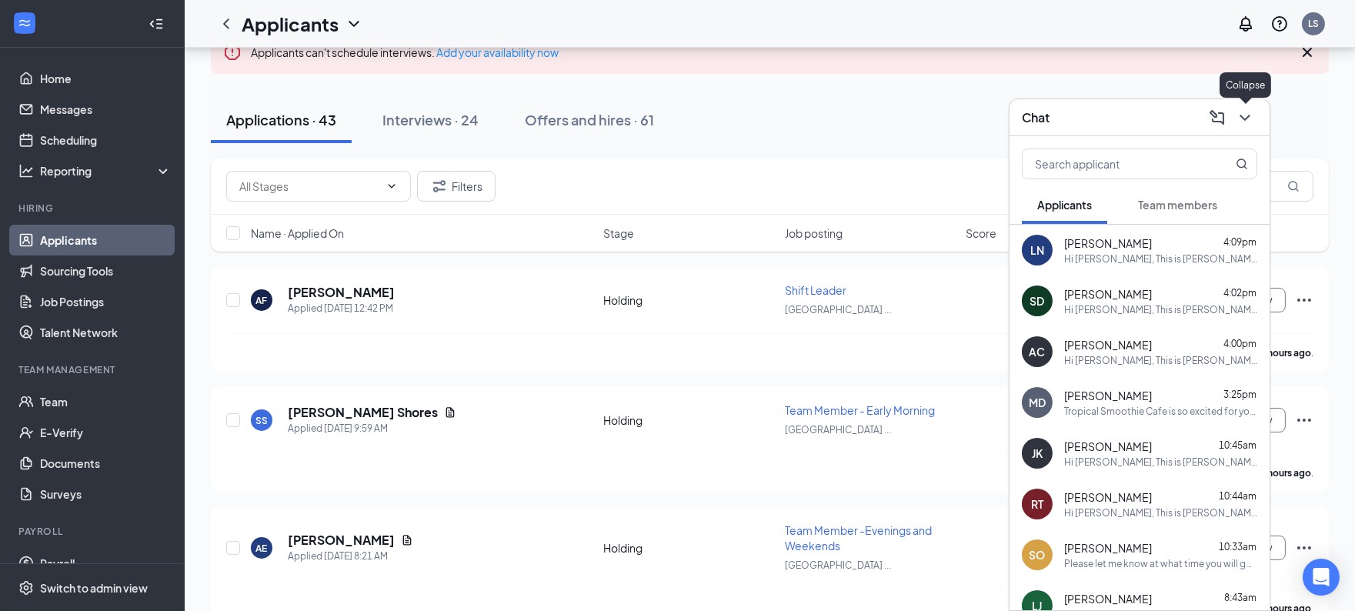
click at [1253, 115] on icon "ChevronDown" at bounding box center [1245, 118] width 18 height 18
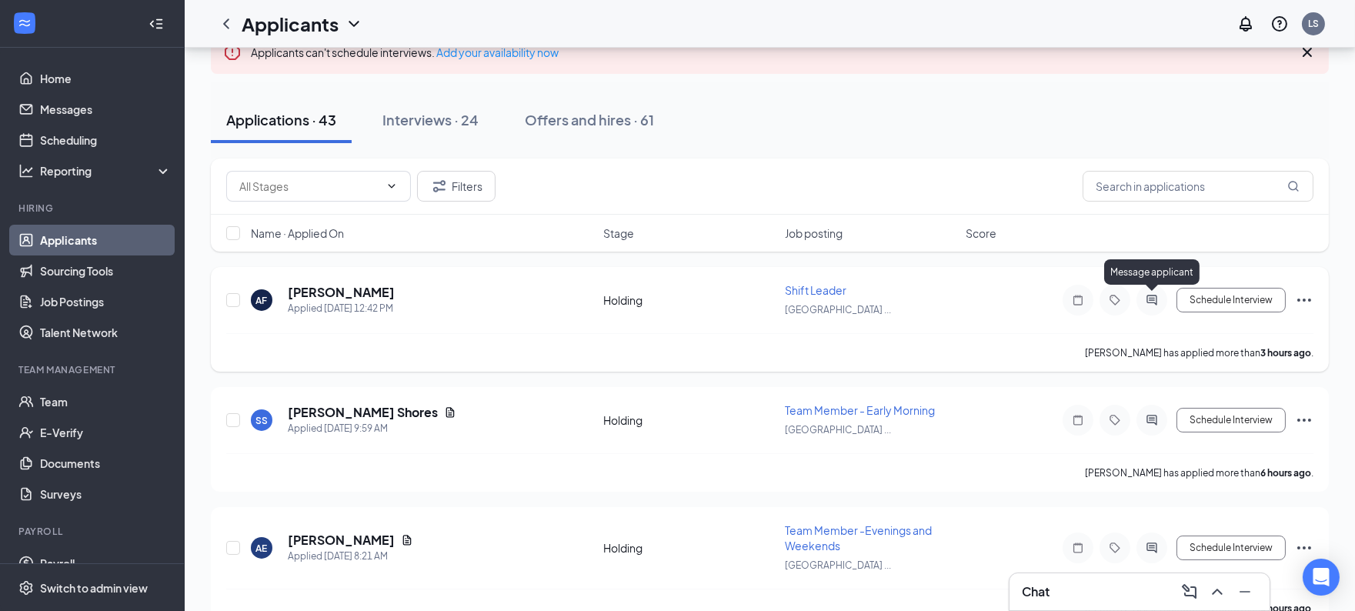
click at [1151, 295] on icon "ActiveChat" at bounding box center [1152, 300] width 18 height 12
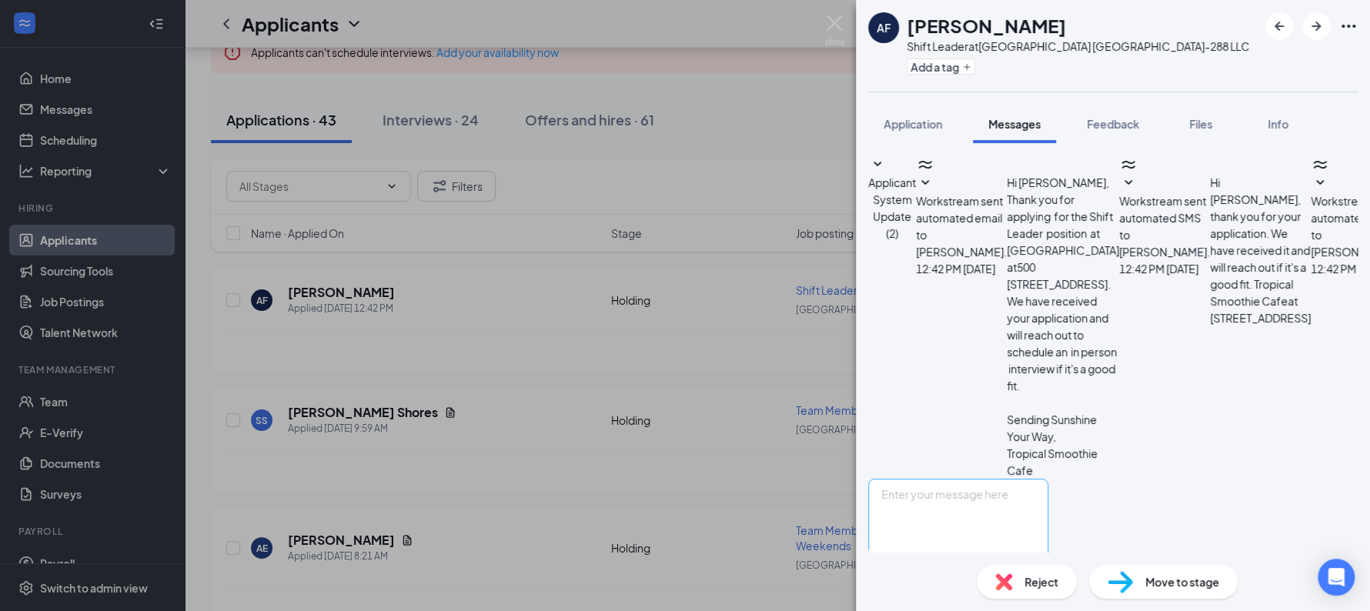
scroll to position [282, 0]
click at [1020, 479] on textarea at bounding box center [958, 525] width 180 height 92
paste textarea "Hi Lesly, This is Laura from Tropical Smoothie Cafe. We have evenings available…"
type textarea "Hi Lesly, This is Laura from Tropical Smoothie Cafe. We have evenings available…"
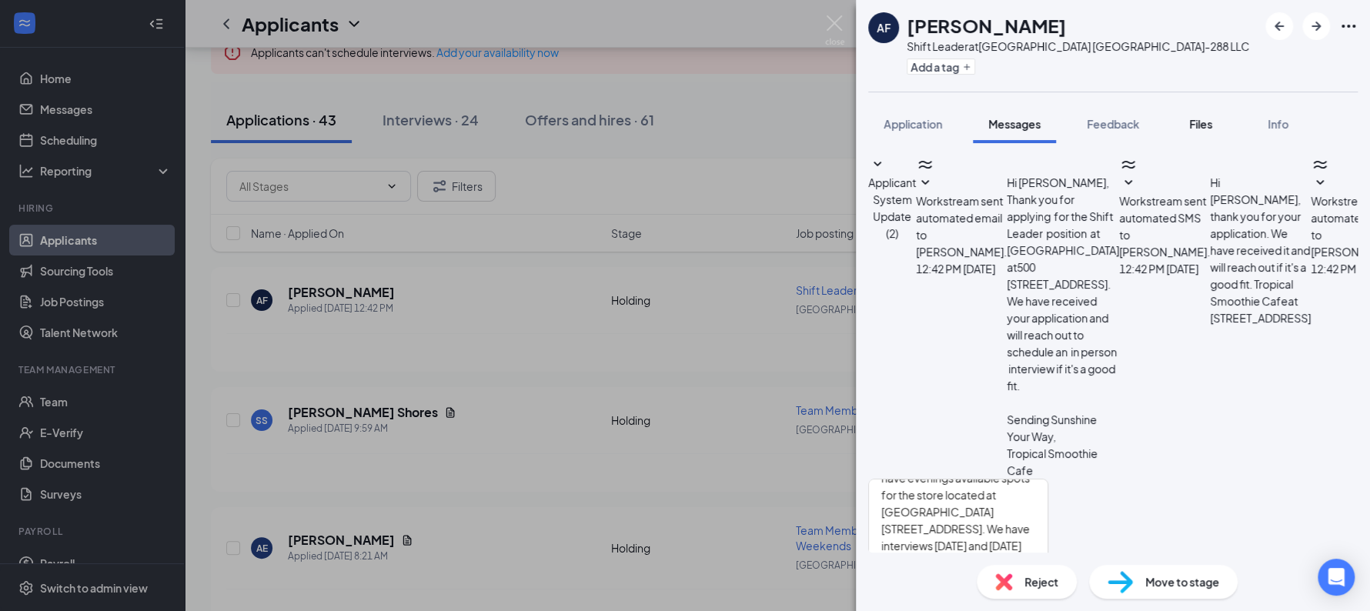
click at [1204, 122] on span "Files" at bounding box center [1200, 124] width 23 height 14
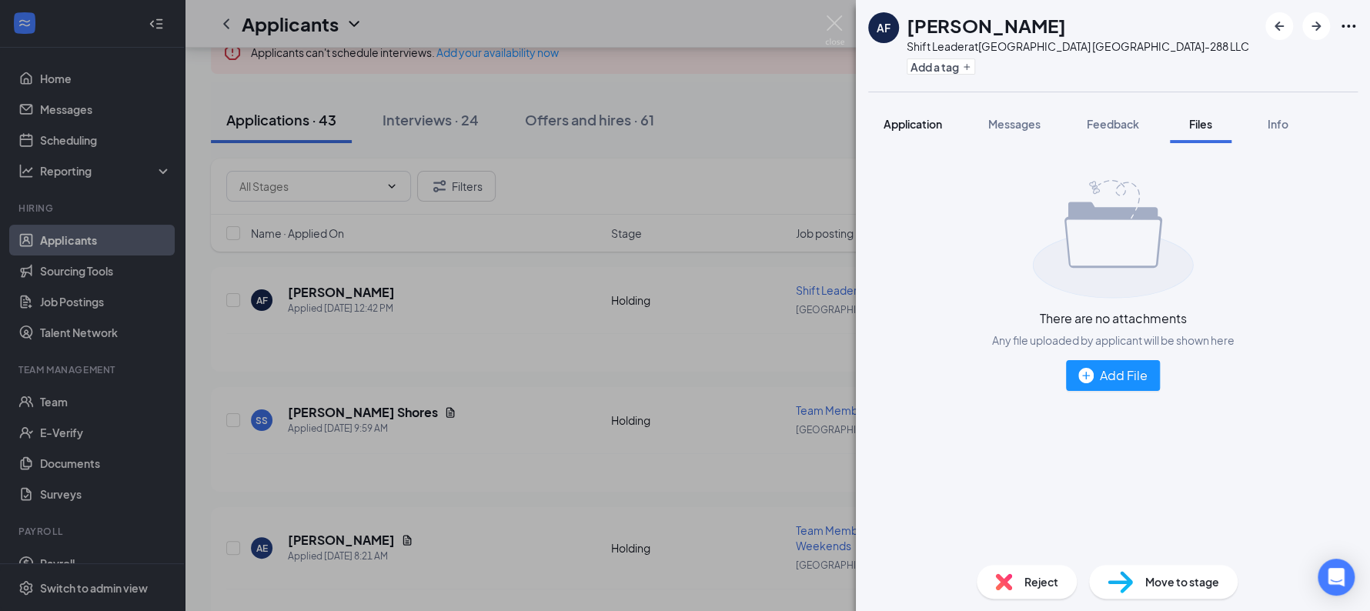
click at [905, 123] on span "Application" at bounding box center [913, 124] width 58 height 14
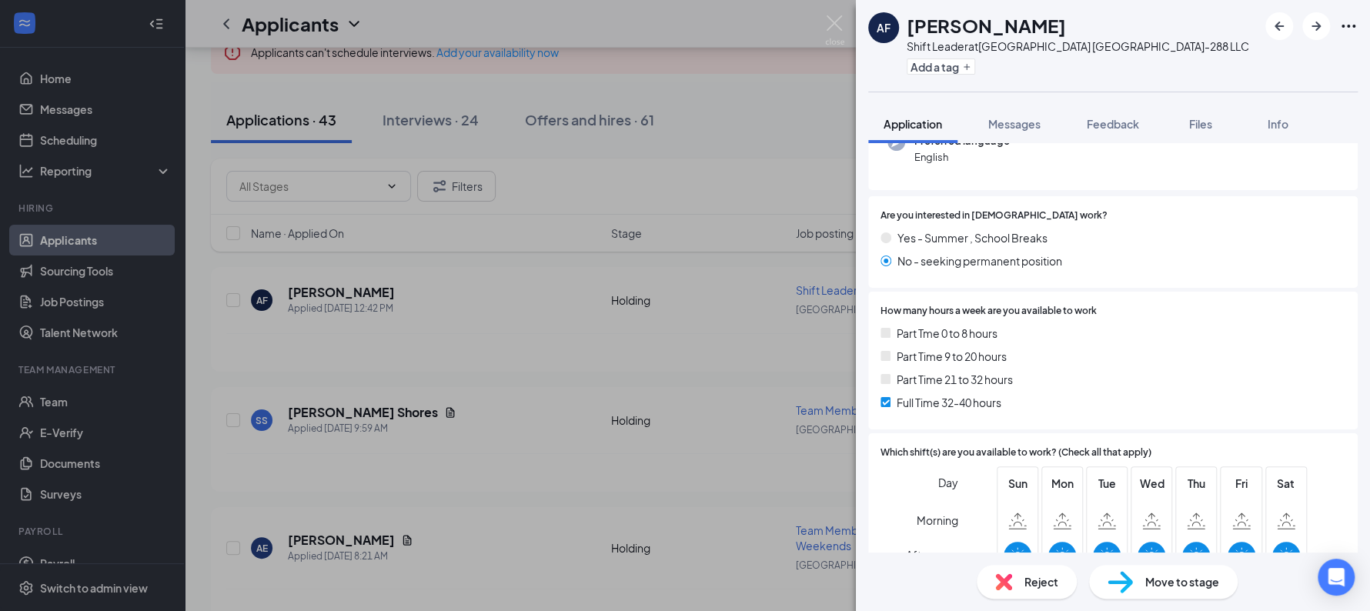
scroll to position [175, 0]
click at [1018, 111] on button "Messages" at bounding box center [1014, 124] width 83 height 38
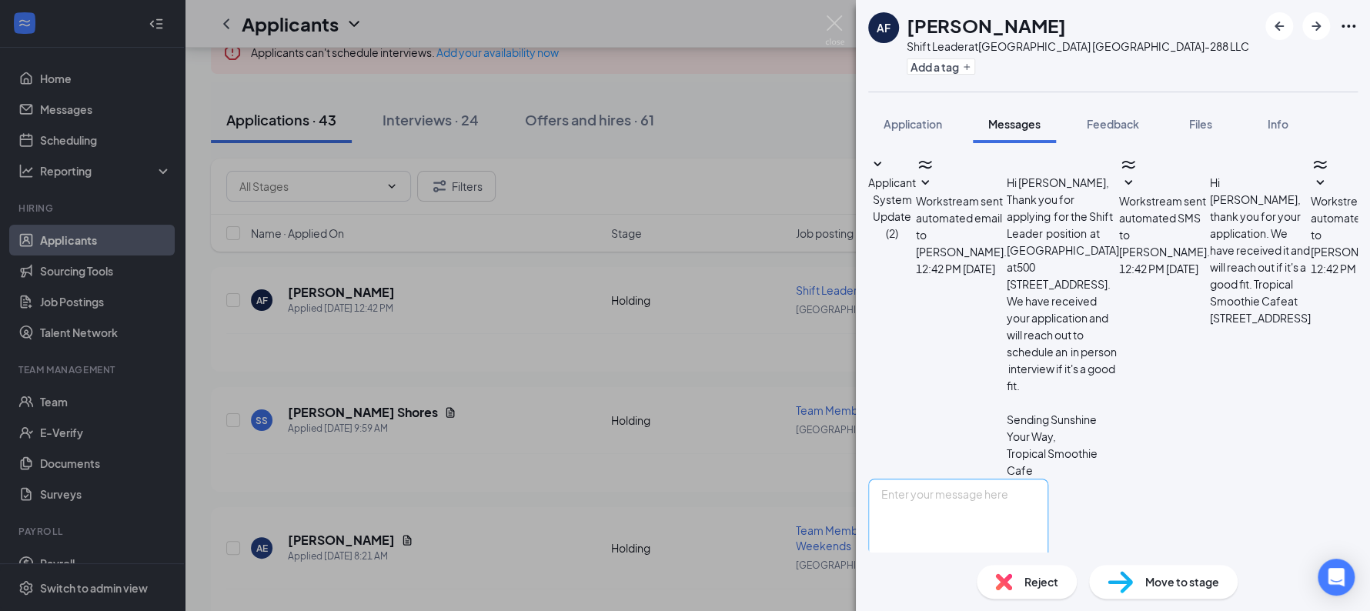
scroll to position [282, 0]
click at [1006, 479] on textarea at bounding box center [958, 525] width 180 height 92
paste textarea "Hi Lesly, This is Laura from Tropical Smoothie Cafe. We have evenings available…"
type textarea "Hi Austin, This is Laura from Tropical Smoothie Cafe. May I know where are you …"
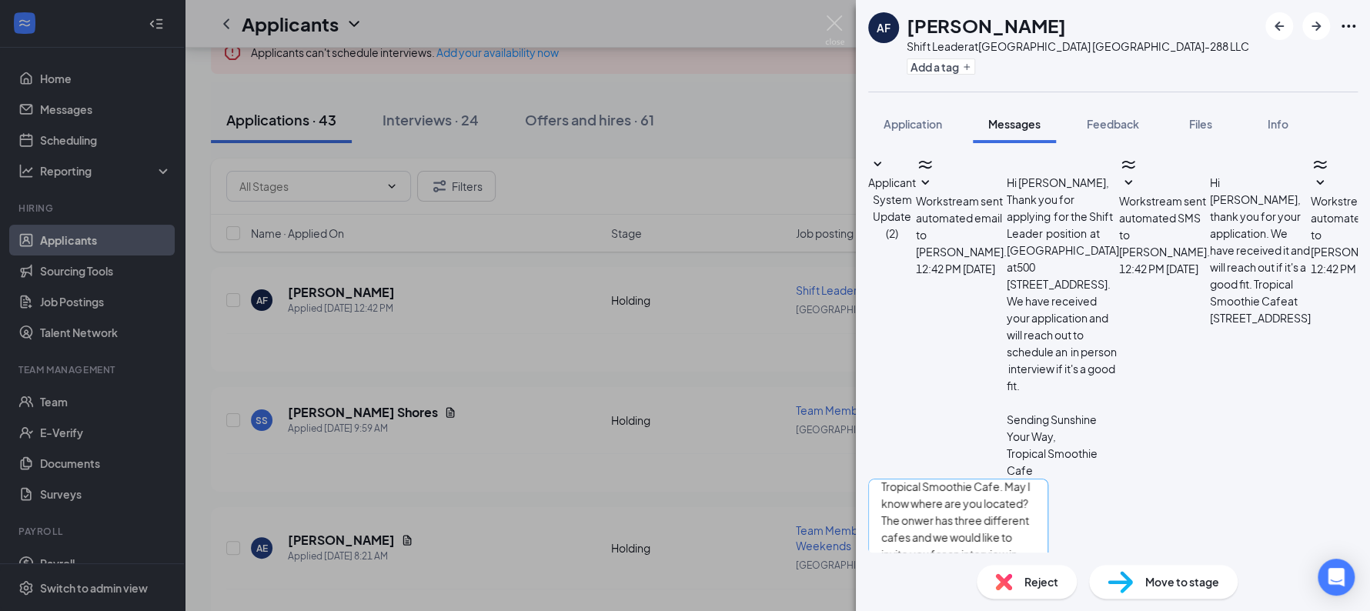
click at [1021, 571] on button "Send" at bounding box center [1034, 597] width 27 height 53
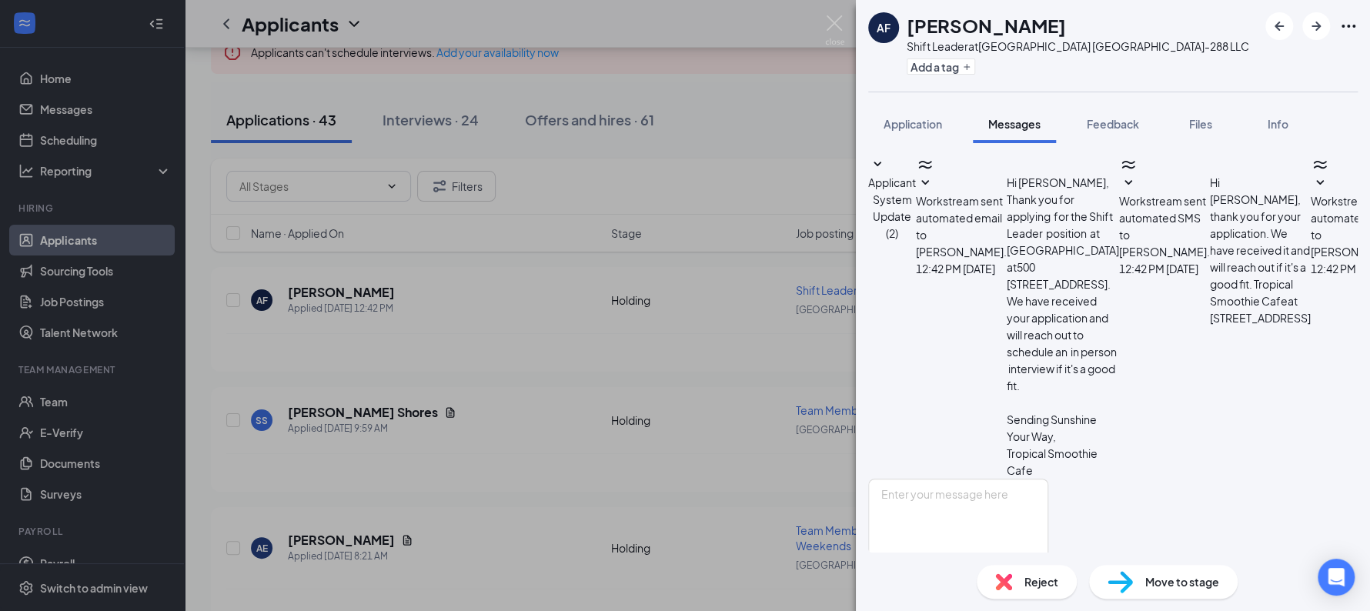
scroll to position [501, 0]
click at [668, 366] on div "AF Austin Fox Shift Leader at Sunshine Hospitality TX-288 LLC Add a tag Applica…" at bounding box center [685, 305] width 1370 height 611
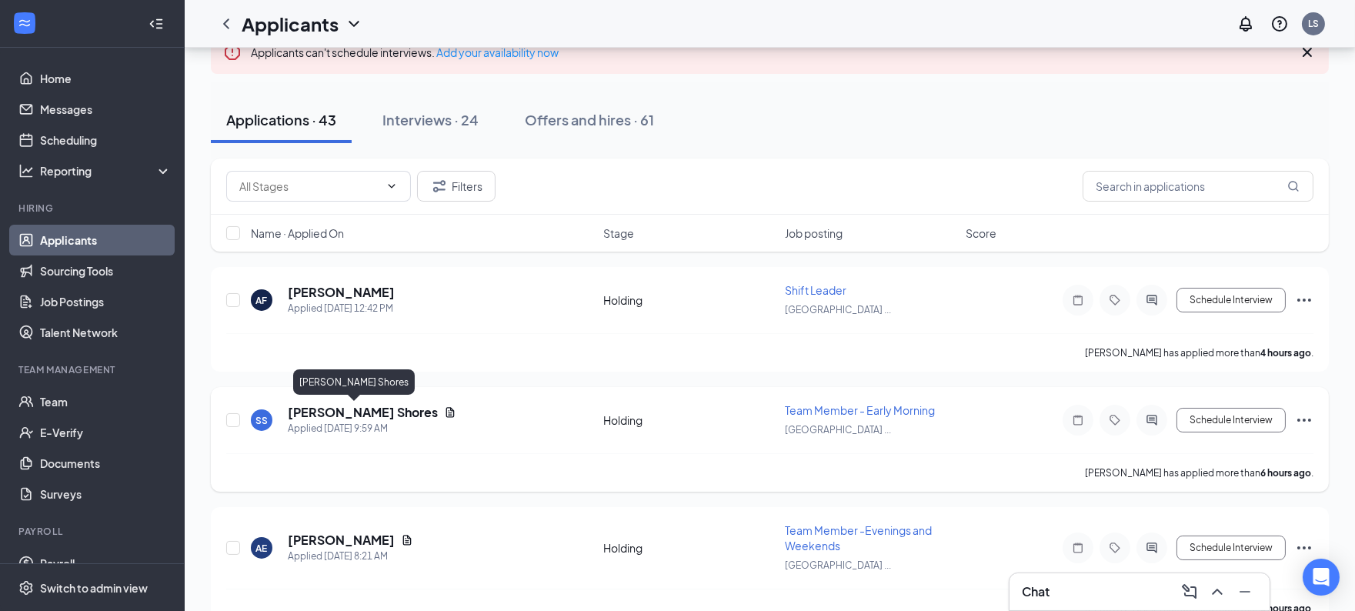
click at [328, 413] on h5 "[PERSON_NAME] Shores" at bounding box center [363, 412] width 150 height 17
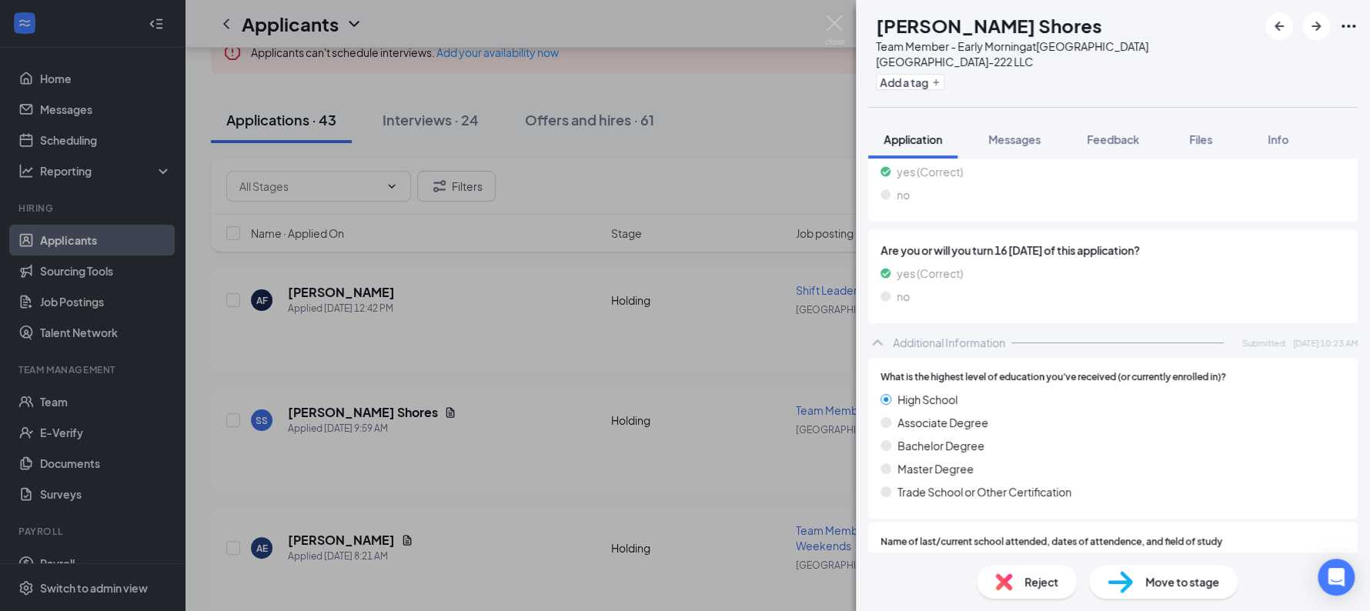
scroll to position [1200, 0]
click at [1021, 132] on span "Messages" at bounding box center [1014, 139] width 52 height 14
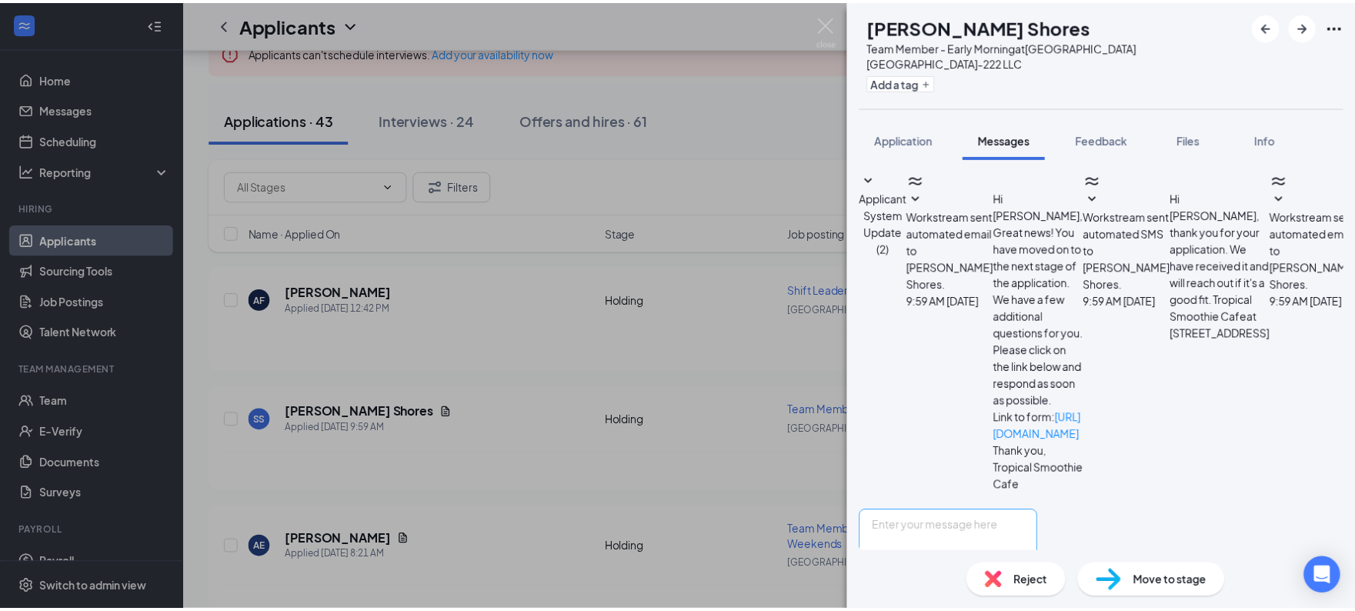
scroll to position [138, 0]
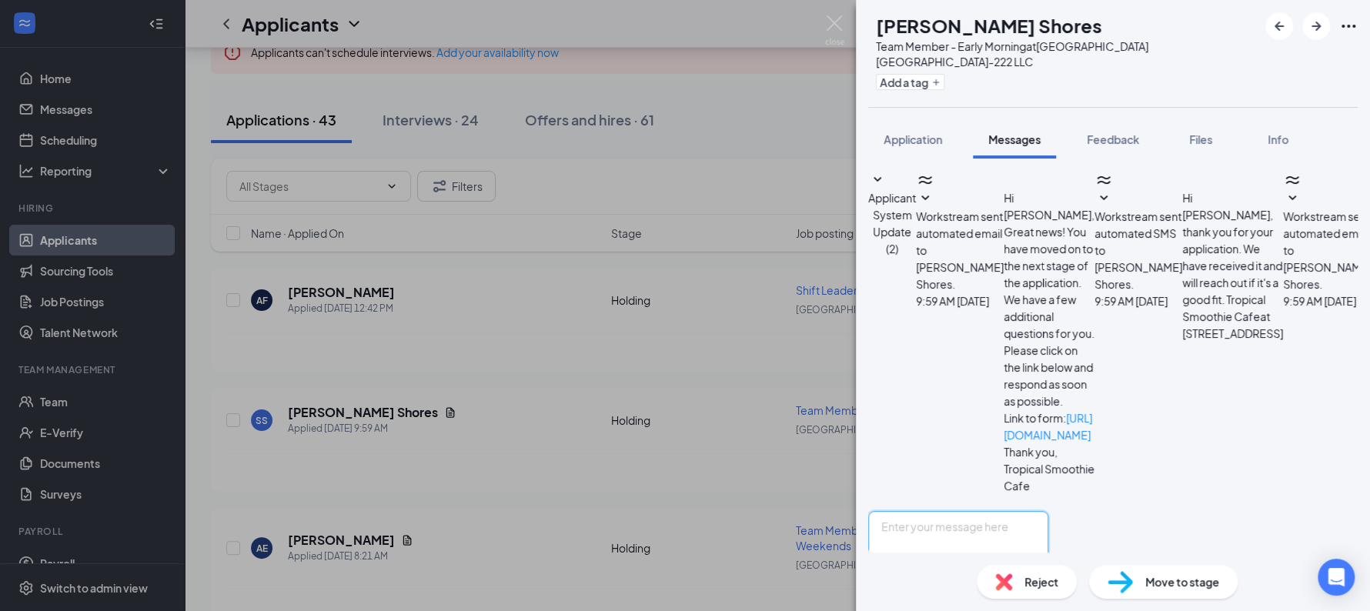
click at [1021, 511] on textarea at bounding box center [958, 557] width 180 height 92
type textarea "Hi Sawyer, This is Laura from Tropical Smoothie Cafe. Do you have any availabil…"
click at [675, 449] on div "SS Sawyer Shores Team Member - Early Morning at Sunshine Hospitality TX-222 LLC…" at bounding box center [685, 305] width 1370 height 611
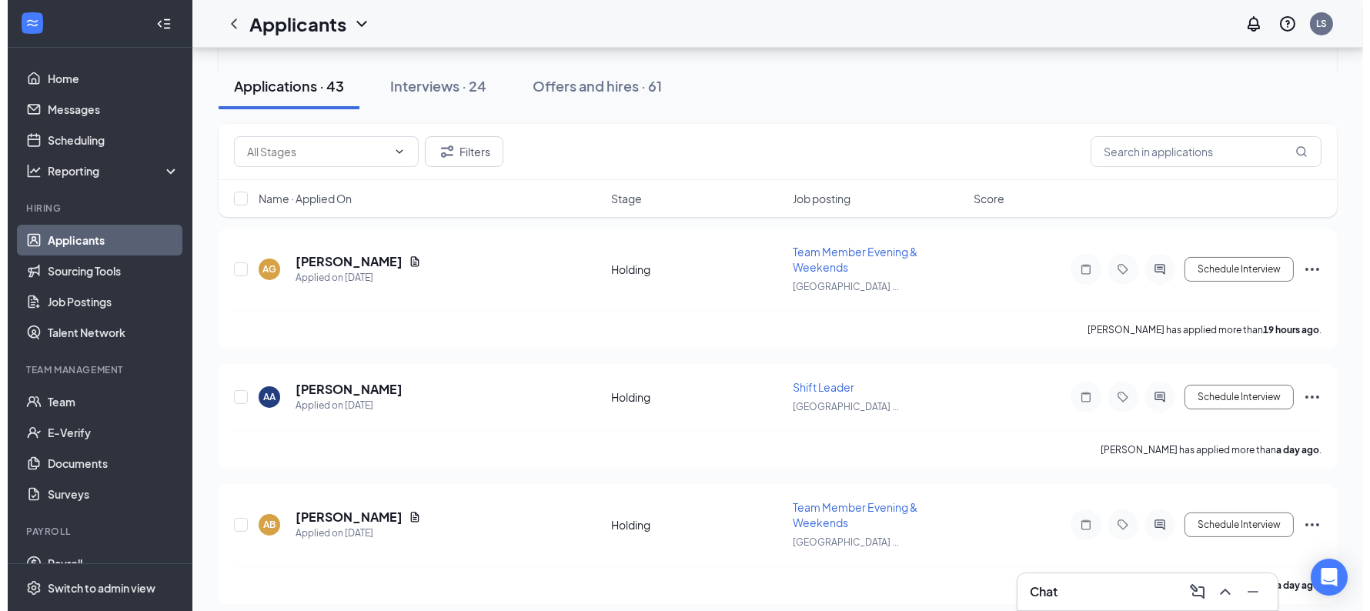
scroll to position [671, 0]
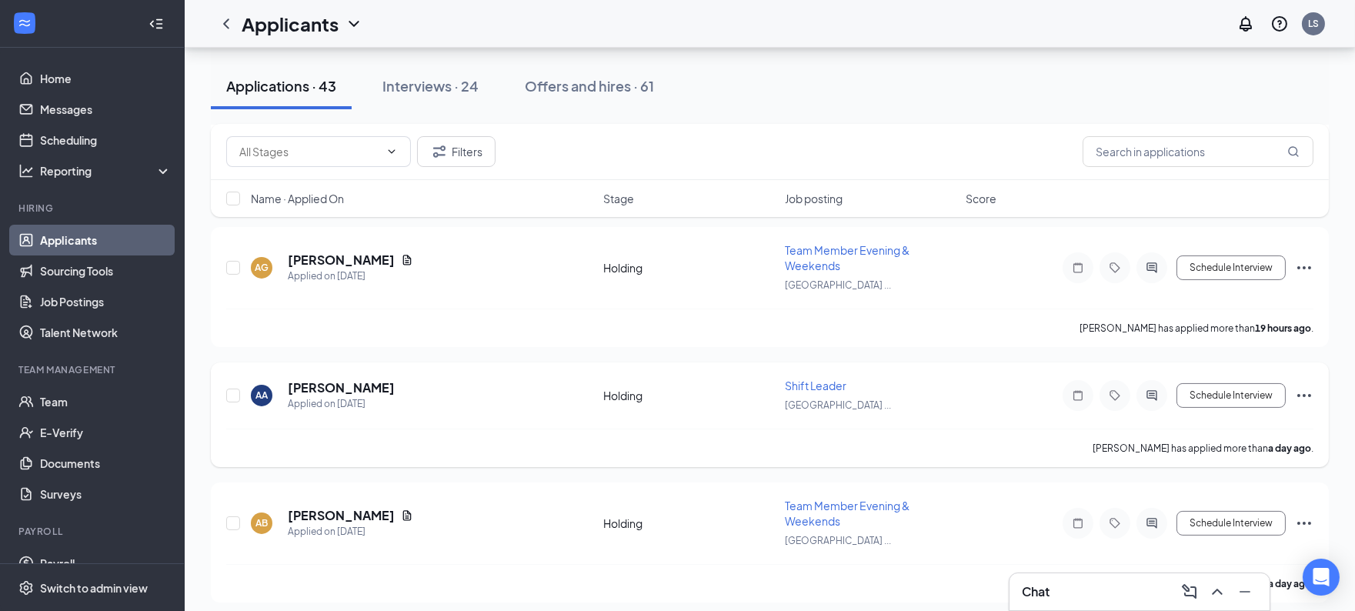
click at [298, 374] on div "AA [PERSON_NAME] Applied on [DATE] Holding Shift Leader Sunshine Hospitali ... …" at bounding box center [770, 414] width 1118 height 105
click at [299, 379] on h5 "[PERSON_NAME]" at bounding box center [341, 387] width 107 height 17
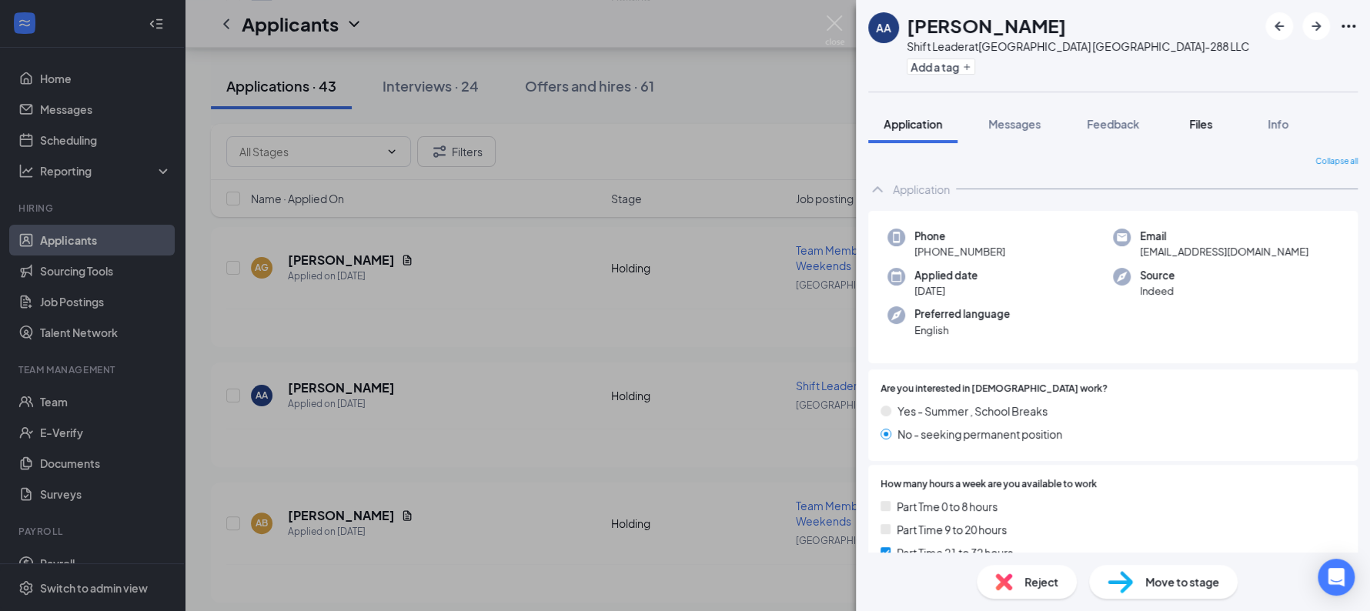
click at [1212, 122] on span "Files" at bounding box center [1200, 124] width 23 height 14
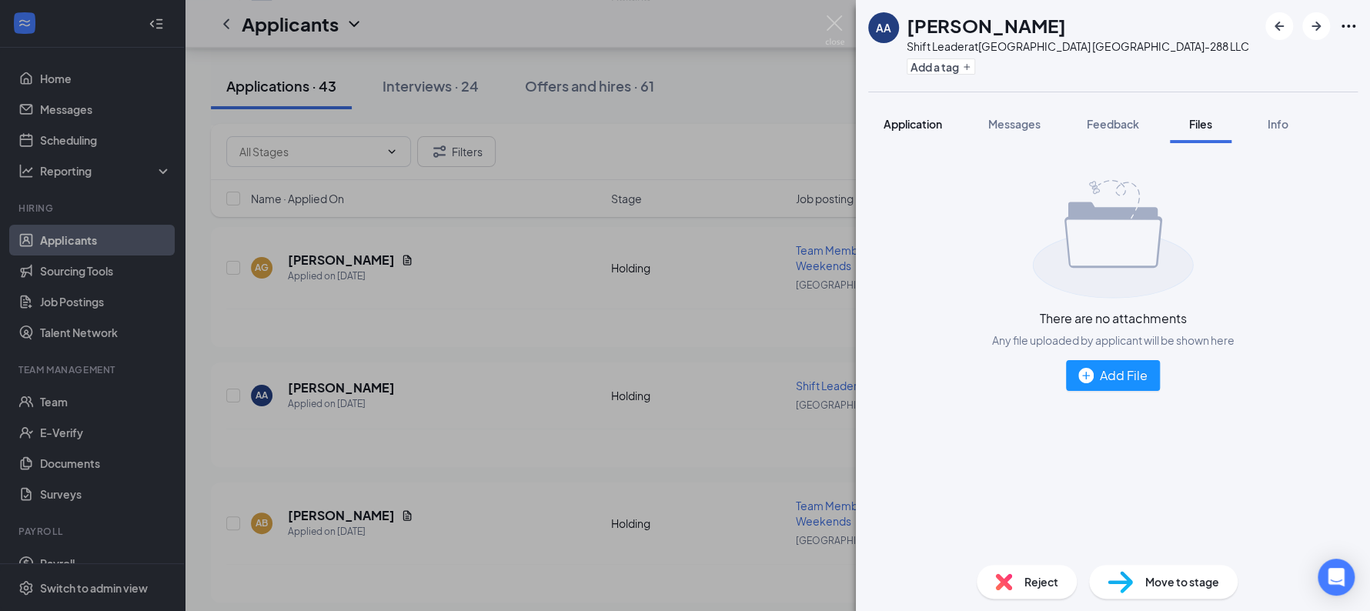
click at [925, 131] on div "Application" at bounding box center [913, 123] width 58 height 15
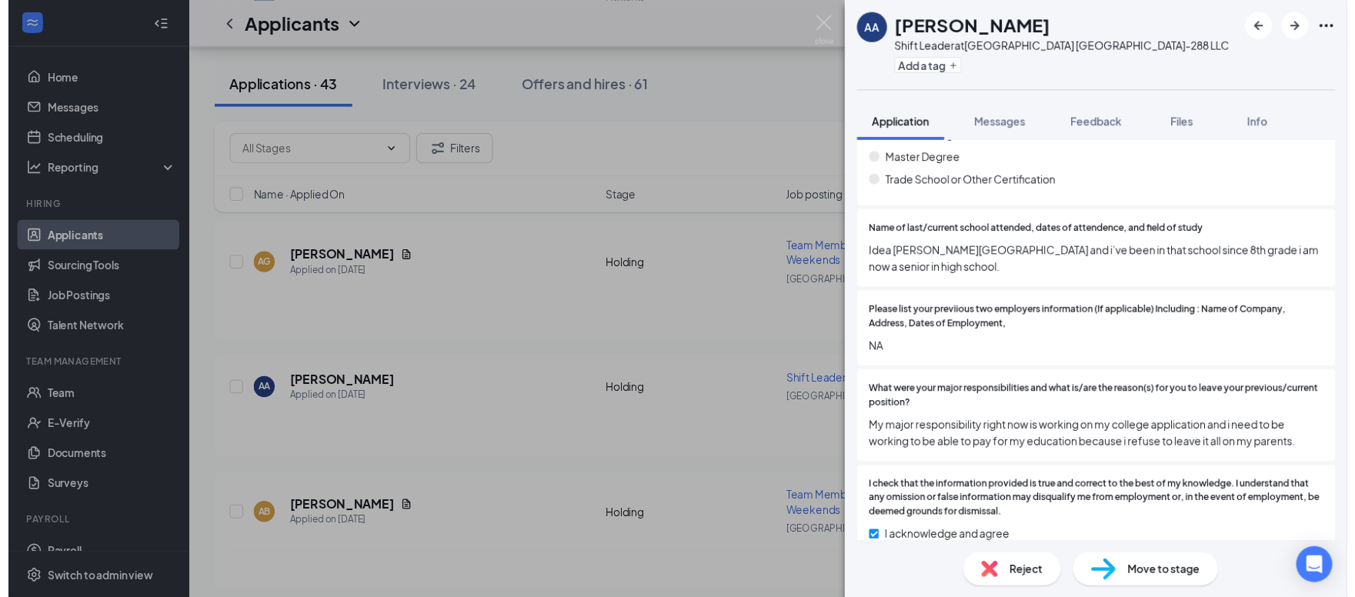
scroll to position [1126, 0]
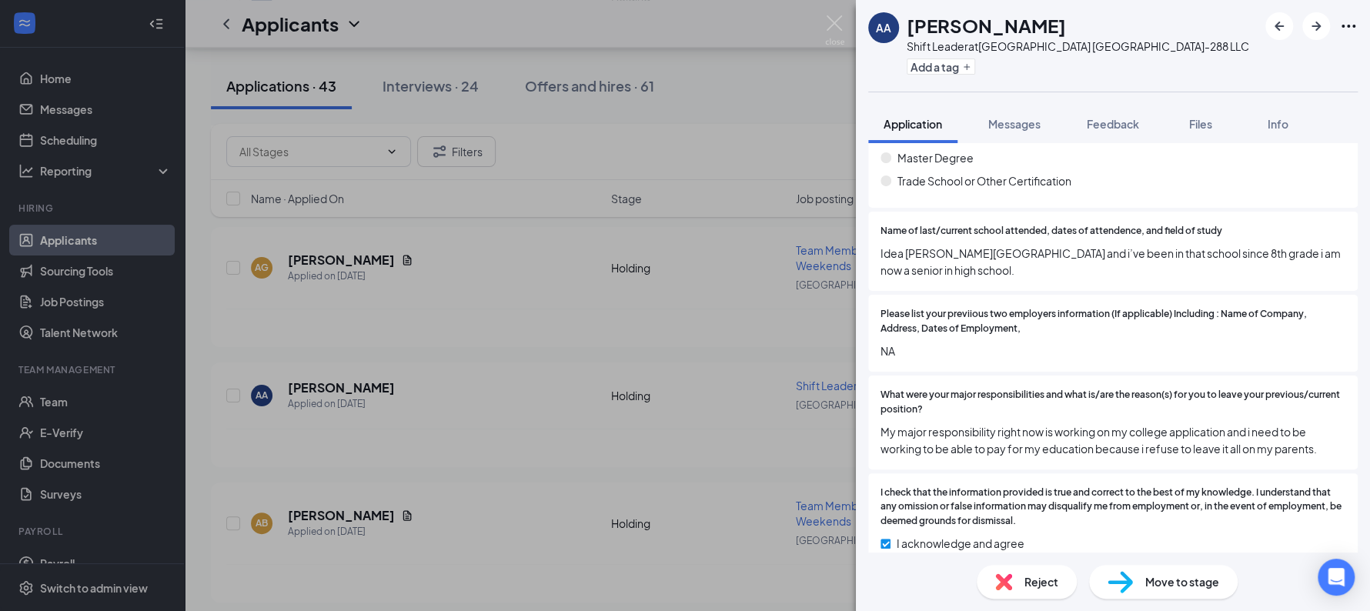
click at [718, 314] on div "AA [PERSON_NAME] Shift Leader at [GEOGRAPHIC_DATA] TX-288 LLC Add a tag Applica…" at bounding box center [685, 305] width 1370 height 611
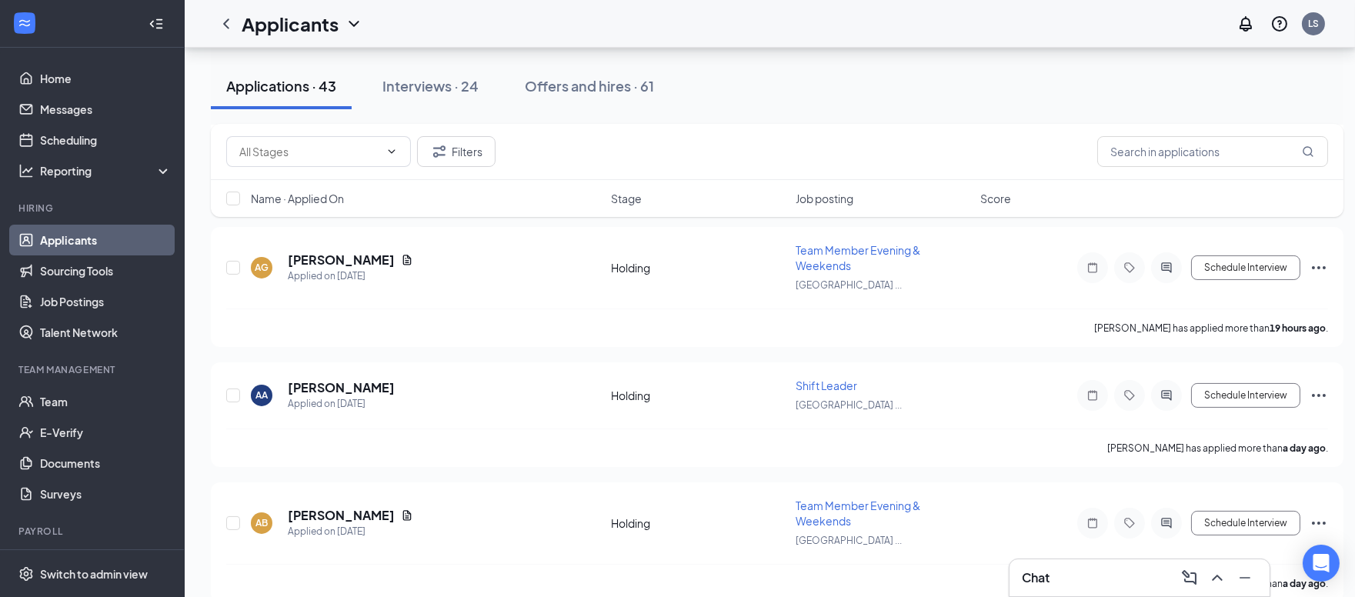
scroll to position [1193, 0]
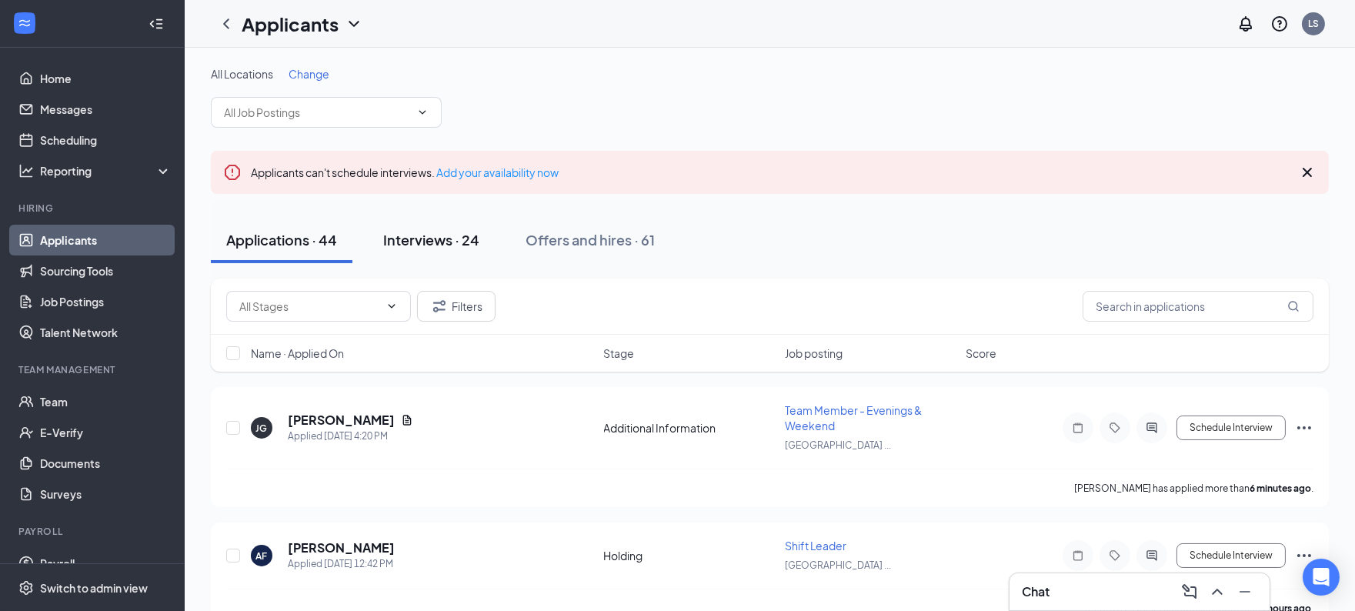
click at [429, 245] on div "Interviews · 24" at bounding box center [431, 239] width 96 height 19
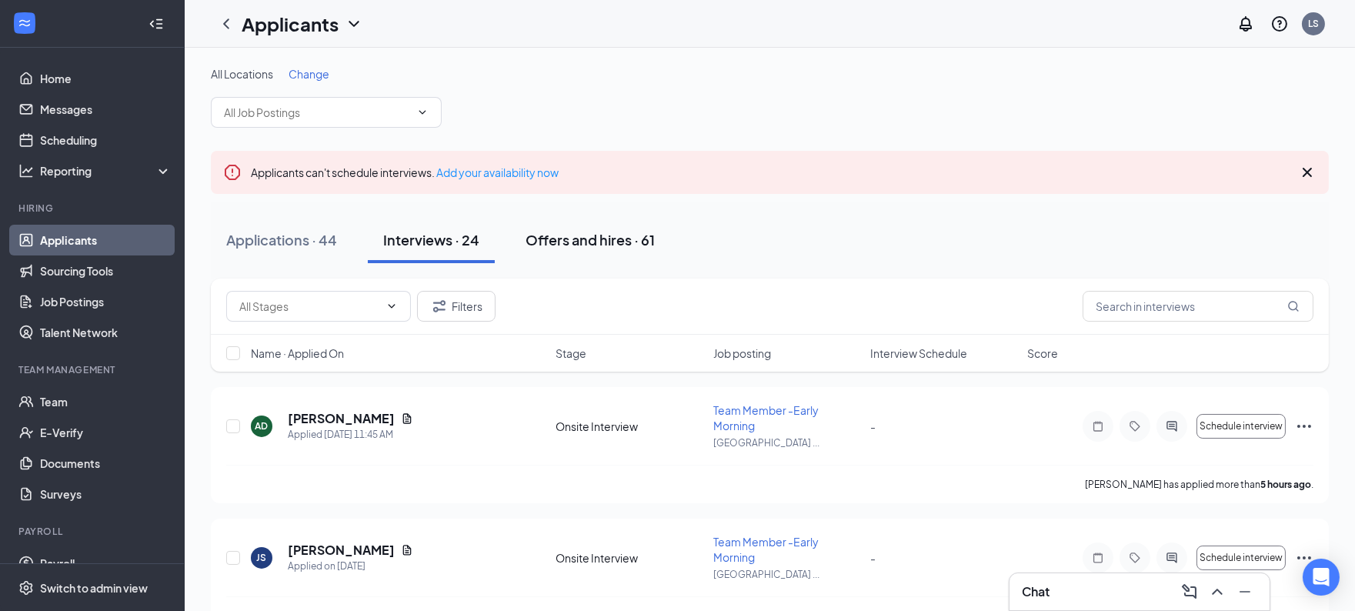
click at [545, 245] on div "Offers and hires · 61" at bounding box center [590, 239] width 129 height 19
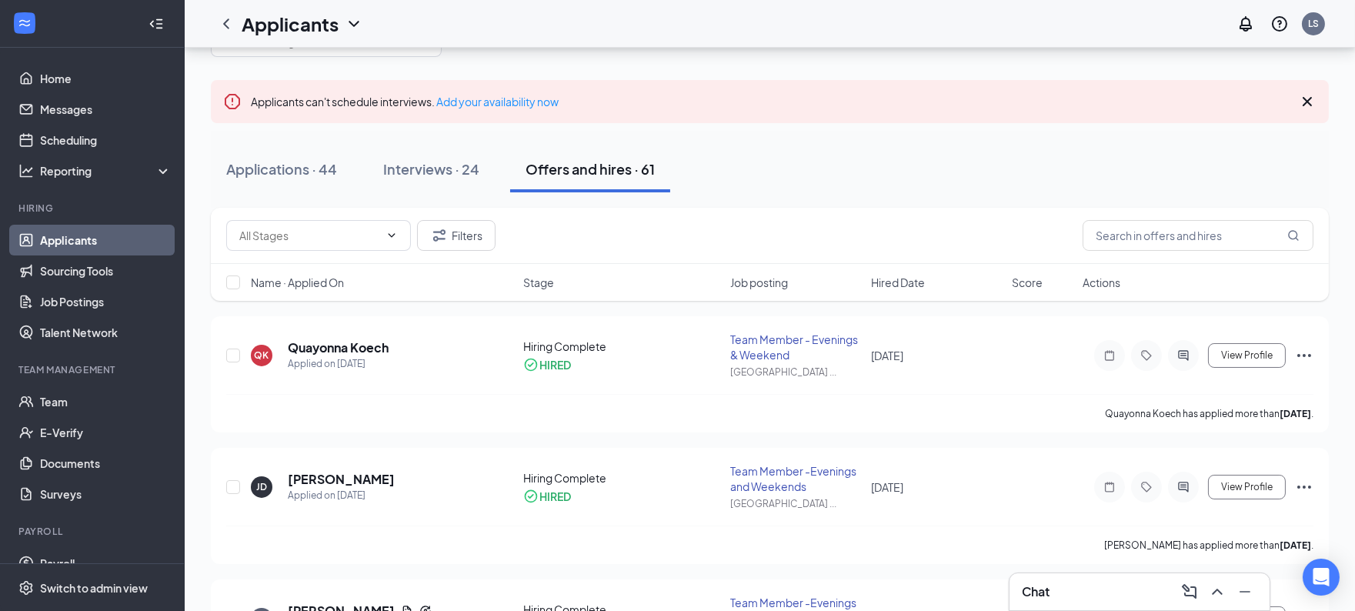
scroll to position [72, 0]
click at [269, 164] on div "Applications · 44" at bounding box center [281, 168] width 111 height 19
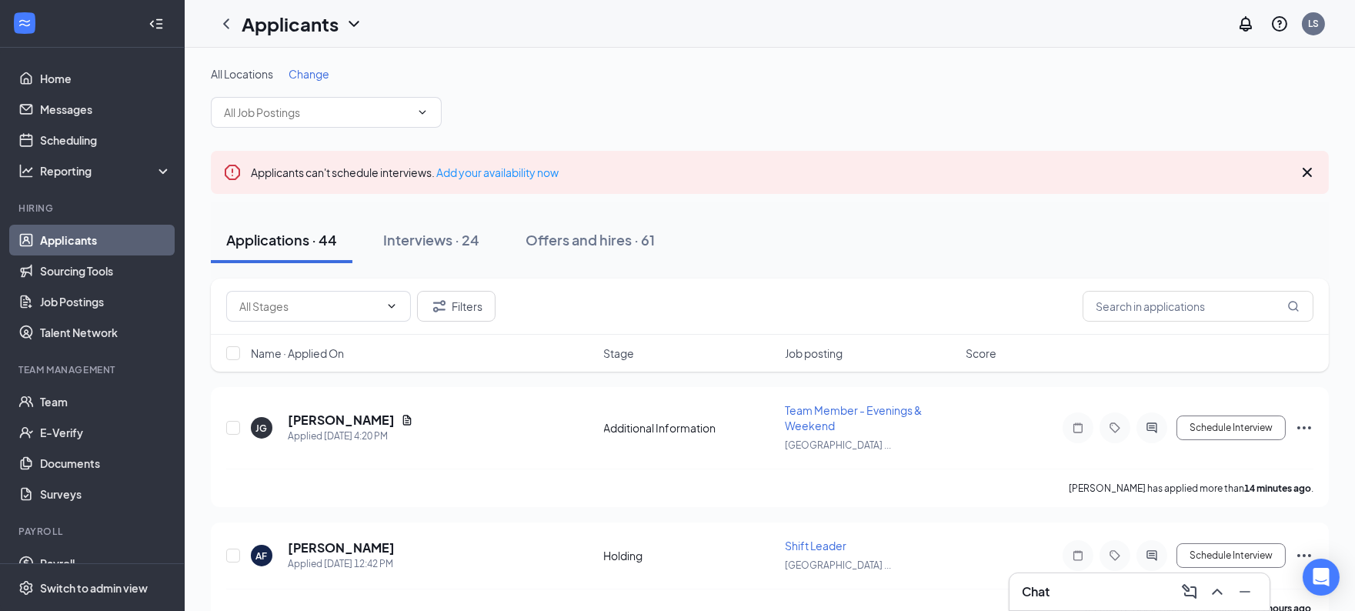
click at [1097, 583] on div "Chat" at bounding box center [1140, 592] width 236 height 25
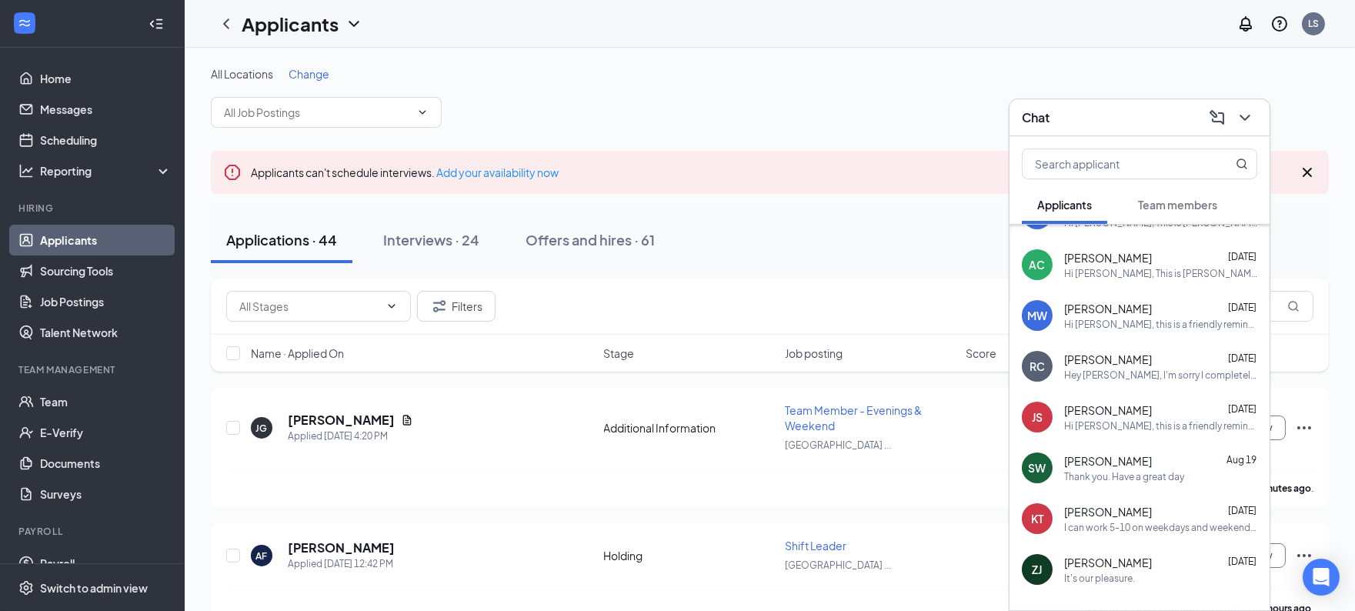
scroll to position [693, 0]
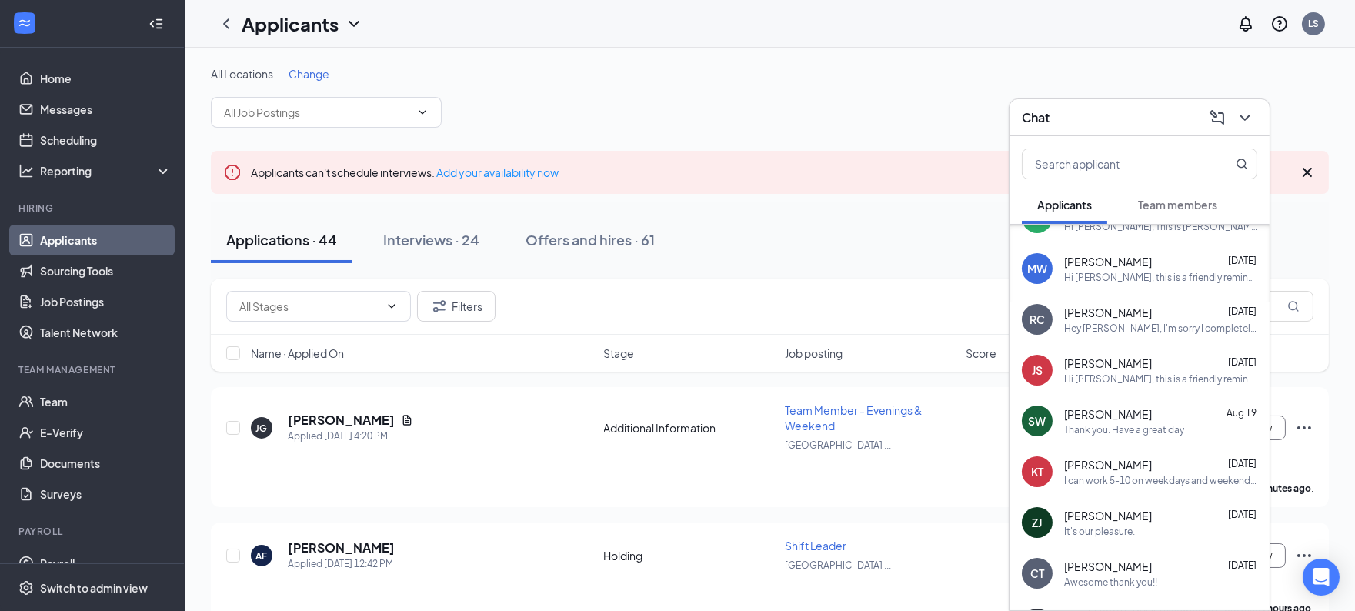
click at [1163, 340] on div "RC Ruben Coote Aug 21 Hey Laura, I'm sorry I completely forgot that I have a de…" at bounding box center [1140, 319] width 260 height 51
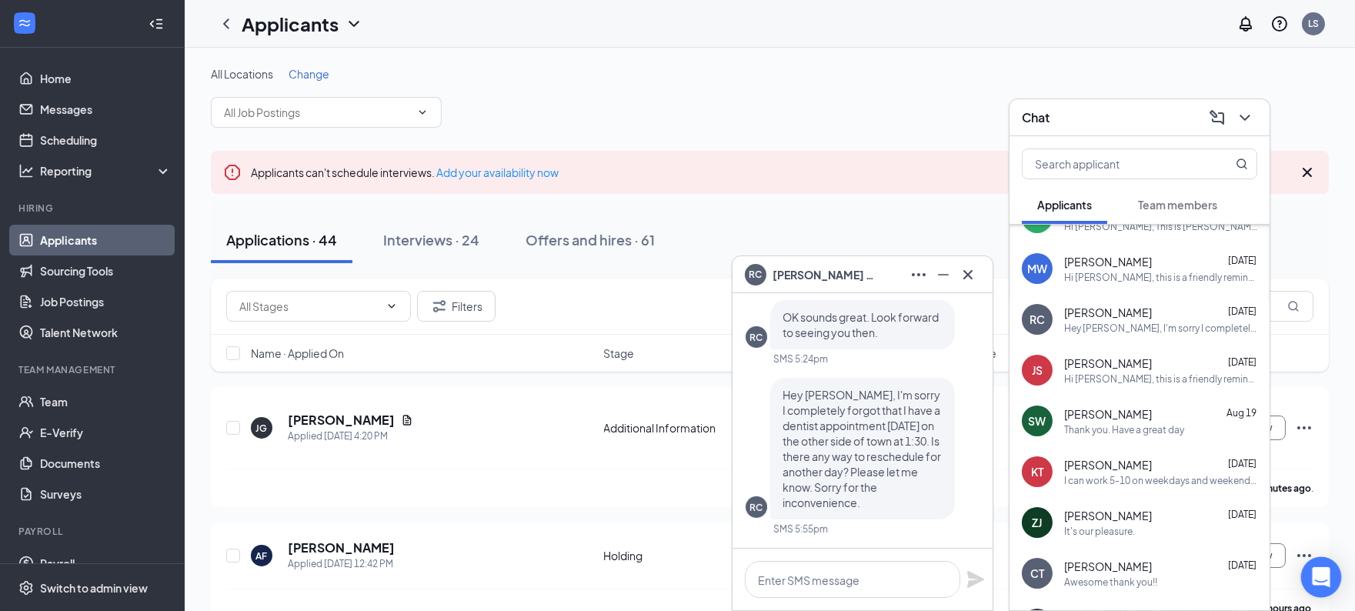
click at [1325, 588] on div "Open Intercom Messenger" at bounding box center [1321, 577] width 41 height 41
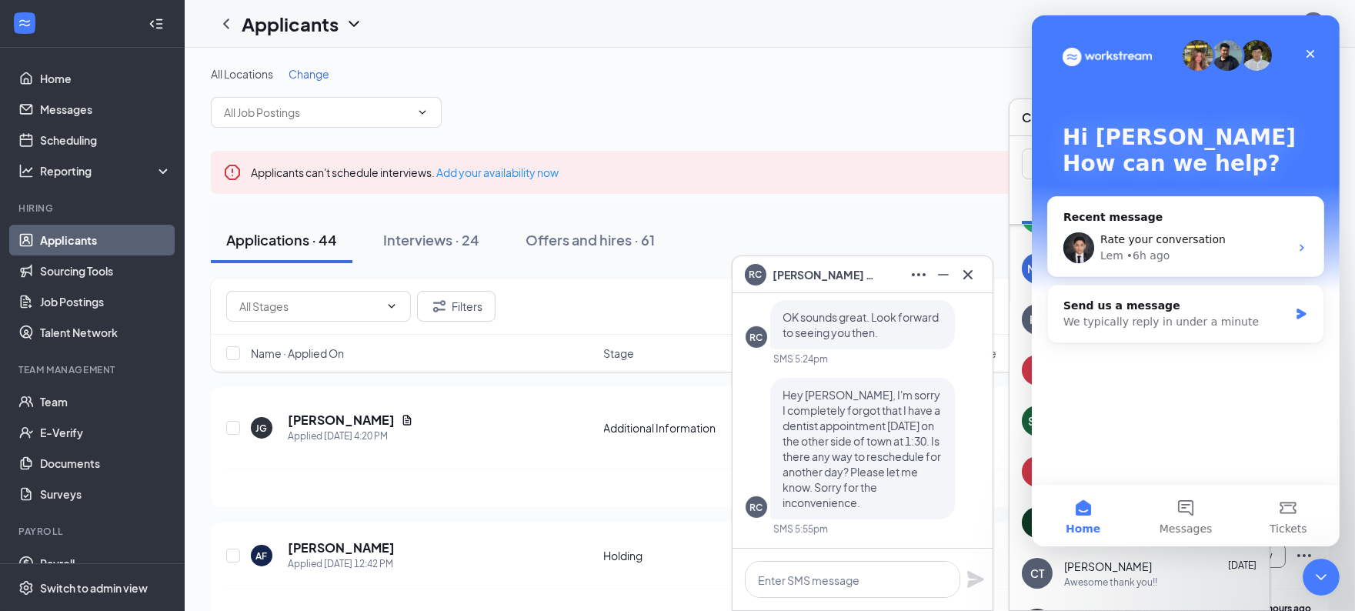
scroll to position [0, 0]
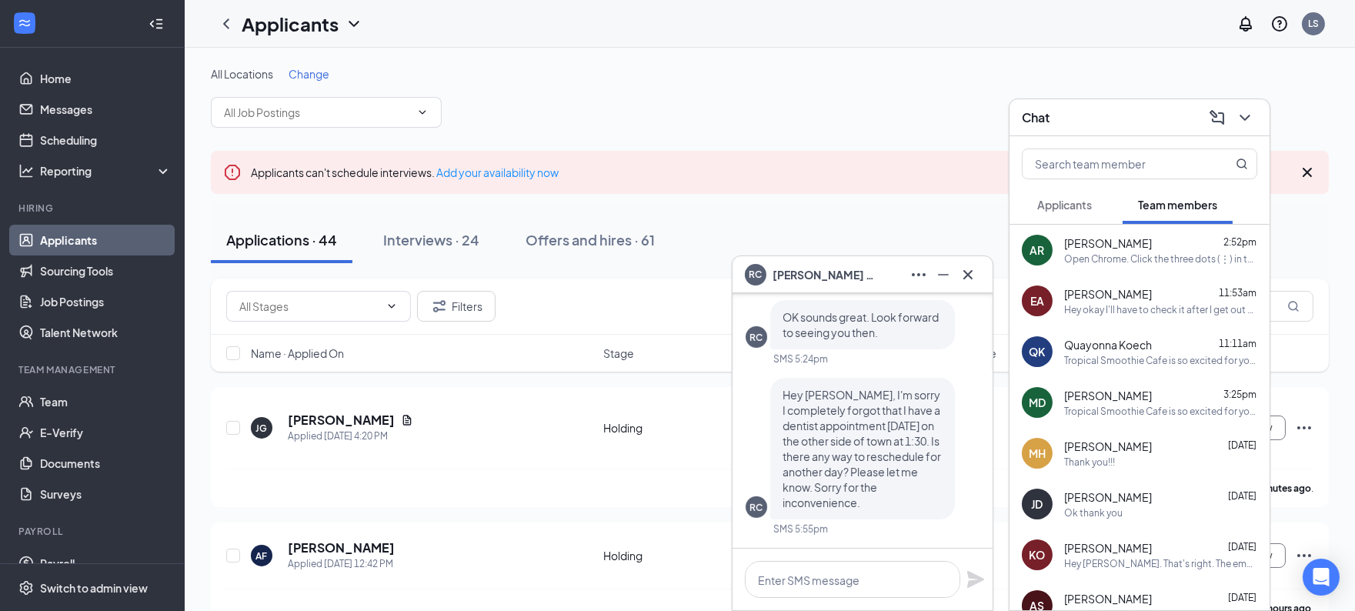
click at [1064, 206] on span "Applicants" at bounding box center [1064, 205] width 55 height 14
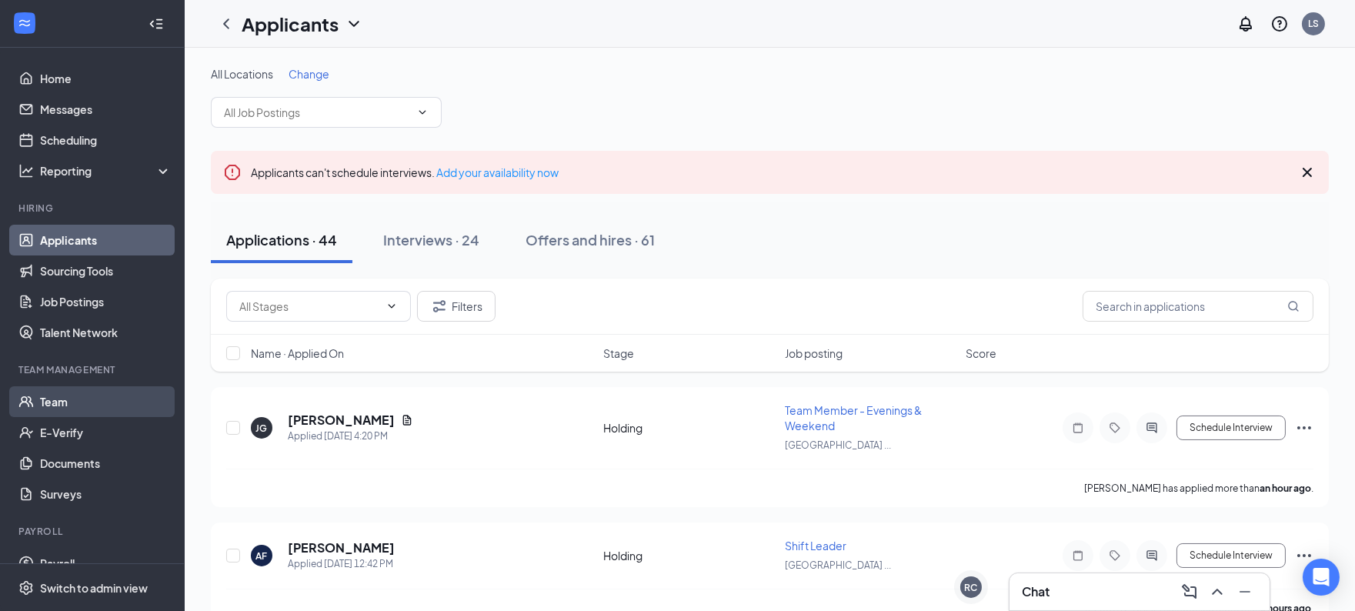
click at [82, 399] on link "Team" at bounding box center [106, 401] width 132 height 31
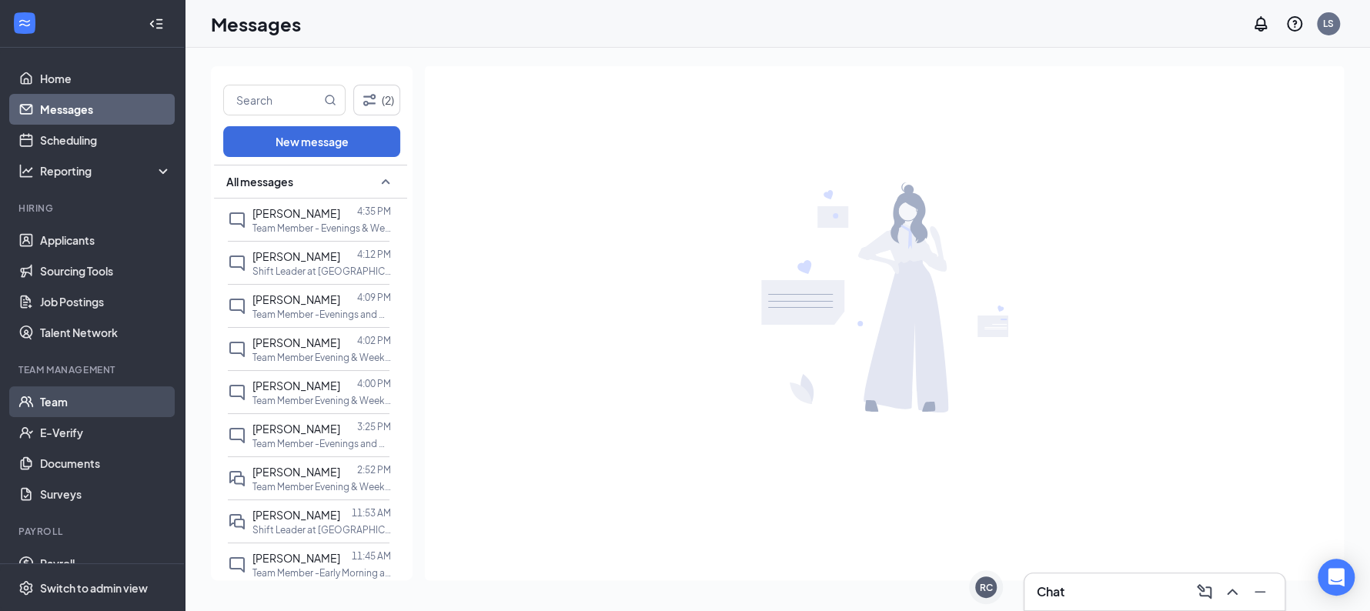
scroll to position [52, 0]
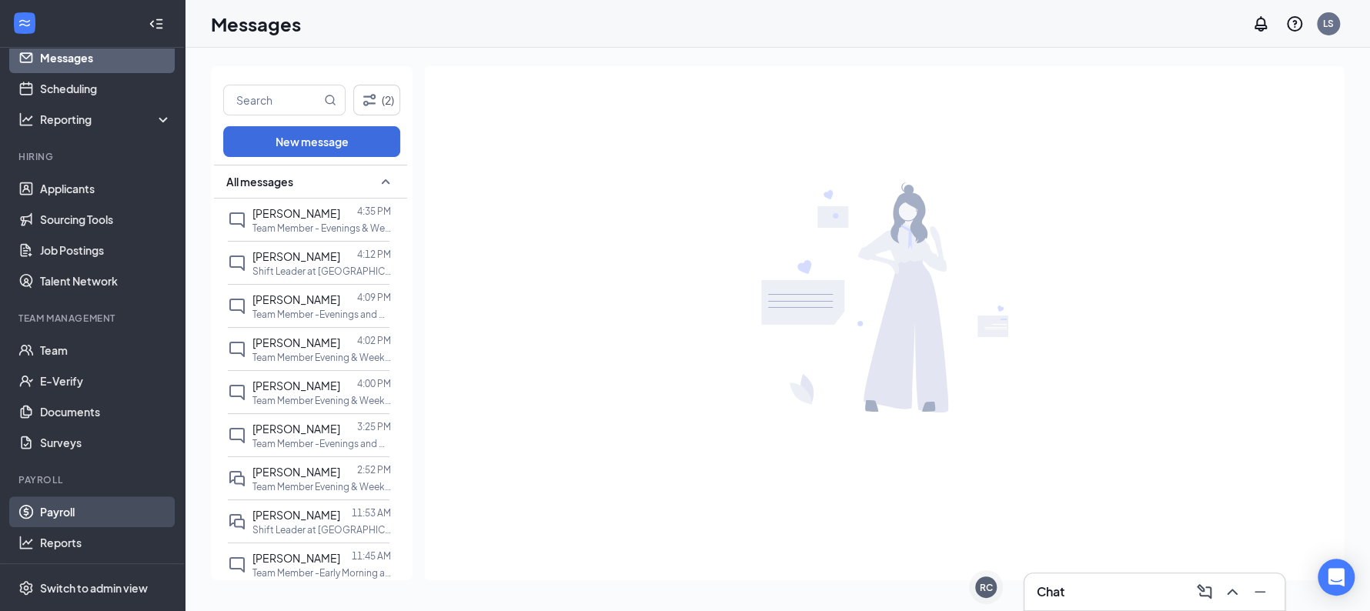
click at [49, 516] on link "Payroll" at bounding box center [106, 511] width 132 height 31
